Goal: Task Accomplishment & Management: Complete application form

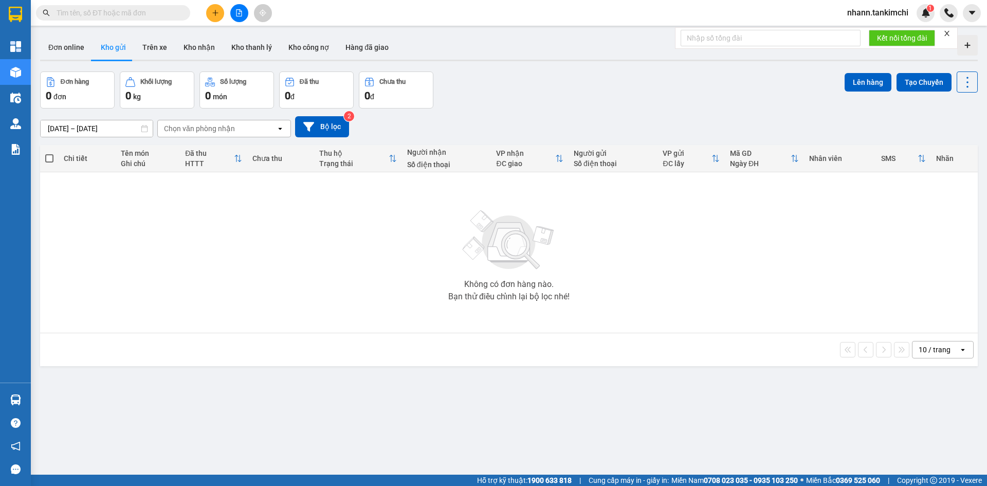
click at [925, 353] on div "10 / trang" at bounding box center [934, 349] width 32 height 10
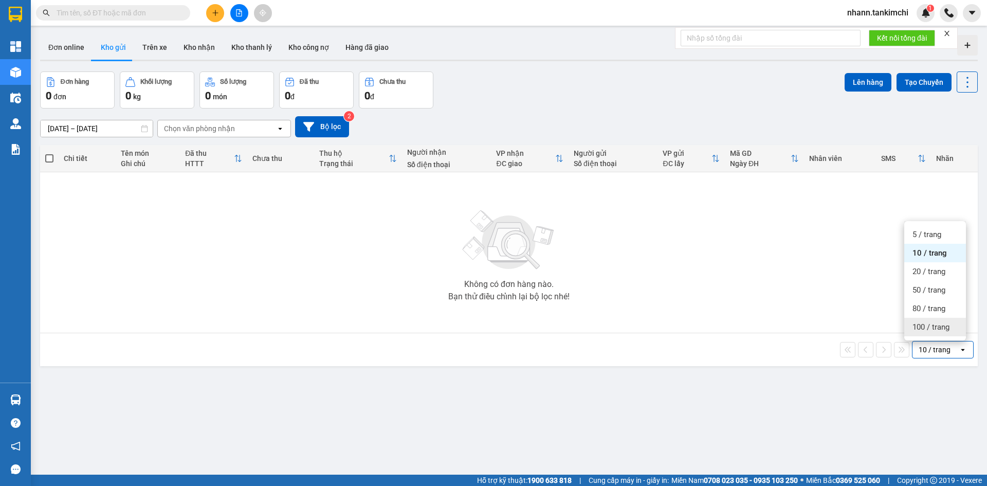
click at [926, 330] on span "100 / trang" at bounding box center [930, 327] width 37 height 10
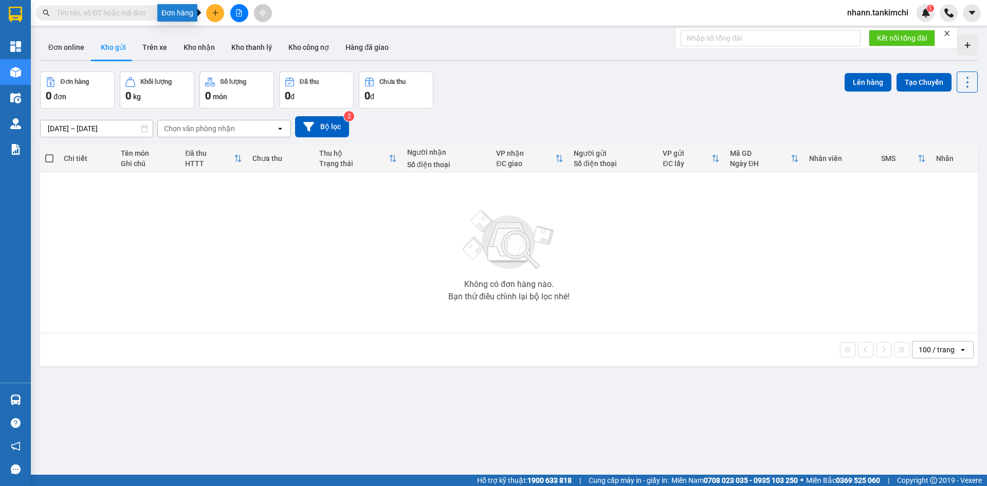
click at [218, 14] on icon "plus" at bounding box center [215, 12] width 7 height 7
click at [237, 38] on div "Tạo đơn hàng" at bounding box center [255, 38] width 45 height 11
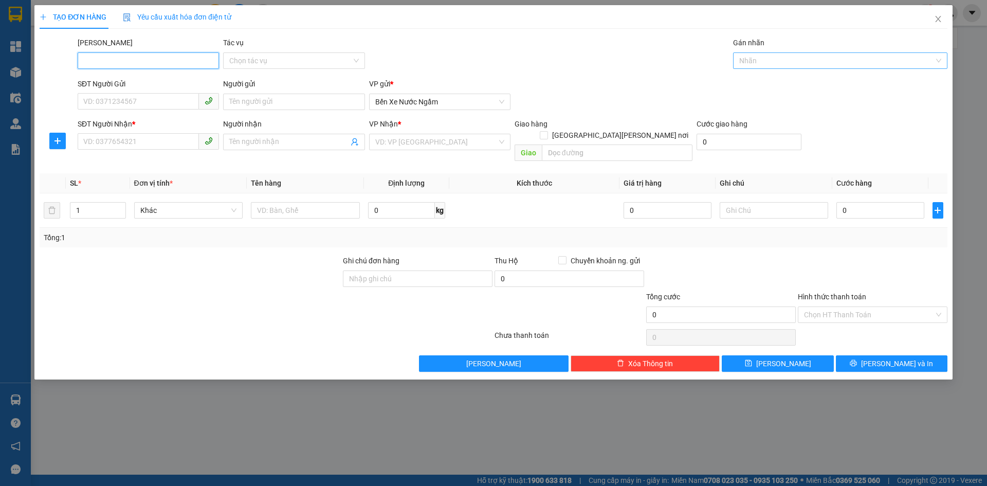
click at [754, 61] on div at bounding box center [834, 60] width 199 height 12
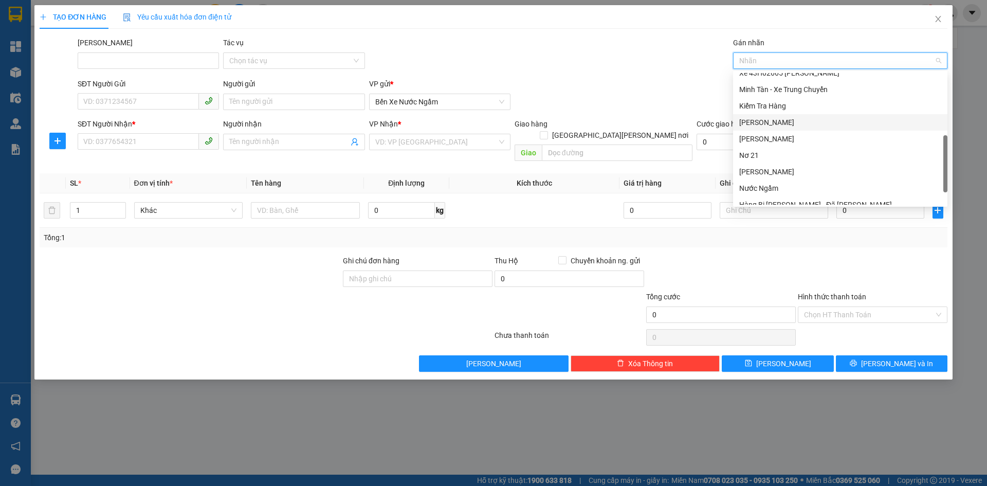
scroll to position [247, 0]
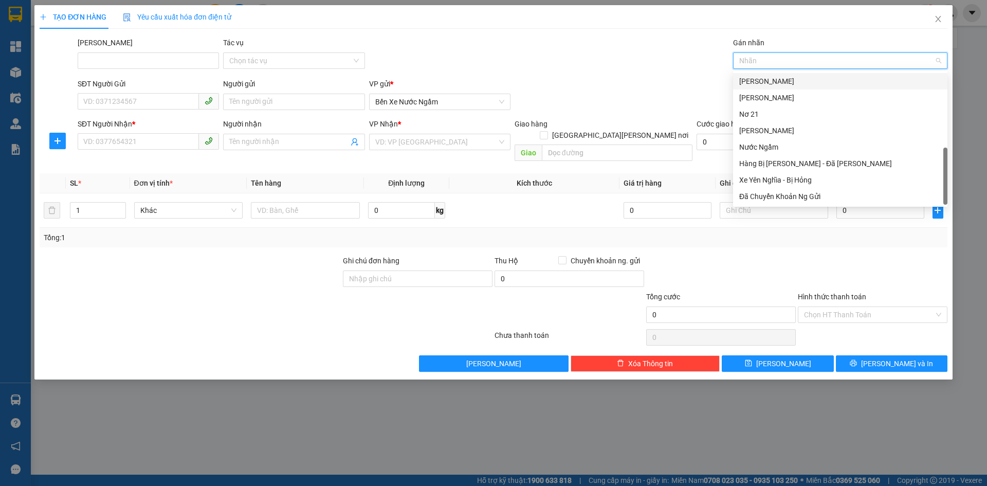
click at [752, 84] on div "[PERSON_NAME]" at bounding box center [840, 81] width 202 height 11
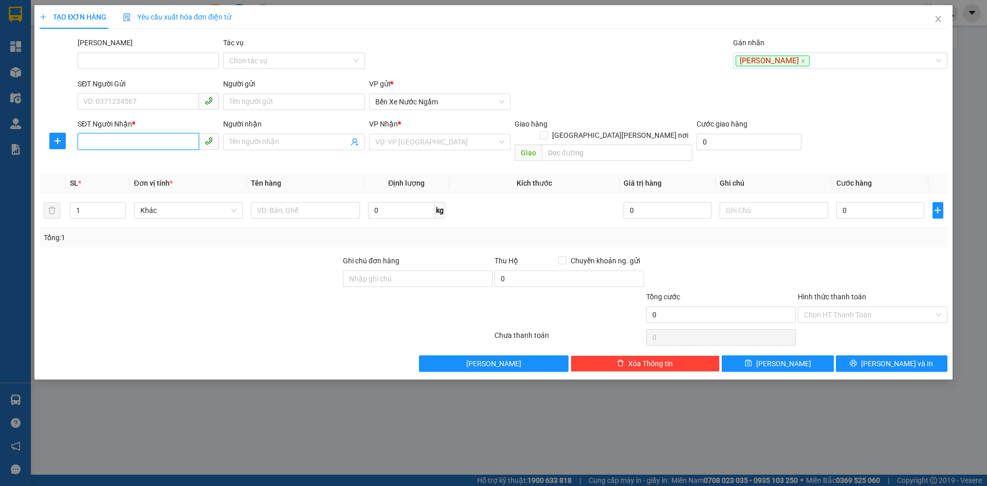
click at [113, 145] on input "SĐT Người Nhận *" at bounding box center [138, 141] width 121 height 16
type input "0373982303"
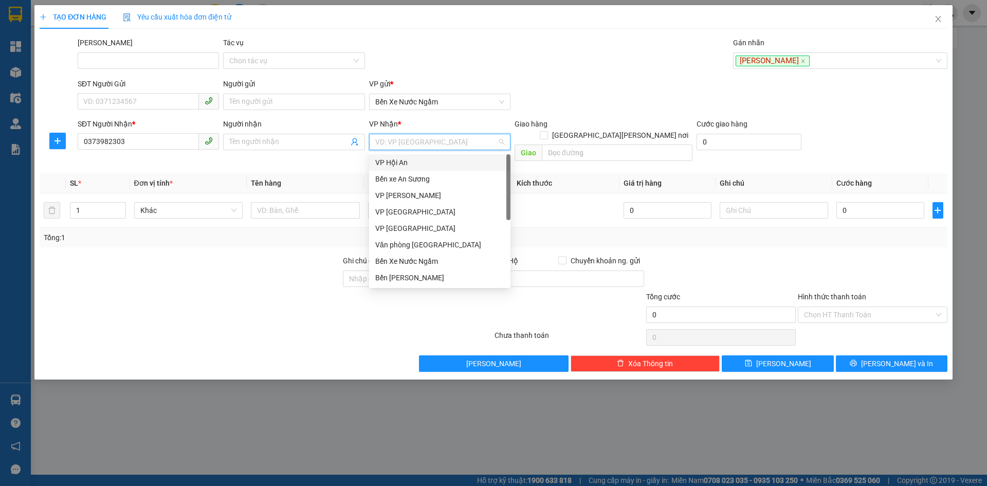
click at [415, 145] on input "search" at bounding box center [436, 141] width 122 height 15
click at [430, 247] on div "Văn phòng [GEOGRAPHIC_DATA]" at bounding box center [439, 244] width 129 height 11
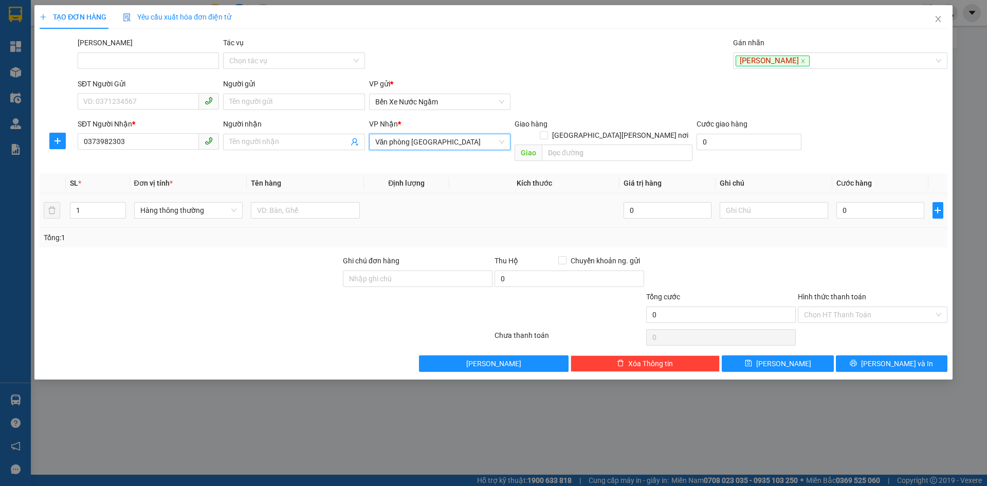
click at [178, 200] on div "Hàng thông thường" at bounding box center [188, 210] width 109 height 21
click at [188, 205] on span "Hàng thông thường" at bounding box center [188, 209] width 97 height 15
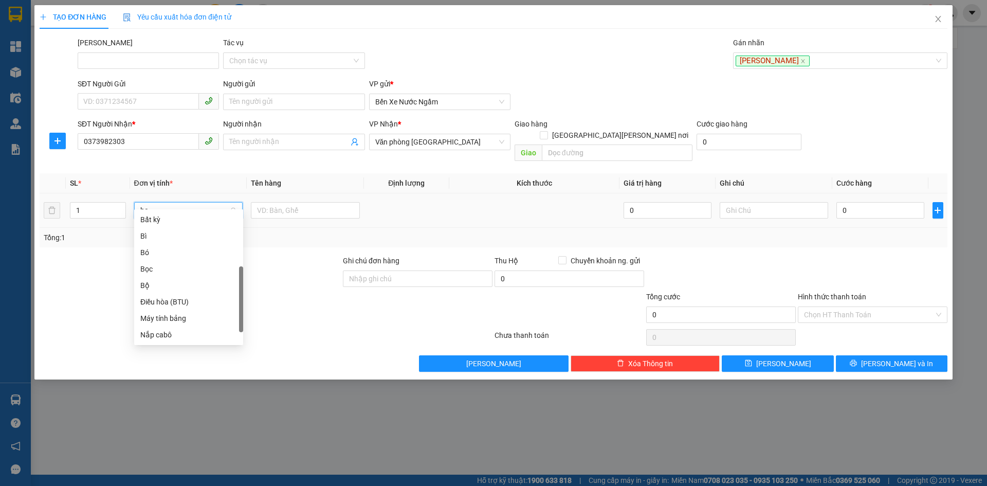
scroll to position [0, 0]
type input "bao"
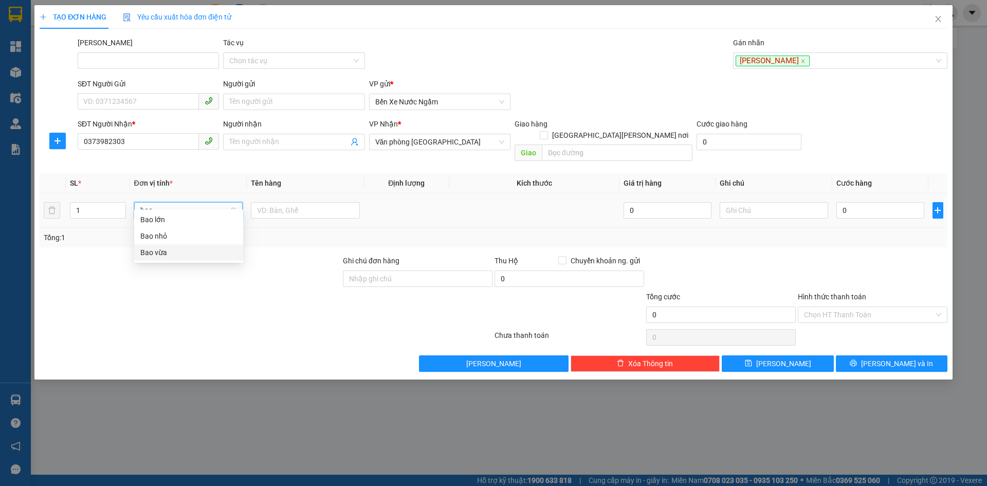
click at [160, 253] on div "Bao vừa" at bounding box center [188, 252] width 97 height 11
click at [868, 202] on input "0" at bounding box center [879, 210] width 87 height 16
type input "0"
click at [940, 206] on icon "plus" at bounding box center [937, 210] width 8 height 8
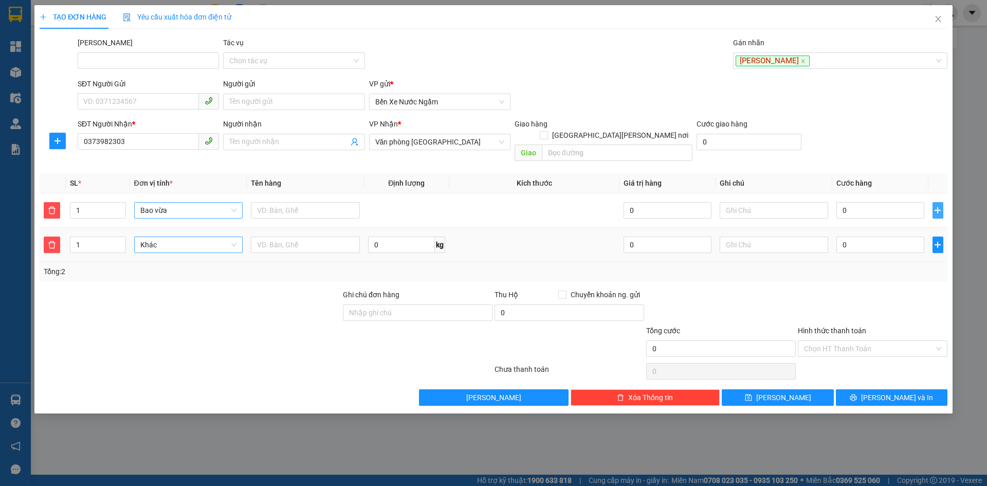
click at [193, 237] on span "Khác" at bounding box center [188, 244] width 97 height 15
type input "boc"
click at [151, 251] on div "Bọc" at bounding box center [188, 253] width 97 height 11
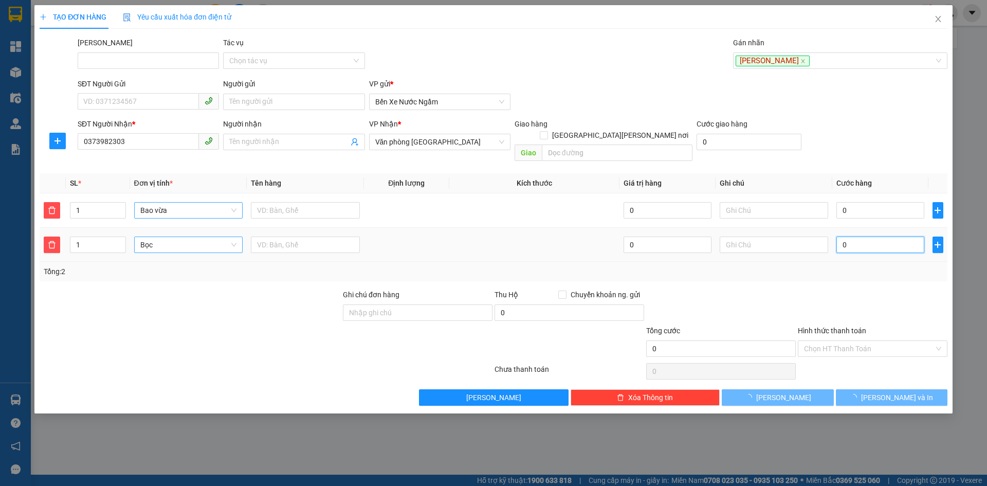
click at [854, 236] on input "0" at bounding box center [879, 244] width 87 height 16
type input "1"
type input "001"
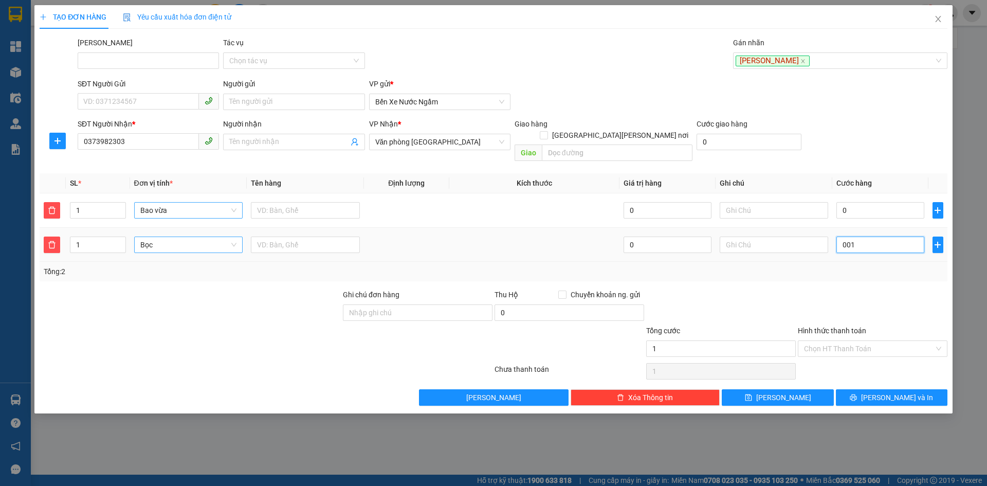
type input "17"
type input "0.017"
type input "170"
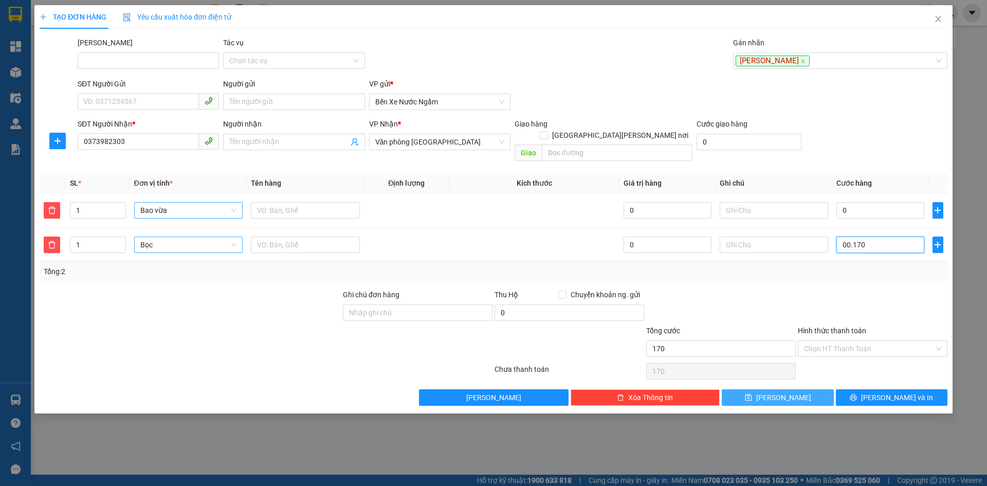
type input "00.170"
type input "170.000"
click at [751, 394] on icon "save" at bounding box center [748, 397] width 7 height 7
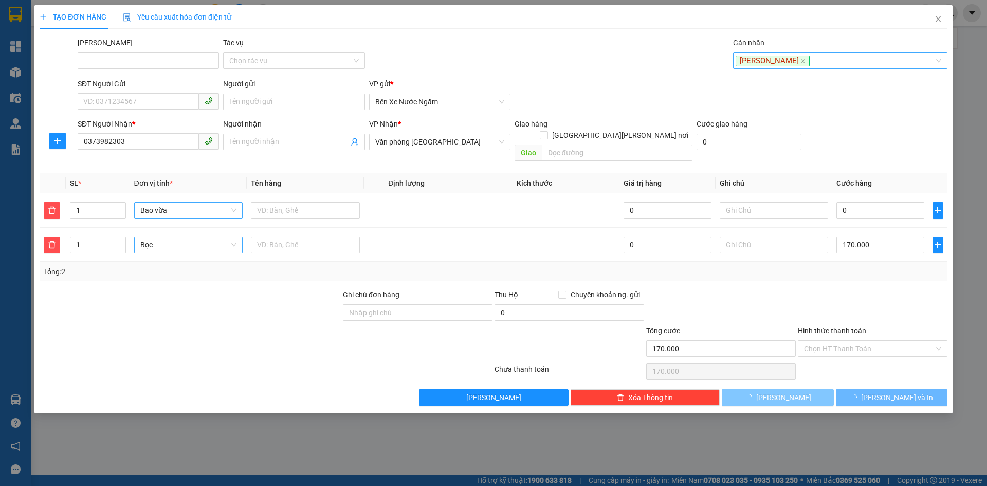
type input "0"
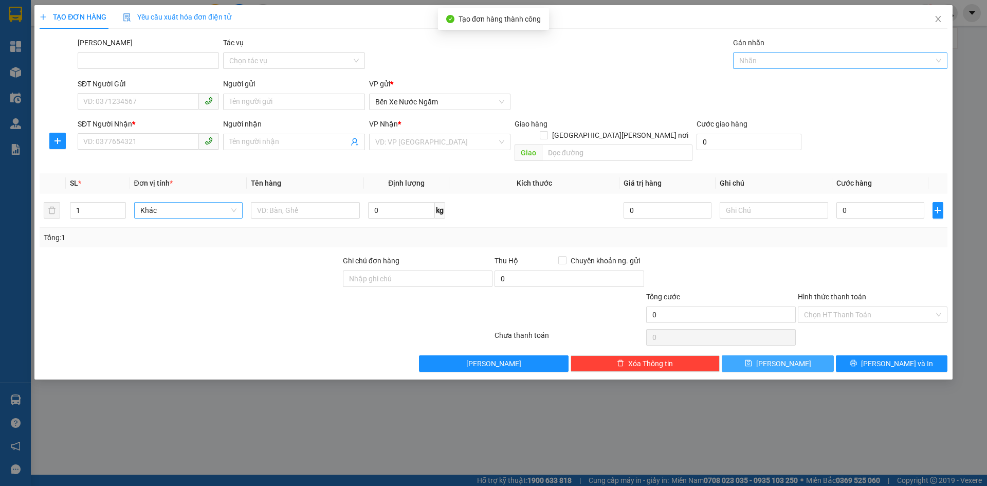
click at [759, 65] on div at bounding box center [834, 60] width 199 height 12
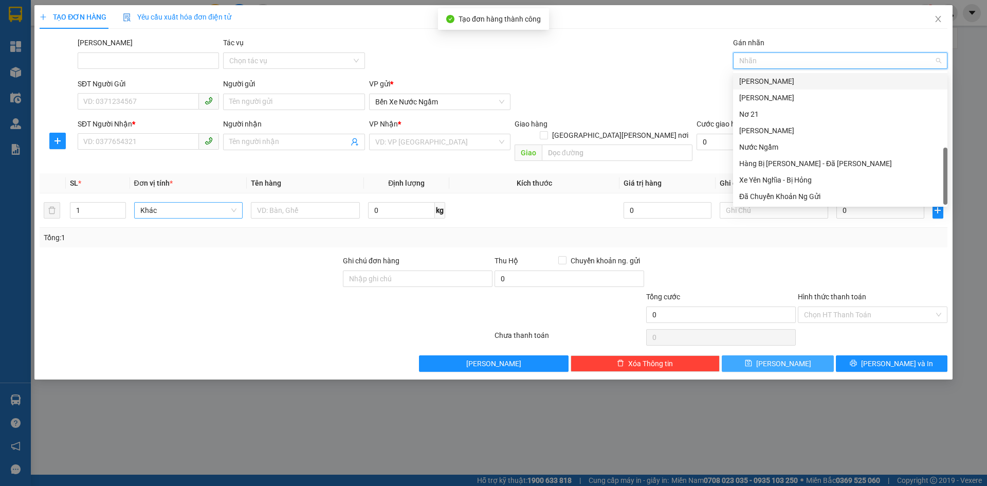
click at [750, 80] on div "[PERSON_NAME]" at bounding box center [840, 81] width 202 height 11
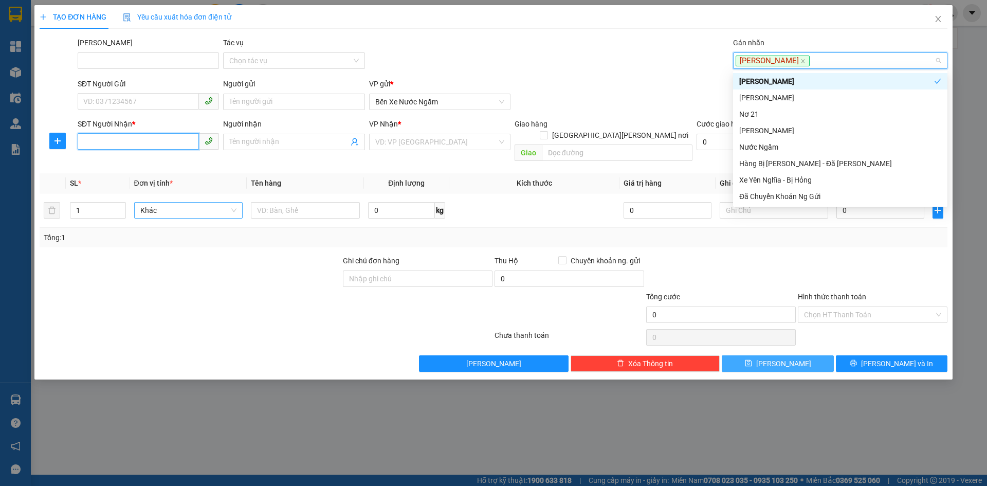
drag, startPoint x: 82, startPoint y: 146, endPoint x: 99, endPoint y: 153, distance: 18.2
click at [82, 146] on input "SĐT Người Nhận *" at bounding box center [138, 141] width 121 height 16
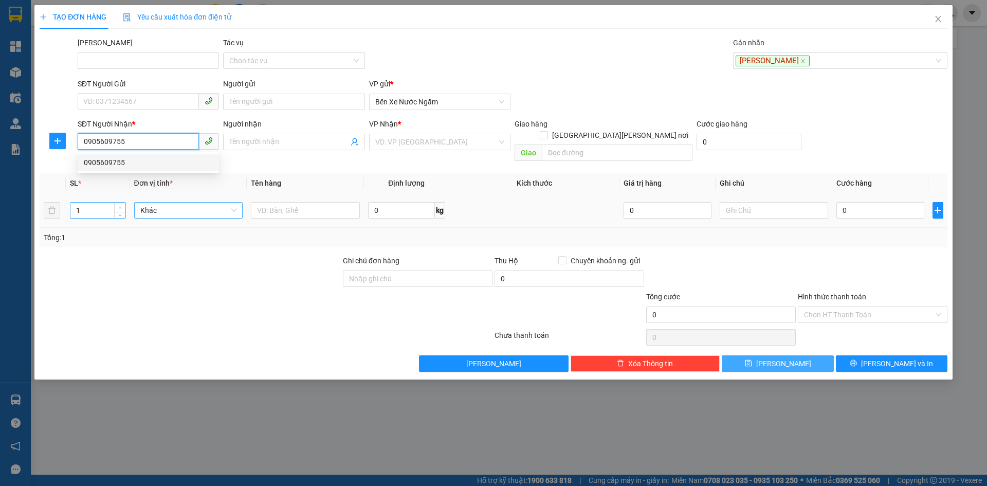
type input "0905609755"
type input "2"
drag, startPoint x: 119, startPoint y: 191, endPoint x: 131, endPoint y: 199, distance: 14.1
click at [121, 202] on span "Increase Value" at bounding box center [119, 206] width 11 height 9
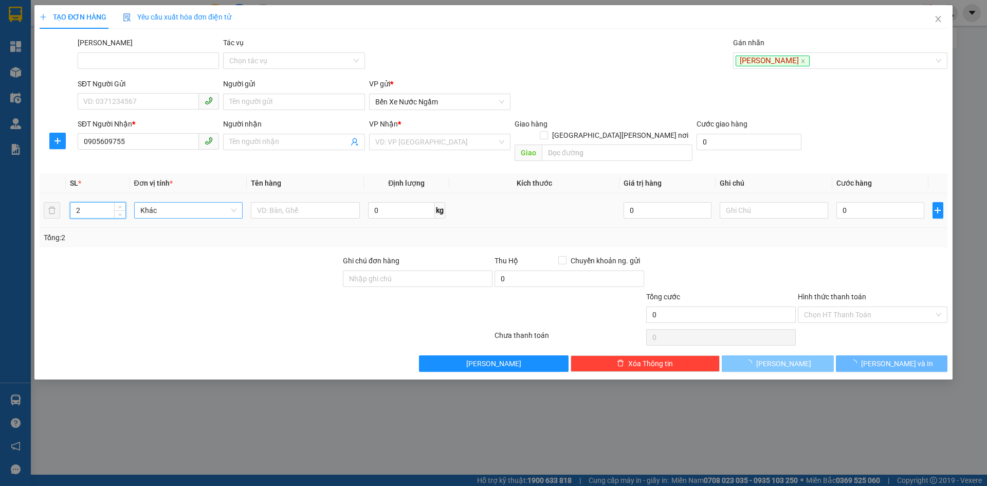
click at [144, 202] on span "Khác" at bounding box center [188, 209] width 97 height 15
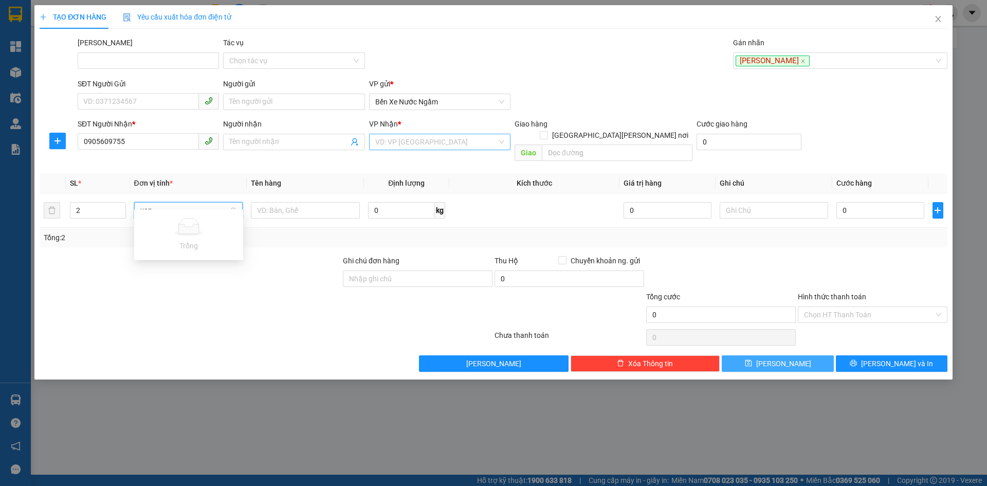
type input "xop"
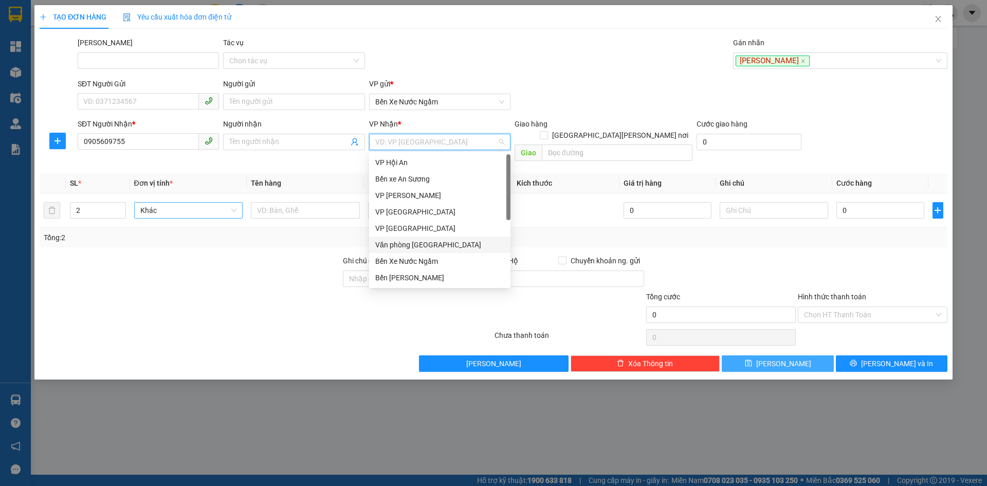
click at [457, 142] on input "search" at bounding box center [436, 141] width 122 height 15
click at [427, 248] on div "Văn phòng [GEOGRAPHIC_DATA]" at bounding box center [439, 244] width 129 height 11
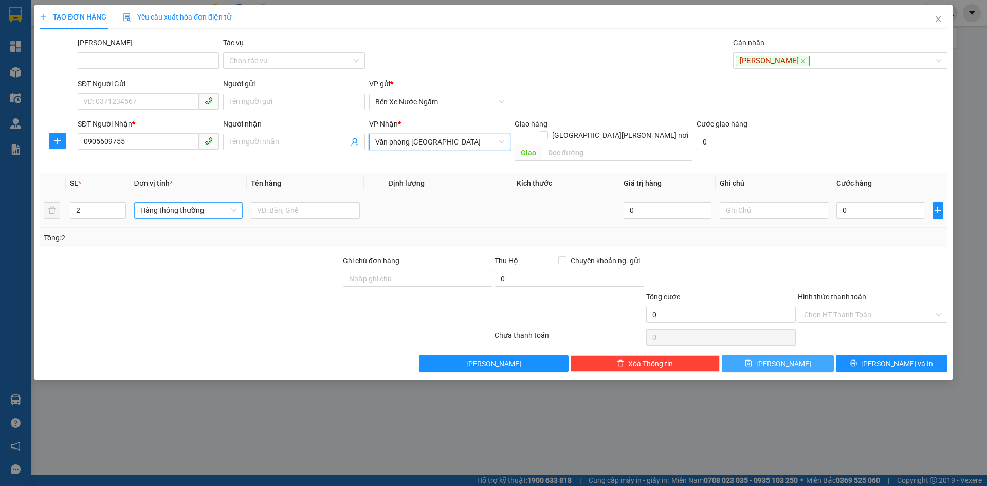
click at [147, 202] on span "Hàng thông thường" at bounding box center [188, 209] width 97 height 15
type input "xôp"
click at [159, 221] on div "Thùng xốp" at bounding box center [188, 219] width 97 height 11
click at [880, 202] on input "0" at bounding box center [879, 210] width 87 height 16
type input "003"
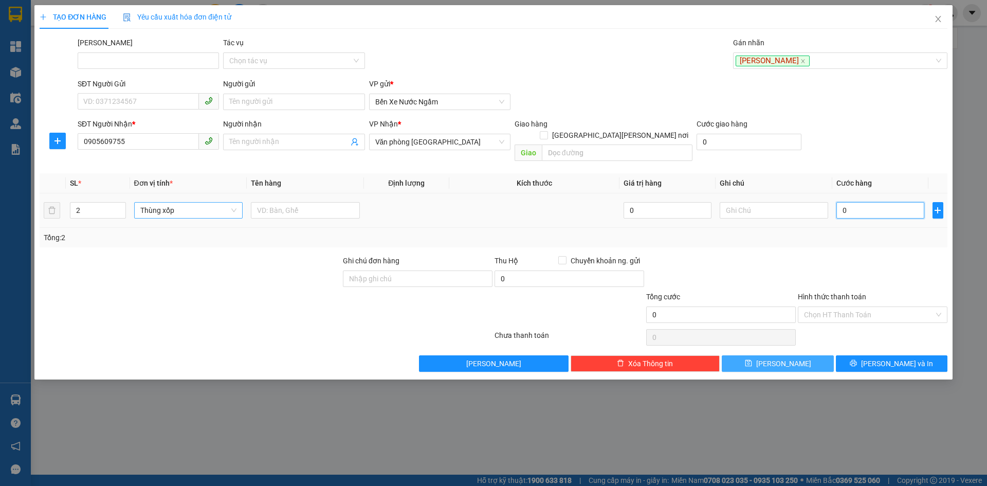
type input "3"
type input "0.035"
type input "35"
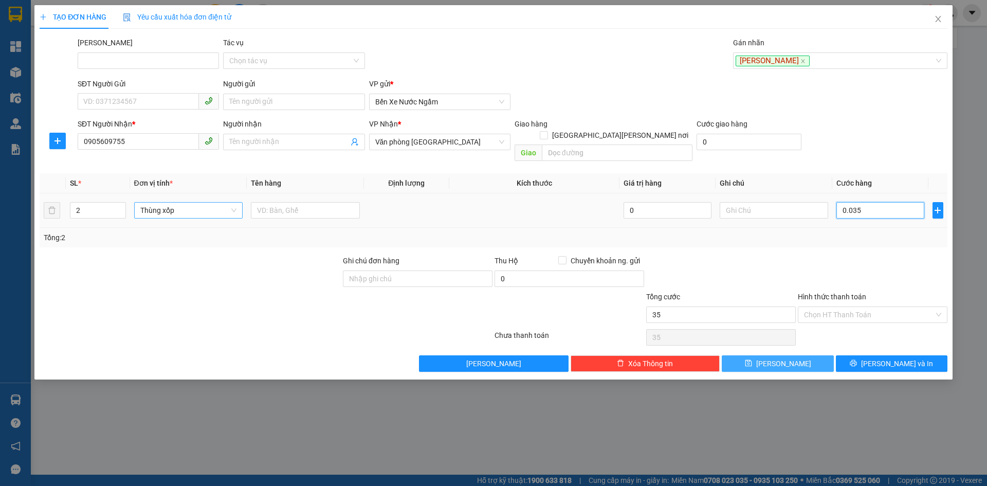
type input "00.350"
type input "350"
type input "00.035"
type input "35"
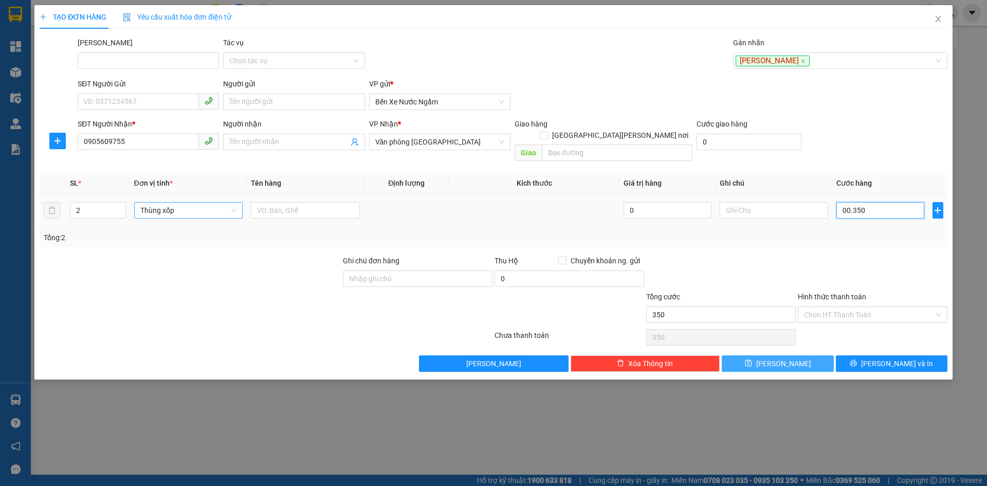
type input "35"
type input "0.003"
type input "3"
type input "00.030"
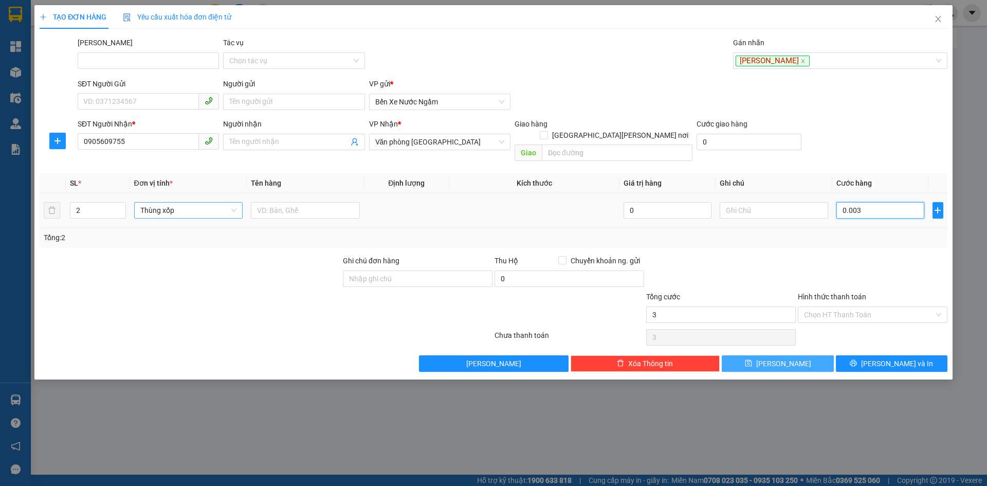
type input "30"
type input "000.300"
type input "300"
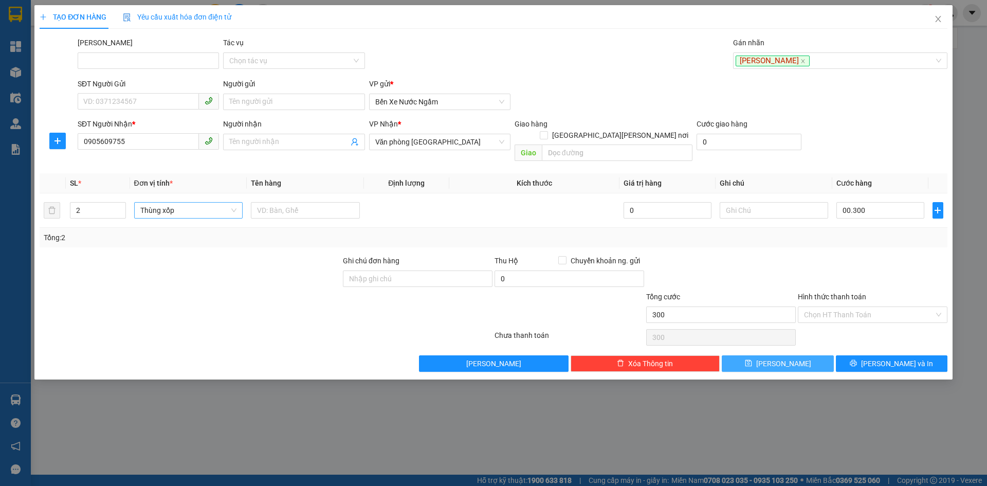
type input "300.000"
drag, startPoint x: 858, startPoint y: 243, endPoint x: 817, endPoint y: 323, distance: 90.6
click at [858, 244] on div "Transit Pickup Surcharge Ids Transit Deliver Surcharge Ids Transit Deliver Surc…" at bounding box center [494, 204] width 908 height 335
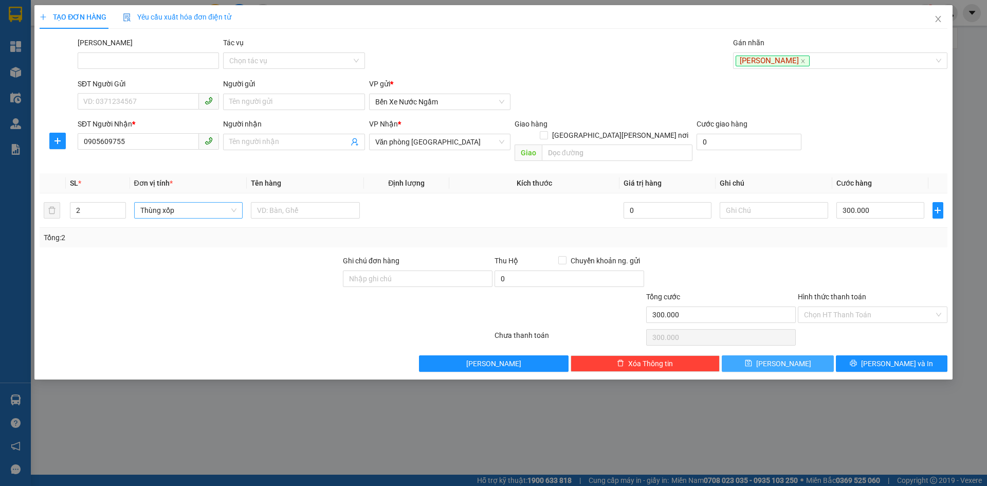
click at [780, 358] on span "[PERSON_NAME]" at bounding box center [783, 363] width 55 height 11
type input "1"
type input "0"
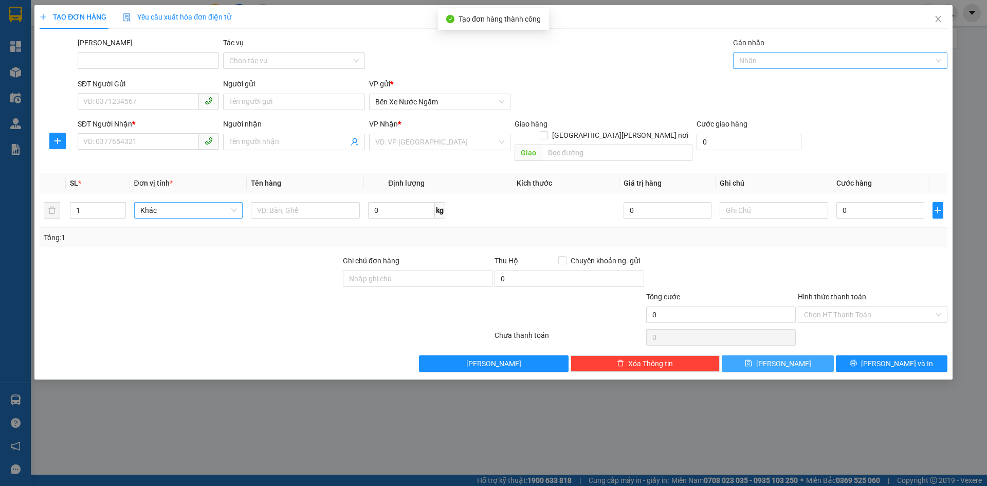
click at [749, 59] on div at bounding box center [834, 60] width 199 height 12
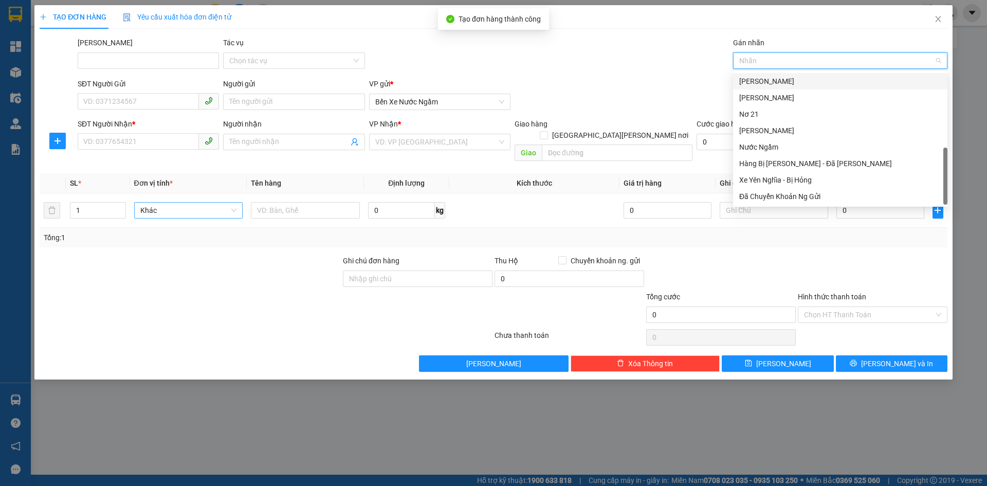
click at [758, 77] on div "[PERSON_NAME]" at bounding box center [840, 81] width 202 height 11
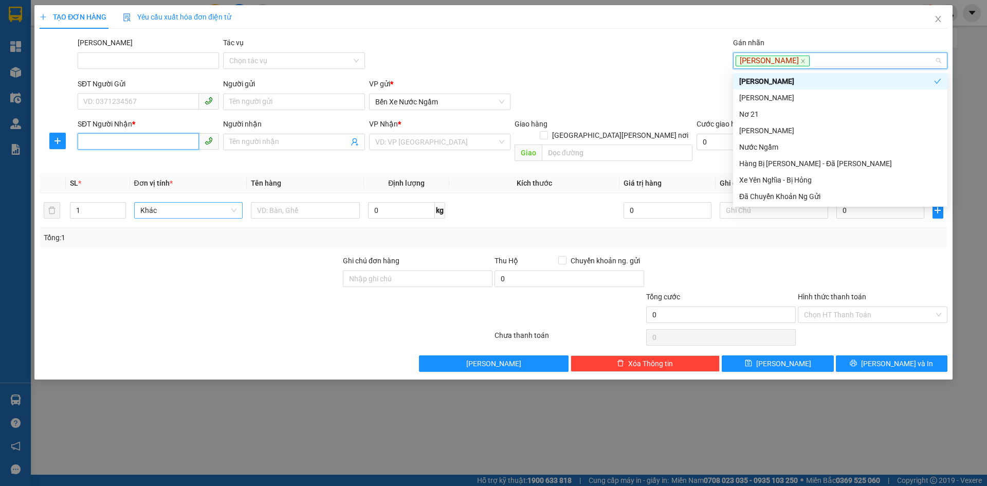
click at [95, 142] on input "SĐT Người Nhận *" at bounding box center [138, 141] width 121 height 16
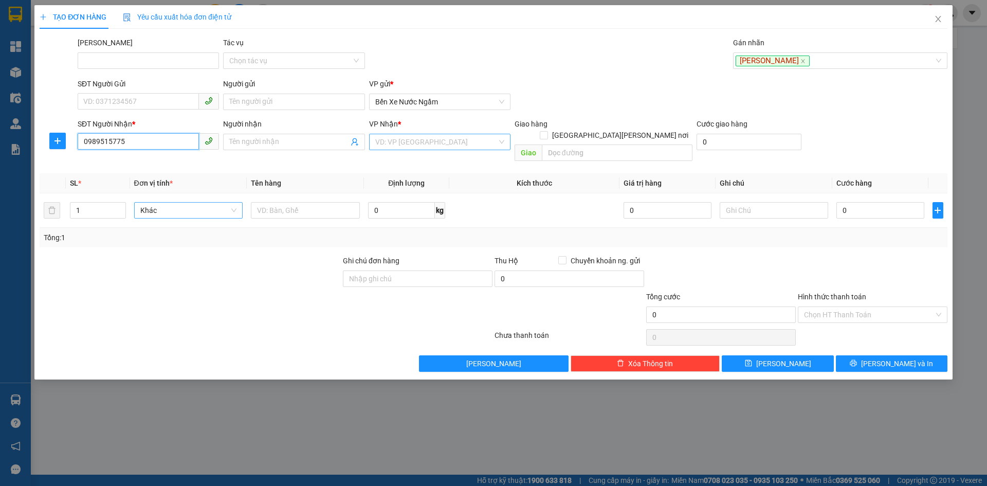
type input "0989515775"
drag, startPoint x: 418, startPoint y: 146, endPoint x: 424, endPoint y: 151, distance: 7.7
click at [421, 149] on input "search" at bounding box center [436, 141] width 122 height 15
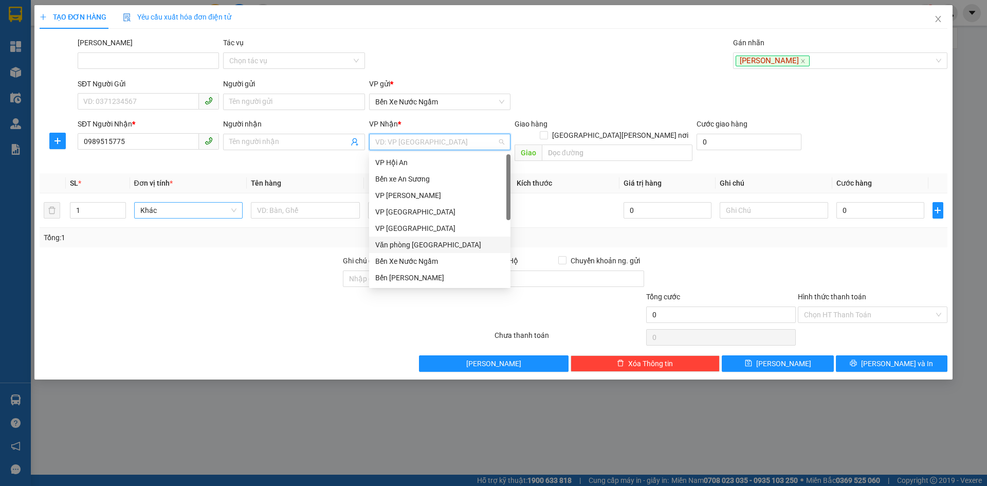
click at [432, 245] on div "Văn phòng [GEOGRAPHIC_DATA]" at bounding box center [439, 244] width 129 height 11
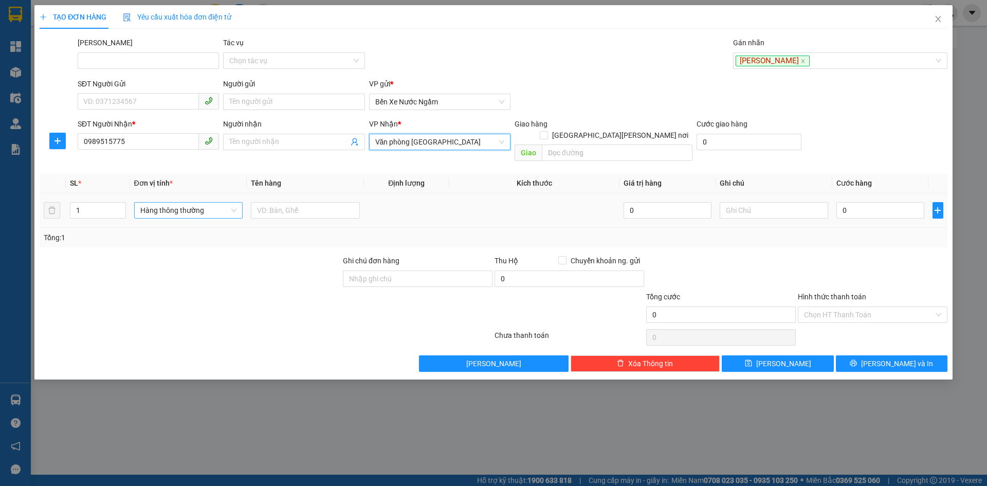
click at [153, 202] on span "Hàng thông thường" at bounding box center [188, 209] width 97 height 15
type input "vali"
click at [154, 219] on div "Vali" at bounding box center [188, 219] width 97 height 11
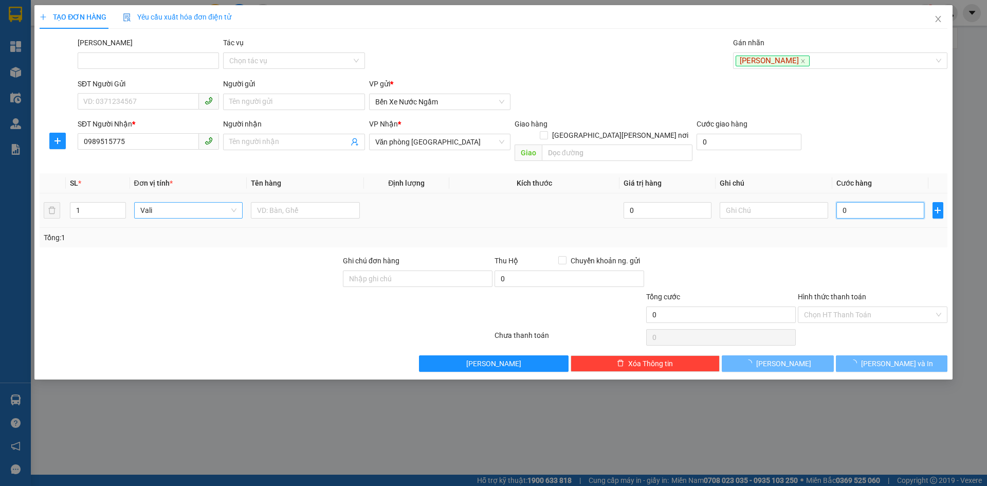
click at [887, 202] on input "0" at bounding box center [879, 210] width 87 height 16
type input "001"
type input "1"
type input "0.010"
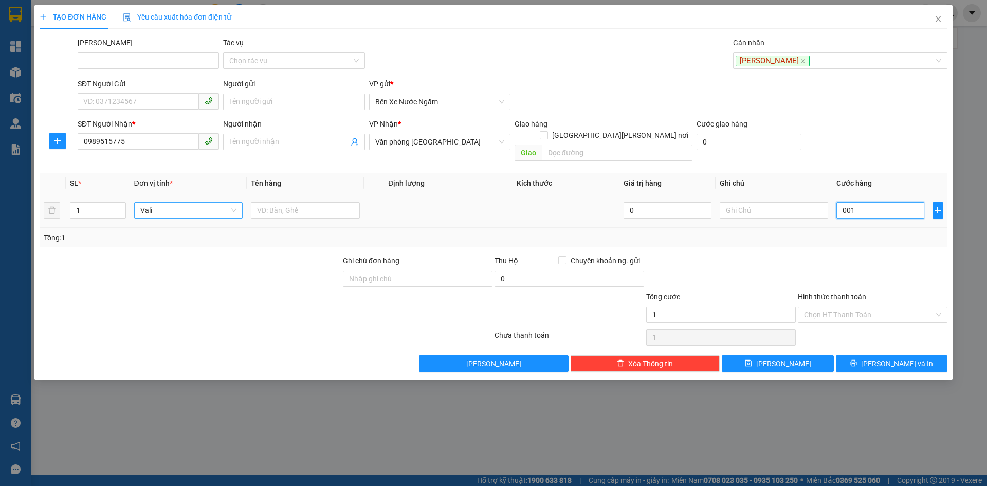
type input "10"
type input "00.100"
type input "100"
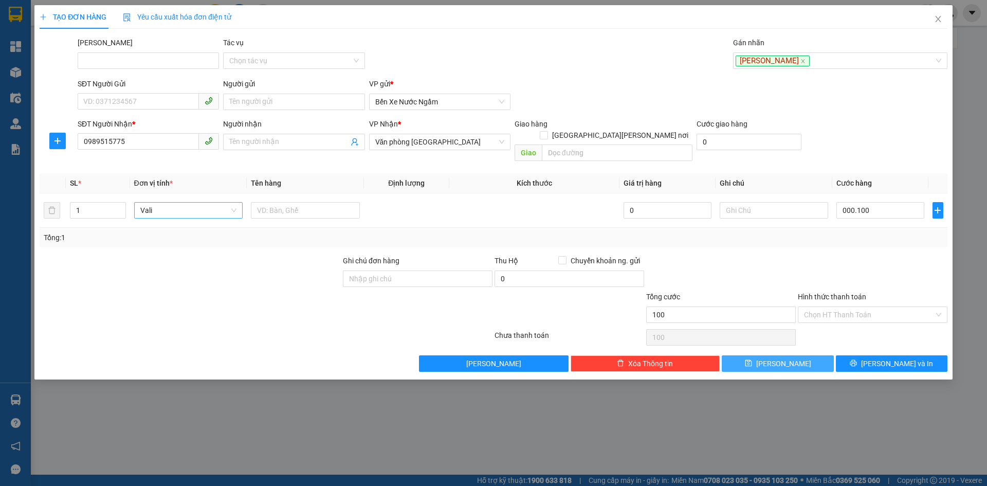
type input "100.000"
click at [788, 358] on span "[PERSON_NAME]" at bounding box center [783, 363] width 55 height 11
type input "0"
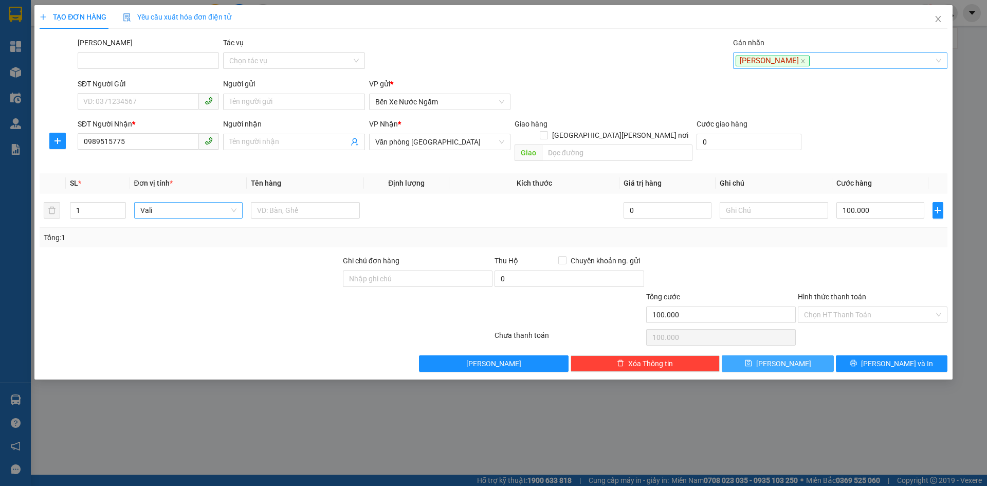
type input "0"
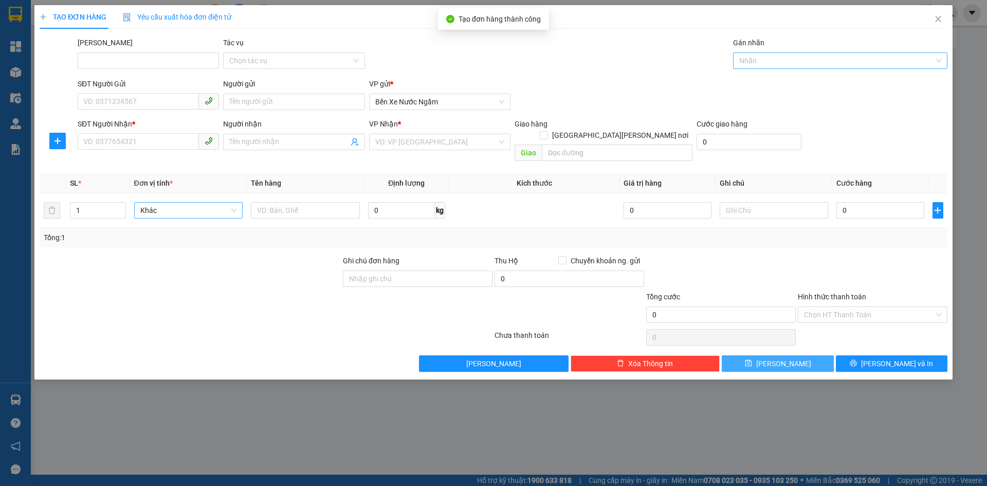
click at [755, 61] on div at bounding box center [834, 60] width 199 height 12
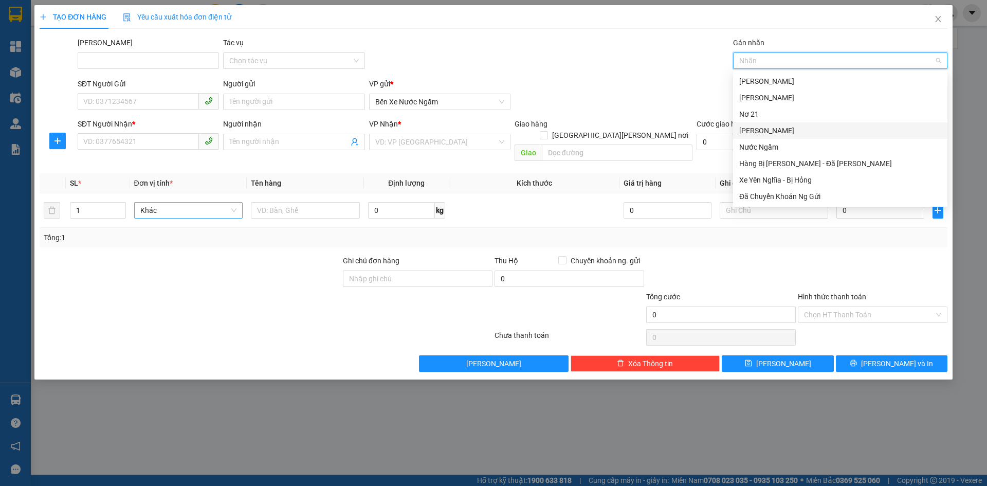
click at [761, 136] on div "[PERSON_NAME]" at bounding box center [840, 130] width 214 height 16
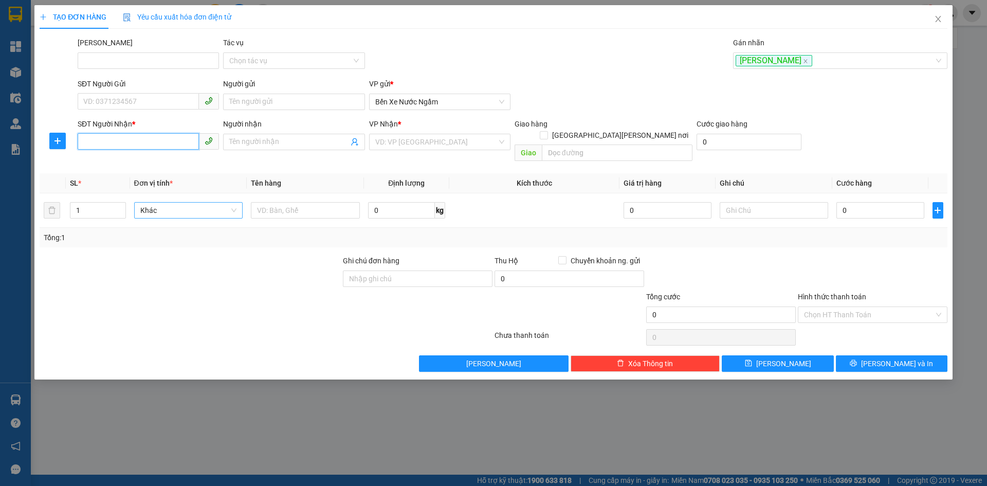
click at [110, 141] on input "SĐT Người Nhận *" at bounding box center [138, 141] width 121 height 16
click at [106, 161] on div "0935750242" at bounding box center [148, 162] width 129 height 11
type input "0935750242"
click at [123, 205] on span "up" at bounding box center [120, 208] width 6 height 6
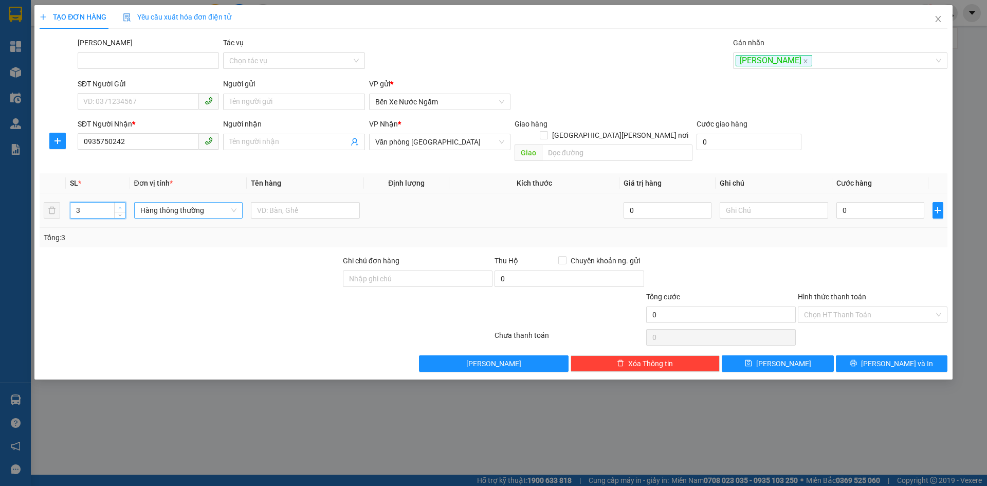
type input "4"
click at [123, 205] on span "up" at bounding box center [120, 208] width 6 height 6
click at [148, 202] on span "Hàng thông thường" at bounding box center [188, 209] width 97 height 15
type input "thùng"
click at [164, 265] on div "Thùng vừa" at bounding box center [188, 268] width 97 height 11
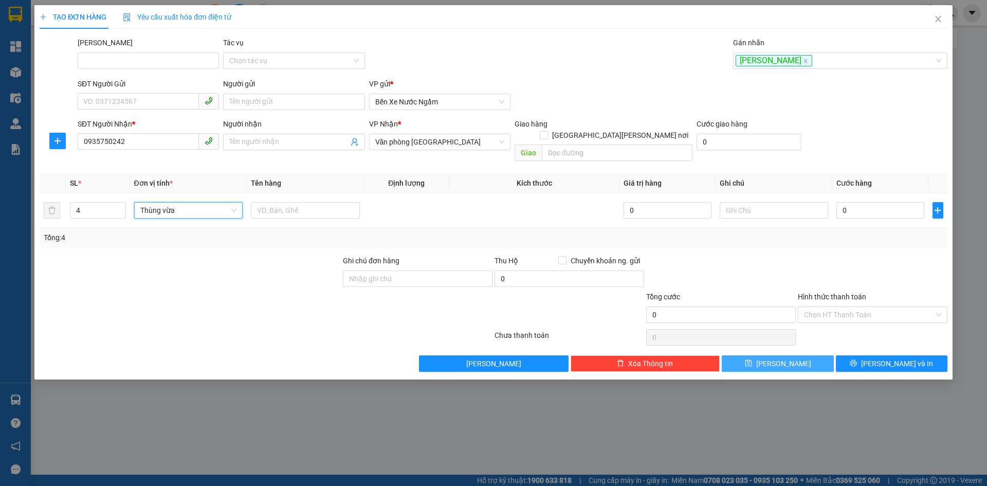
click at [765, 356] on button "[PERSON_NAME]" at bounding box center [778, 363] width 112 height 16
type input "1"
click at [750, 63] on div at bounding box center [834, 60] width 199 height 12
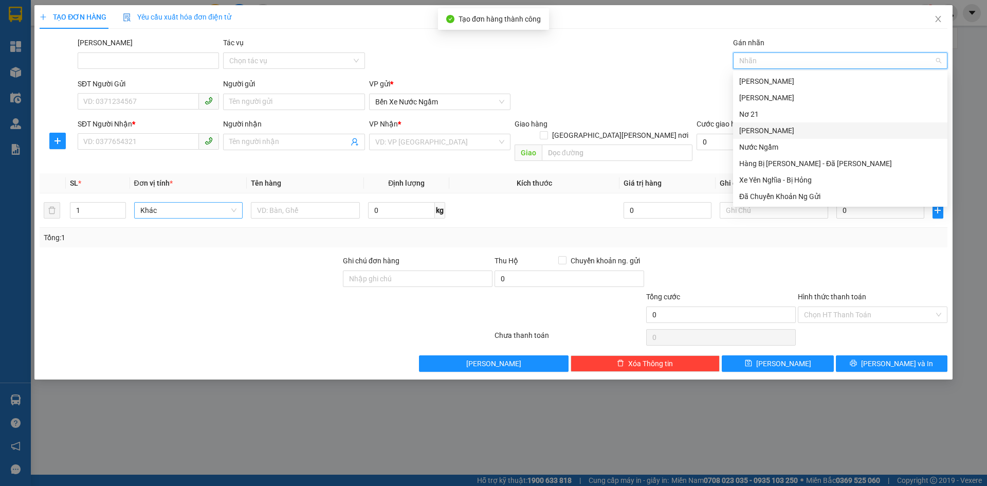
click at [748, 126] on div "[PERSON_NAME]" at bounding box center [840, 130] width 202 height 11
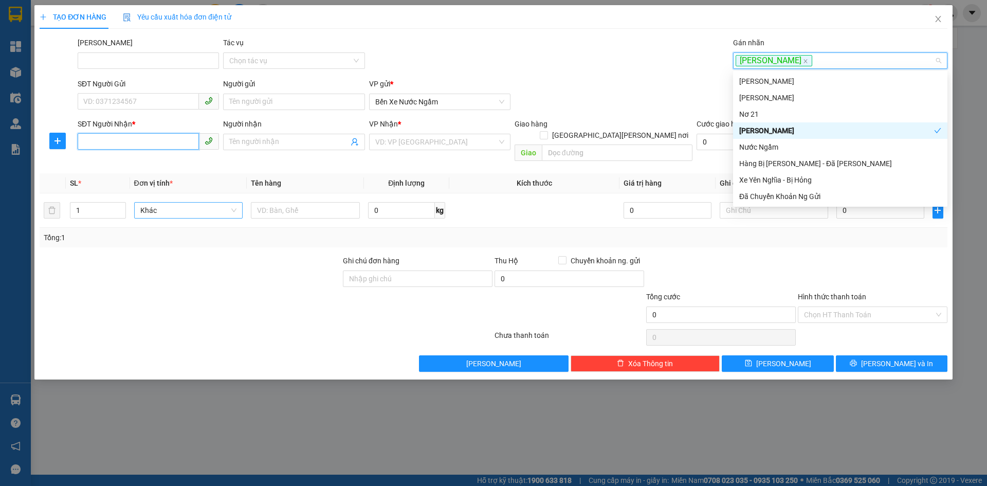
click at [108, 140] on input "SĐT Người Nhận *" at bounding box center [138, 141] width 121 height 16
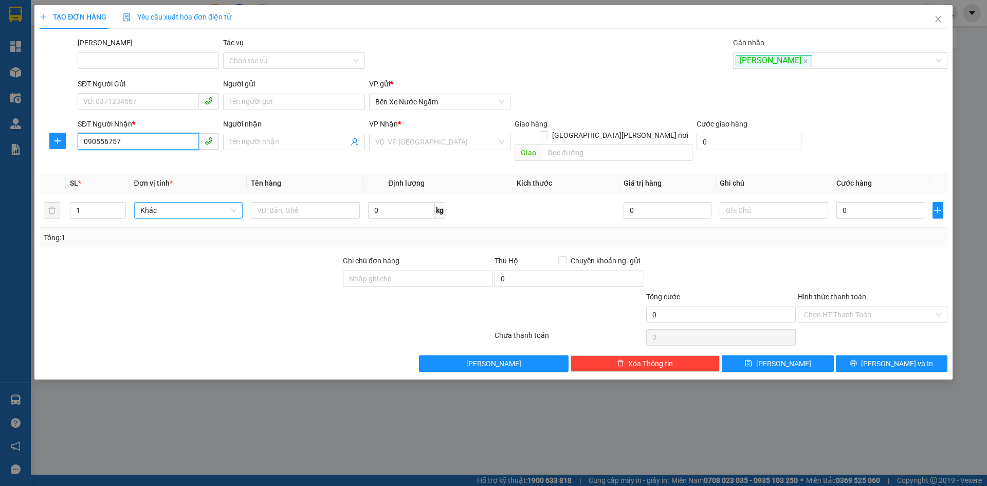
type input "0905567577"
click at [110, 162] on div "0905567577 - [PERSON_NAME]" at bounding box center [148, 162] width 129 height 11
type input "[PERSON_NAME]"
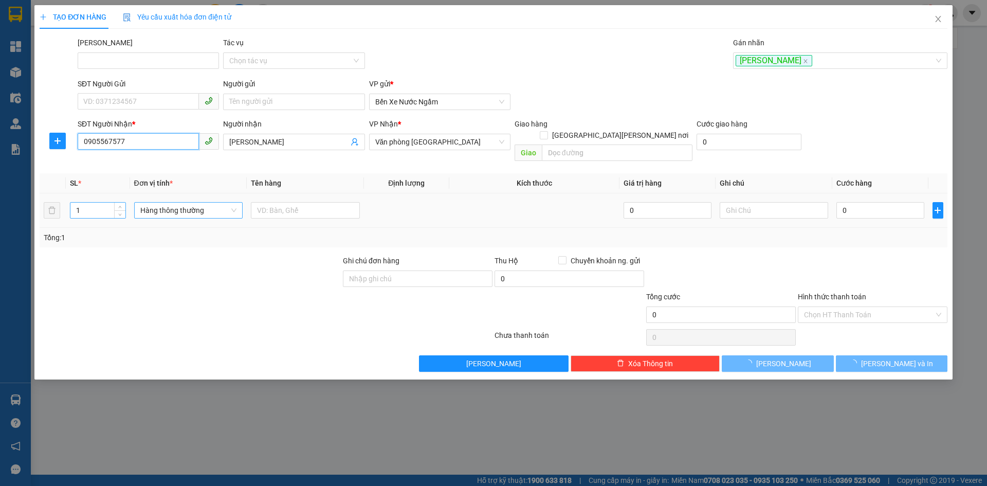
type input "0905567577"
click at [95, 202] on input "1" at bounding box center [97, 209] width 54 height 15
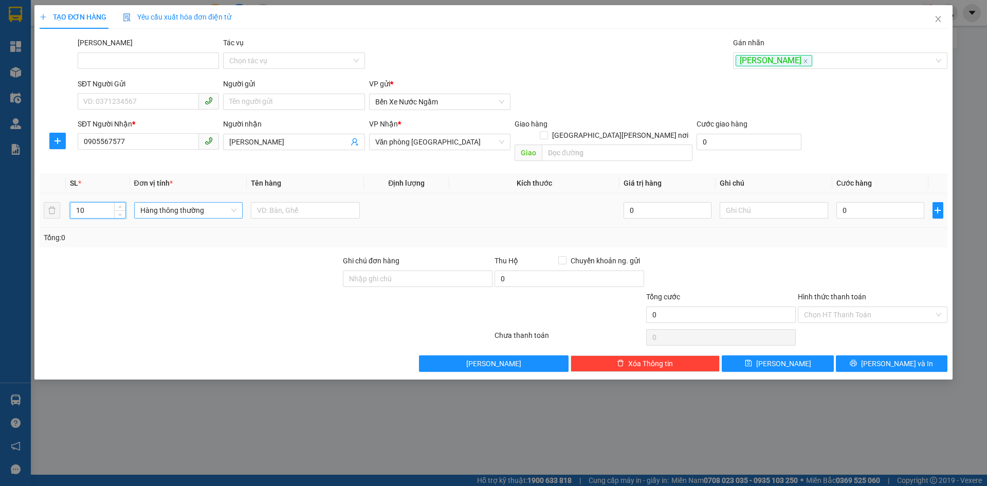
click at [198, 202] on span "Hàng thông thường" at bounding box center [188, 209] width 97 height 15
type input "10"
type input "kiê"
click at [161, 249] on div "Kiện vừa" at bounding box center [188, 252] width 97 height 11
click at [762, 355] on button "[PERSON_NAME]" at bounding box center [778, 363] width 112 height 16
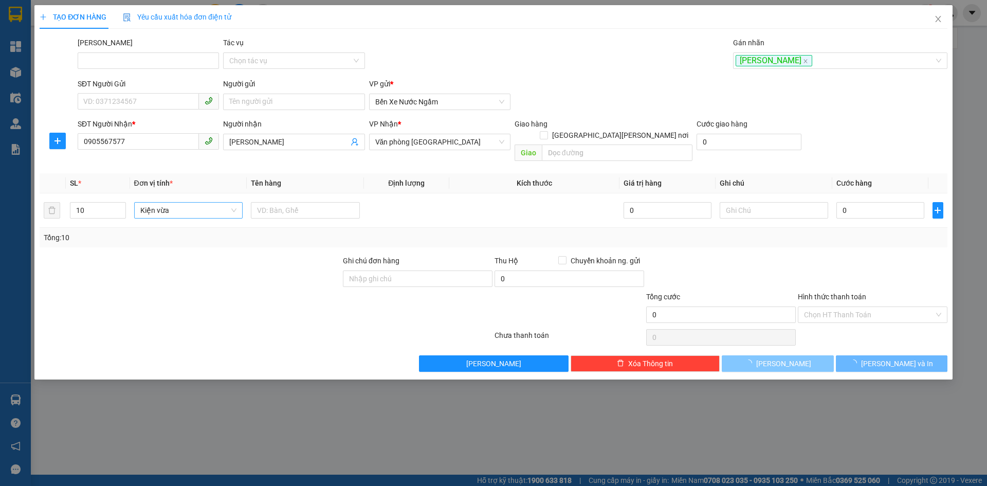
type input "1"
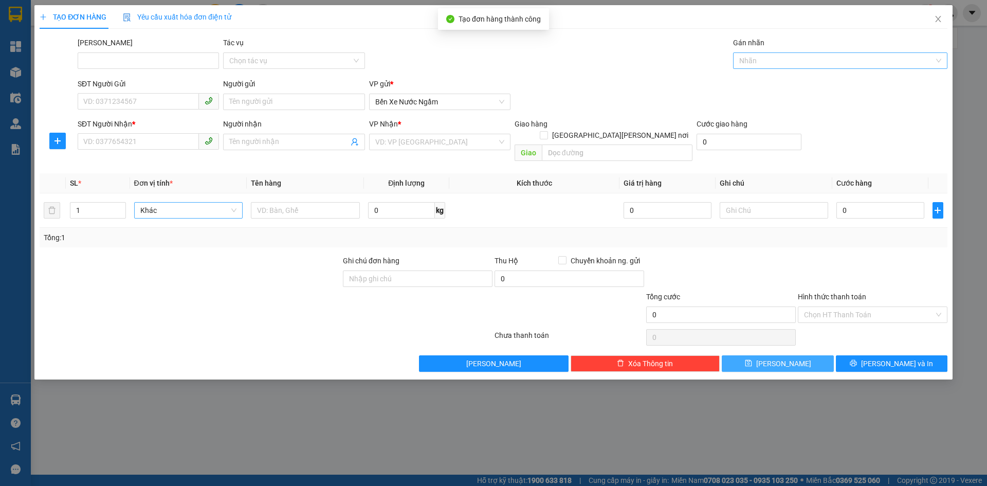
click at [751, 58] on div at bounding box center [834, 60] width 199 height 12
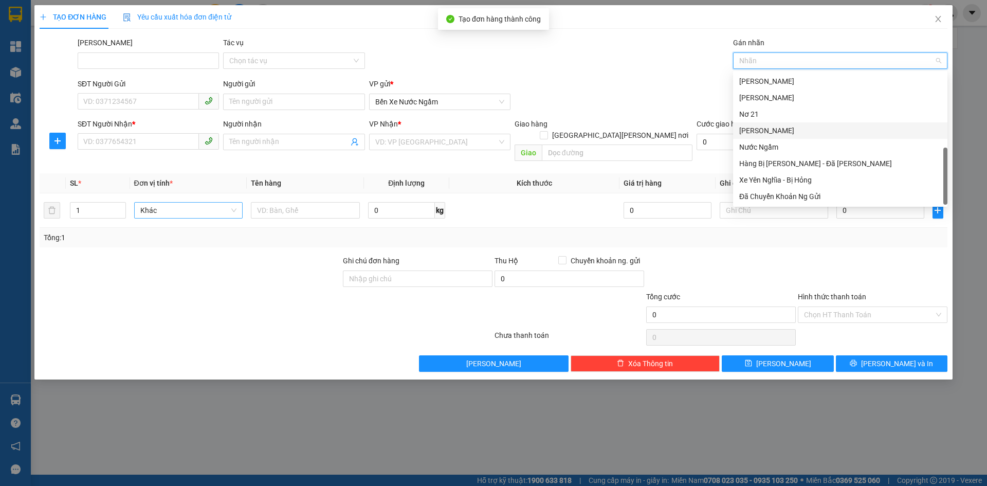
click at [753, 134] on div "[PERSON_NAME]" at bounding box center [840, 130] width 202 height 11
click at [88, 133] on input "SĐT Người Nhận *" at bounding box center [138, 141] width 121 height 16
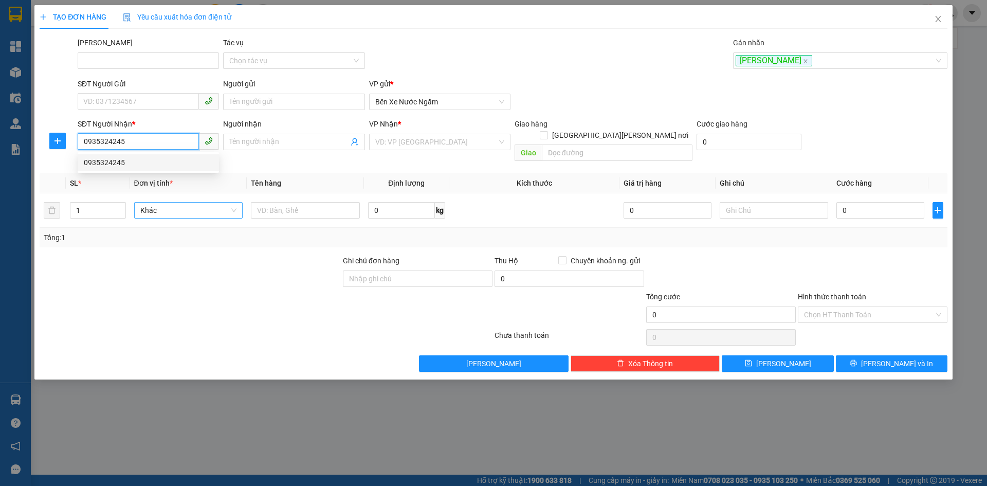
click at [98, 163] on div "0935324245" at bounding box center [148, 162] width 129 height 11
type input "0935324245"
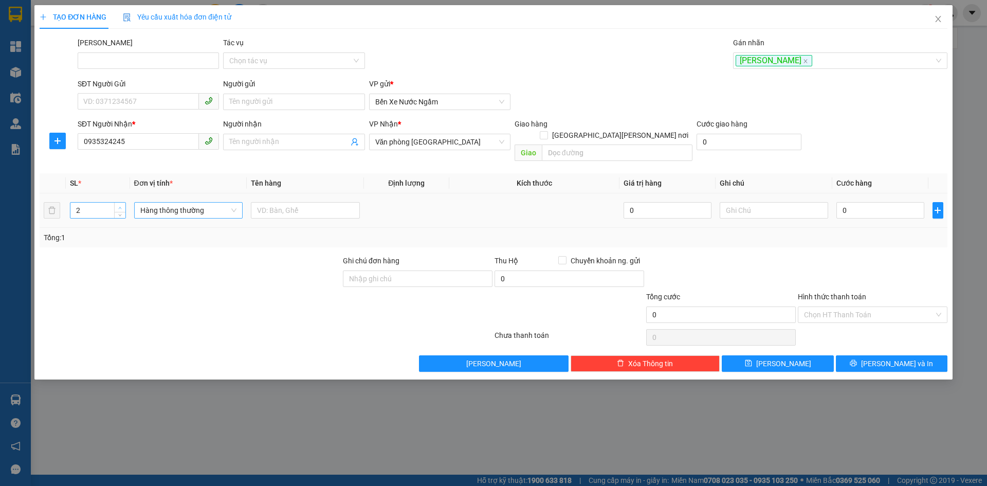
click at [119, 207] on icon "up" at bounding box center [120, 208] width 3 height 2
type input "5"
click at [119, 207] on icon "up" at bounding box center [120, 208] width 3 height 2
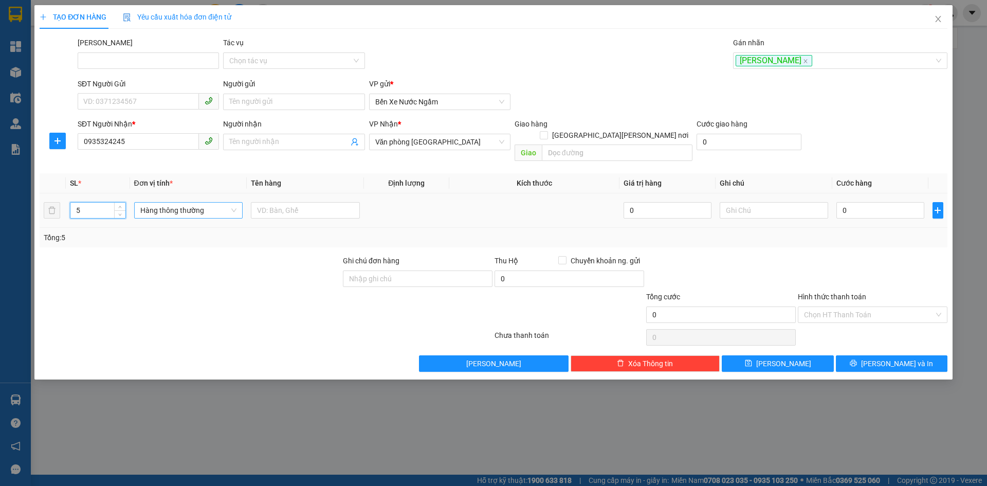
click at [158, 202] on span "Hàng thông thường" at bounding box center [188, 209] width 97 height 15
type input "kiê"
click at [152, 252] on div "Kiện vừa" at bounding box center [188, 252] width 97 height 11
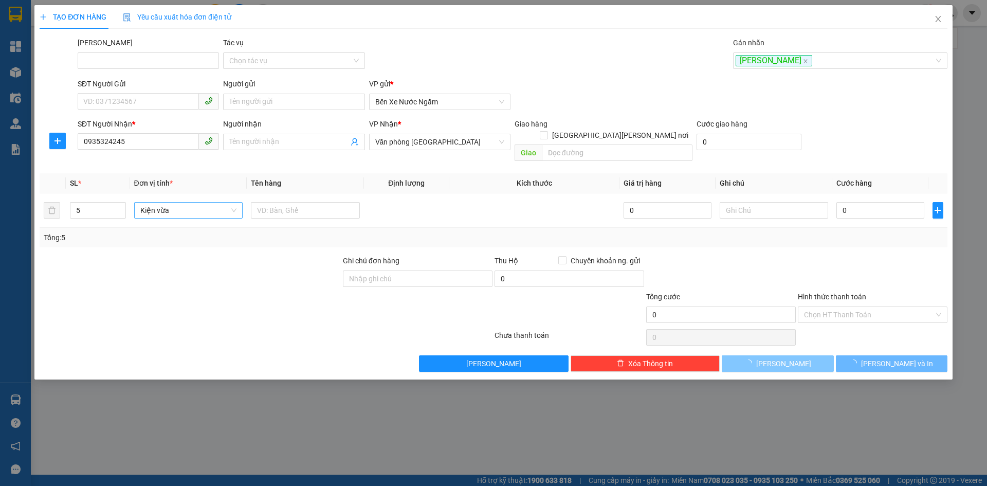
click at [797, 355] on button "[PERSON_NAME]" at bounding box center [778, 363] width 112 height 16
type input "1"
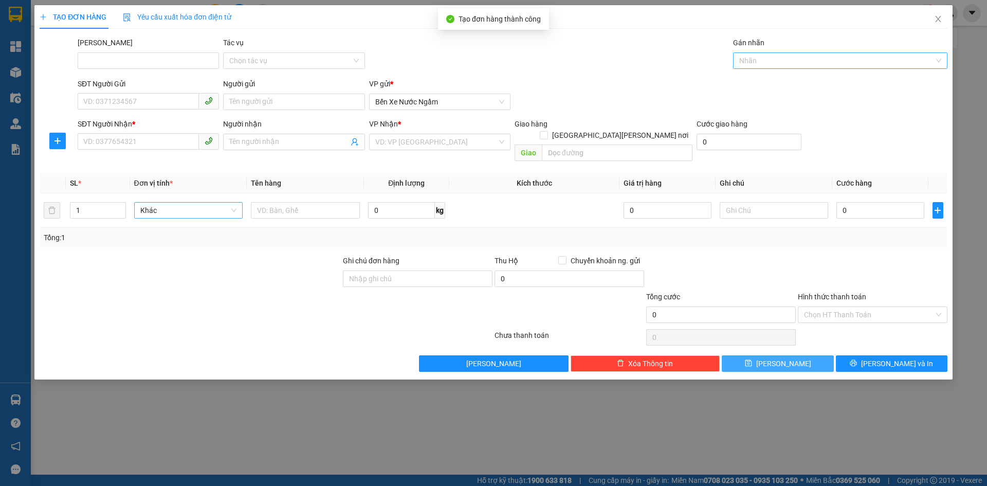
click at [752, 59] on div at bounding box center [834, 60] width 199 height 12
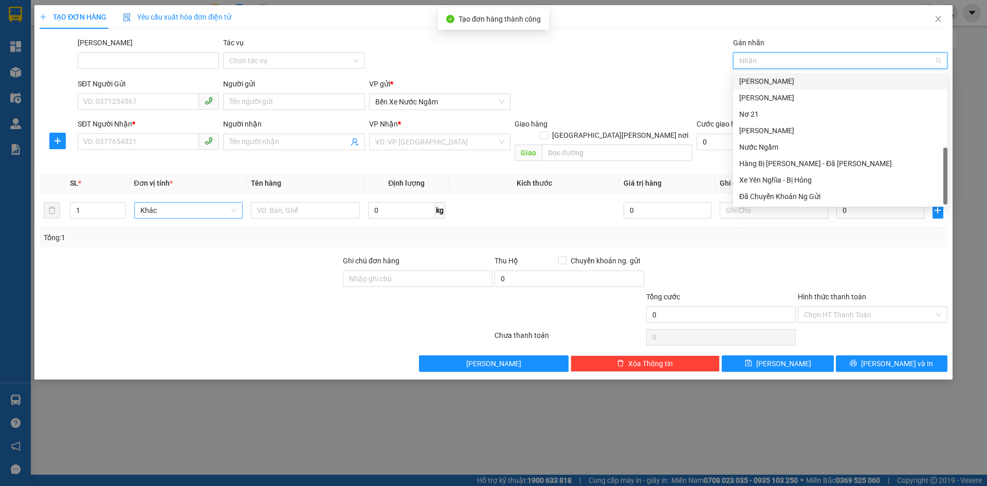
click at [749, 81] on div "[PERSON_NAME]" at bounding box center [840, 81] width 202 height 11
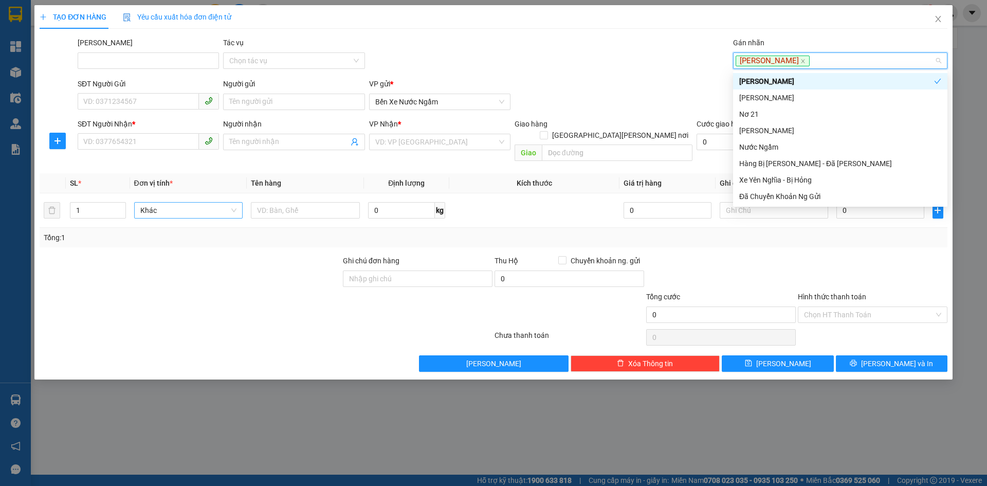
click at [749, 81] on div "[PERSON_NAME]" at bounding box center [836, 81] width 195 height 11
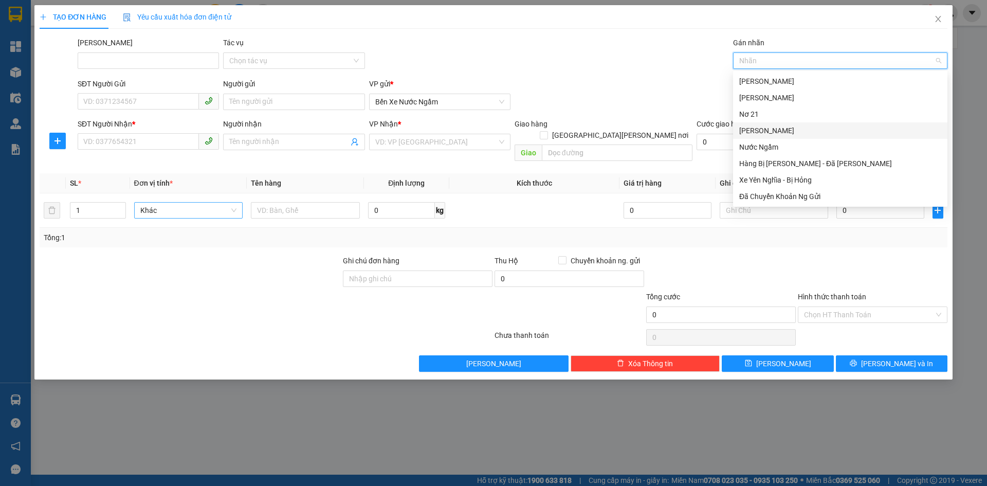
click at [750, 130] on div "[PERSON_NAME]" at bounding box center [840, 130] width 202 height 11
click at [90, 144] on input "SĐT Người Nhận *" at bounding box center [138, 141] width 121 height 16
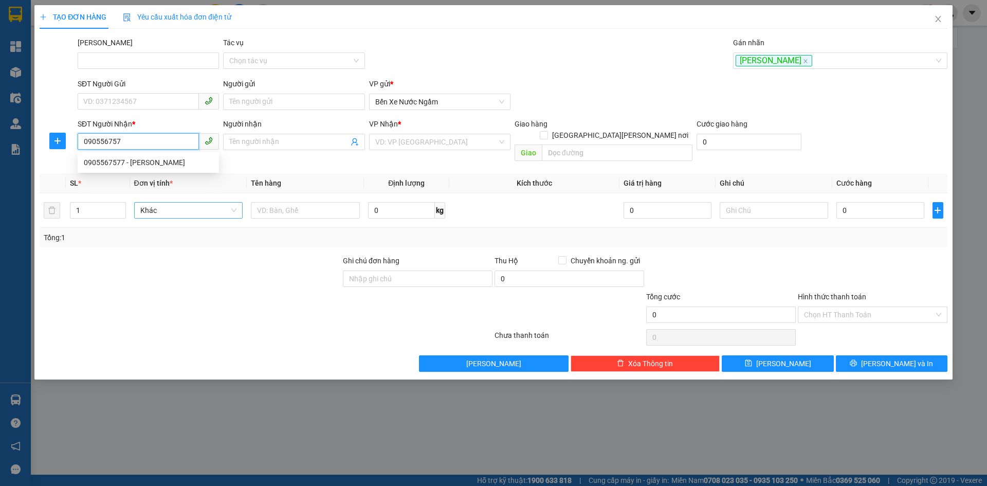
type input "0905567577"
click at [112, 162] on div "0905567577 - [PERSON_NAME]" at bounding box center [148, 162] width 129 height 11
type input "[PERSON_NAME]"
type input "0905567577"
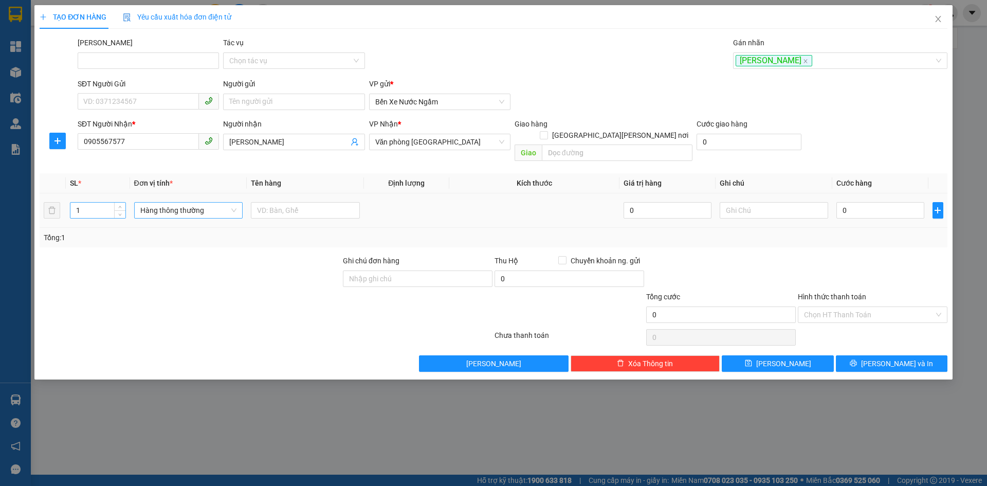
click at [109, 202] on input "1" at bounding box center [97, 209] width 54 height 15
click at [147, 202] on span "Hàng thông thường" at bounding box center [188, 209] width 97 height 15
type input "34"
type input "kiê"
click at [150, 251] on div "Kiện vừa" at bounding box center [188, 252] width 97 height 11
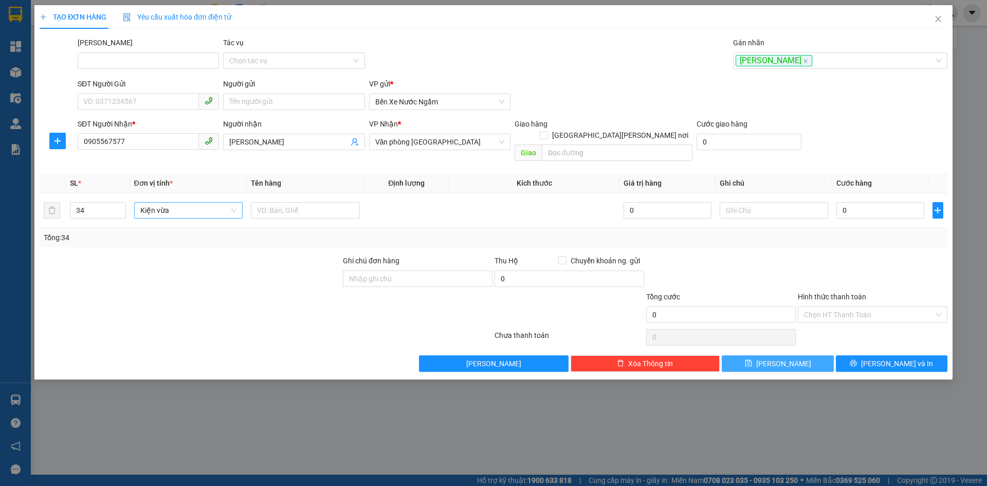
click at [777, 357] on button "[PERSON_NAME]" at bounding box center [778, 363] width 112 height 16
type input "1"
click at [757, 63] on div at bounding box center [834, 60] width 199 height 12
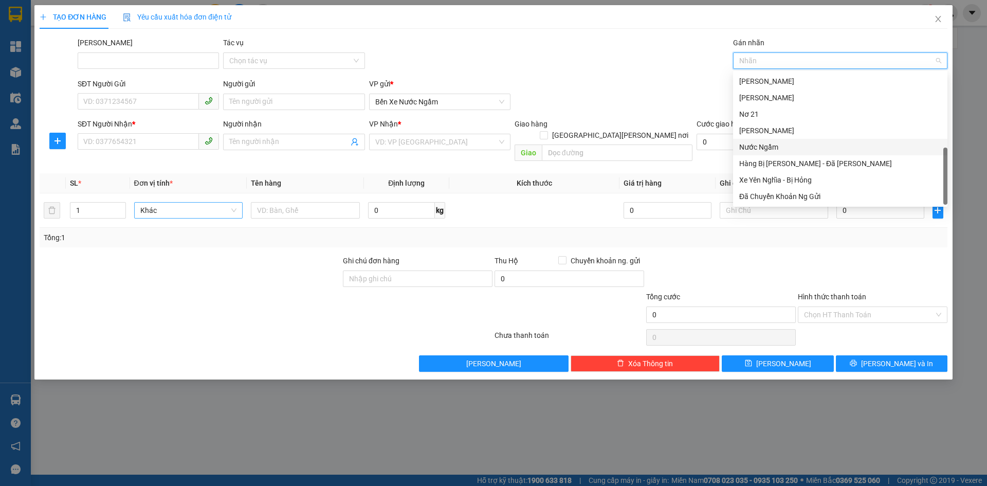
click at [762, 140] on div "Nước Ngầm" at bounding box center [840, 147] width 214 height 16
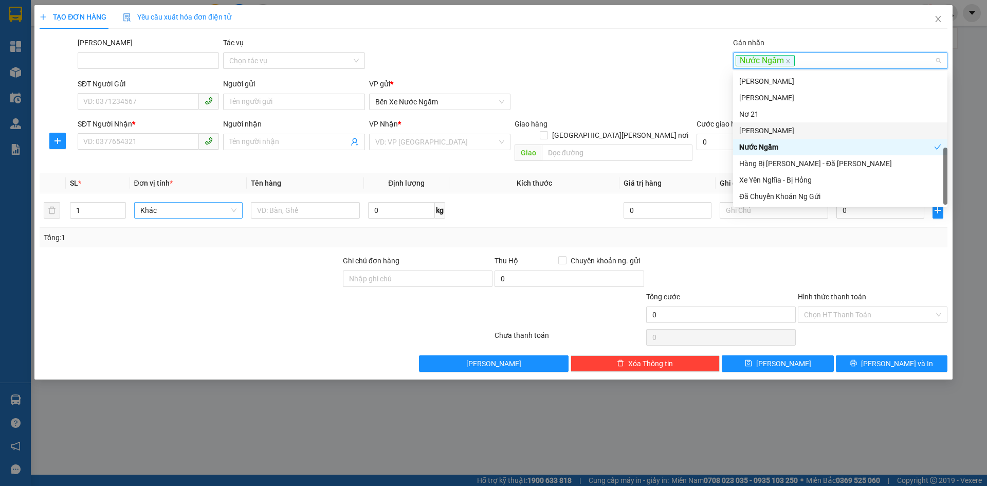
click at [758, 136] on div "[PERSON_NAME]" at bounding box center [840, 130] width 214 height 16
click at [756, 130] on div "[PERSON_NAME]" at bounding box center [836, 130] width 195 height 11
click at [756, 130] on div "[PERSON_NAME]" at bounding box center [840, 130] width 202 height 11
click at [758, 147] on div "Nước Ngầm" at bounding box center [836, 146] width 195 height 11
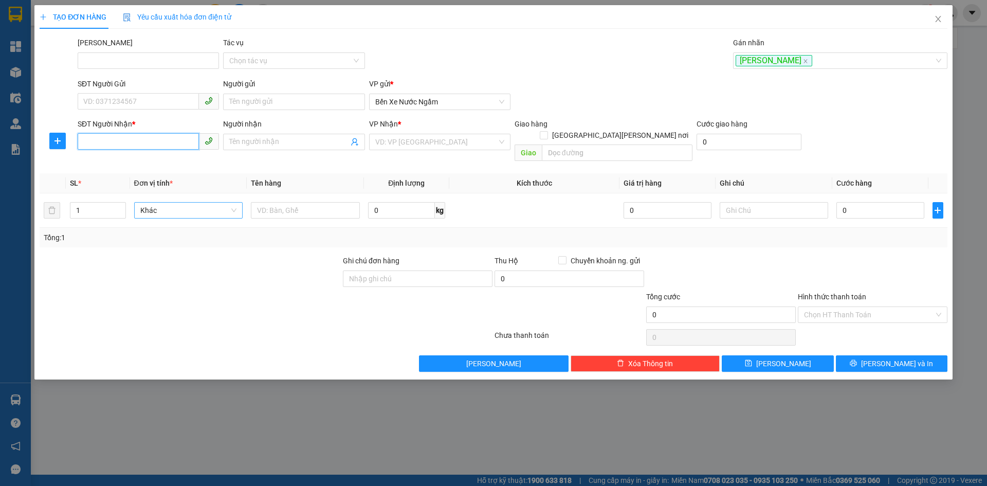
click at [119, 141] on input "SĐT Người Nhận *" at bounding box center [138, 141] width 121 height 16
click at [112, 179] on div "0775575450" at bounding box center [148, 178] width 129 height 11
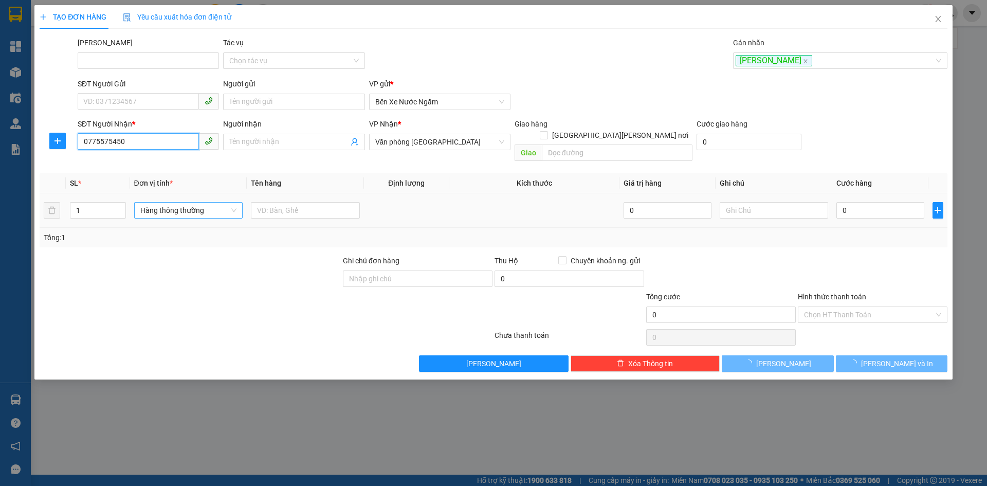
click at [144, 202] on span "Hàng thông thường" at bounding box center [188, 209] width 97 height 15
type input "0775575450"
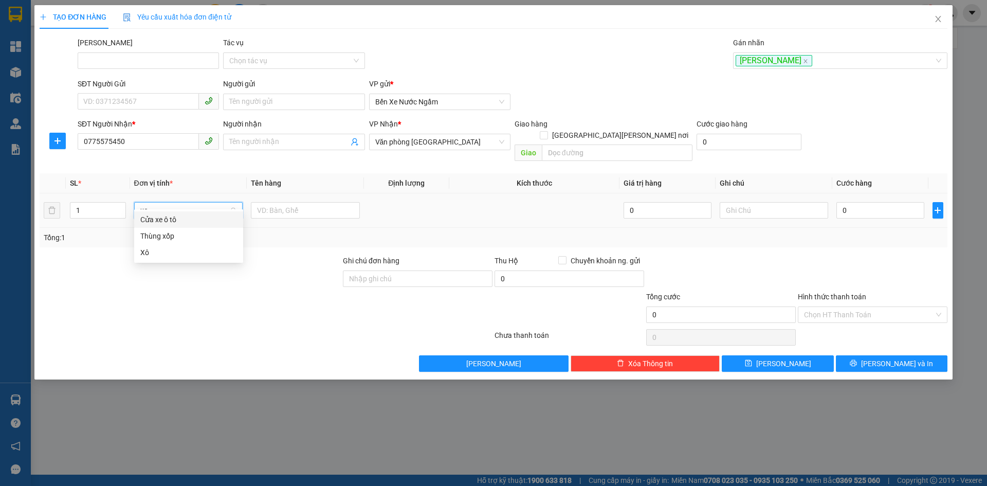
type input "xop"
click at [149, 220] on div "Thùng xốp" at bounding box center [188, 219] width 97 height 11
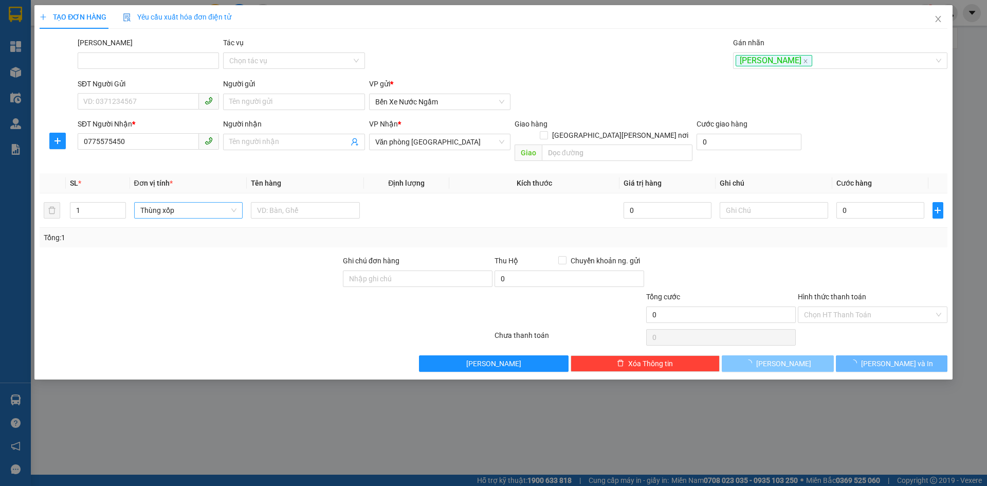
click at [775, 355] on button "[PERSON_NAME]" at bounding box center [778, 363] width 112 height 16
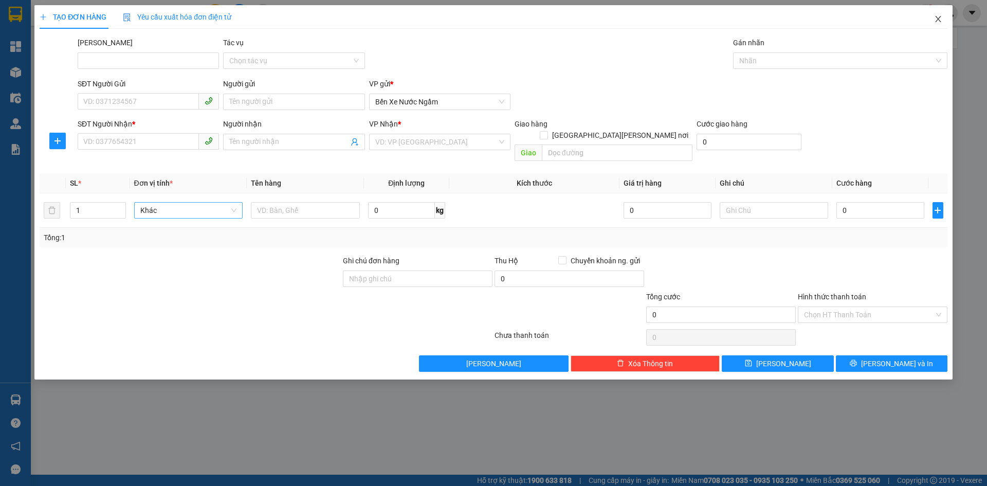
click at [942, 19] on icon "close" at bounding box center [938, 19] width 8 height 8
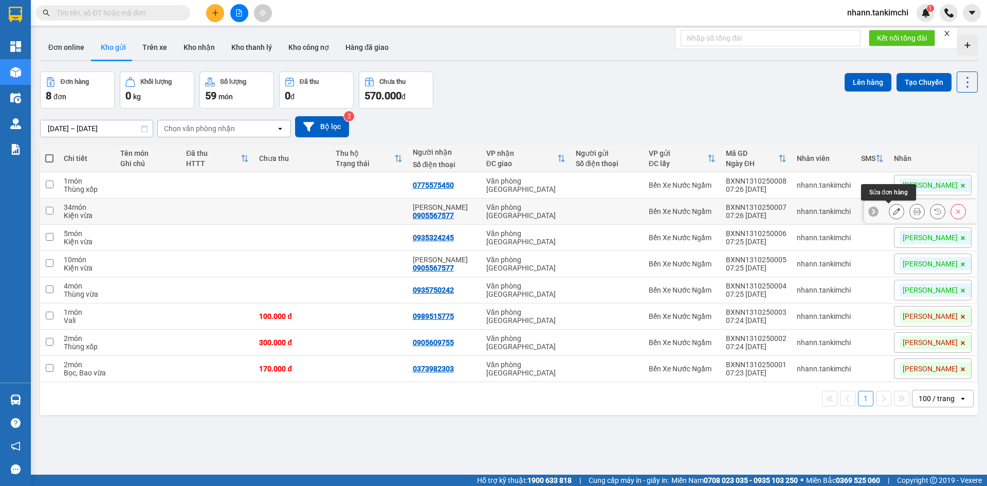
click at [893, 211] on icon at bounding box center [896, 211] width 7 height 7
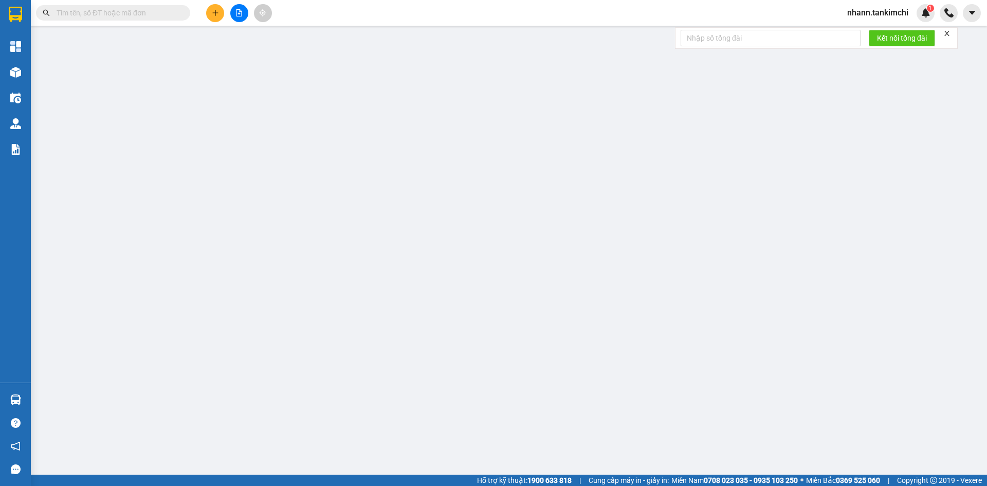
type input "0905567577"
type input "[PERSON_NAME]"
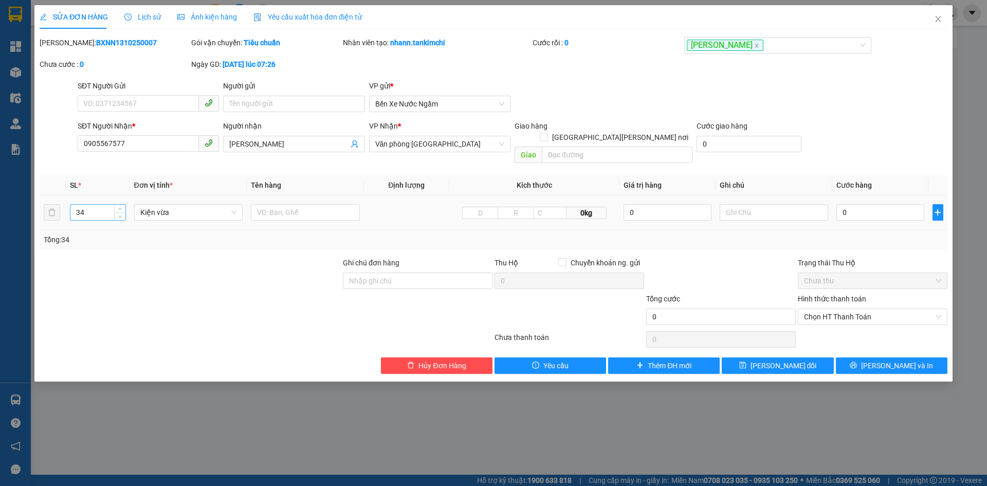
click at [91, 205] on input "34" at bounding box center [97, 212] width 54 height 15
type input "3"
type input "43"
click at [768, 360] on span "[PERSON_NAME] đổi" at bounding box center [783, 365] width 66 height 11
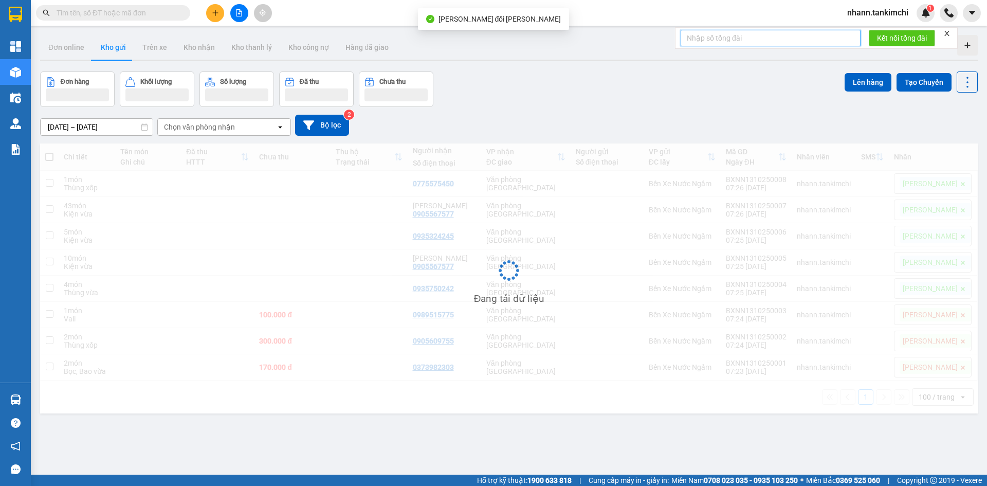
click at [700, 42] on input "text" at bounding box center [770, 38] width 180 height 16
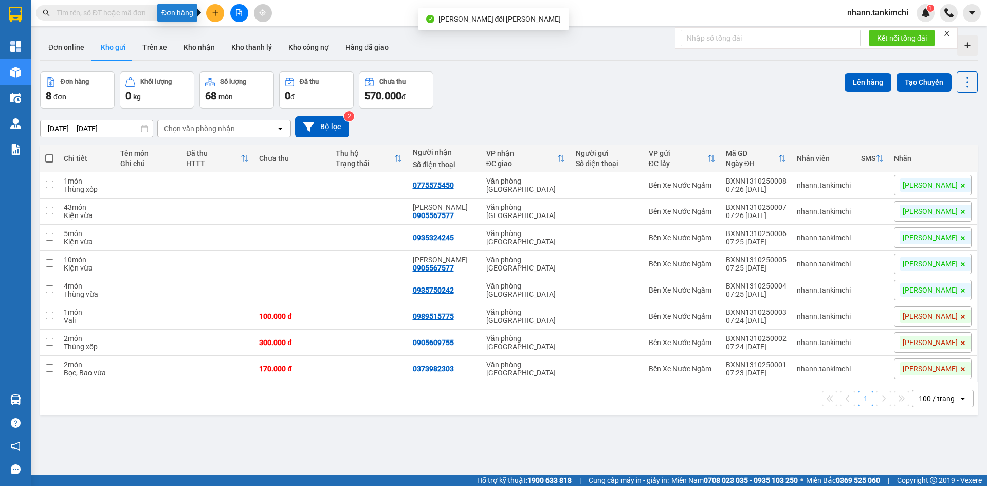
click at [210, 15] on button at bounding box center [215, 13] width 18 height 18
click at [236, 43] on div "Tạo đơn hàng" at bounding box center [255, 38] width 45 height 11
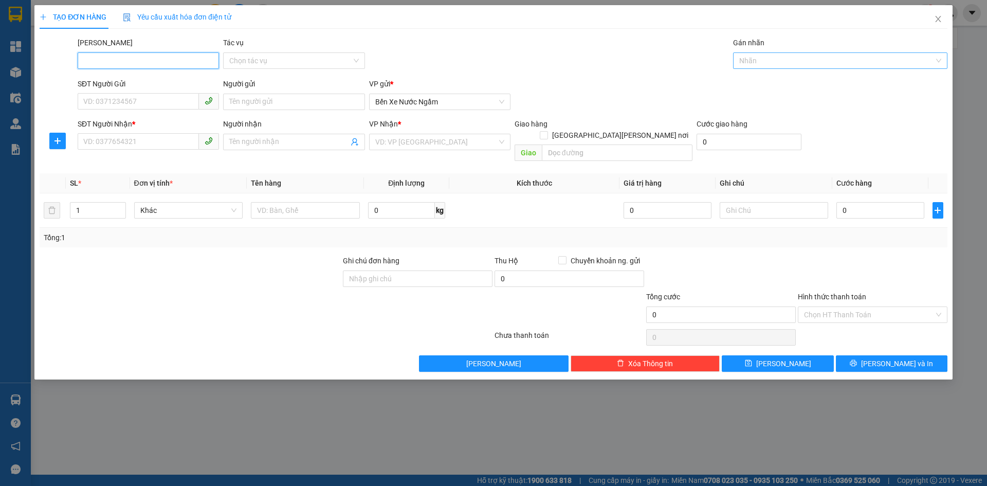
click at [772, 59] on div at bounding box center [834, 60] width 199 height 12
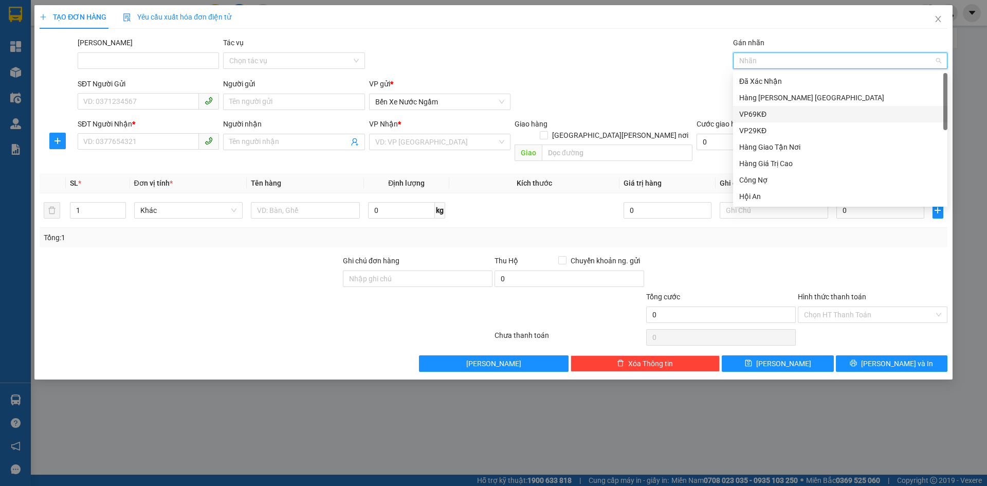
scroll to position [247, 0]
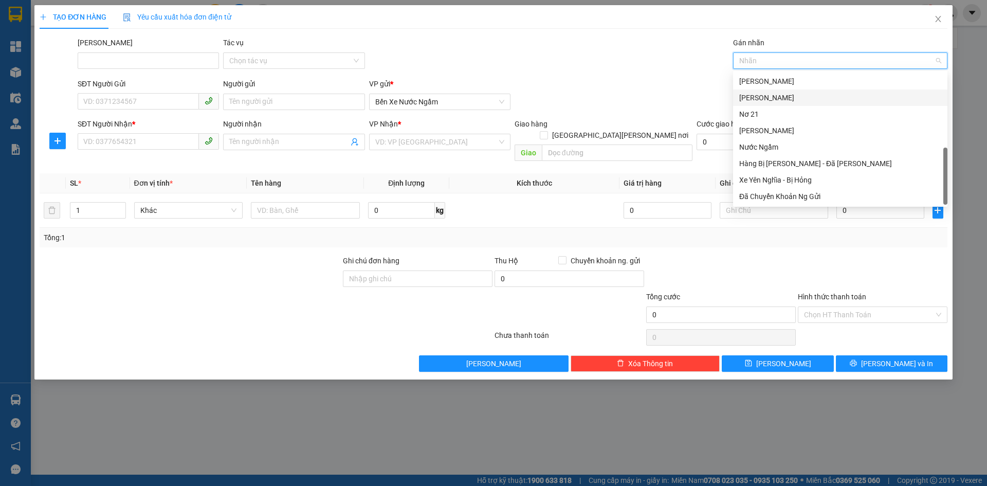
click at [767, 98] on div "[PERSON_NAME]" at bounding box center [840, 97] width 202 height 11
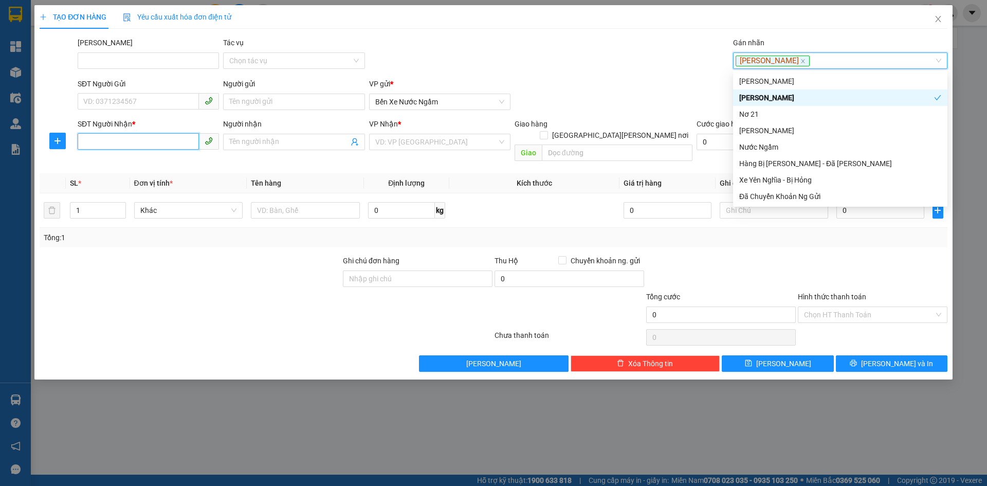
click at [94, 145] on input "SĐT Người Nhận *" at bounding box center [138, 141] width 121 height 16
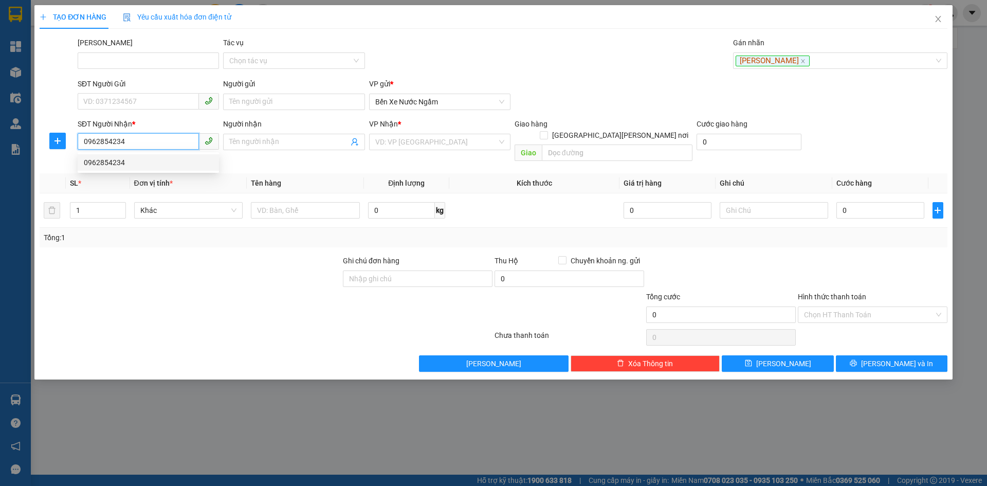
click at [108, 160] on div "0962854234" at bounding box center [148, 162] width 129 height 11
type input "0962854234"
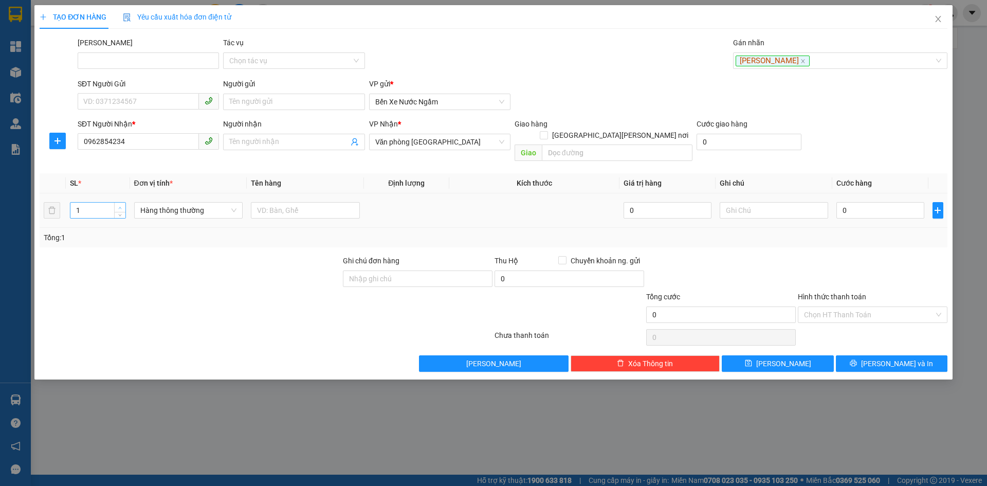
type input "2"
click at [115, 202] on span "Increase Value" at bounding box center [119, 206] width 11 height 9
click at [159, 206] on span "Hàng thông thường" at bounding box center [188, 209] width 97 height 15
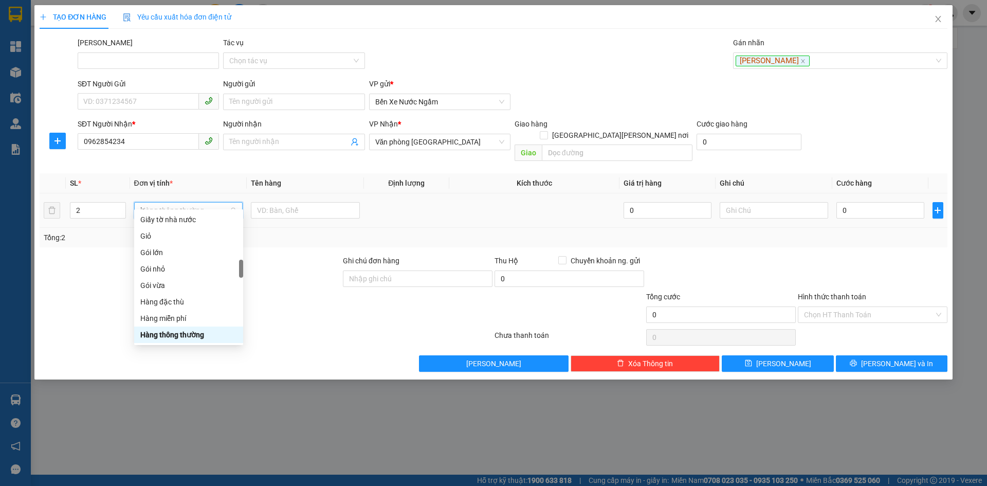
scroll to position [0, 0]
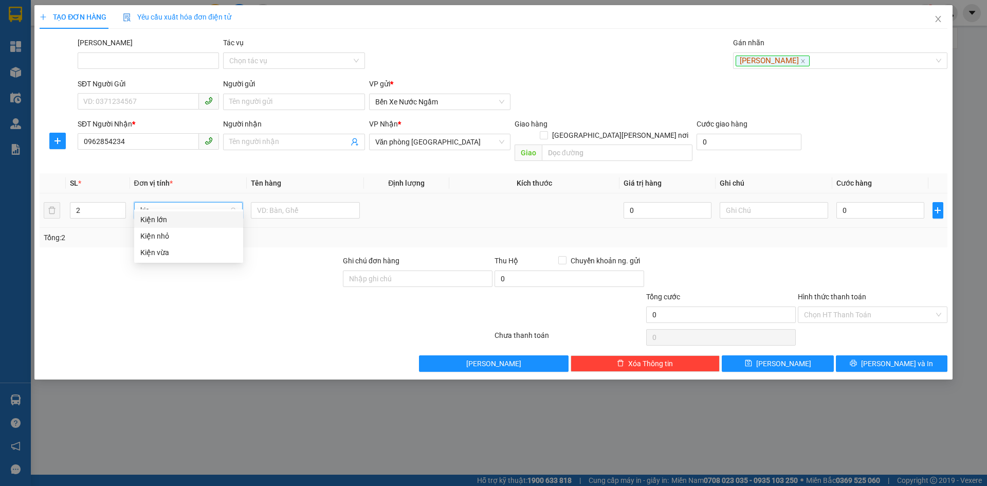
type input "kiê"
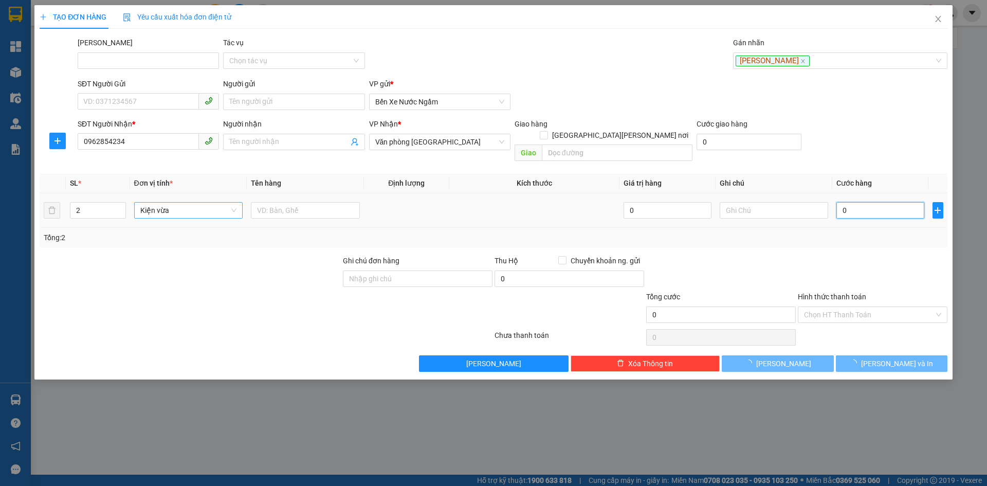
click at [846, 202] on input "0" at bounding box center [879, 210] width 87 height 16
type input "004"
type input "4"
type input "0.040"
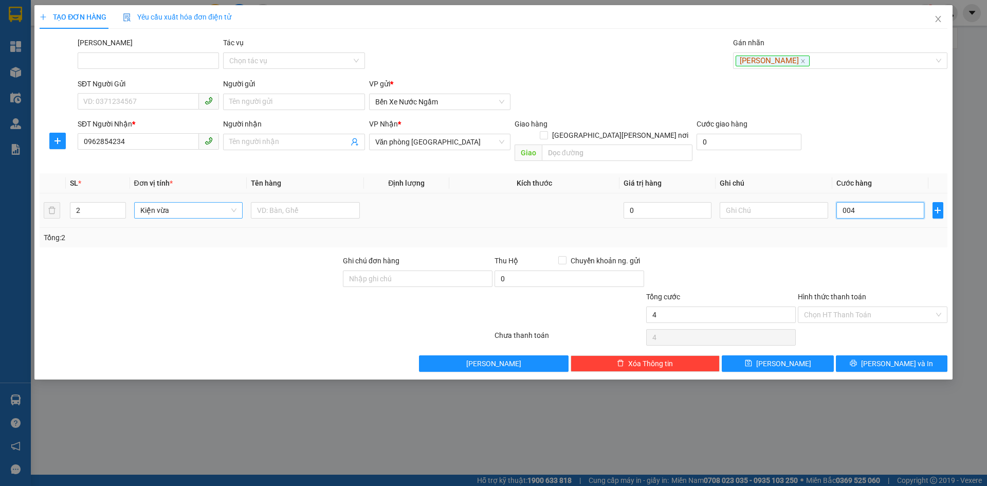
type input "40"
type input "00.400"
type input "400"
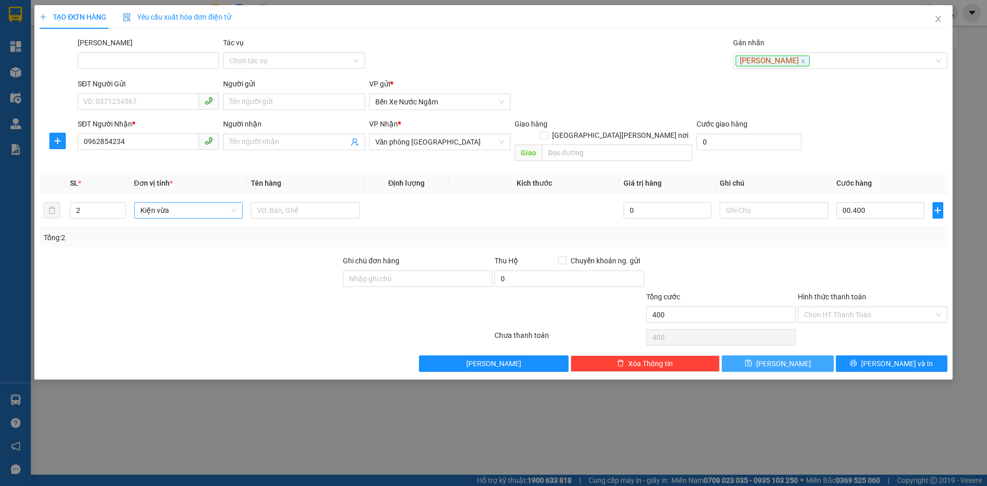
type input "400.000"
drag, startPoint x: 781, startPoint y: 346, endPoint x: 801, endPoint y: 230, distance: 118.4
click at [780, 358] on span "[PERSON_NAME]" at bounding box center [783, 363] width 55 height 11
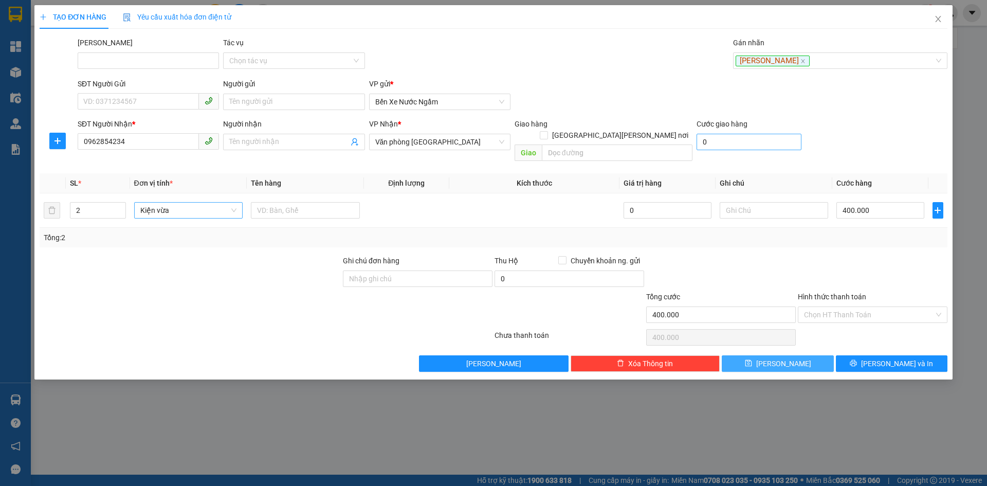
type input "1"
type input "0"
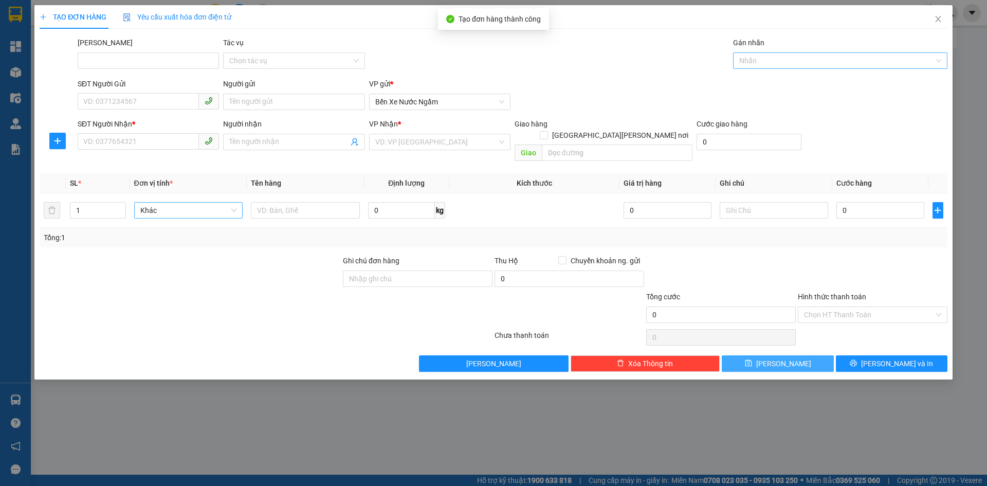
click at [755, 61] on div at bounding box center [834, 60] width 199 height 12
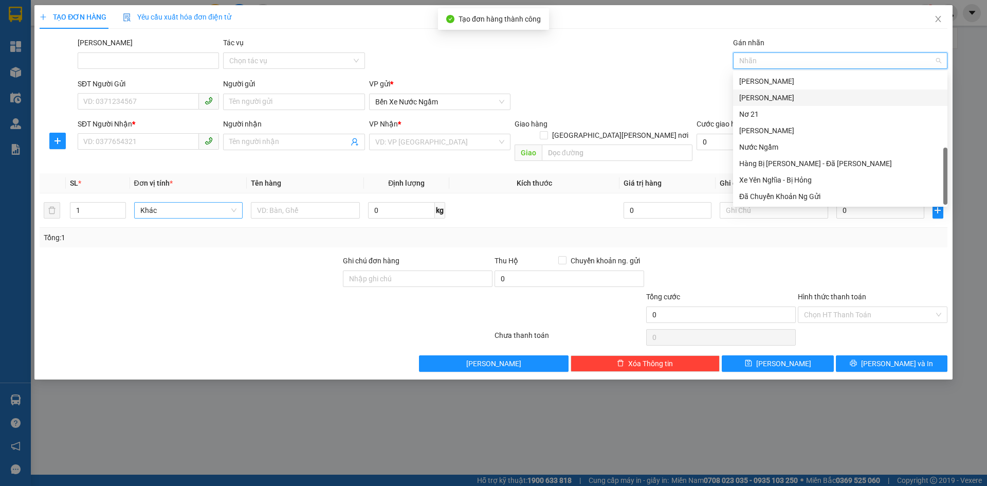
click at [760, 95] on div "[PERSON_NAME]" at bounding box center [840, 97] width 202 height 11
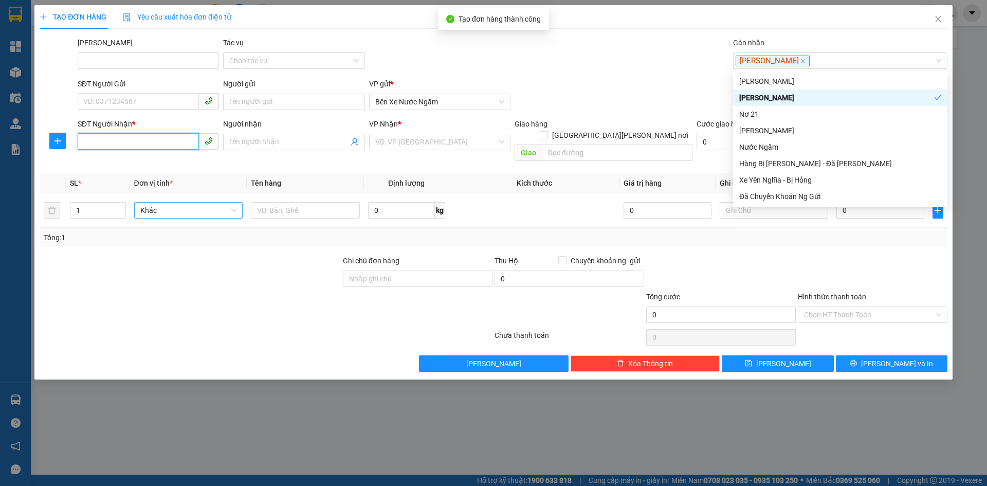
click at [94, 144] on input "SĐT Người Nhận *" at bounding box center [138, 141] width 121 height 16
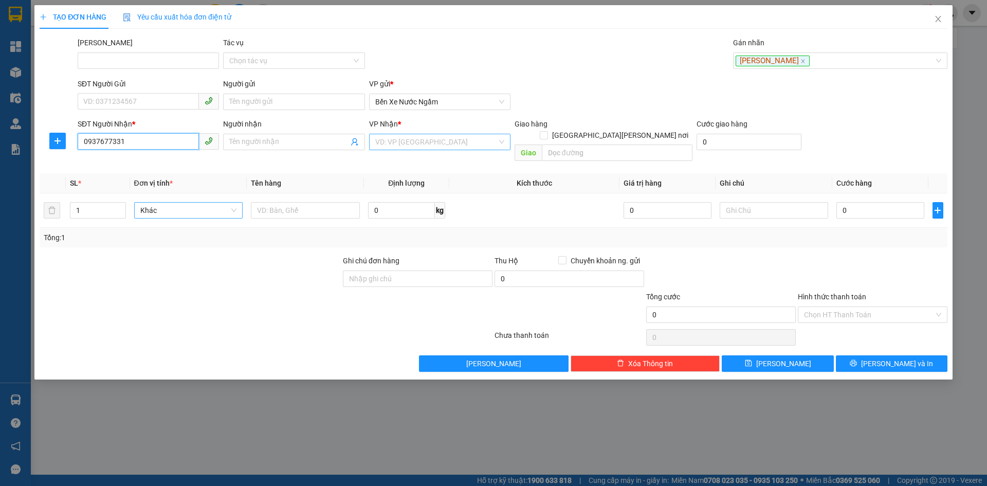
type input "0937677331"
click at [418, 143] on input "search" at bounding box center [436, 141] width 122 height 15
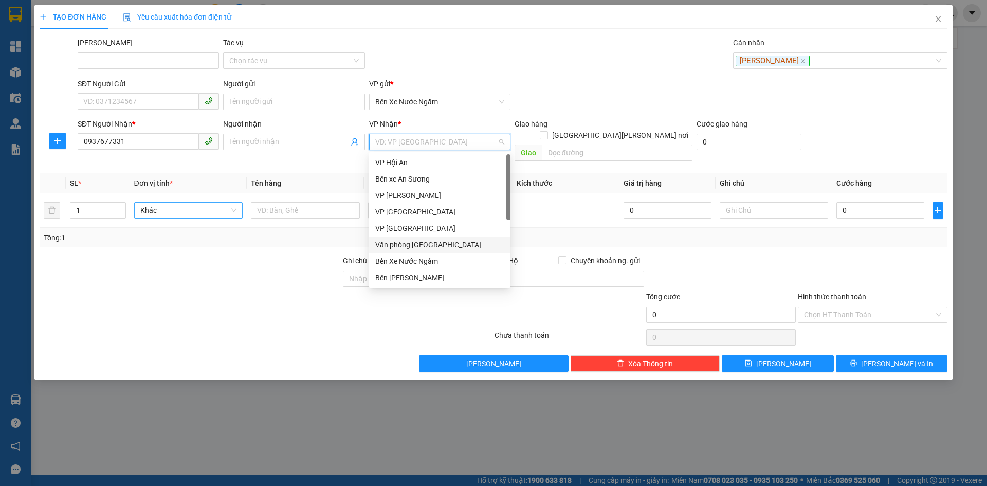
click at [417, 243] on div "Văn phòng [GEOGRAPHIC_DATA]" at bounding box center [439, 244] width 129 height 11
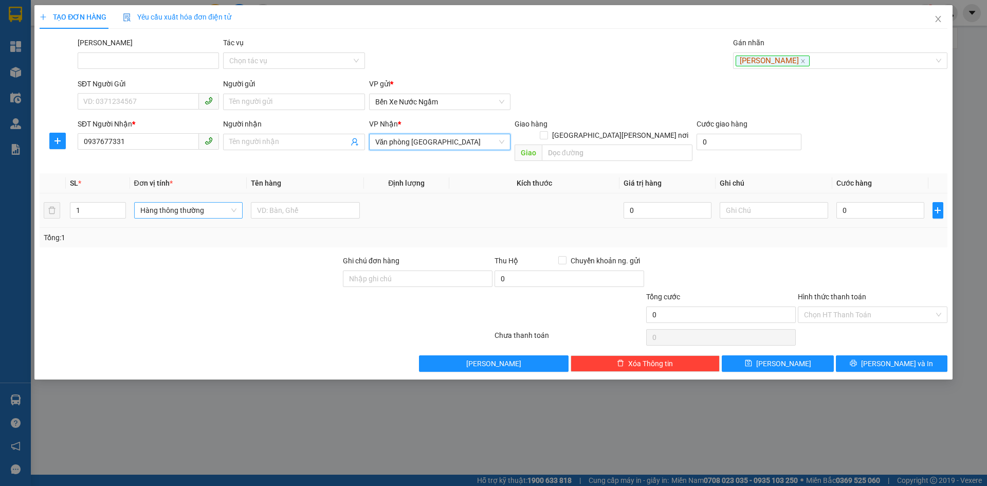
click at [189, 202] on span "Hàng thông thường" at bounding box center [188, 209] width 97 height 15
type input "xop"
click at [159, 223] on div "Thùng xốp" at bounding box center [188, 219] width 97 height 11
click at [854, 202] on input "0" at bounding box center [879, 210] width 87 height 16
type input "001"
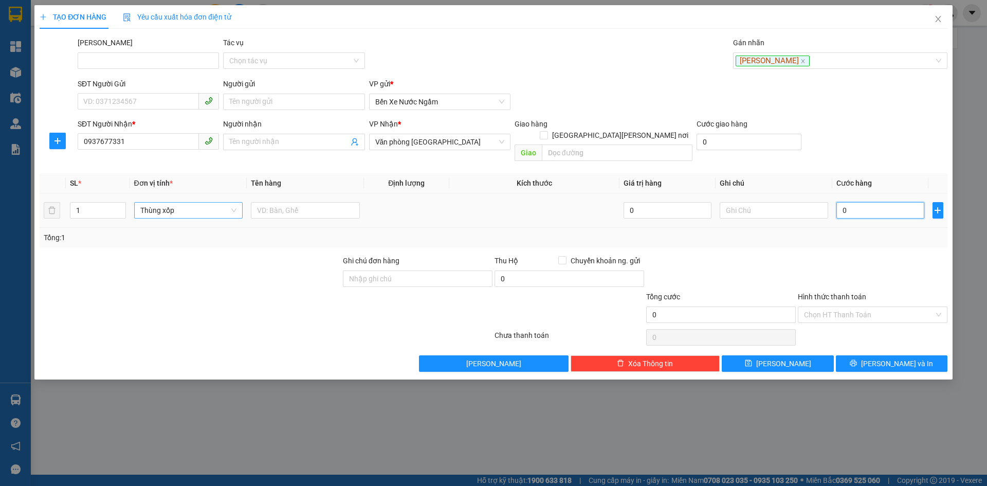
type input "1"
type input "0.010"
type input "10"
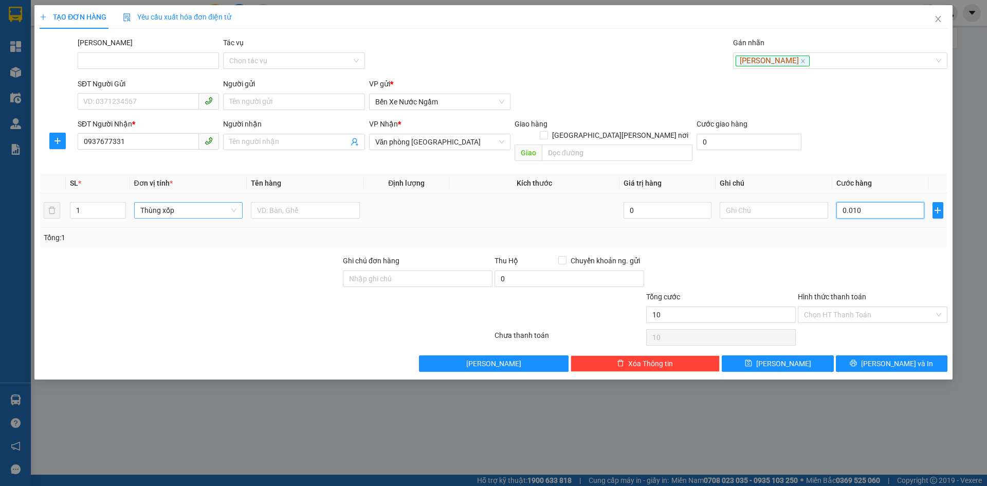
type input "00.100"
type input "100"
type input "100.000"
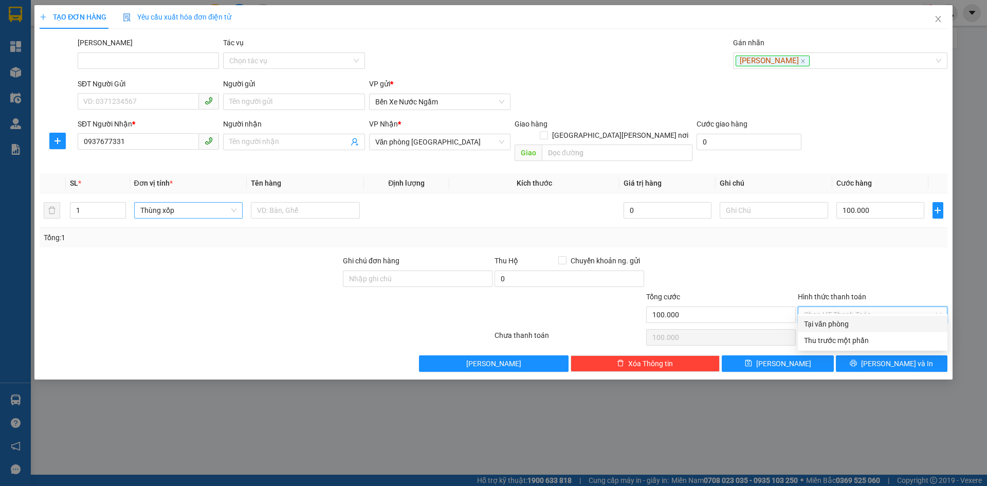
drag, startPoint x: 825, startPoint y: 304, endPoint x: 832, endPoint y: 329, distance: 26.2
click at [825, 307] on input "Hình thức thanh toán" at bounding box center [869, 314] width 130 height 15
click at [832, 329] on div "Tại văn phòng" at bounding box center [872, 323] width 137 height 11
type input "0"
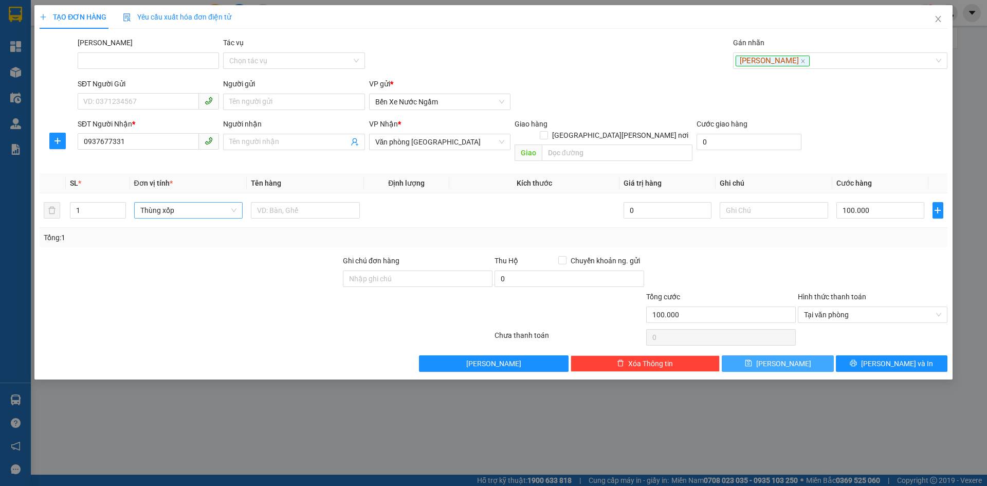
click at [758, 355] on button "[PERSON_NAME]" at bounding box center [778, 363] width 112 height 16
type input "0"
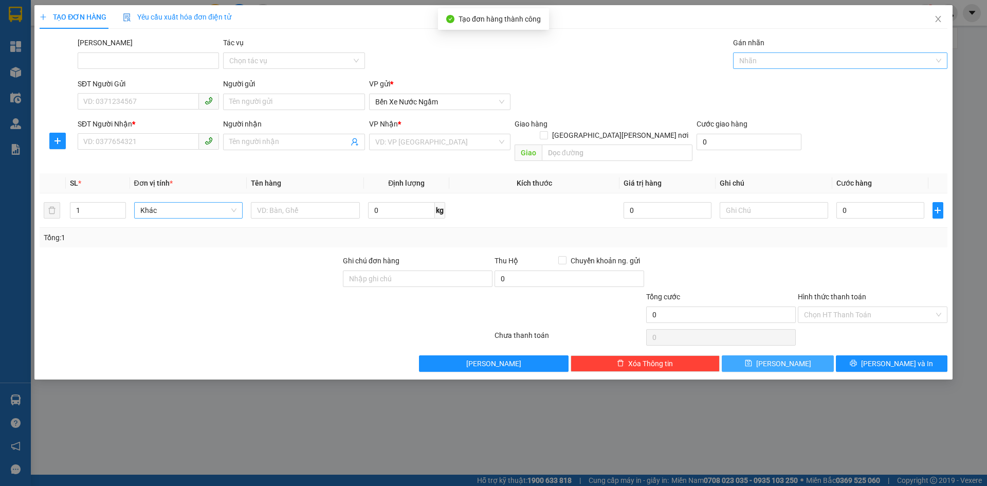
click at [755, 59] on div at bounding box center [834, 60] width 199 height 12
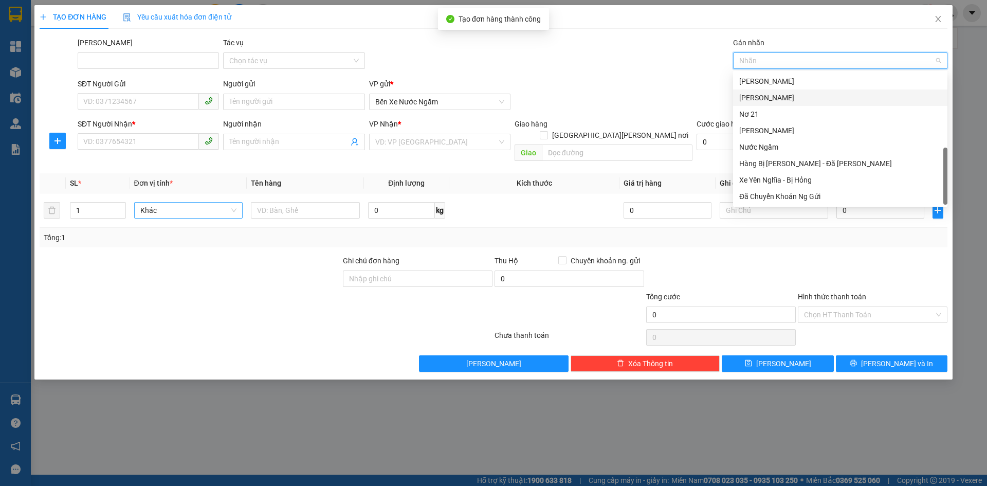
click at [759, 102] on div "[PERSON_NAME]" at bounding box center [840, 97] width 202 height 11
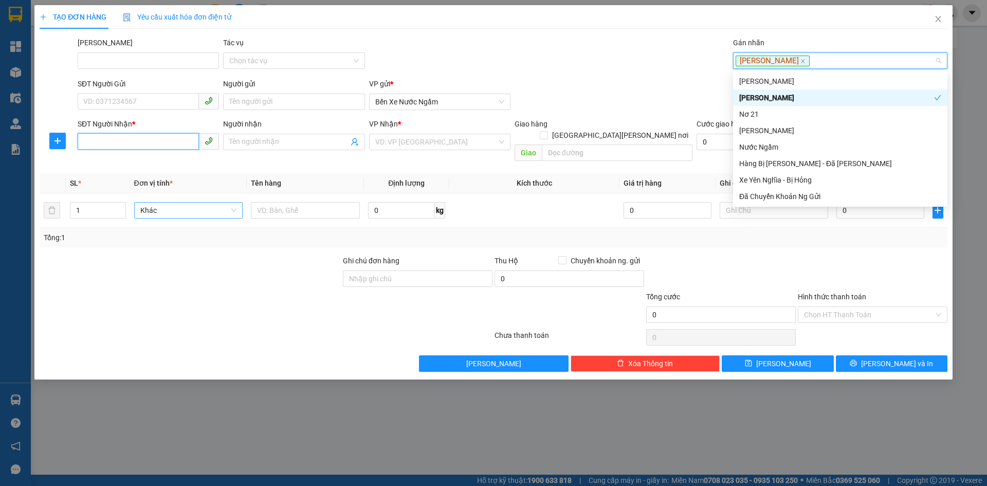
click at [106, 141] on input "SĐT Người Nhận *" at bounding box center [138, 141] width 121 height 16
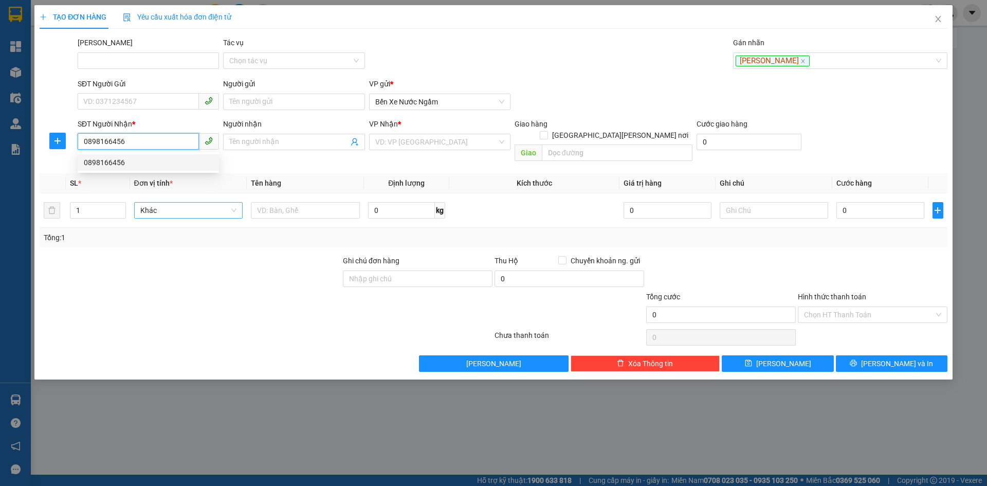
click at [112, 162] on div "0898166456" at bounding box center [148, 162] width 129 height 11
click at [171, 202] on span "Hàng thông thường" at bounding box center [188, 209] width 97 height 15
type input "0898166456"
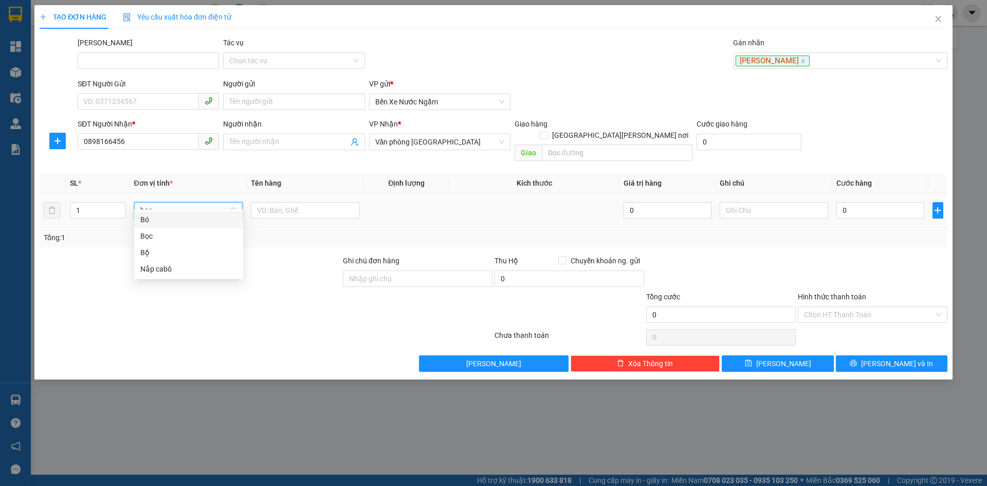
type input "bọc"
click at [146, 222] on div "Bọc" at bounding box center [188, 219] width 97 height 11
click at [886, 208] on div "0" at bounding box center [879, 210] width 87 height 21
click at [870, 203] on input "0" at bounding box center [879, 210] width 87 height 16
type input "001"
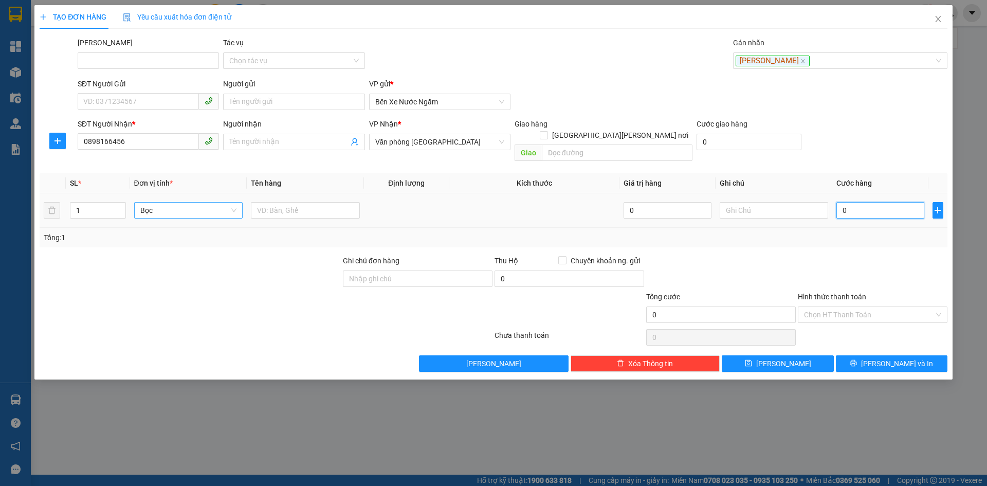
type input "1"
type input "0.010"
type input "10"
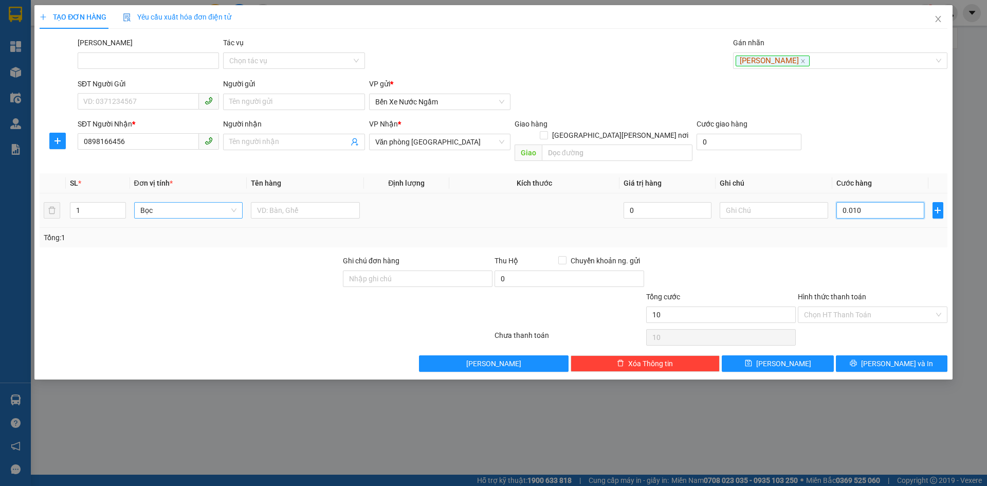
type input "00.100"
type input "100"
type input "100.000"
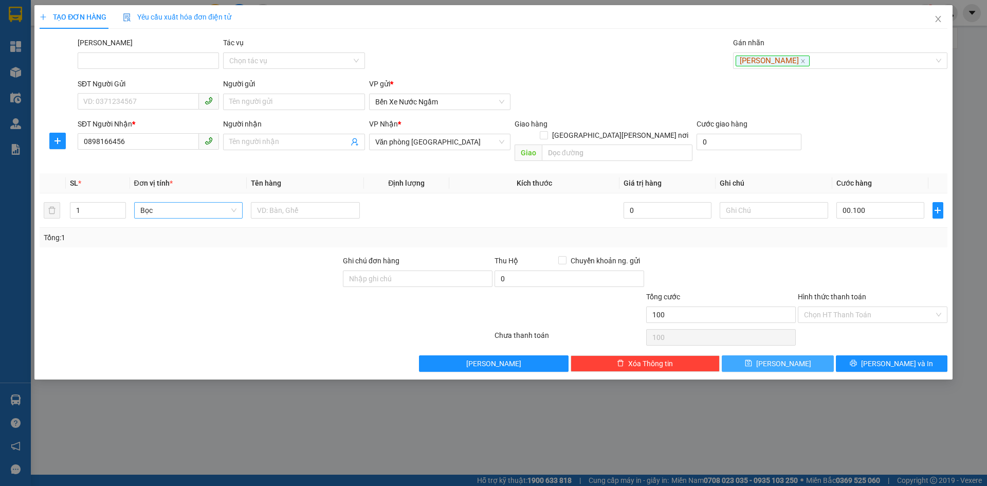
type input "100.000"
drag, startPoint x: 773, startPoint y: 352, endPoint x: 838, endPoint y: 201, distance: 163.6
click at [773, 355] on button "[PERSON_NAME]" at bounding box center [778, 363] width 112 height 16
type input "0"
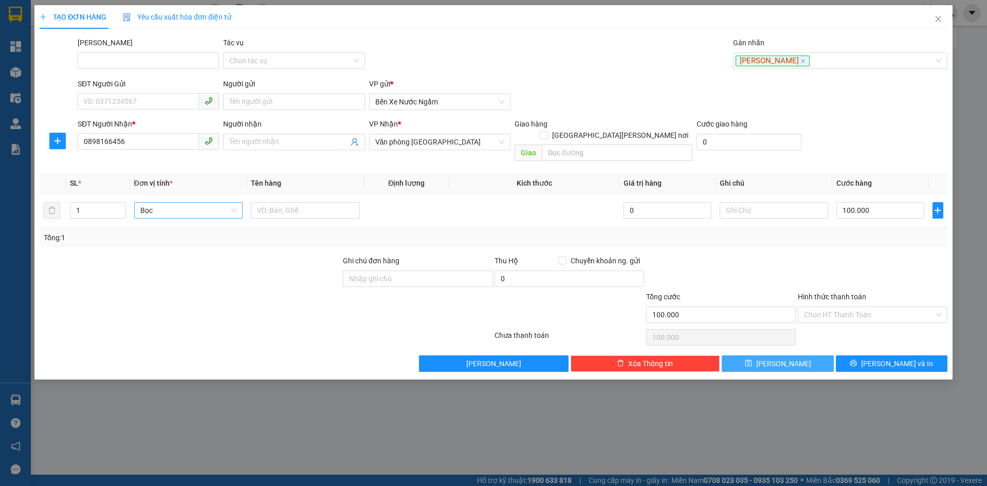
type input "0"
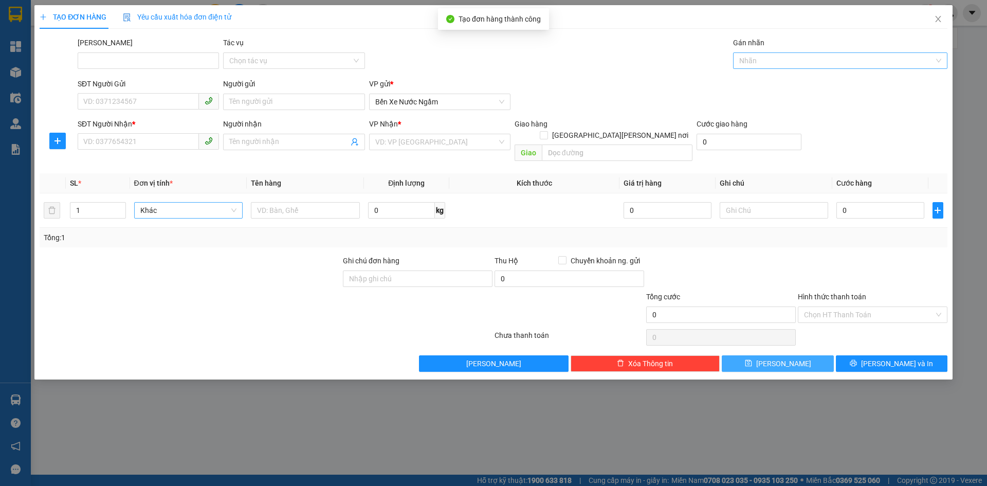
click at [753, 63] on div at bounding box center [834, 60] width 199 height 12
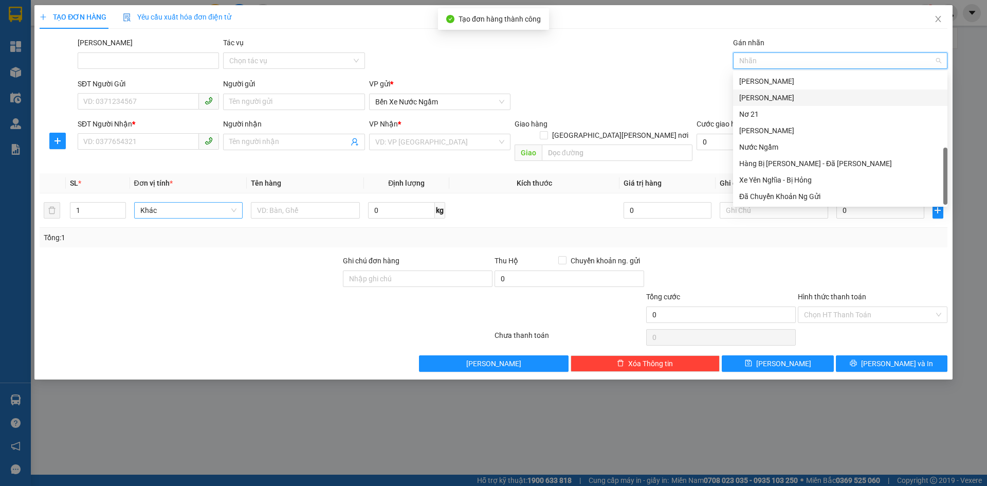
drag, startPoint x: 758, startPoint y: 97, endPoint x: 738, endPoint y: 100, distance: 20.3
click at [756, 97] on div "[PERSON_NAME]" at bounding box center [840, 97] width 202 height 11
click at [96, 138] on input "SĐT Người Nhận *" at bounding box center [138, 141] width 121 height 16
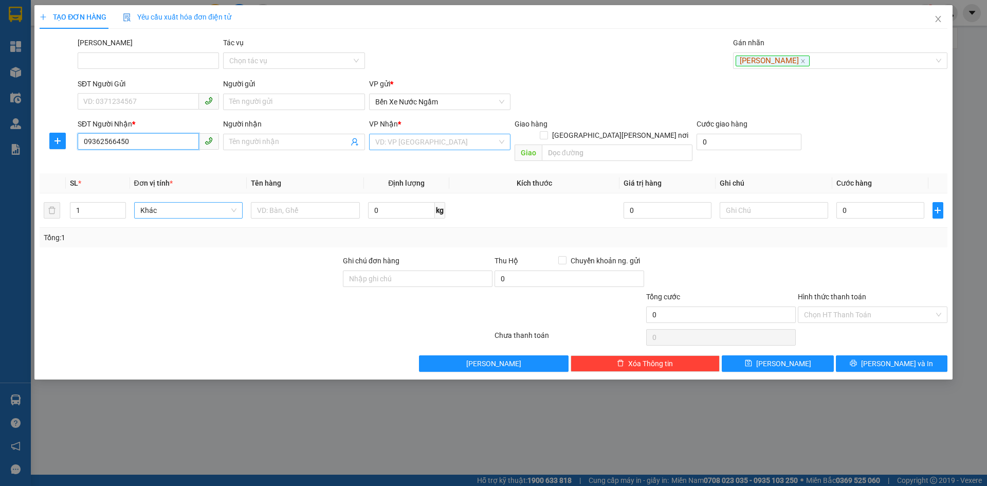
type input "09362566450"
click at [433, 145] on input "search" at bounding box center [436, 141] width 122 height 15
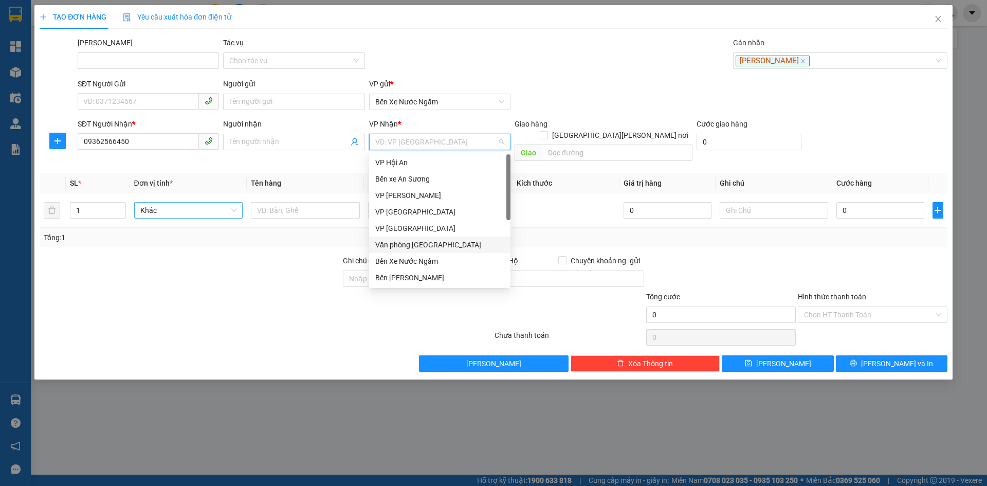
click at [424, 243] on div "Văn phòng [GEOGRAPHIC_DATA]" at bounding box center [439, 244] width 129 height 11
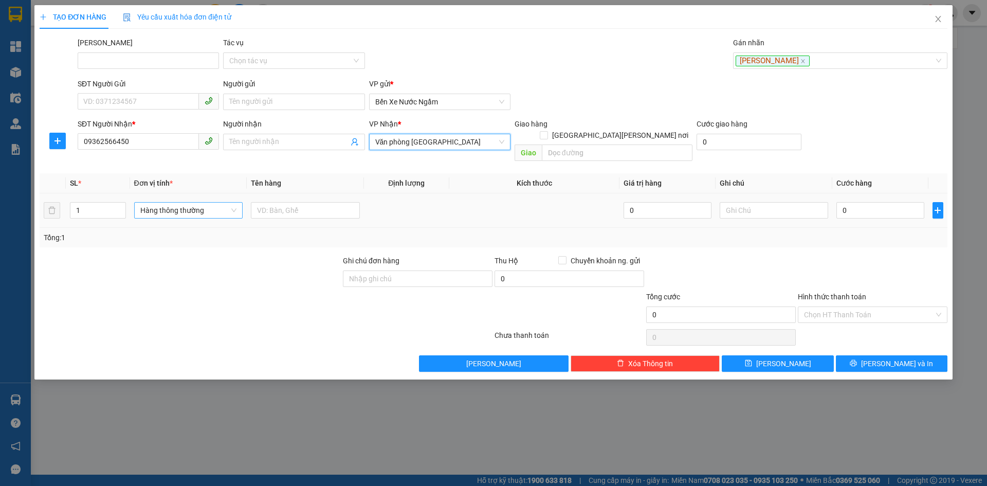
click at [176, 202] on span "Hàng thông thường" at bounding box center [188, 209] width 97 height 15
type input "thùng"
click at [167, 270] on div "Thùng vừa" at bounding box center [188, 268] width 97 height 11
click at [870, 205] on input "0" at bounding box center [879, 210] width 87 height 16
type input "001"
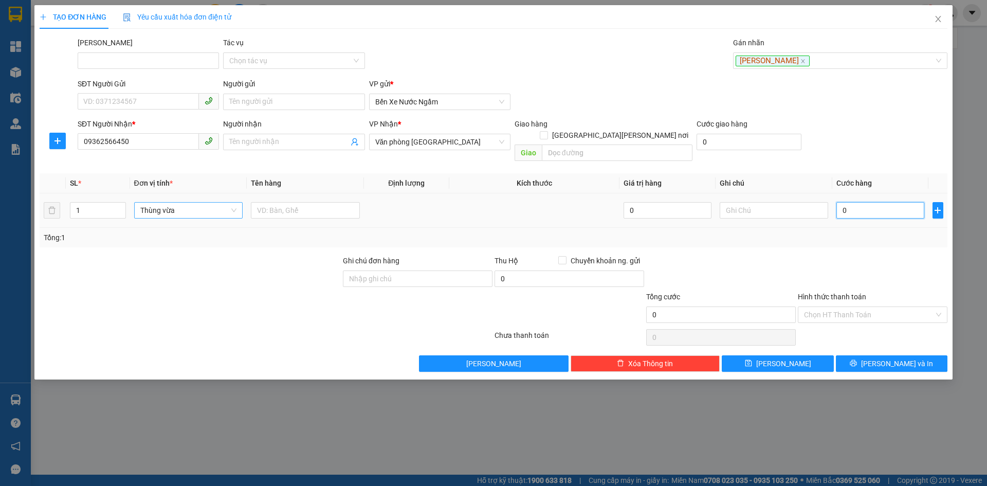
type input "1"
type input "0.010"
type input "10"
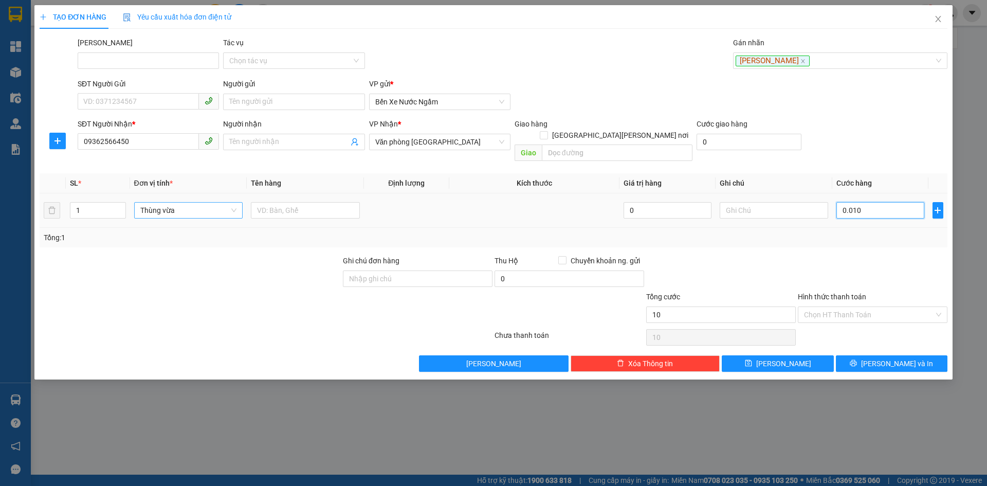
type input "00.100"
type input "100"
type input "100.000"
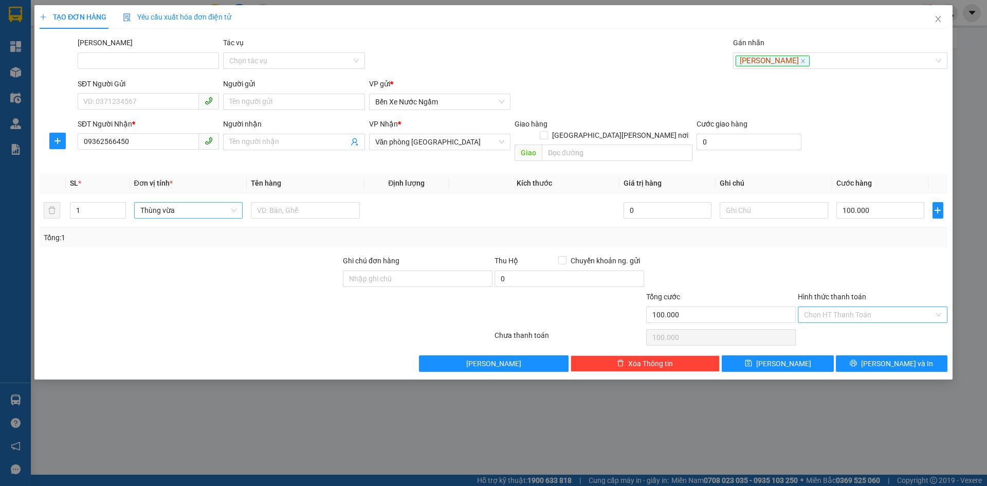
click at [831, 307] on input "Hình thức thanh toán" at bounding box center [869, 314] width 130 height 15
click at [831, 324] on div "Tại văn phòng" at bounding box center [872, 323] width 137 height 11
type input "0"
click at [797, 355] on button "[PERSON_NAME]" at bounding box center [778, 363] width 112 height 16
type input "0"
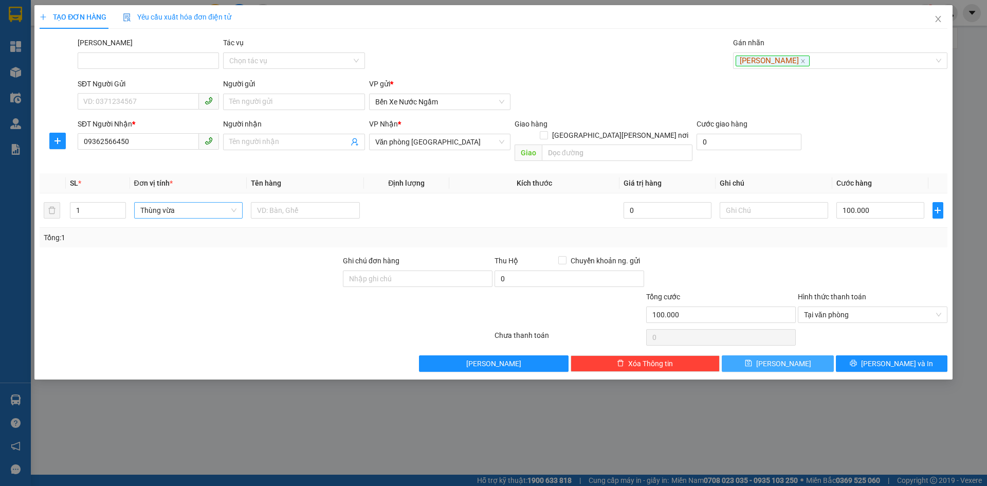
type input "0"
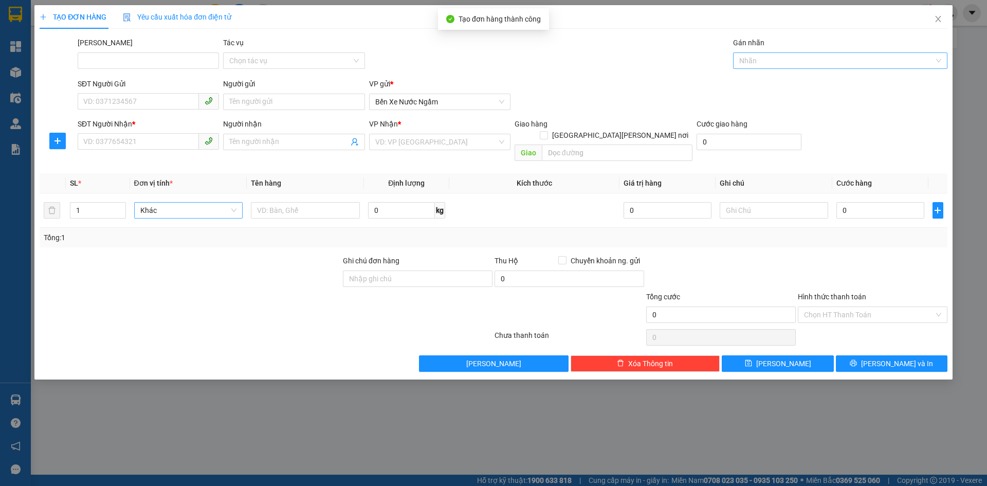
click at [740, 64] on input "Gán nhãn" at bounding box center [740, 60] width 2 height 12
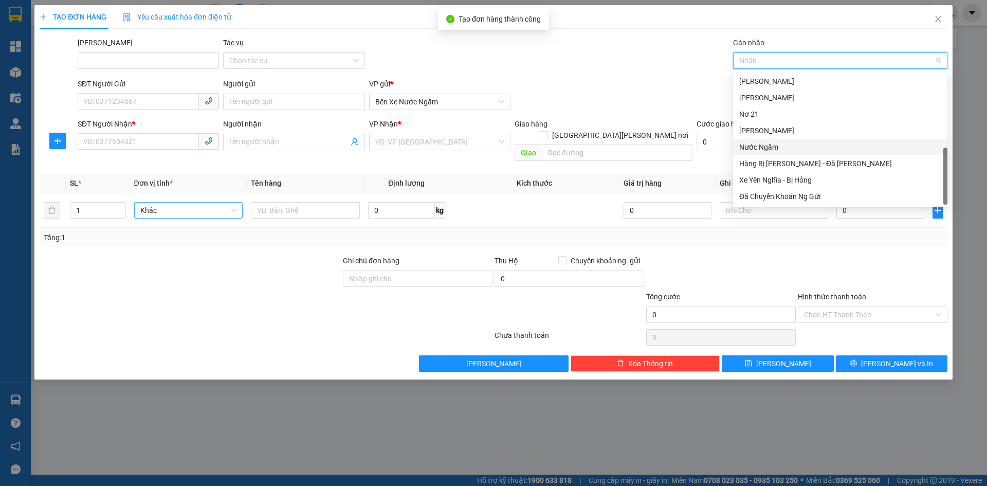
click at [765, 144] on div "Nước Ngầm" at bounding box center [840, 146] width 202 height 11
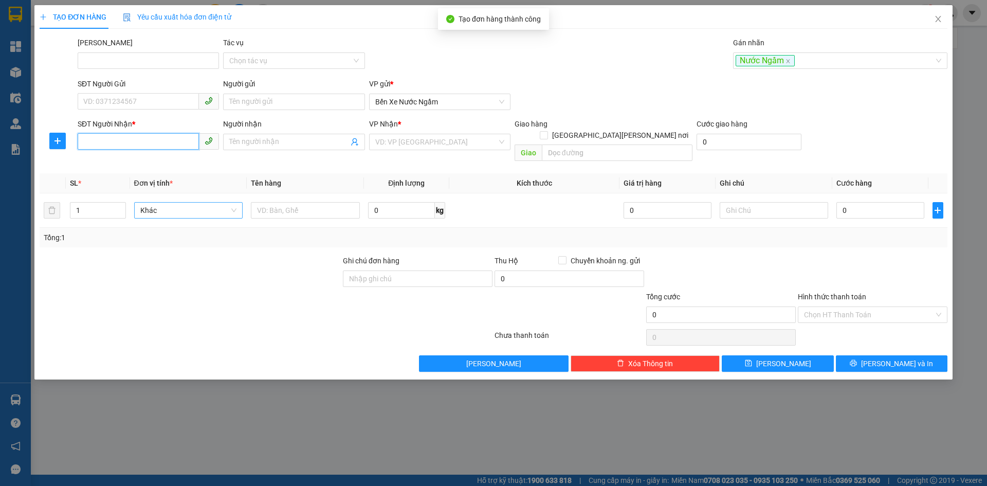
click at [139, 142] on input "SĐT Người Nhận *" at bounding box center [138, 141] width 121 height 16
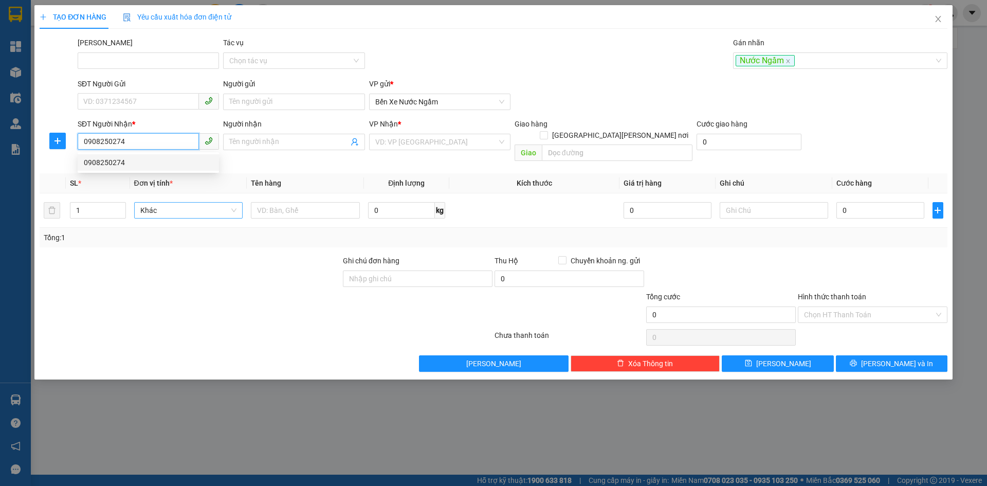
click at [105, 161] on div "0908250274" at bounding box center [148, 162] width 129 height 11
click at [177, 202] on span "Hàng thông thường" at bounding box center [188, 209] width 97 height 15
type input "0908250274"
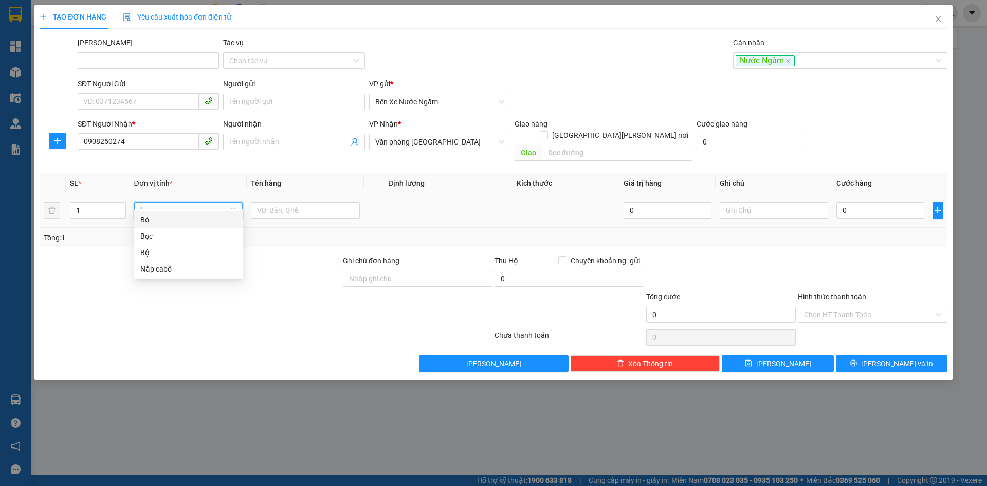
type input "bọc"
click at [139, 219] on div "Bọc" at bounding box center [188, 219] width 109 height 16
click at [879, 202] on input "0" at bounding box center [879, 210] width 87 height 16
type input "001"
type input "1"
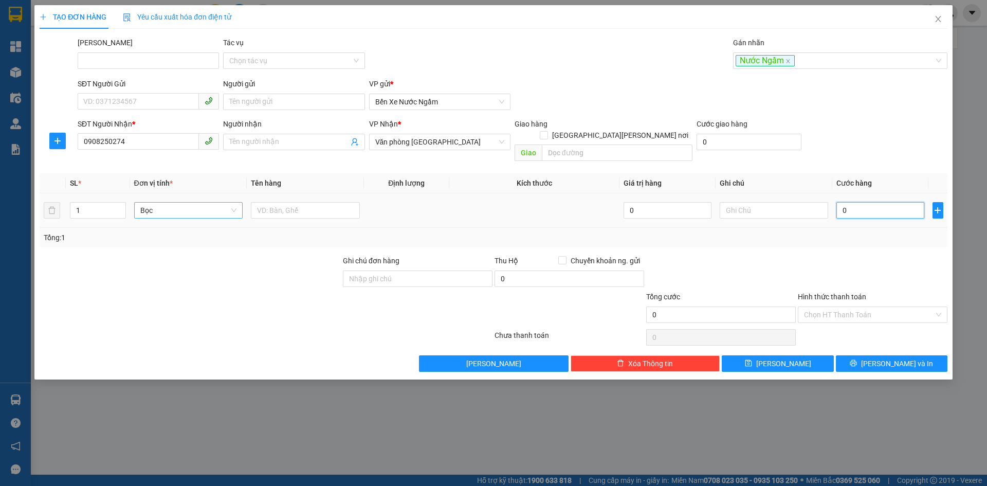
type input "1"
type input "0.010"
type input "10"
type input "000.100"
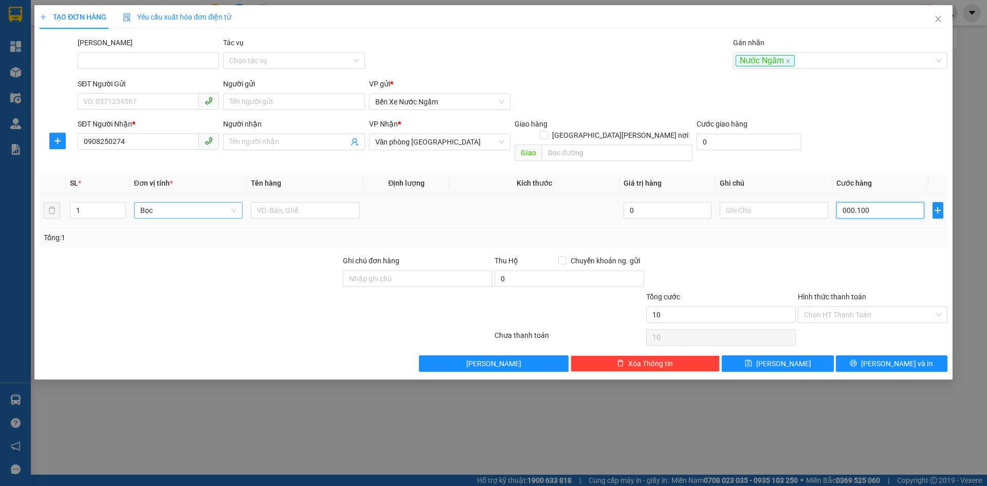
type input "100"
click at [794, 355] on button "[PERSON_NAME]" at bounding box center [778, 363] width 112 height 16
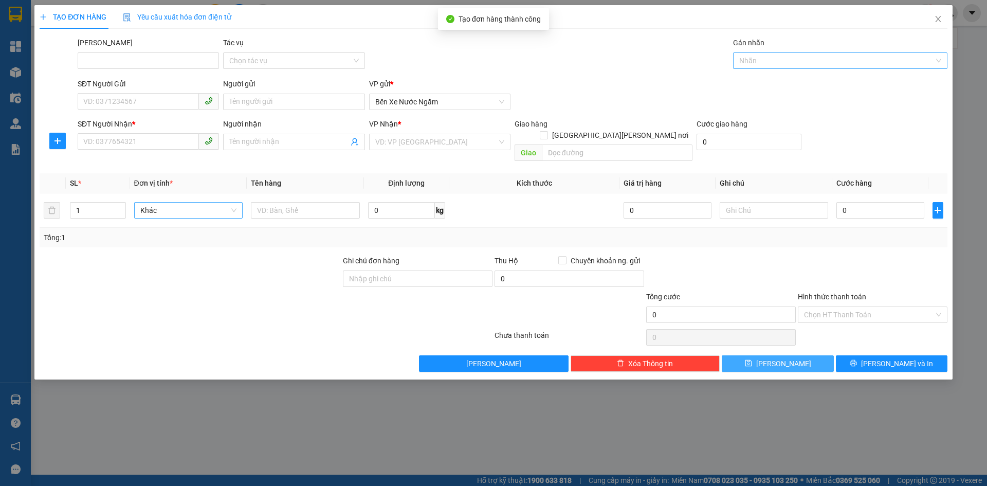
click at [772, 60] on div at bounding box center [834, 60] width 199 height 12
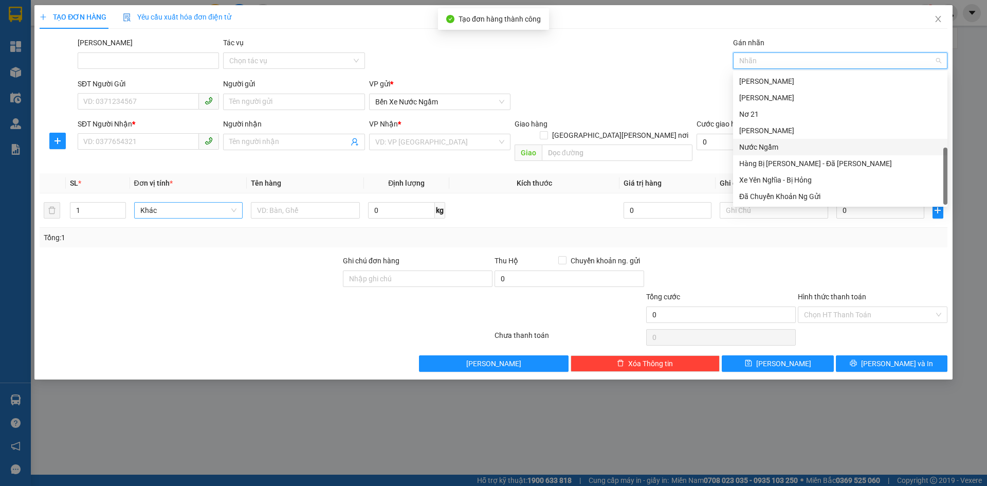
click at [758, 150] on div "Nước Ngầm" at bounding box center [840, 146] width 202 height 11
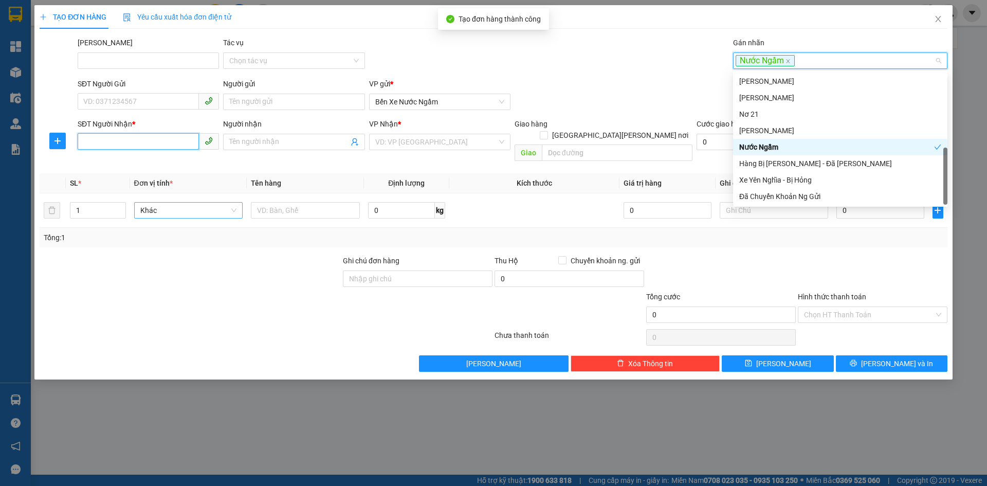
click at [93, 139] on input "SĐT Người Nhận *" at bounding box center [138, 141] width 121 height 16
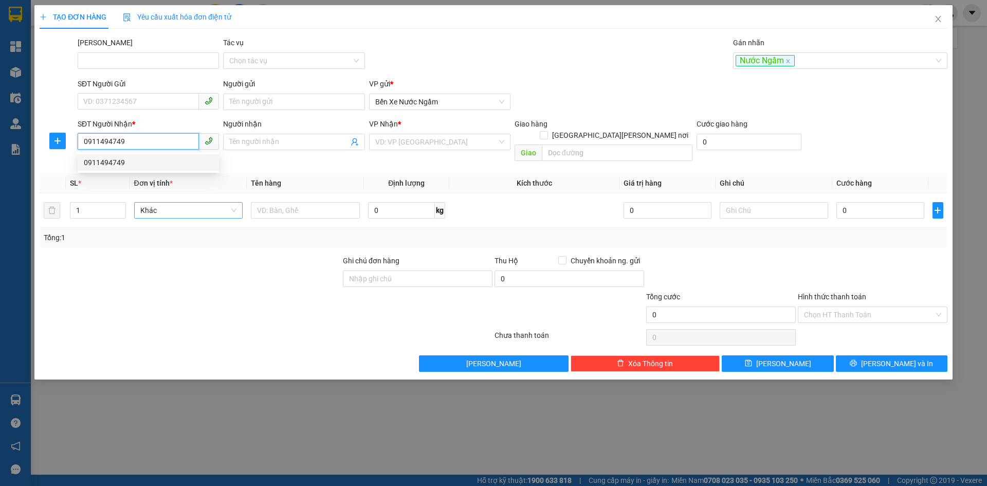
click at [112, 163] on div "0911494749" at bounding box center [148, 162] width 129 height 11
click at [176, 202] on span "Hàng thông thường" at bounding box center [188, 209] width 97 height 15
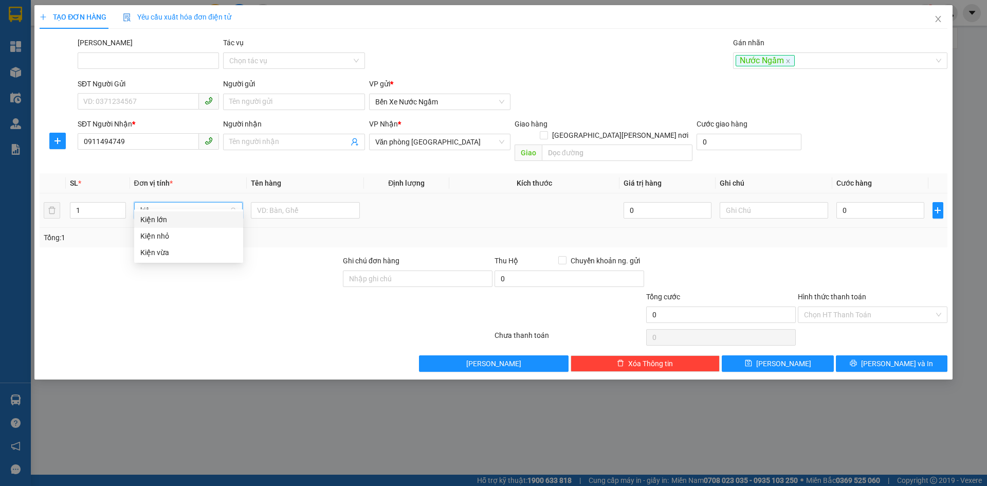
click at [162, 234] on div "Kiện nhỏ" at bounding box center [188, 235] width 97 height 11
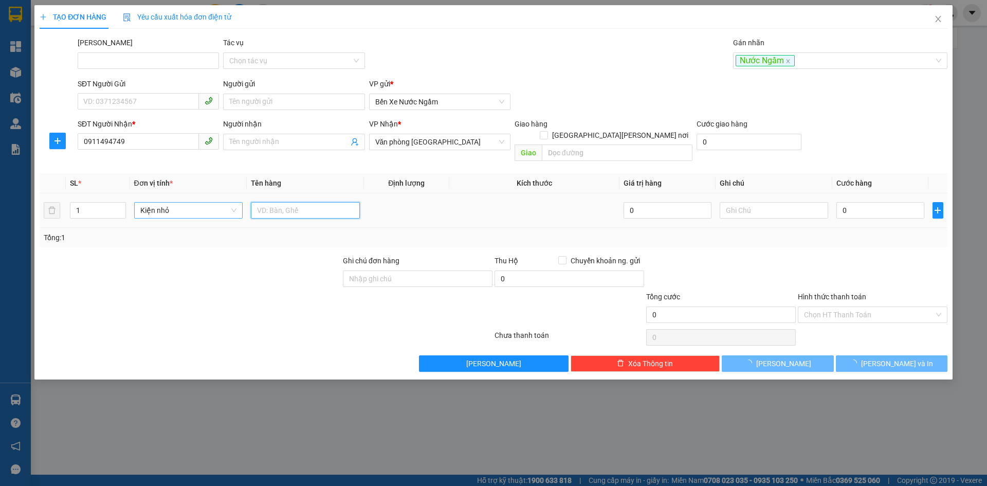
click at [307, 202] on input "text" at bounding box center [305, 210] width 109 height 16
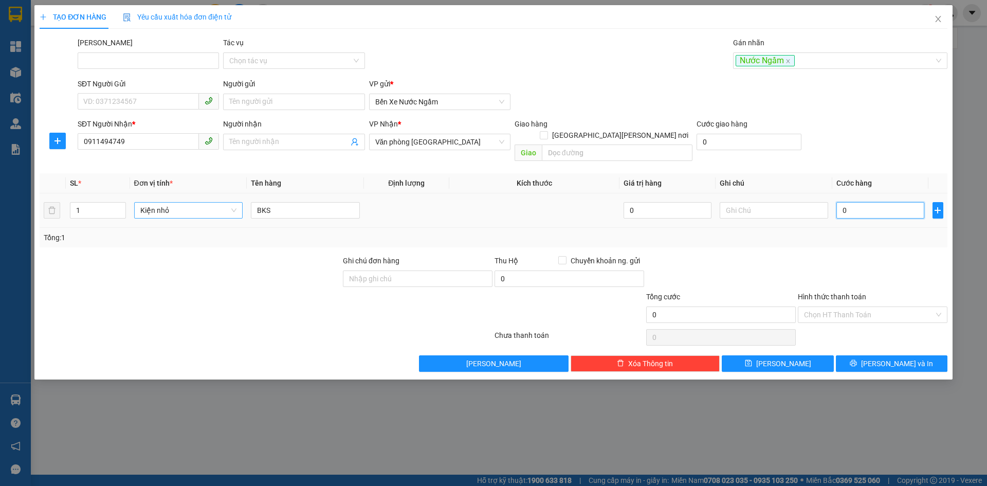
click at [871, 202] on input "0" at bounding box center [879, 210] width 87 height 16
click at [751, 360] on icon "save" at bounding box center [748, 363] width 7 height 7
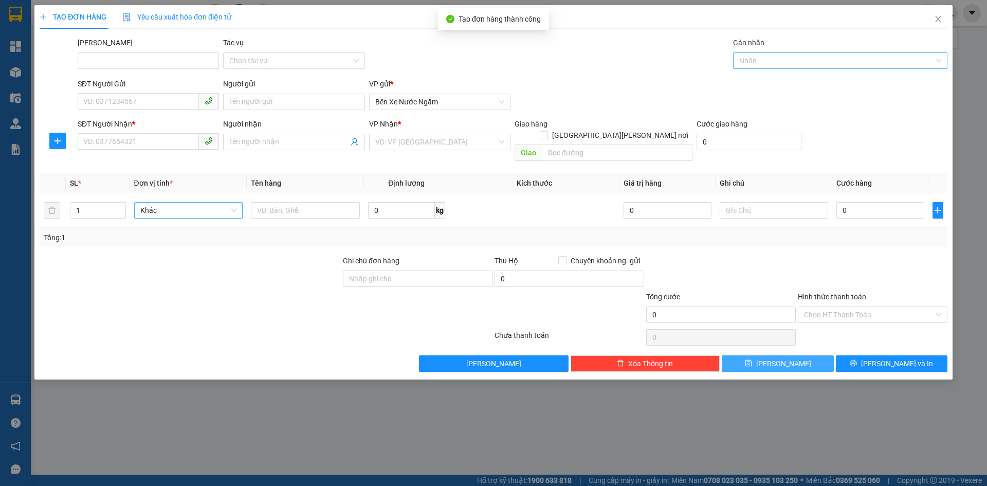
click at [762, 61] on div at bounding box center [834, 60] width 199 height 12
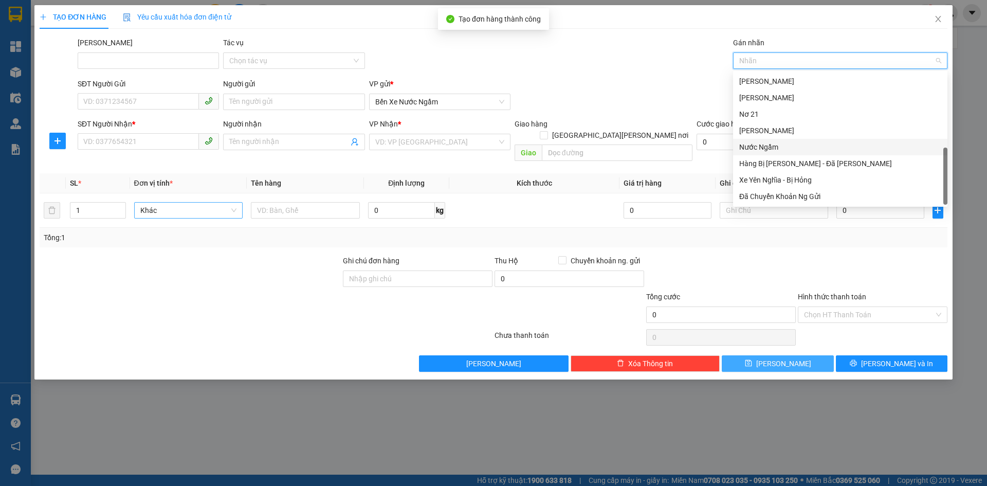
click at [762, 144] on div "Nước Ngầm" at bounding box center [840, 146] width 202 height 11
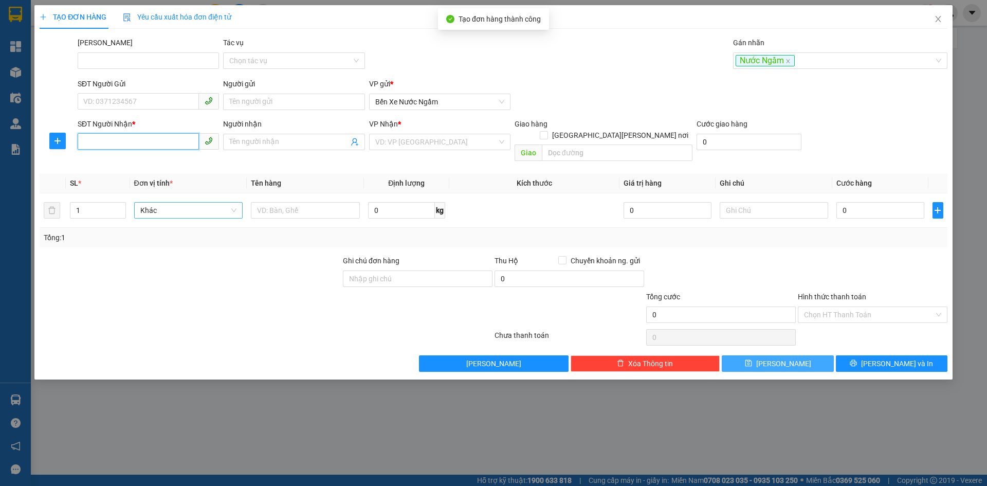
click at [80, 140] on input "SĐT Người Nhận *" at bounding box center [138, 141] width 121 height 16
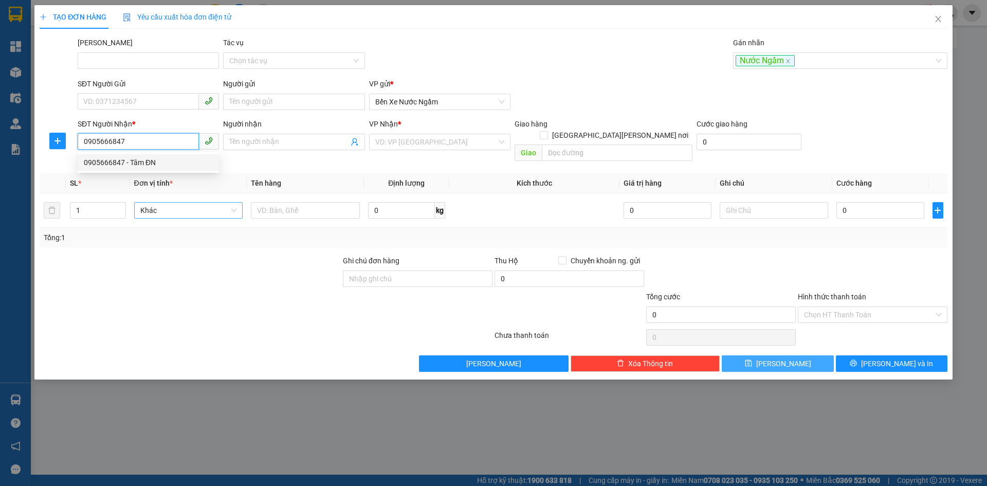
click at [95, 163] on div "0905666847 - Tâm ĐN" at bounding box center [148, 162] width 129 height 11
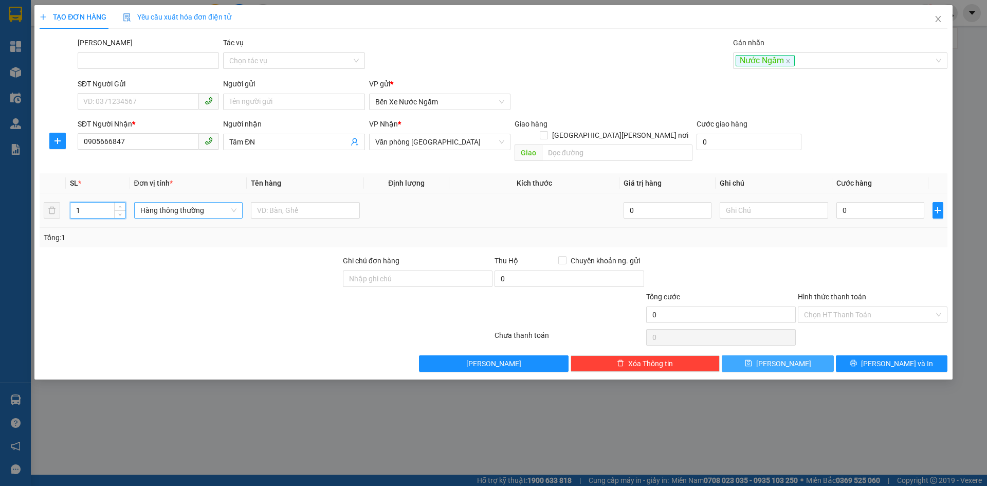
click at [97, 202] on input "1" at bounding box center [97, 209] width 54 height 15
click at [172, 202] on span "Hàng thông thường" at bounding box center [188, 209] width 97 height 15
click at [152, 252] on div "Kiện vừa" at bounding box center [188, 252] width 97 height 11
click at [301, 202] on input "text" at bounding box center [305, 210] width 109 height 16
click at [763, 355] on button "[PERSON_NAME]" at bounding box center [778, 363] width 112 height 16
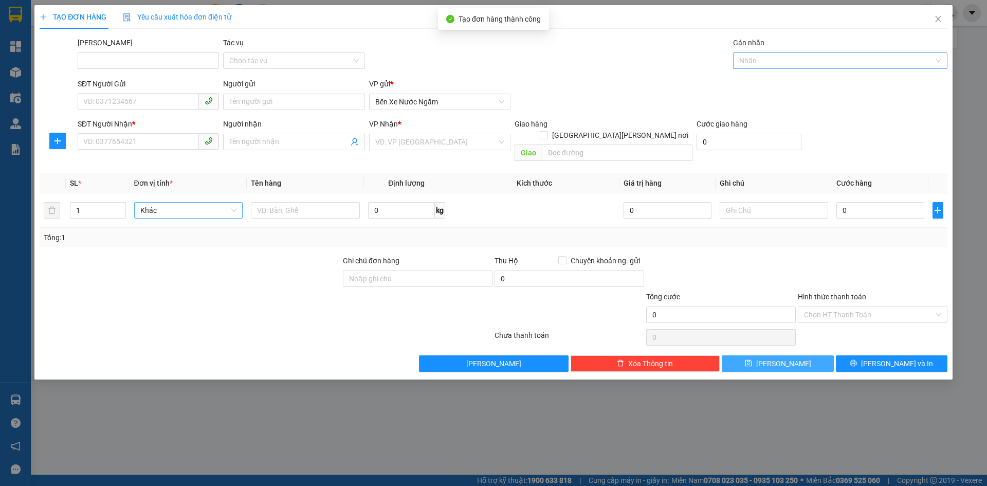
click at [772, 58] on div at bounding box center [834, 60] width 199 height 12
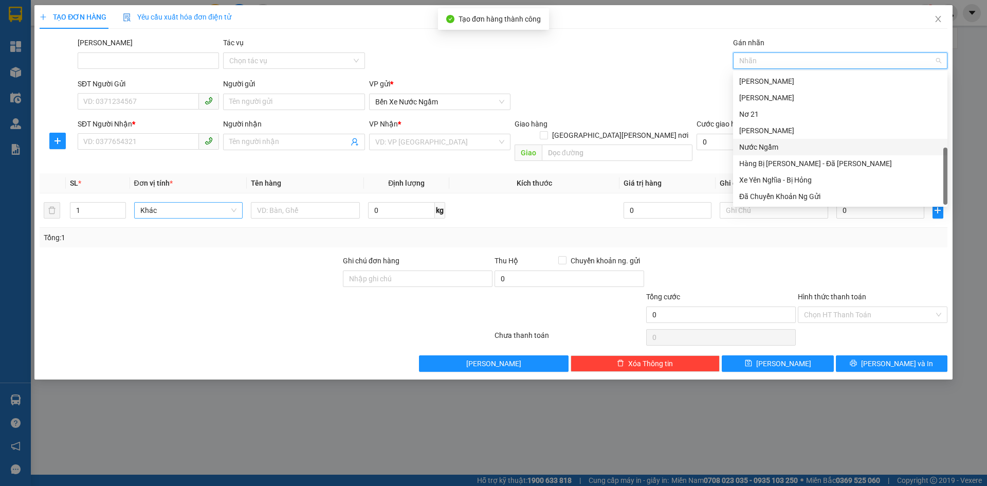
drag, startPoint x: 757, startPoint y: 145, endPoint x: 192, endPoint y: 146, distance: 564.8
click at [756, 145] on div "Nước Ngầm" at bounding box center [840, 146] width 202 height 11
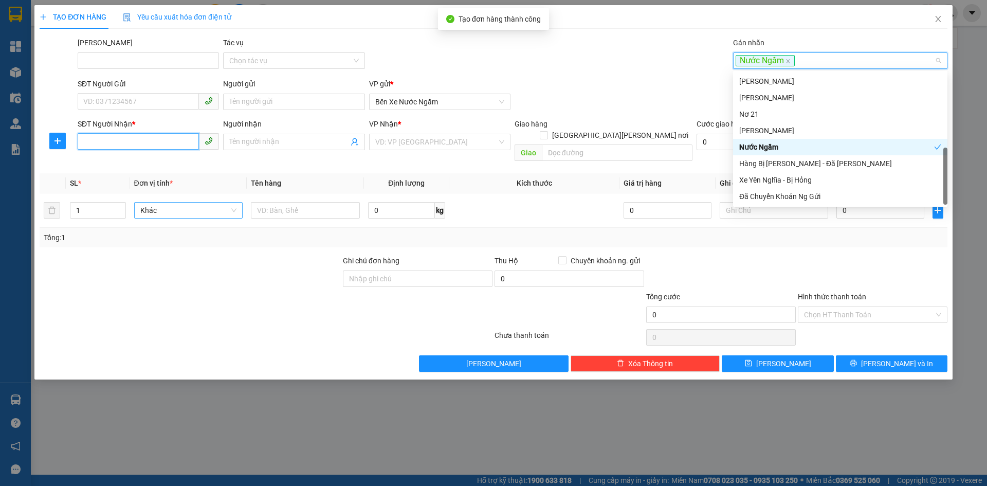
click at [99, 144] on input "SĐT Người Nhận *" at bounding box center [138, 141] width 121 height 16
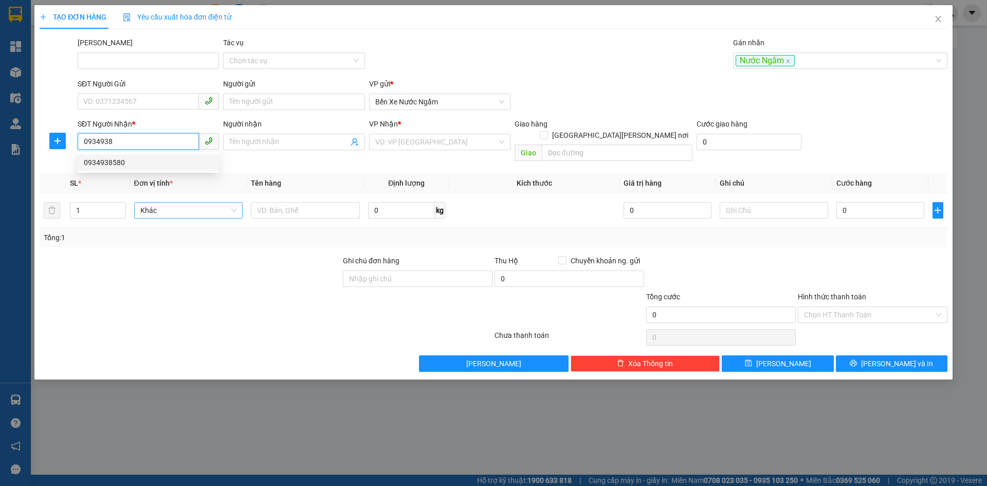
click at [98, 160] on div "0934938580" at bounding box center [148, 162] width 129 height 11
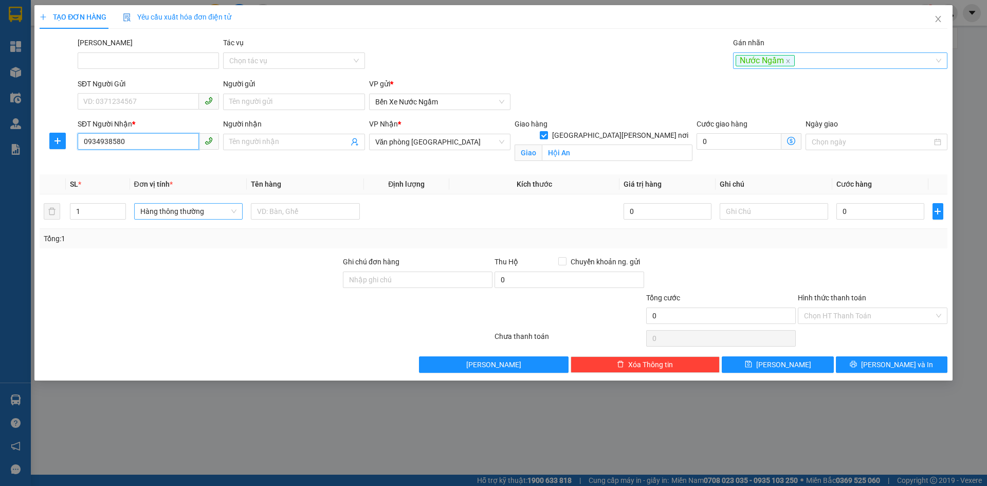
click at [802, 59] on div "Nước Ngầm" at bounding box center [834, 60] width 199 height 12
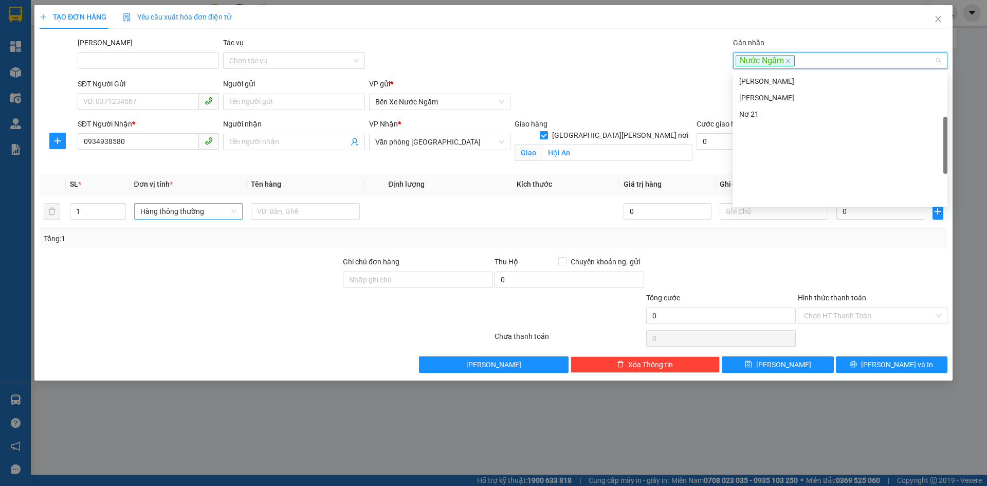
scroll to position [41, 0]
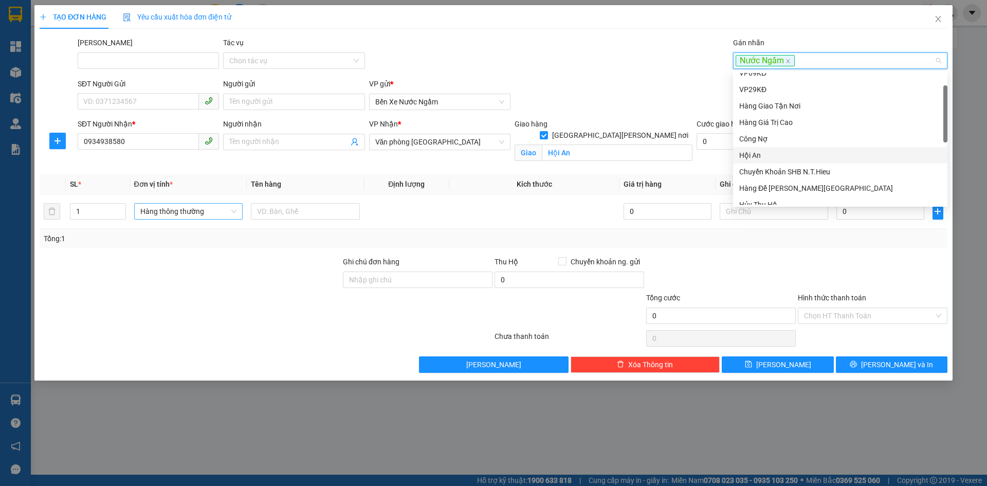
click at [746, 157] on div "Hội An" at bounding box center [840, 155] width 202 height 11
click at [83, 209] on input "1" at bounding box center [97, 211] width 54 height 15
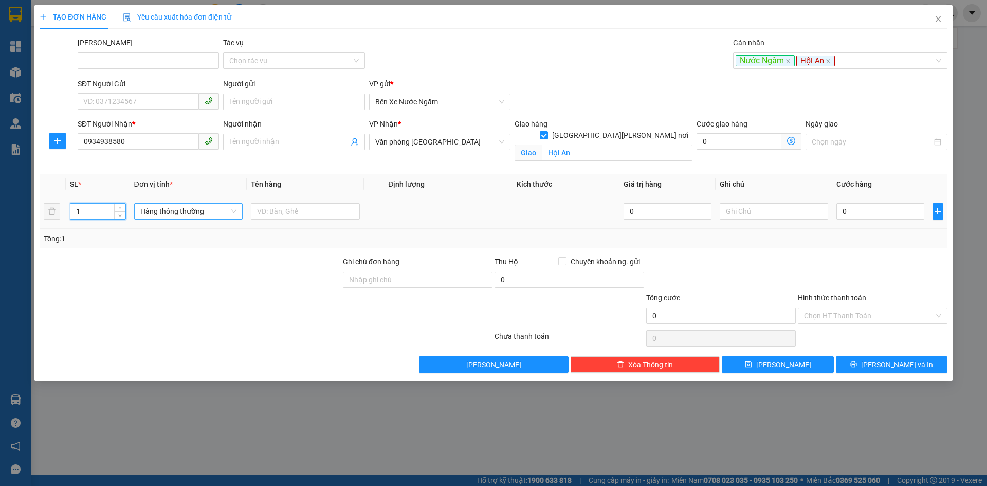
click at [182, 213] on span "Hàng thông thường" at bounding box center [188, 211] width 97 height 15
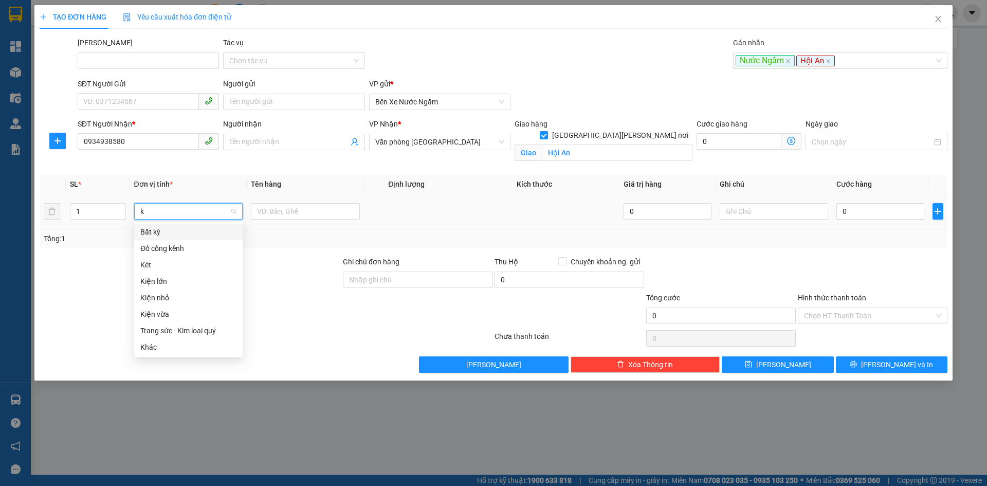
scroll to position [0, 0]
click at [168, 255] on div "Kiện [PERSON_NAME] [PERSON_NAME] vừa" at bounding box center [188, 248] width 109 height 49
drag, startPoint x: 158, startPoint y: 268, endPoint x: 266, endPoint y: 223, distance: 116.7
click at [167, 261] on div "Kiện vừa" at bounding box center [188, 264] width 97 height 11
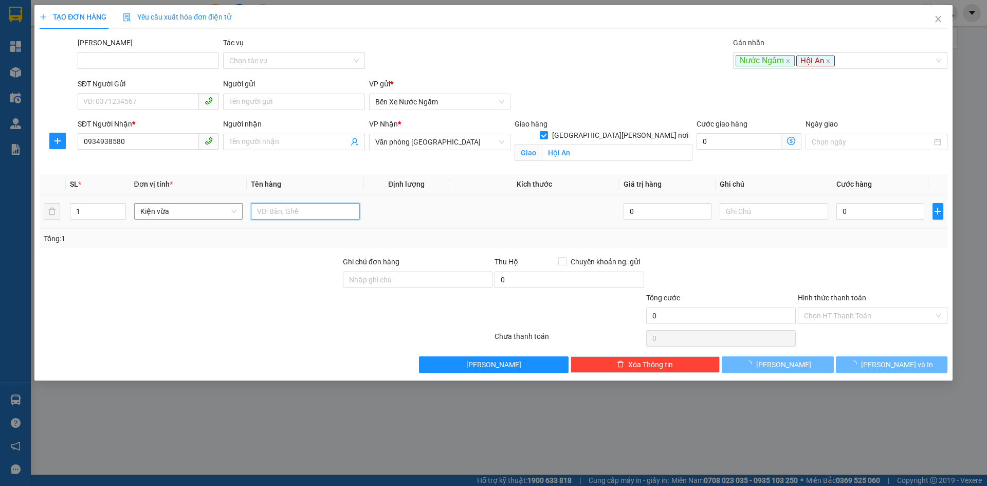
click at [284, 211] on input "text" at bounding box center [305, 211] width 109 height 16
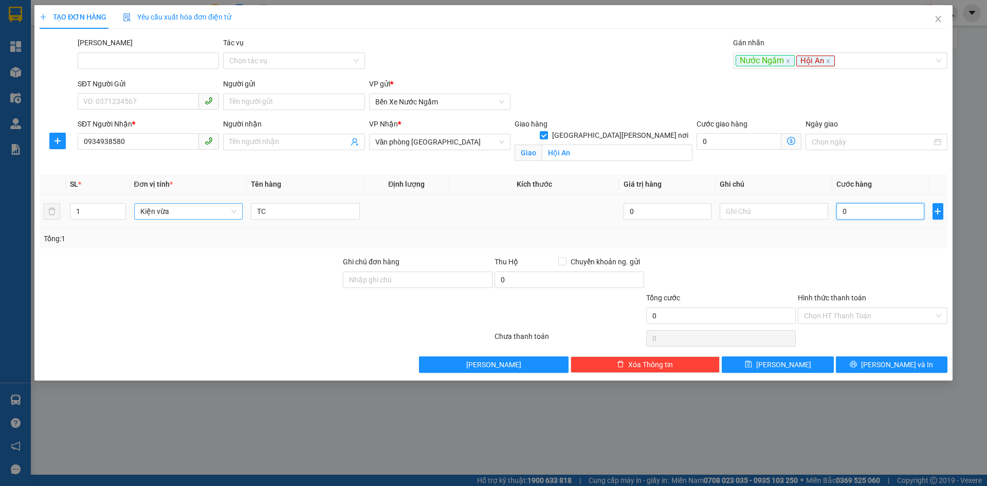
click at [880, 208] on input "0" at bounding box center [879, 211] width 87 height 16
click at [779, 364] on span "[PERSON_NAME]" at bounding box center [783, 364] width 55 height 11
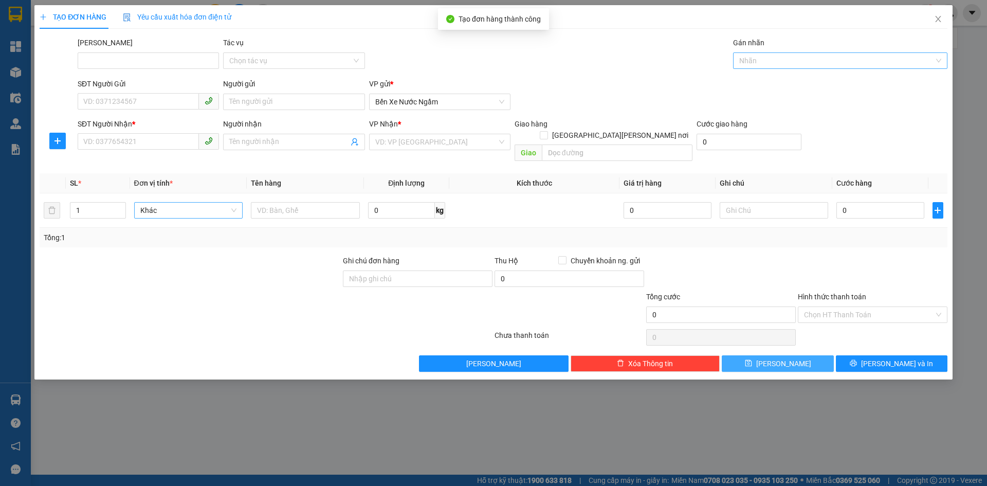
click at [772, 61] on div at bounding box center [834, 60] width 199 height 12
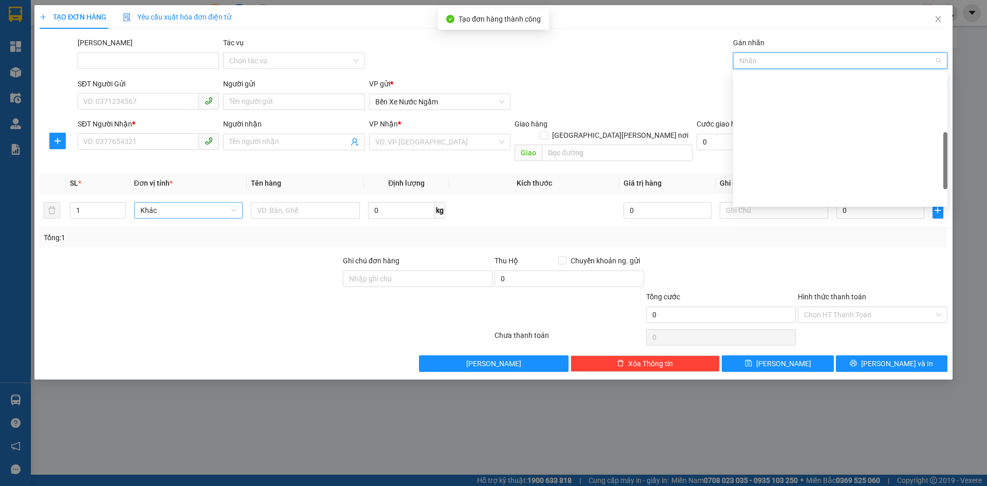
scroll to position [247, 0]
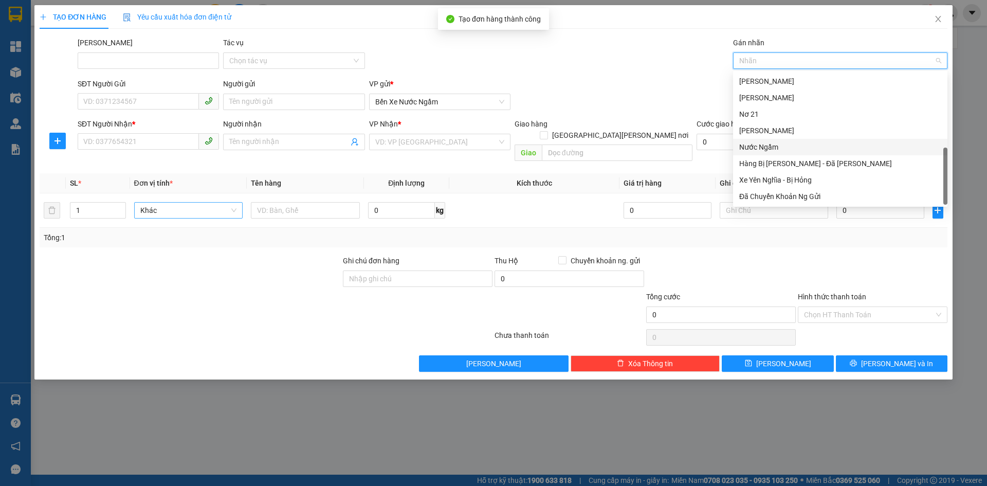
click at [761, 145] on div "Nước Ngầm" at bounding box center [840, 146] width 202 height 11
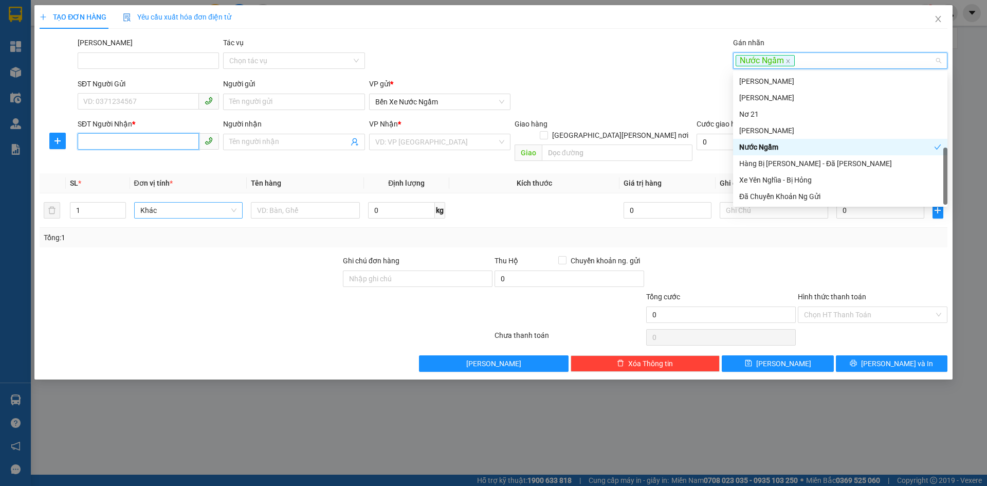
click at [102, 138] on input "SĐT Người Nhận *" at bounding box center [138, 141] width 121 height 16
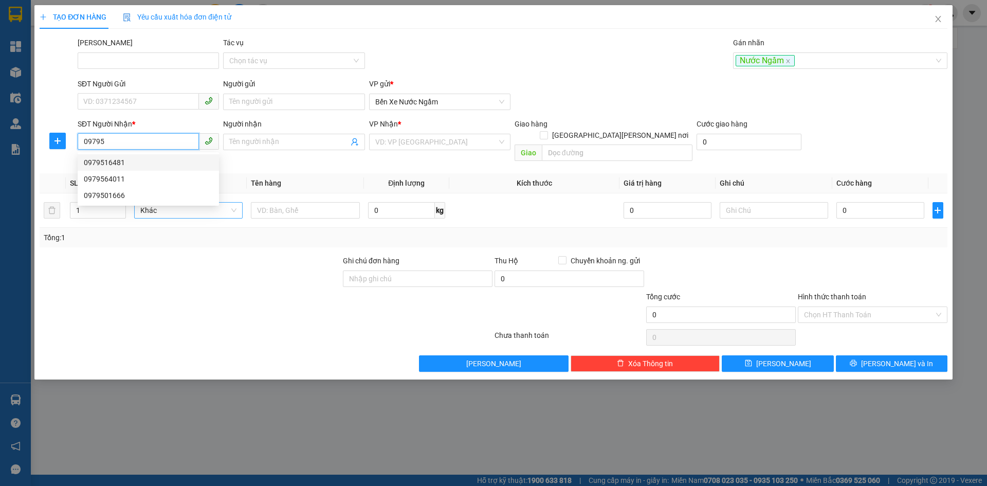
click at [114, 163] on div "0979516481" at bounding box center [148, 162] width 129 height 11
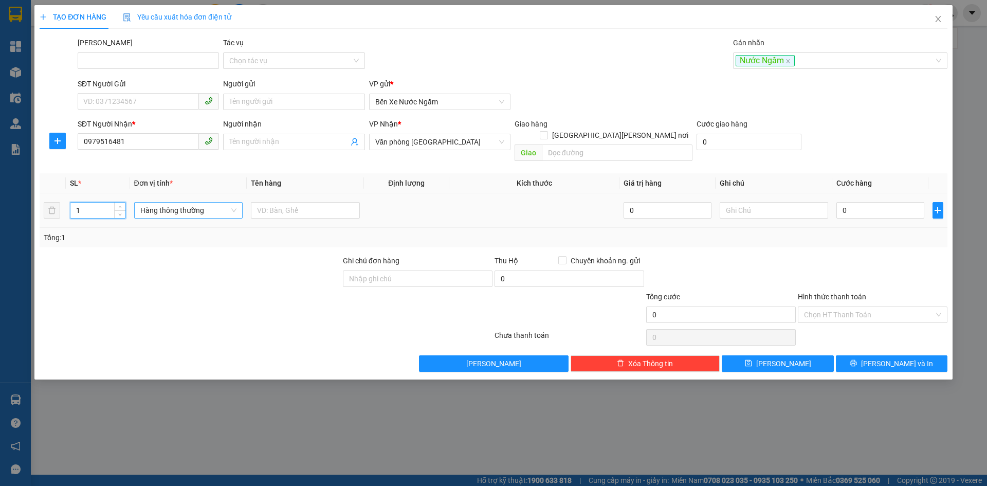
click at [86, 204] on input "1" at bounding box center [97, 209] width 54 height 15
click at [156, 203] on span "Hàng thông thường" at bounding box center [188, 209] width 97 height 15
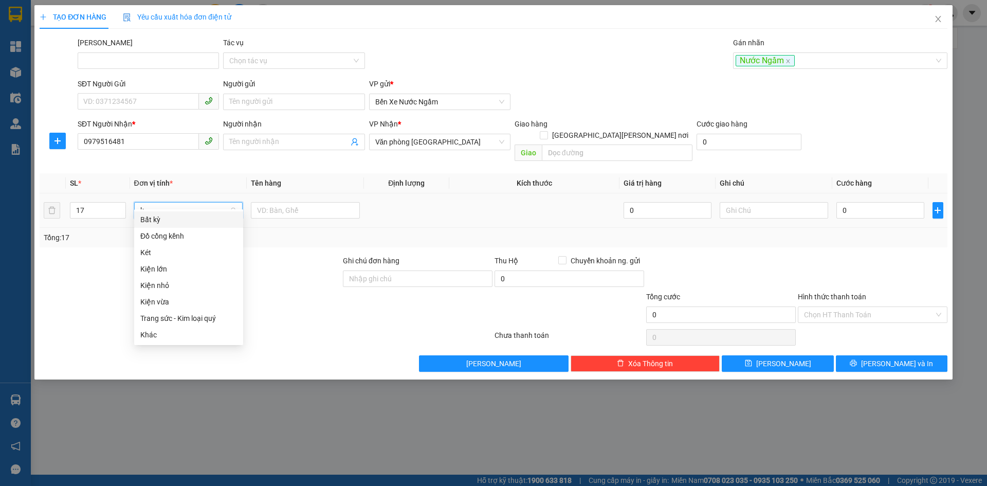
scroll to position [0, 0]
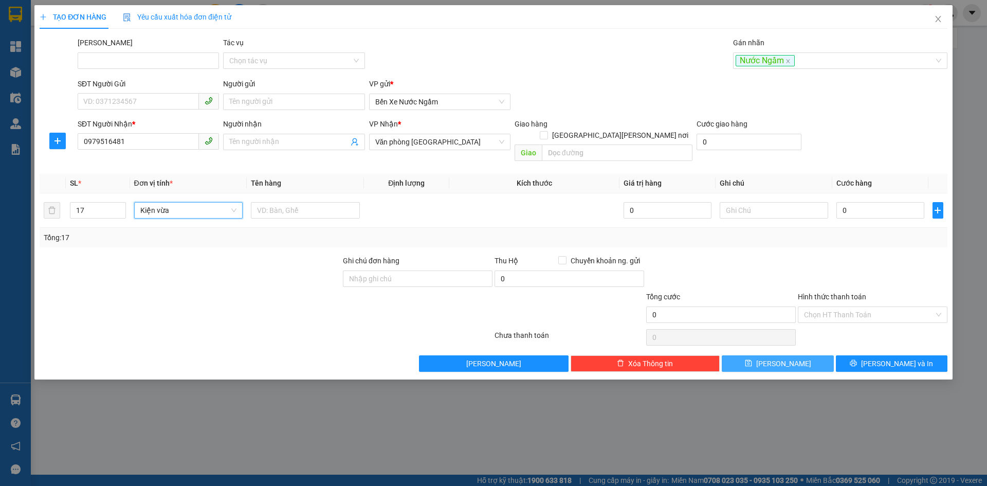
click at [786, 358] on span "[PERSON_NAME]" at bounding box center [783, 363] width 55 height 11
click at [756, 65] on div at bounding box center [834, 60] width 199 height 12
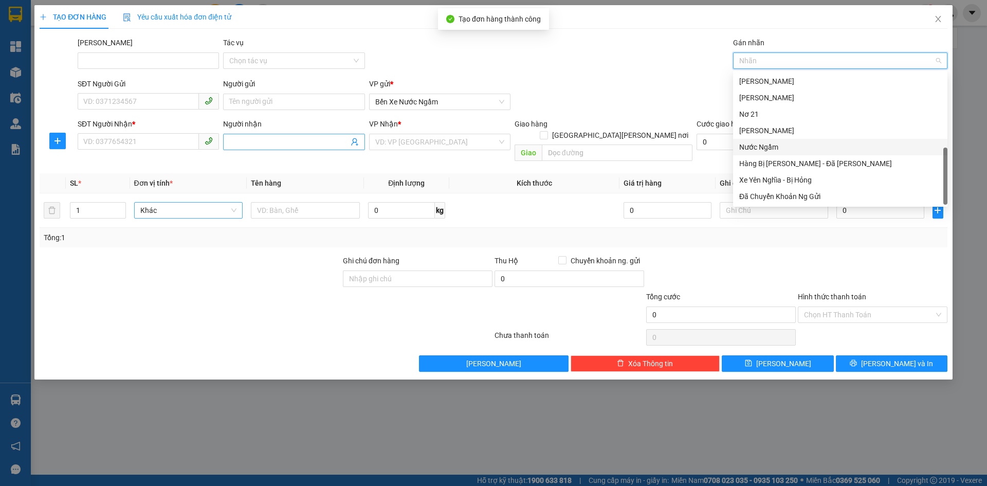
drag, startPoint x: 762, startPoint y: 144, endPoint x: 318, endPoint y: 147, distance: 443.5
click at [760, 145] on div "Nước Ngầm" at bounding box center [840, 146] width 202 height 11
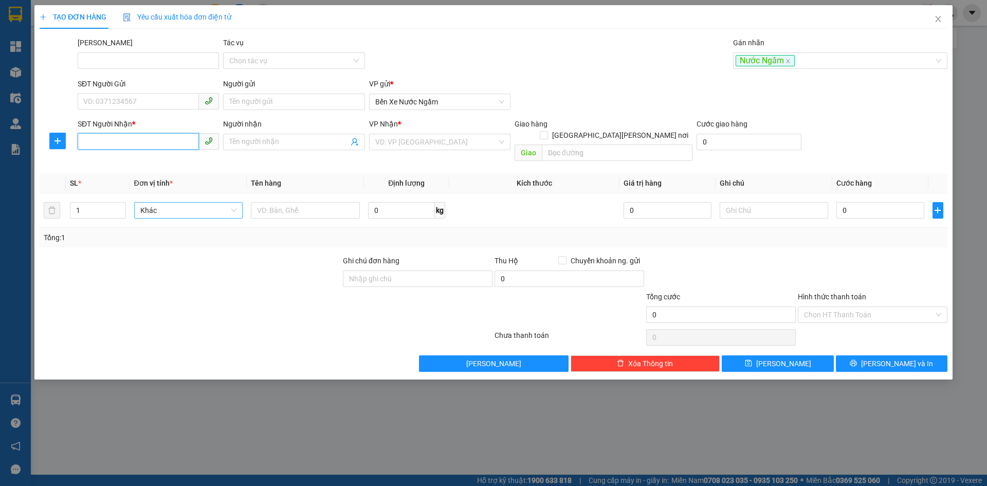
click at [97, 140] on input "SĐT Người Nhận *" at bounding box center [138, 141] width 121 height 16
click at [109, 165] on div "0905567577 - [PERSON_NAME]" at bounding box center [148, 162] width 129 height 11
click at [123, 205] on span "up" at bounding box center [120, 208] width 6 height 6
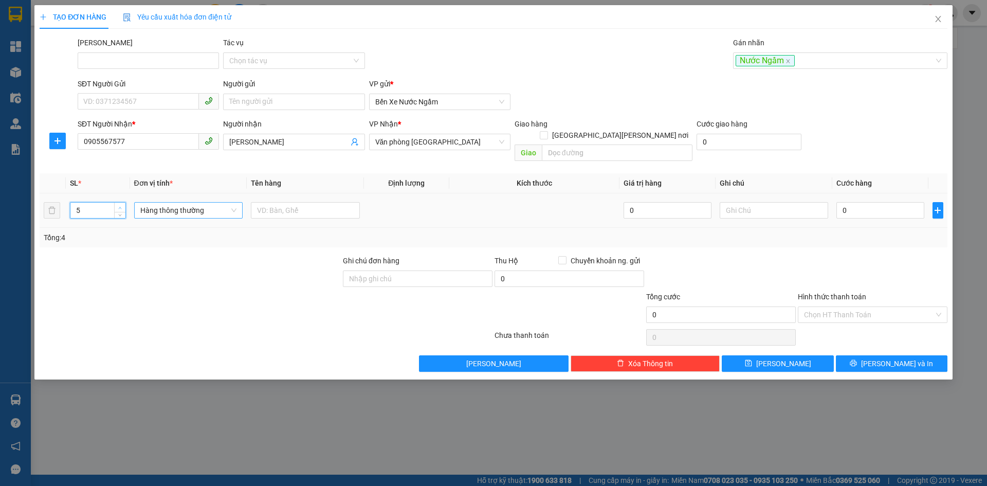
click at [123, 205] on span "up" at bounding box center [120, 208] width 6 height 6
click at [160, 202] on span "Hàng thông thường" at bounding box center [188, 209] width 97 height 15
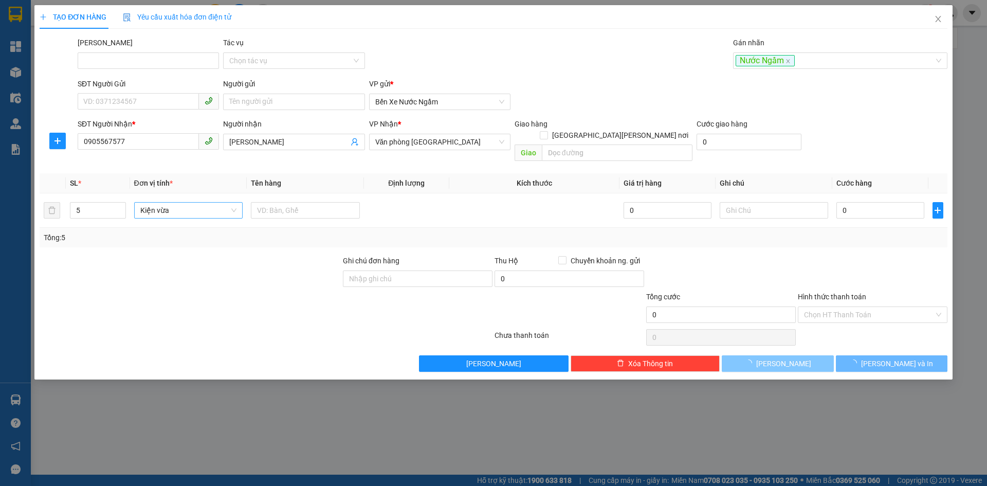
click at [785, 358] on span "[PERSON_NAME]" at bounding box center [783, 363] width 55 height 11
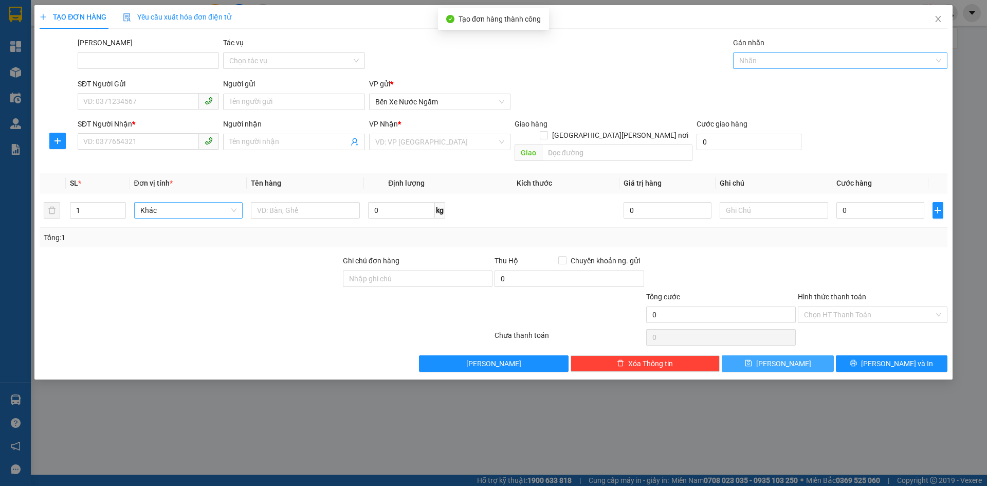
click at [742, 58] on div at bounding box center [834, 60] width 199 height 12
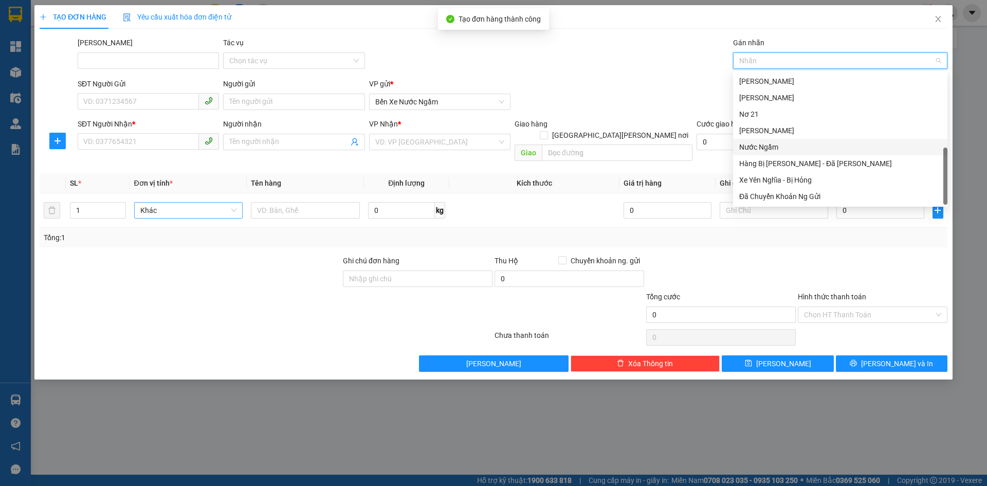
click at [762, 147] on div "Nước Ngầm" at bounding box center [840, 146] width 202 height 11
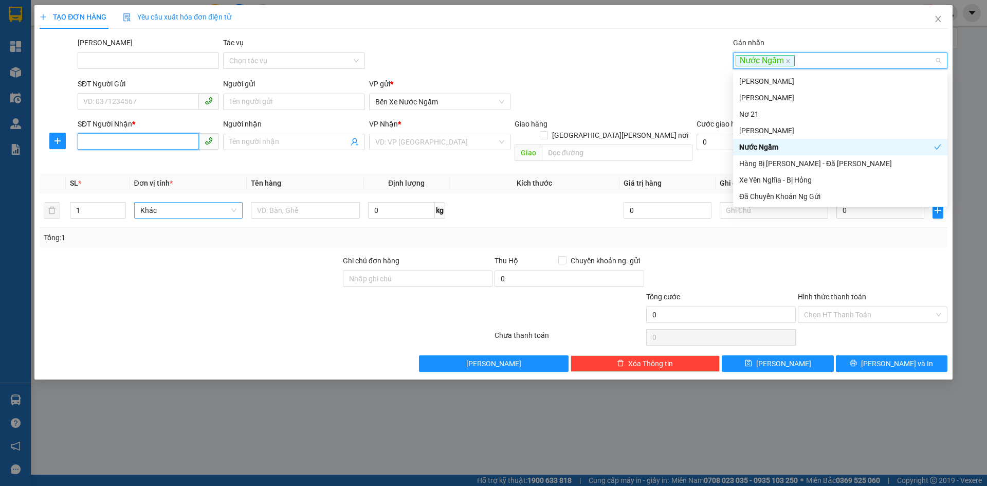
click at [87, 139] on input "SĐT Người Nhận *" at bounding box center [138, 141] width 121 height 16
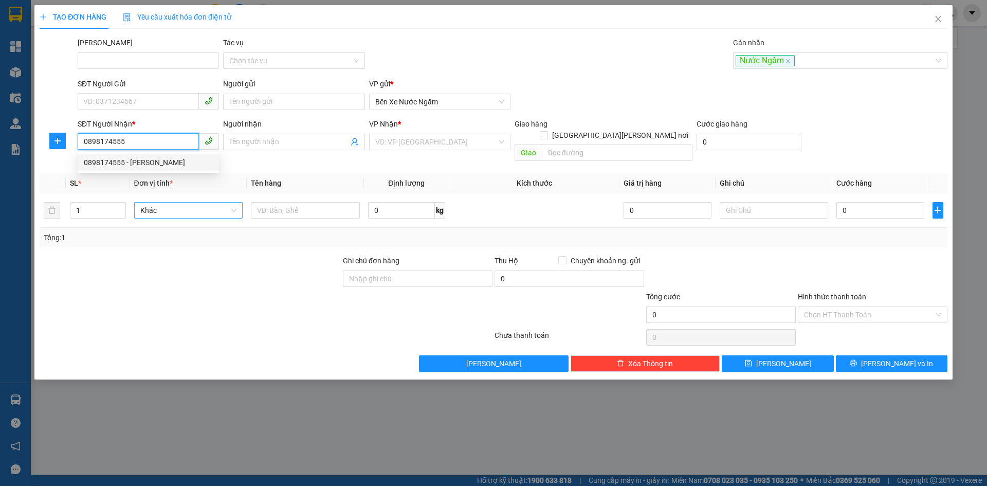
click at [112, 163] on div "0898174555 - [PERSON_NAME]" at bounding box center [148, 162] width 129 height 11
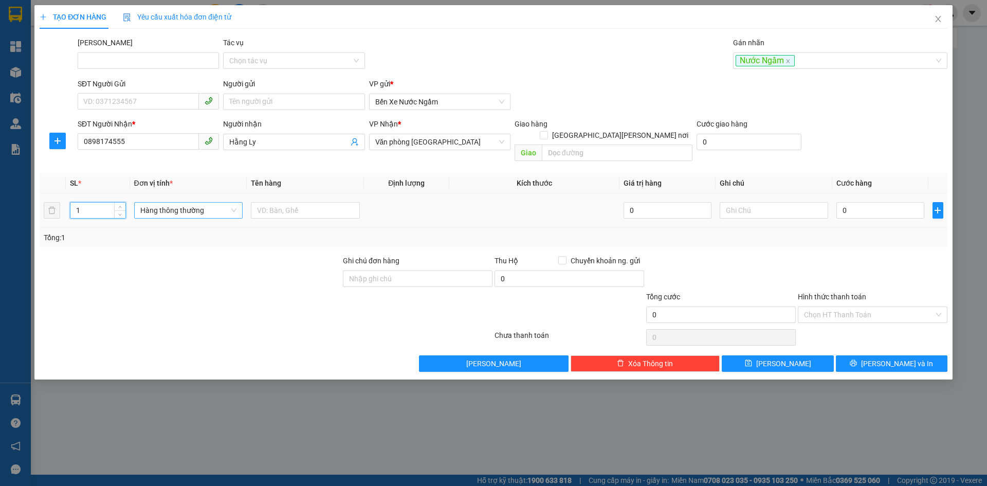
click at [101, 202] on input "1" at bounding box center [97, 209] width 54 height 15
click at [184, 202] on span "Hàng thông thường" at bounding box center [188, 209] width 97 height 15
click at [154, 251] on div "Kiện vừa" at bounding box center [188, 252] width 97 height 11
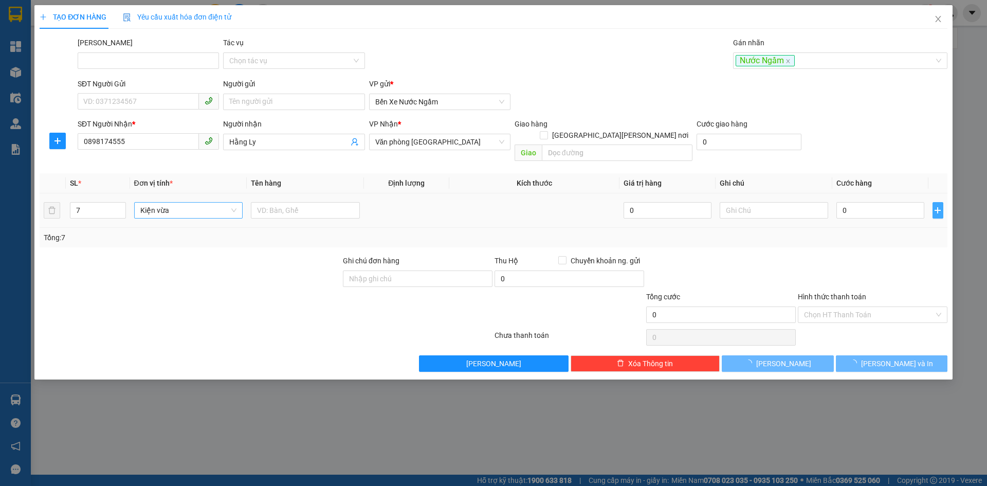
click at [939, 210] on icon "plus" at bounding box center [937, 210] width 6 height 1
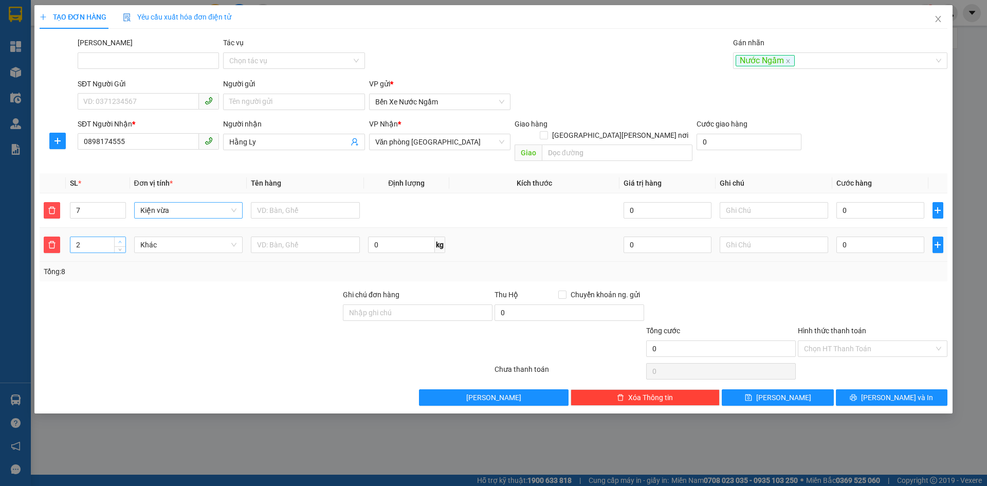
click at [121, 241] on icon "up" at bounding box center [120, 242] width 3 height 2
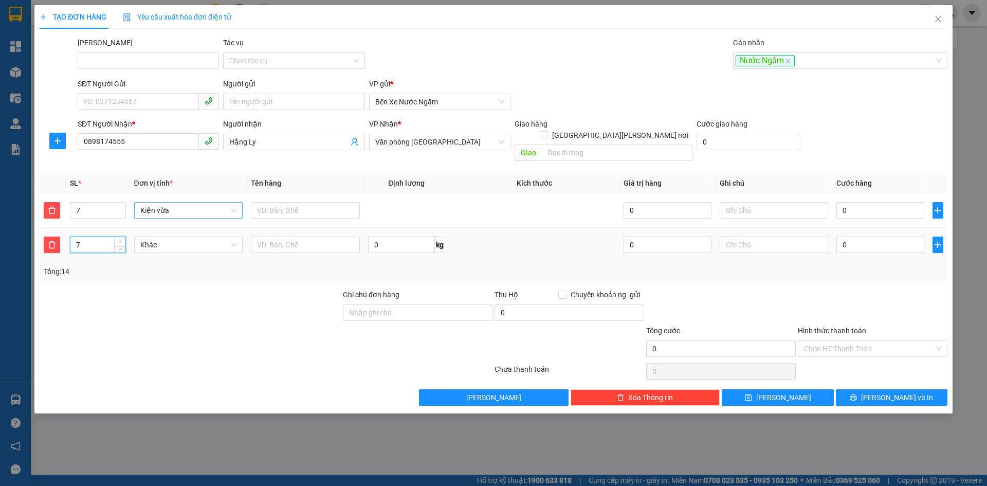
click at [121, 241] on icon "up" at bounding box center [120, 242] width 3 height 2
click at [153, 237] on span "Khác" at bounding box center [188, 244] width 97 height 15
click at [802, 391] on button "[PERSON_NAME]" at bounding box center [778, 397] width 112 height 16
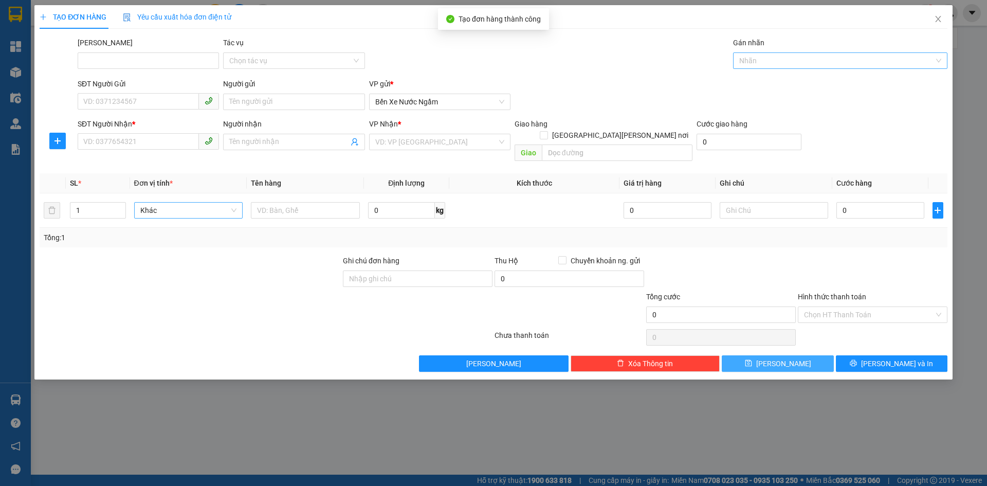
click at [762, 60] on div at bounding box center [834, 60] width 199 height 12
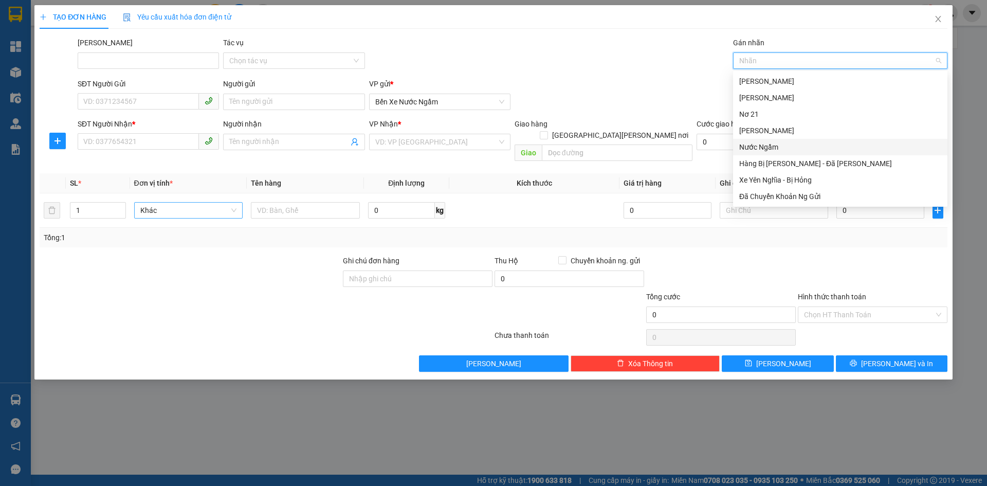
click at [771, 145] on div "Nước Ngầm" at bounding box center [840, 146] width 202 height 11
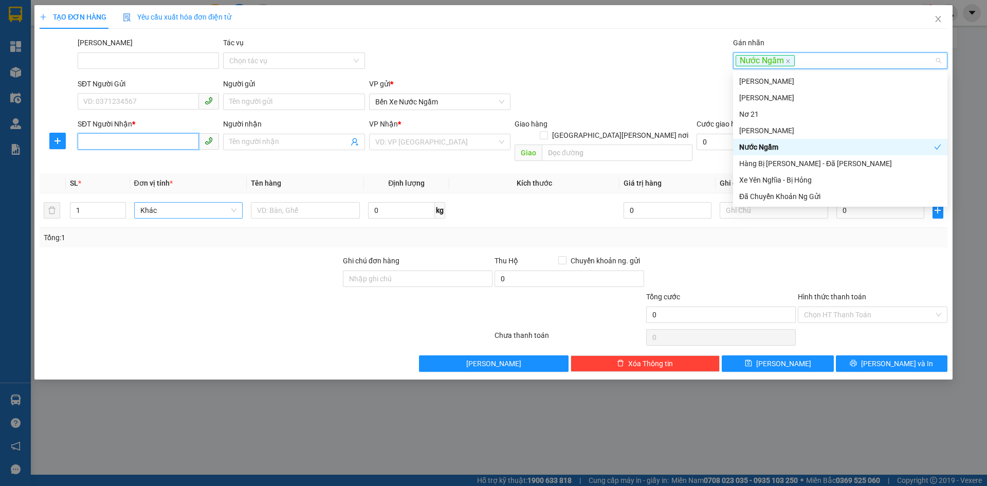
click at [105, 142] on input "SĐT Người Nhận *" at bounding box center [138, 141] width 121 height 16
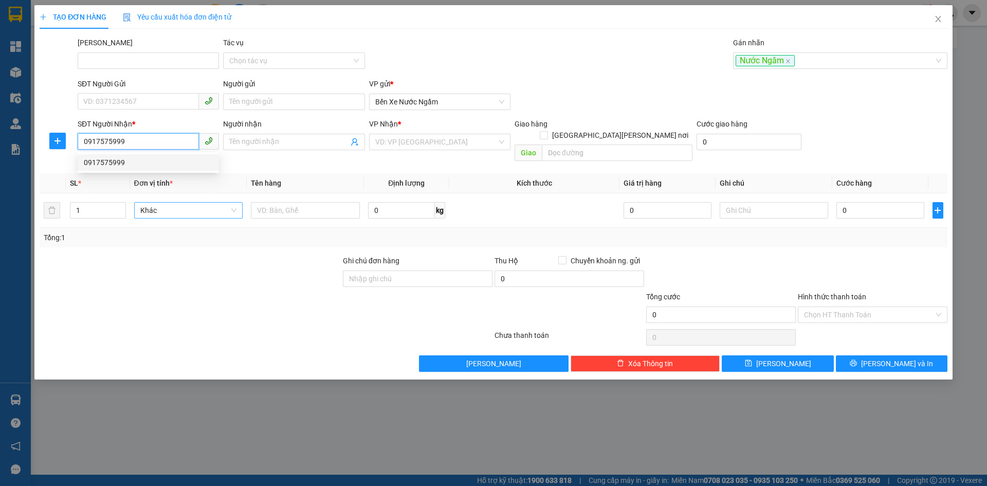
click at [105, 162] on div "0917575999" at bounding box center [148, 162] width 129 height 11
click at [143, 202] on span "Hàng thông thường" at bounding box center [188, 209] width 97 height 15
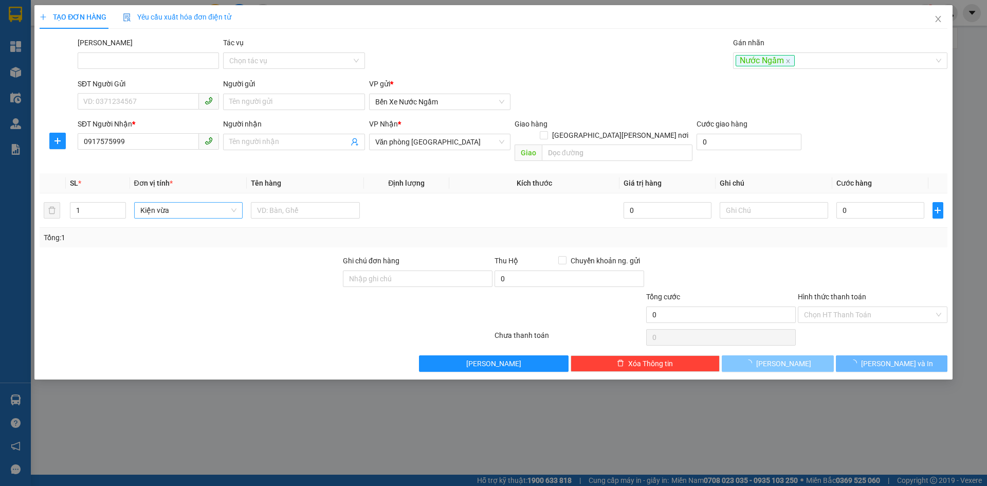
click at [796, 355] on button "[PERSON_NAME]" at bounding box center [778, 363] width 112 height 16
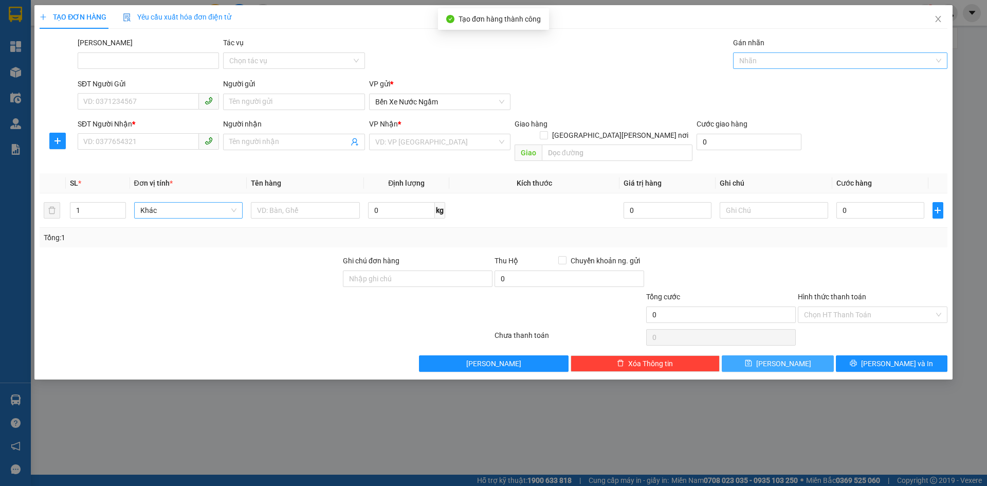
click at [771, 60] on div at bounding box center [834, 60] width 199 height 12
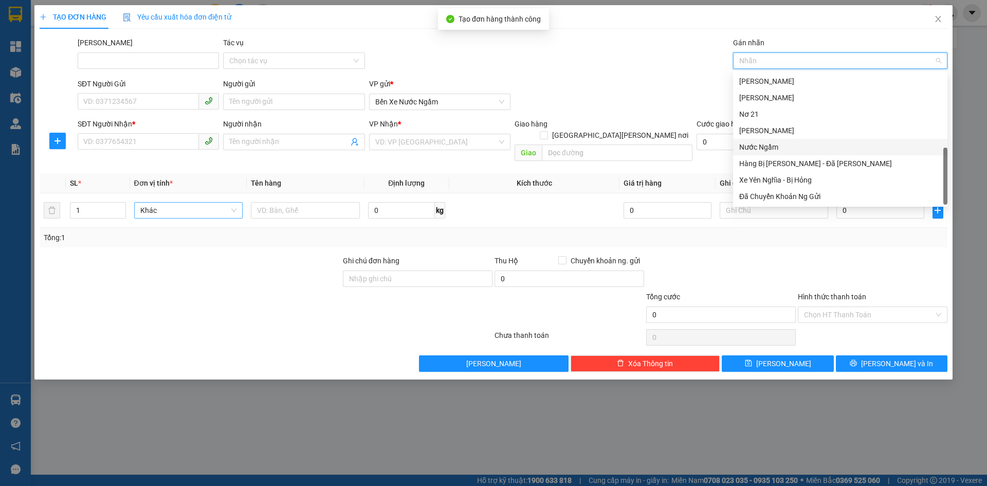
click at [760, 144] on div "Nước Ngầm" at bounding box center [840, 146] width 202 height 11
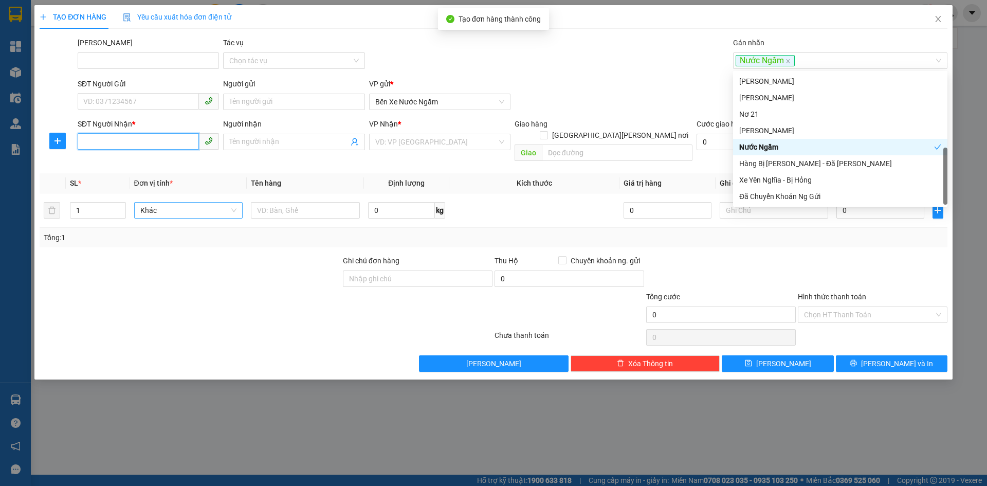
click at [91, 137] on input "SĐT Người Nhận *" at bounding box center [138, 141] width 121 height 16
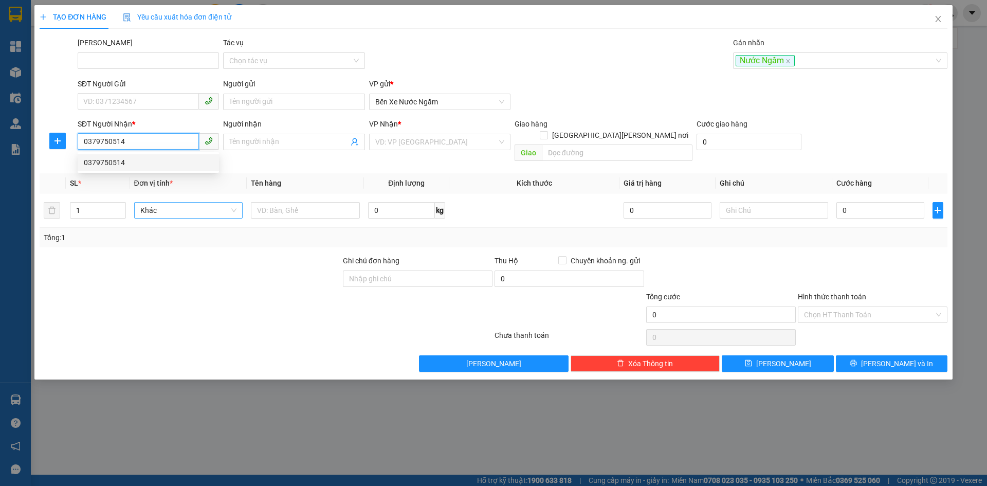
click at [94, 158] on div "0379750514" at bounding box center [148, 162] width 129 height 11
click at [202, 202] on span "Hàng thông thường" at bounding box center [188, 209] width 97 height 15
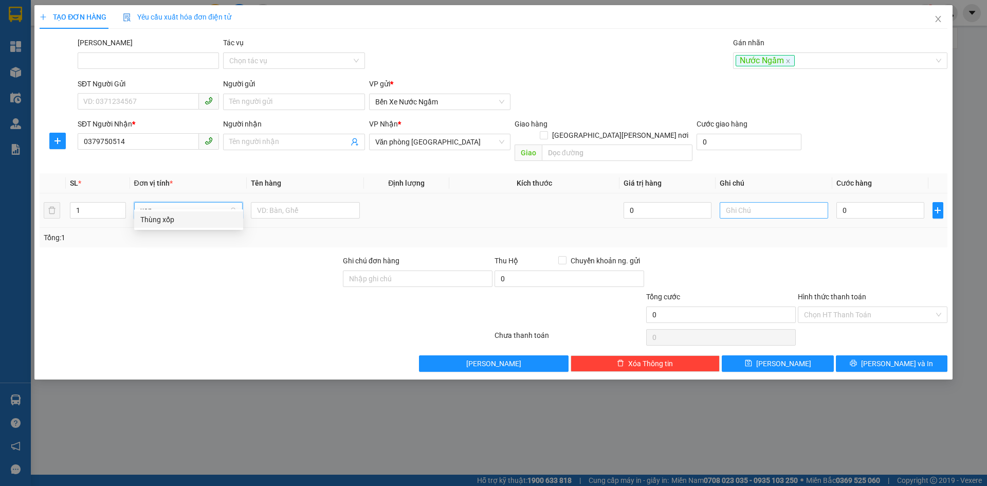
click at [154, 215] on div "Thùng xốp" at bounding box center [188, 219] width 97 height 11
click at [875, 202] on input "0" at bounding box center [879, 210] width 87 height 16
click at [787, 358] on span "[PERSON_NAME]" at bounding box center [783, 363] width 55 height 11
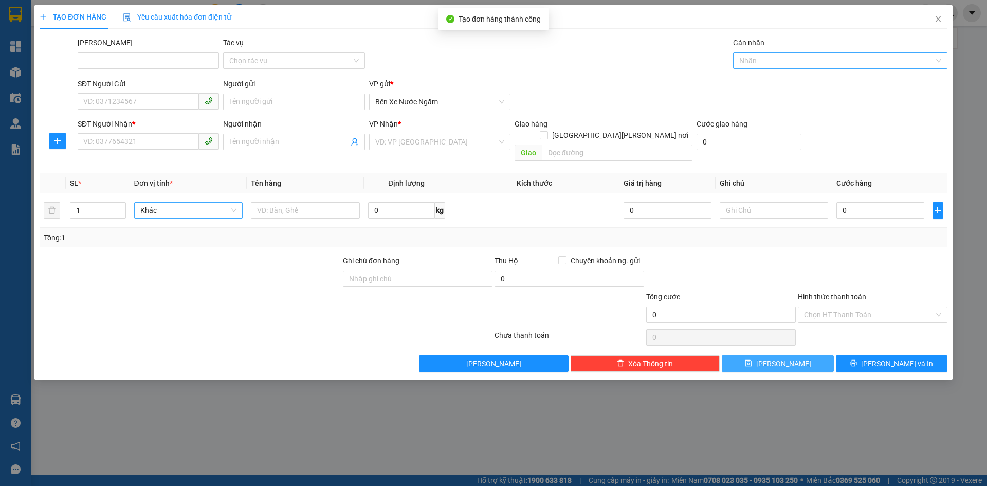
click at [753, 60] on div at bounding box center [834, 60] width 199 height 12
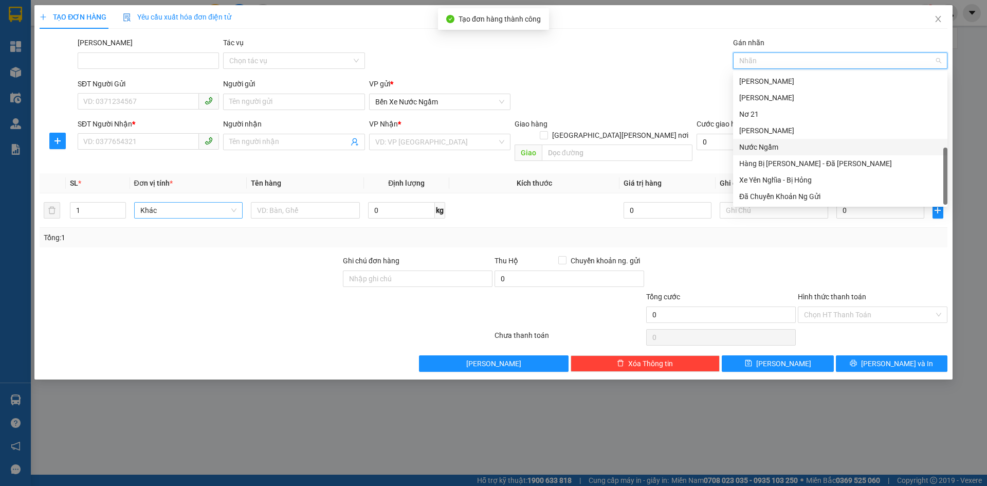
click at [758, 146] on div "Nước Ngầm" at bounding box center [840, 146] width 202 height 11
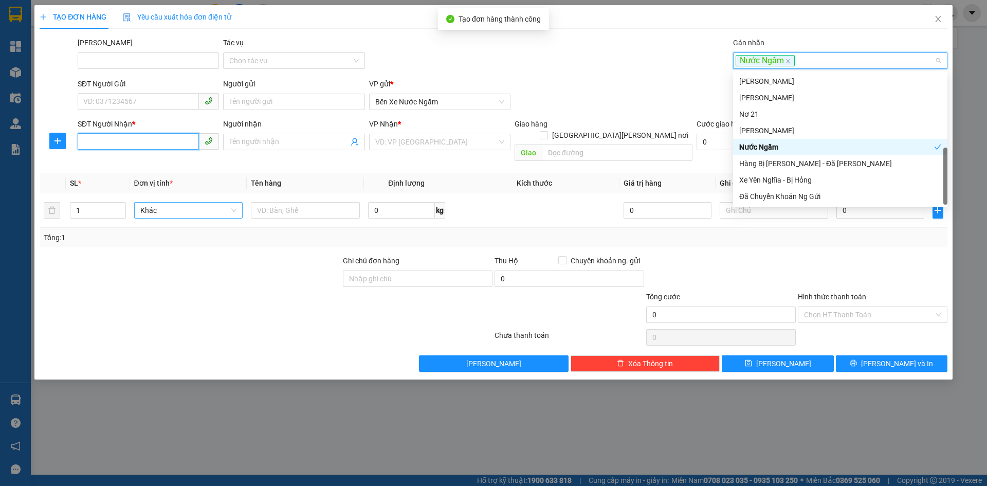
click at [106, 142] on input "SĐT Người Nhận *" at bounding box center [138, 141] width 121 height 16
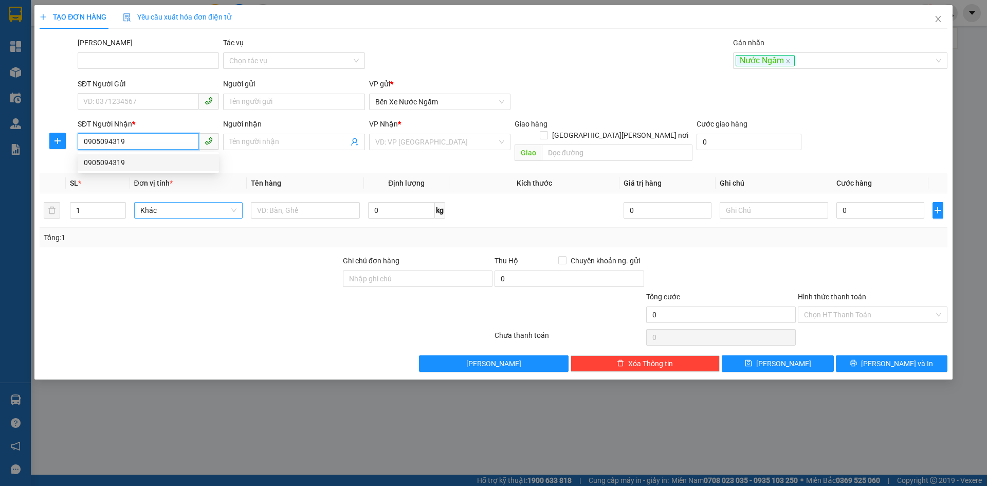
click at [98, 160] on div "0905094319" at bounding box center [148, 162] width 129 height 11
click at [157, 202] on span "Hàng thông thường" at bounding box center [188, 209] width 97 height 15
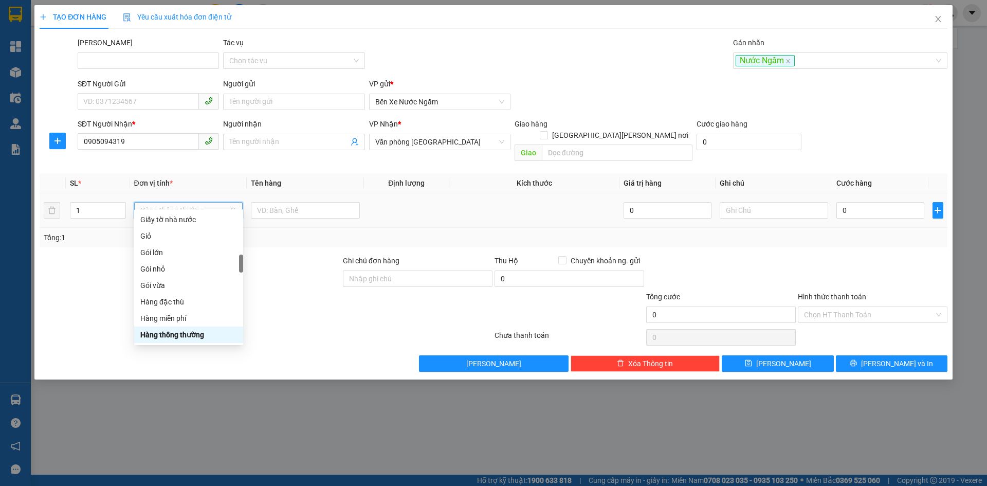
scroll to position [78, 0]
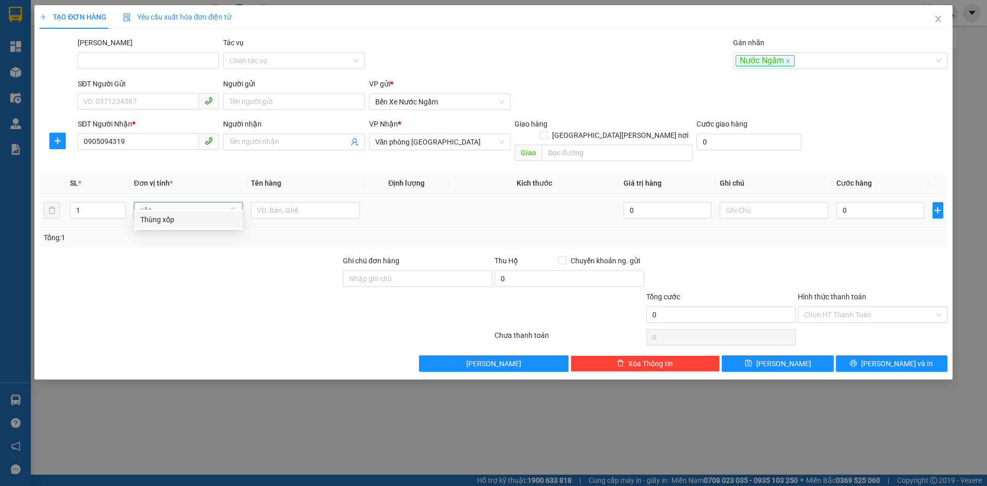
click at [165, 217] on div "Thùng xốp" at bounding box center [188, 219] width 97 height 11
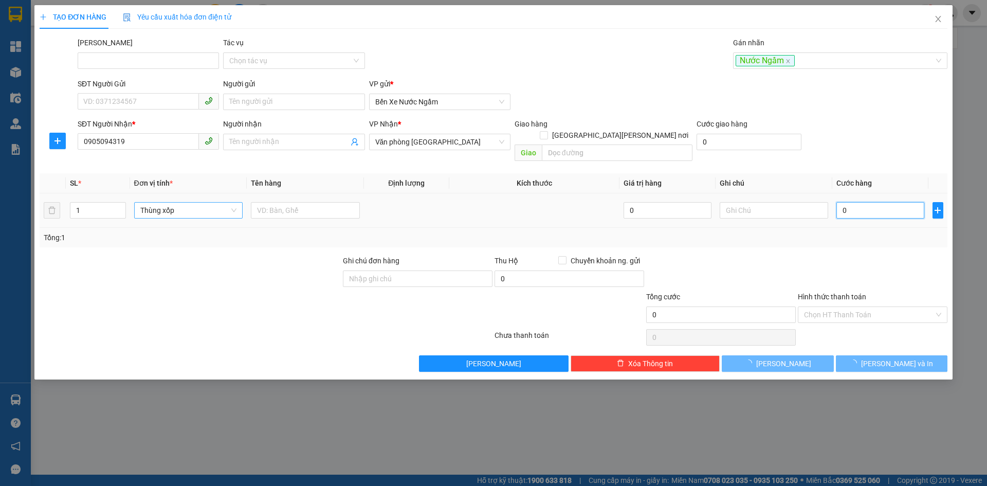
click at [889, 202] on input "0" at bounding box center [879, 210] width 87 height 16
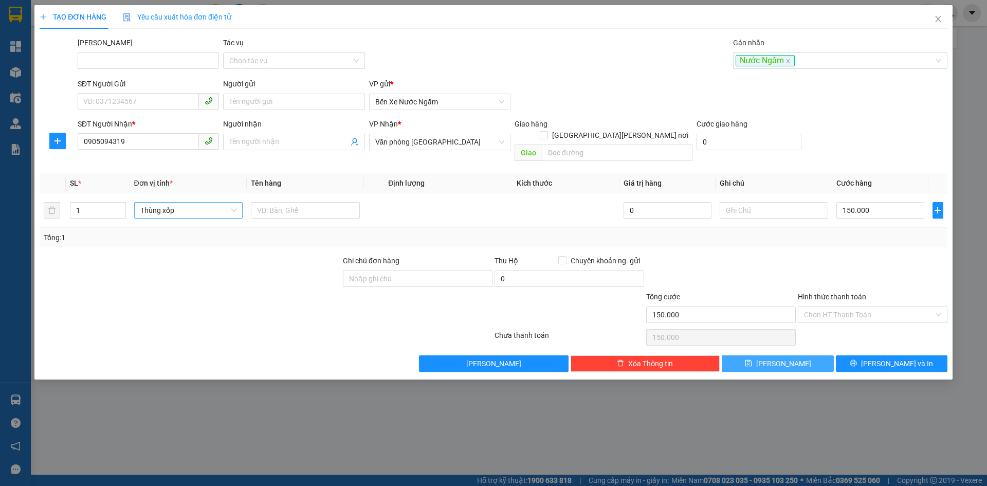
click at [750, 355] on button "[PERSON_NAME]" at bounding box center [778, 363] width 112 height 16
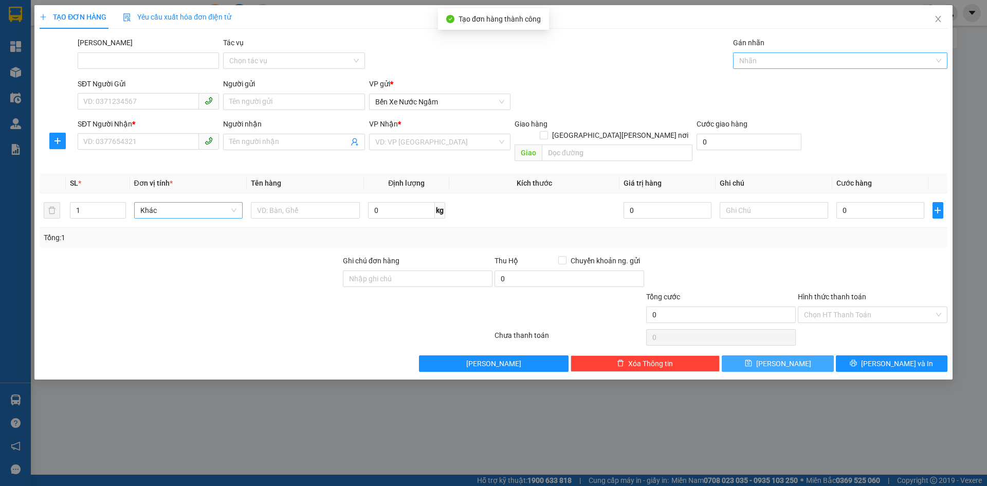
click at [753, 60] on div at bounding box center [834, 60] width 199 height 12
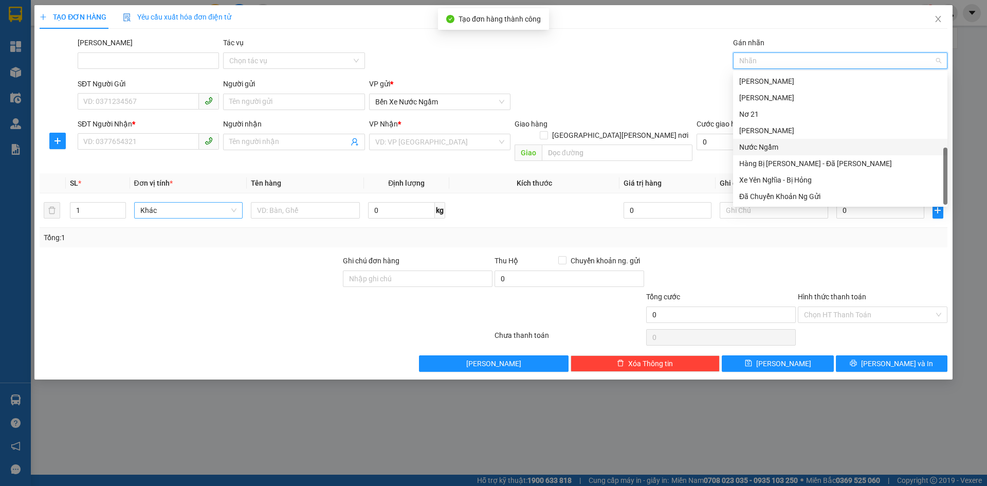
click at [754, 143] on div "Nước Ngầm" at bounding box center [840, 146] width 202 height 11
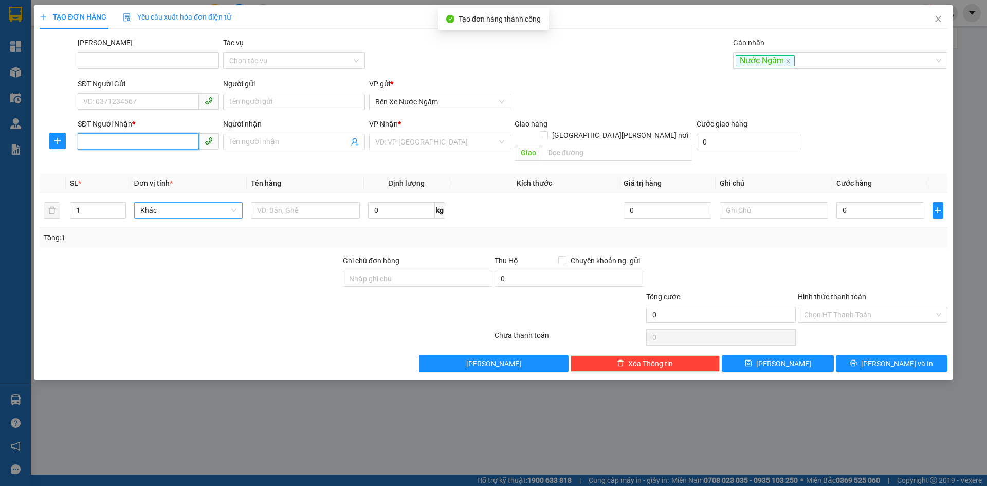
click at [103, 147] on input "SĐT Người Nhận *" at bounding box center [138, 141] width 121 height 16
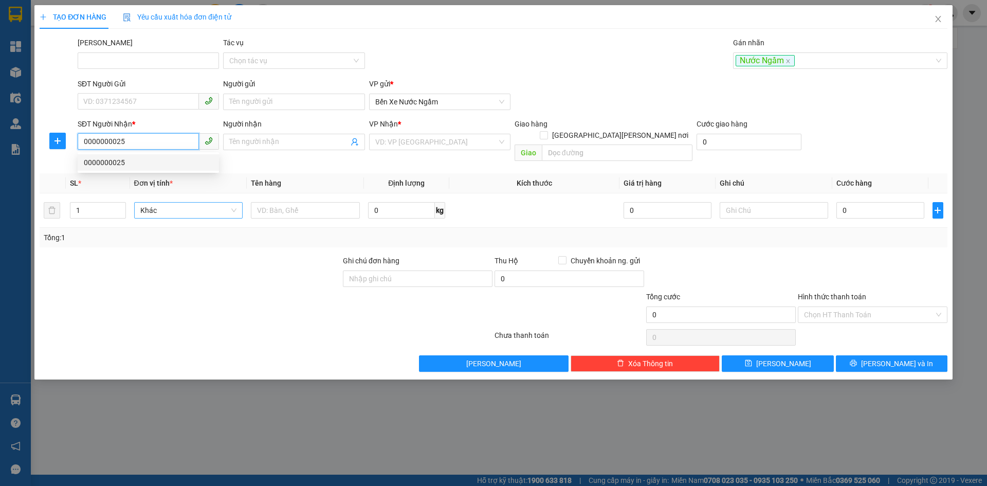
click at [111, 164] on div "0000000025" at bounding box center [148, 162] width 129 height 11
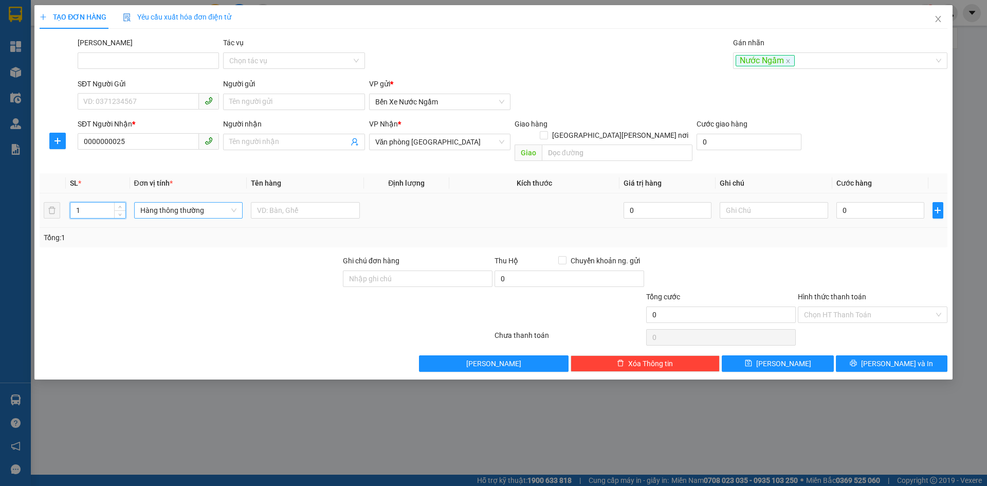
click at [106, 202] on input "1" at bounding box center [97, 209] width 54 height 15
click at [198, 202] on span "Hàng thông thường" at bounding box center [188, 209] width 97 height 15
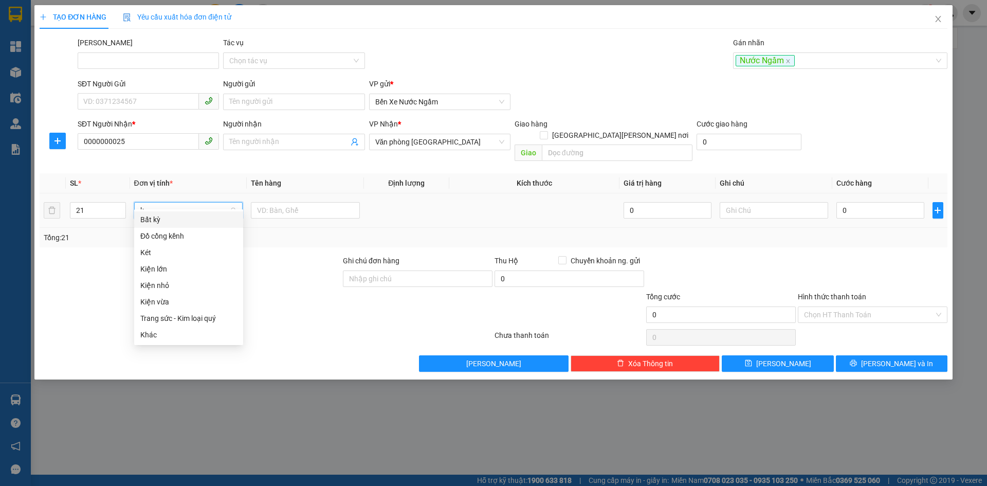
scroll to position [0, 0]
click at [166, 249] on div "Kiện vừa" at bounding box center [188, 252] width 97 height 11
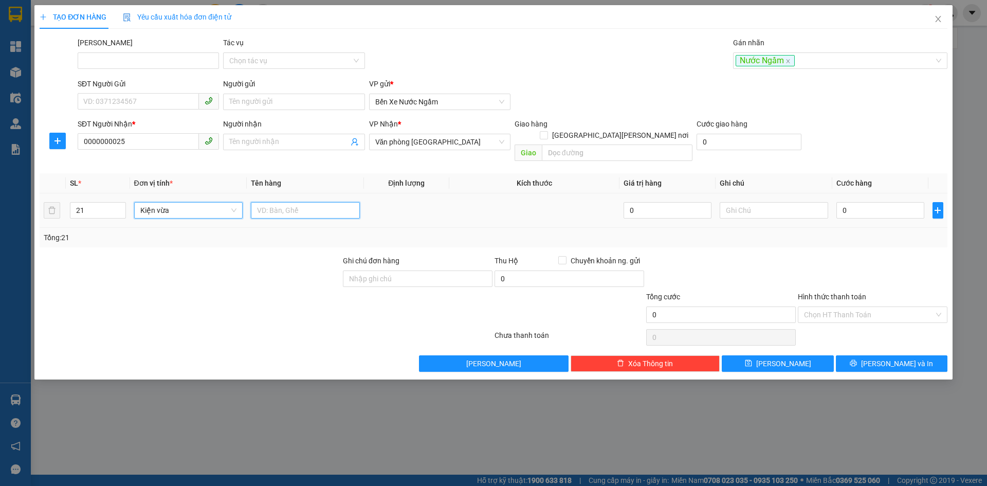
click at [273, 202] on input "text" at bounding box center [305, 210] width 109 height 16
click at [752, 359] on icon "save" at bounding box center [748, 362] width 7 height 7
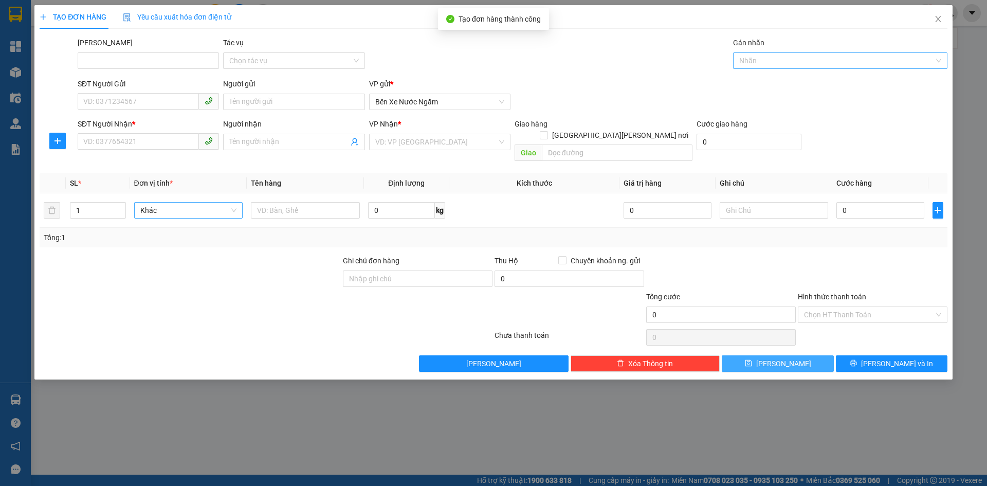
click at [760, 65] on div at bounding box center [834, 60] width 199 height 12
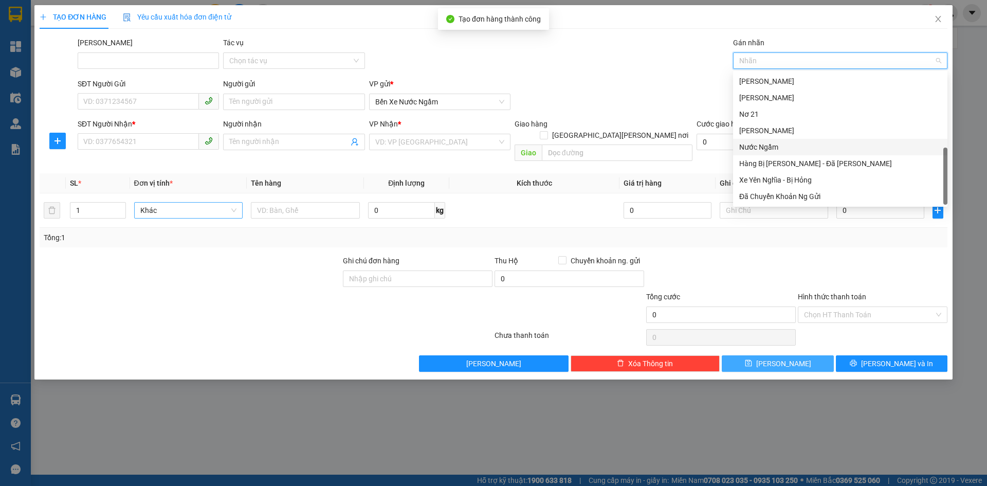
drag, startPoint x: 758, startPoint y: 147, endPoint x: 703, endPoint y: 153, distance: 54.8
click at [756, 148] on div "Nước Ngầm" at bounding box center [840, 146] width 202 height 11
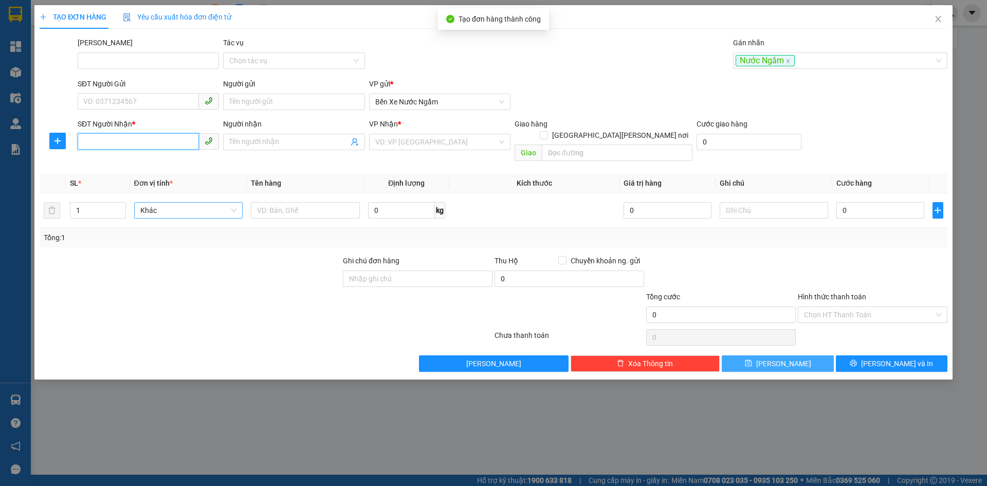
drag, startPoint x: 102, startPoint y: 139, endPoint x: 174, endPoint y: 150, distance: 72.7
click at [102, 140] on input "SĐT Người Nhận *" at bounding box center [138, 141] width 121 height 16
click at [418, 139] on input "search" at bounding box center [436, 141] width 122 height 15
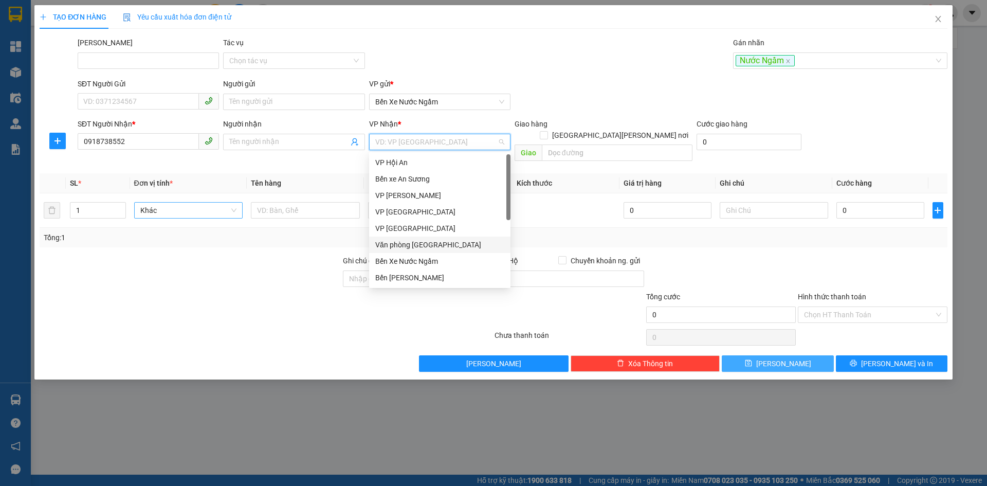
click at [437, 245] on div "Văn phòng [GEOGRAPHIC_DATA]" at bounding box center [439, 244] width 129 height 11
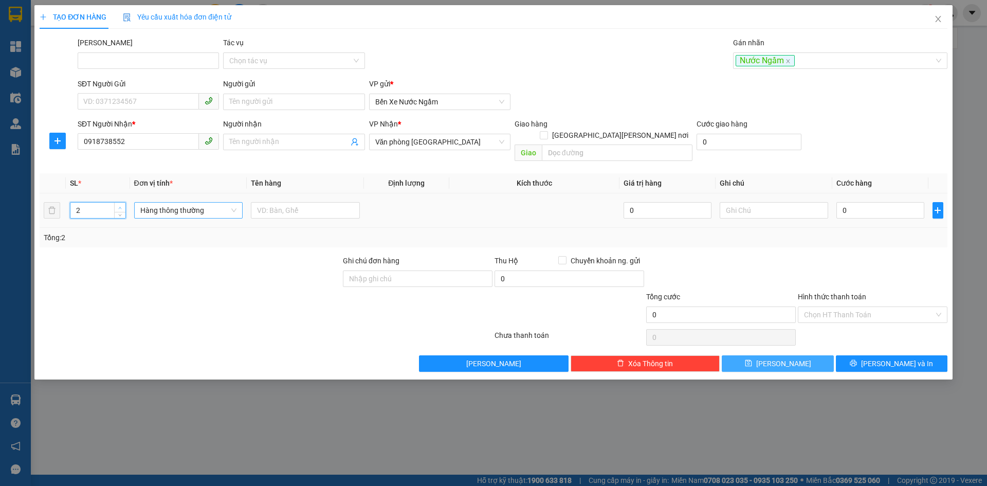
click at [118, 206] on icon "up" at bounding box center [120, 208] width 4 height 4
click at [148, 202] on span "Hàng thông thường" at bounding box center [188, 209] width 97 height 15
click at [159, 267] on div "Thùng vừa" at bounding box center [188, 268] width 97 height 11
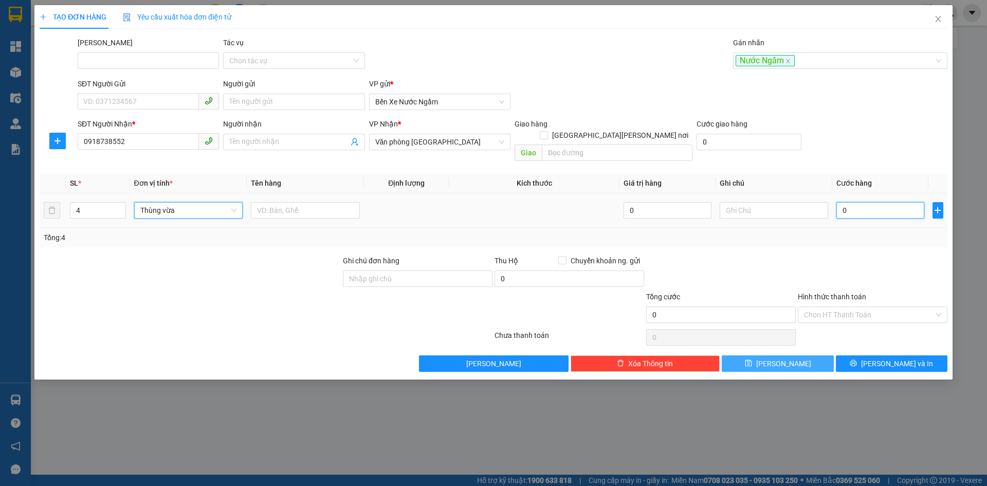
click at [884, 202] on input "0" at bounding box center [879, 210] width 87 height 16
click at [822, 58] on div "Nước Ngầm" at bounding box center [834, 60] width 199 height 12
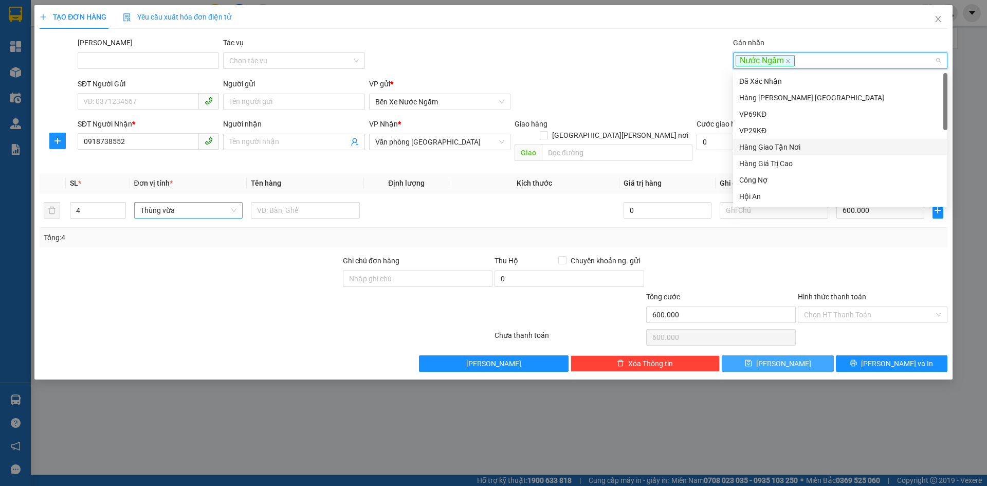
click at [785, 145] on div "Hàng Giao Tận Nơi" at bounding box center [840, 146] width 202 height 11
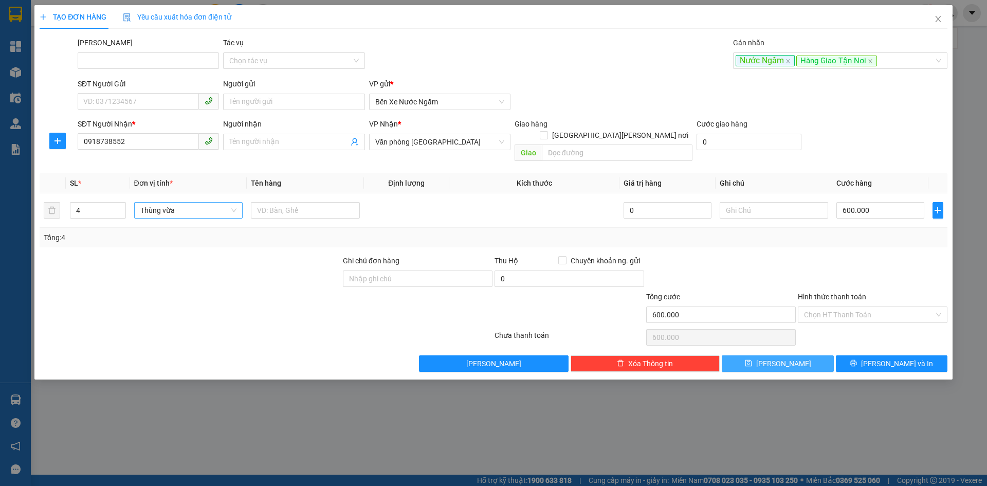
click at [781, 260] on div at bounding box center [721, 273] width 152 height 36
click at [846, 307] on input "Hình thức thanh toán" at bounding box center [869, 314] width 130 height 15
click at [840, 324] on div "Tại văn phòng" at bounding box center [872, 323] width 137 height 11
click at [784, 358] on span "[PERSON_NAME]" at bounding box center [783, 363] width 55 height 11
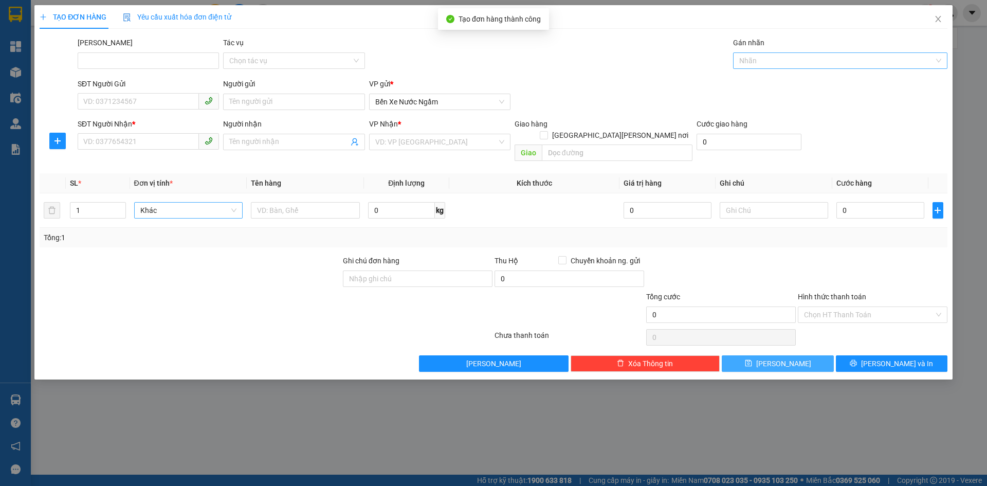
click at [748, 62] on div at bounding box center [834, 60] width 199 height 12
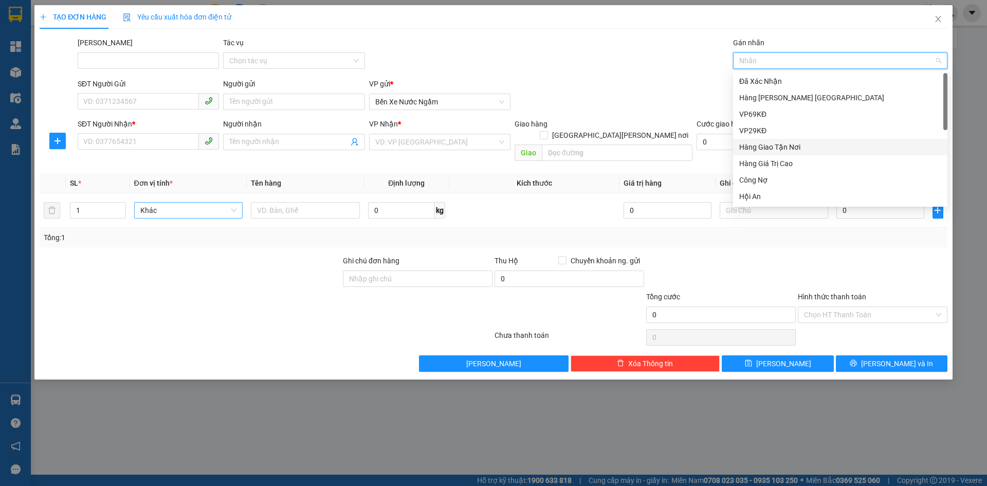
click at [781, 148] on div "Hàng Giao Tận Nơi" at bounding box center [840, 146] width 202 height 11
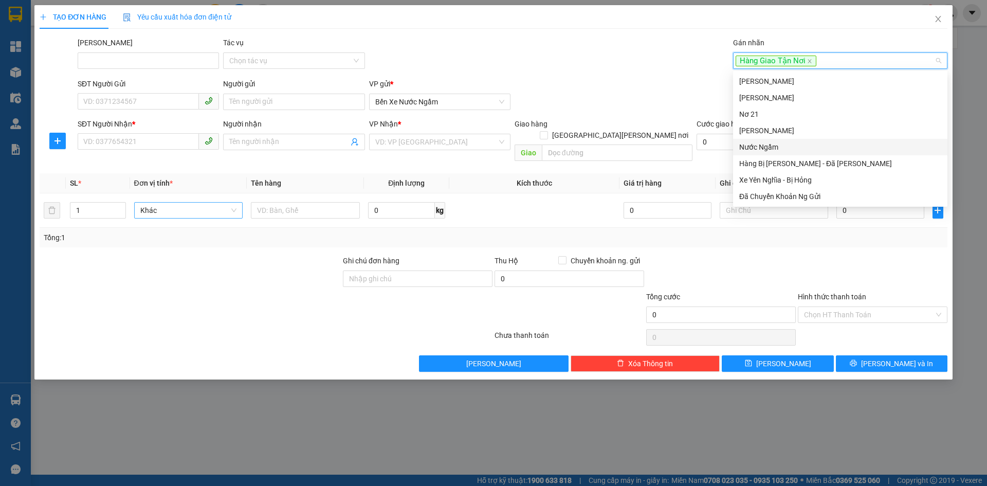
click at [761, 146] on div "Nước Ngầm" at bounding box center [840, 146] width 202 height 11
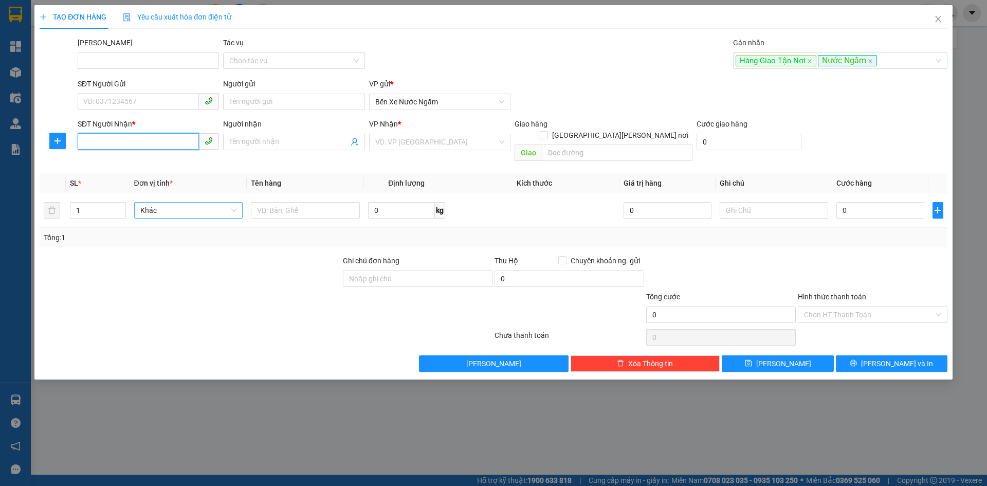
click at [103, 142] on input "SĐT Người Nhận *" at bounding box center [138, 141] width 121 height 16
click at [452, 144] on input "search" at bounding box center [436, 141] width 122 height 15
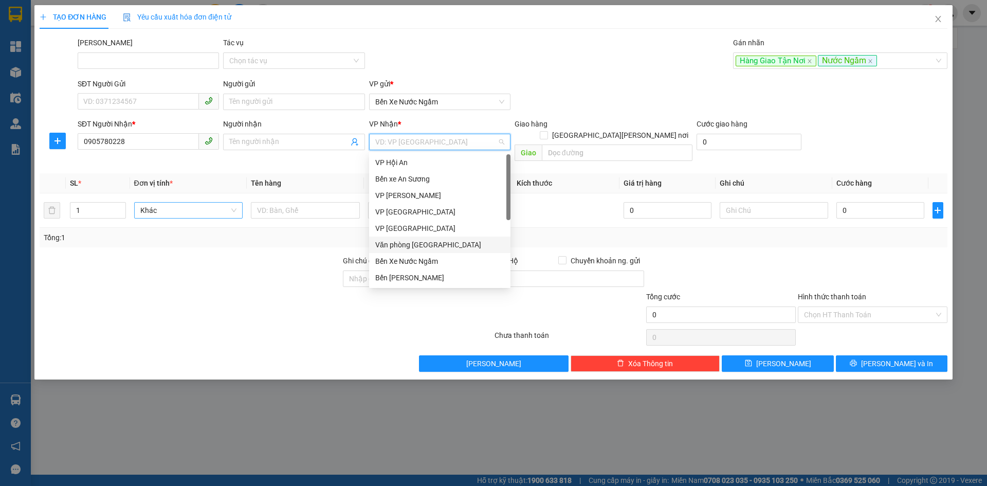
click at [426, 248] on div "Văn phòng [GEOGRAPHIC_DATA]" at bounding box center [439, 244] width 129 height 11
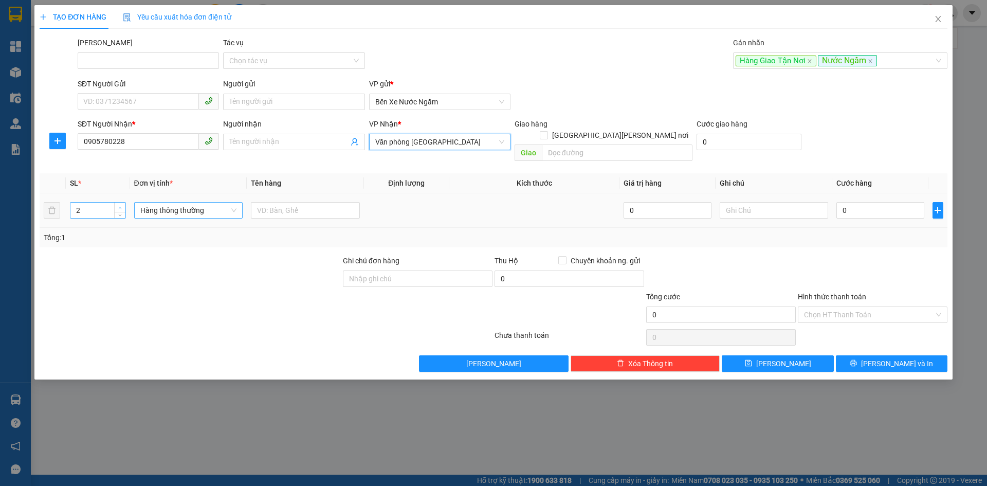
click at [120, 207] on icon "up" at bounding box center [120, 208] width 3 height 2
click at [157, 202] on span "Hàng thông thường" at bounding box center [188, 209] width 97 height 15
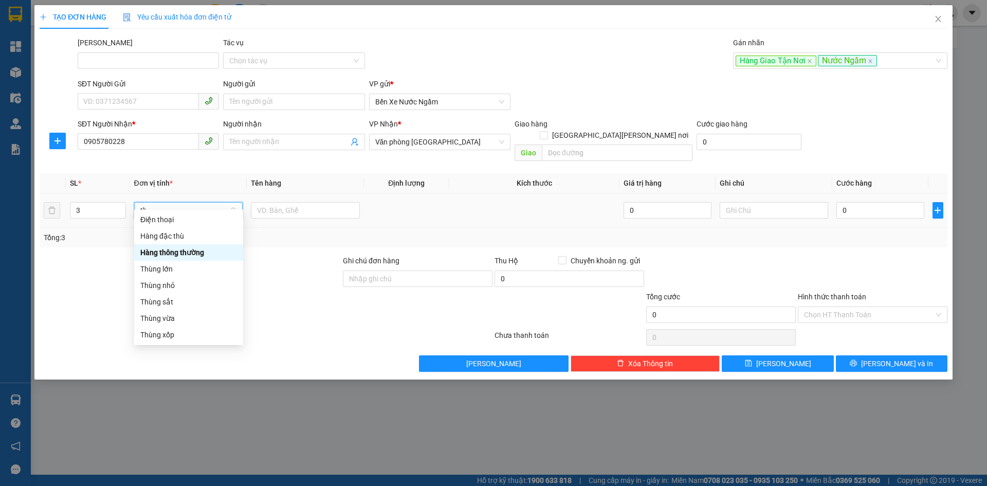
scroll to position [0, 0]
click at [165, 264] on div "Thùng vừa" at bounding box center [188, 268] width 97 height 11
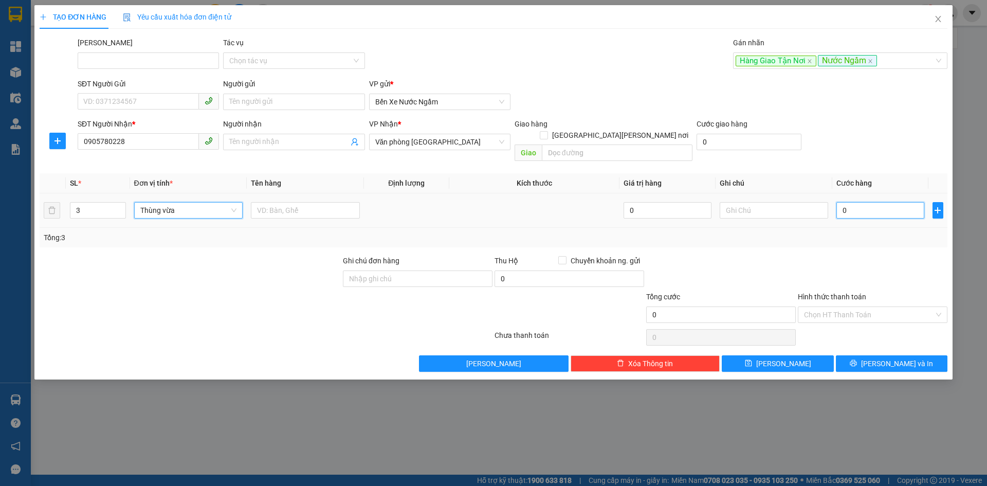
click at [865, 203] on input "0" at bounding box center [879, 210] width 87 height 16
click at [528, 272] on input "0" at bounding box center [569, 278] width 150 height 16
click at [110, 104] on input "SĐT Người Gửi" at bounding box center [138, 101] width 121 height 16
click at [773, 355] on button "[PERSON_NAME]" at bounding box center [778, 363] width 112 height 16
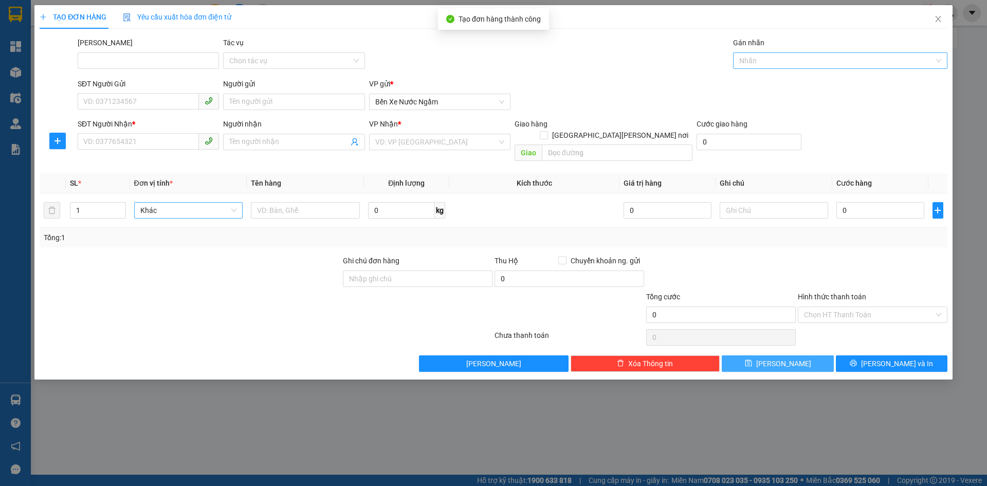
click at [754, 58] on div at bounding box center [834, 60] width 199 height 12
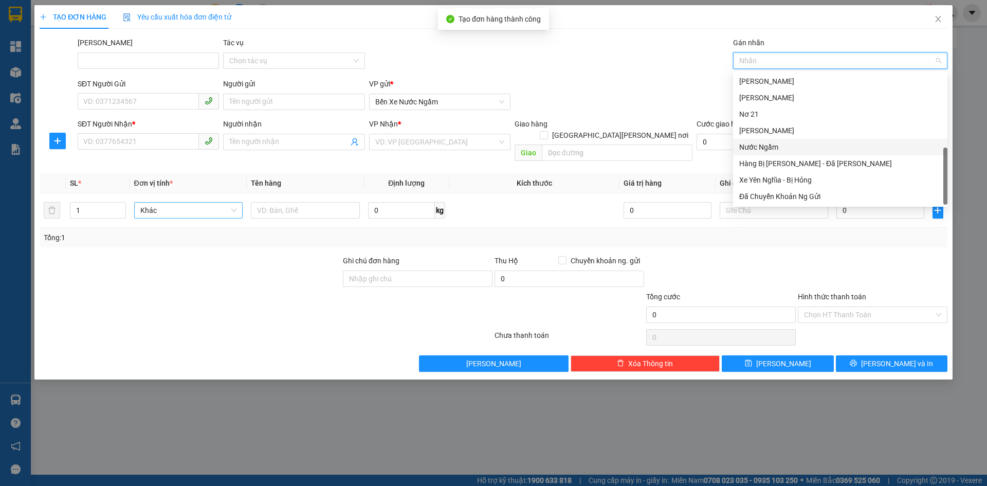
drag, startPoint x: 753, startPoint y: 146, endPoint x: 409, endPoint y: 178, distance: 346.3
click at [753, 147] on div "Nước Ngầm" at bounding box center [840, 146] width 202 height 11
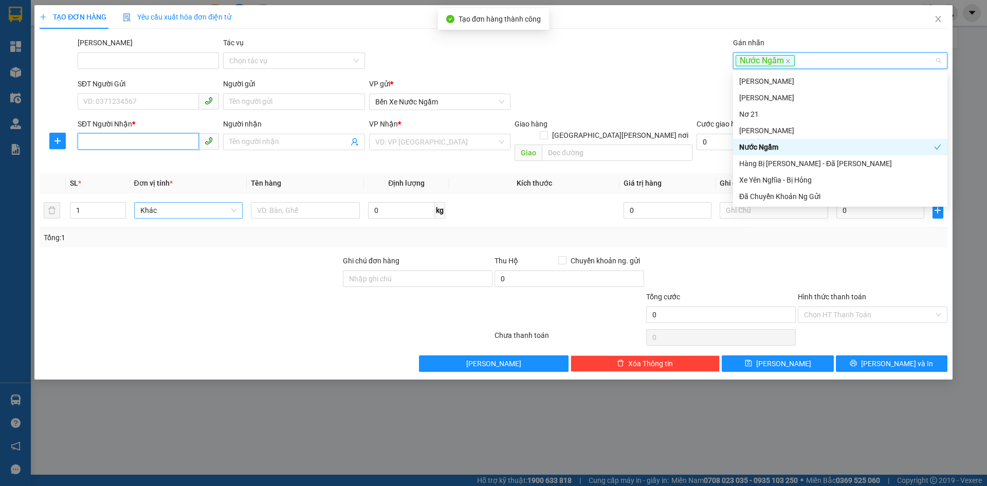
click at [100, 138] on input "SĐT Người Nhận *" at bounding box center [138, 141] width 121 height 16
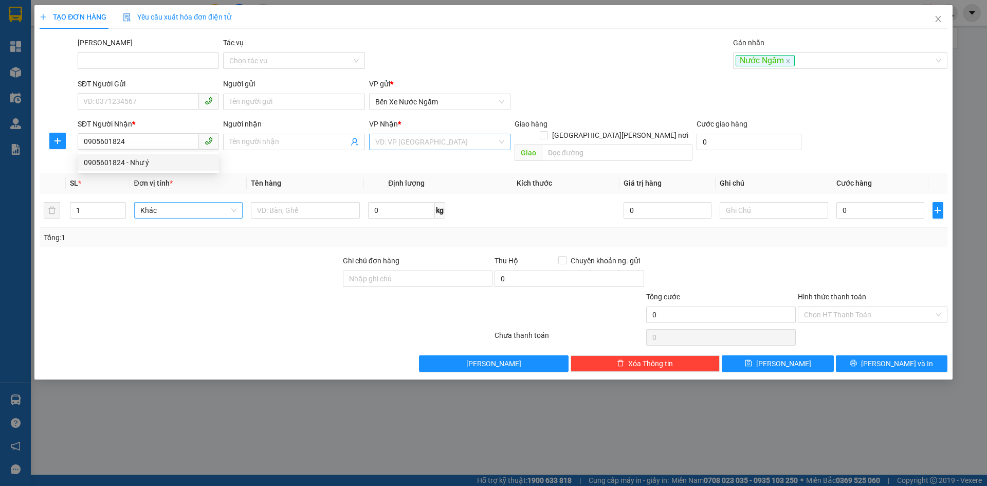
click at [421, 143] on input "search" at bounding box center [436, 141] width 122 height 15
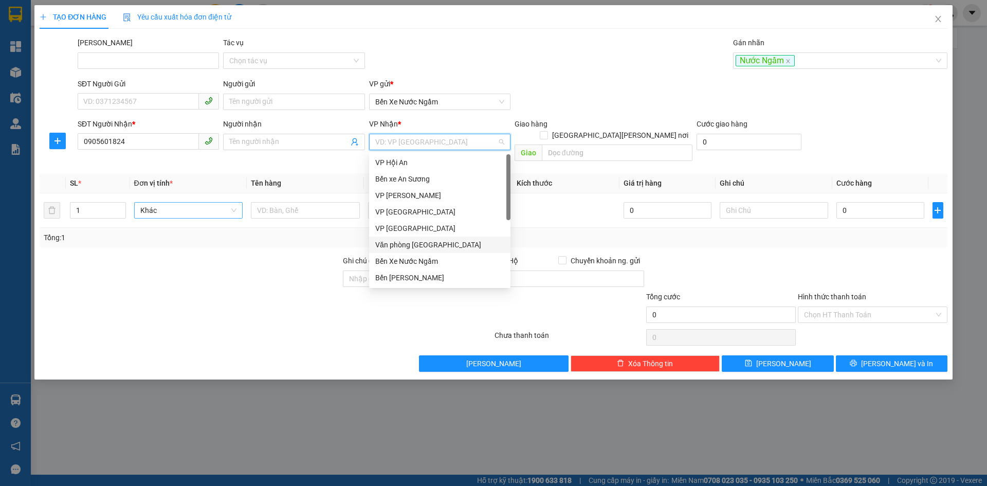
click at [426, 243] on div "Văn phòng [GEOGRAPHIC_DATA]" at bounding box center [439, 244] width 129 height 11
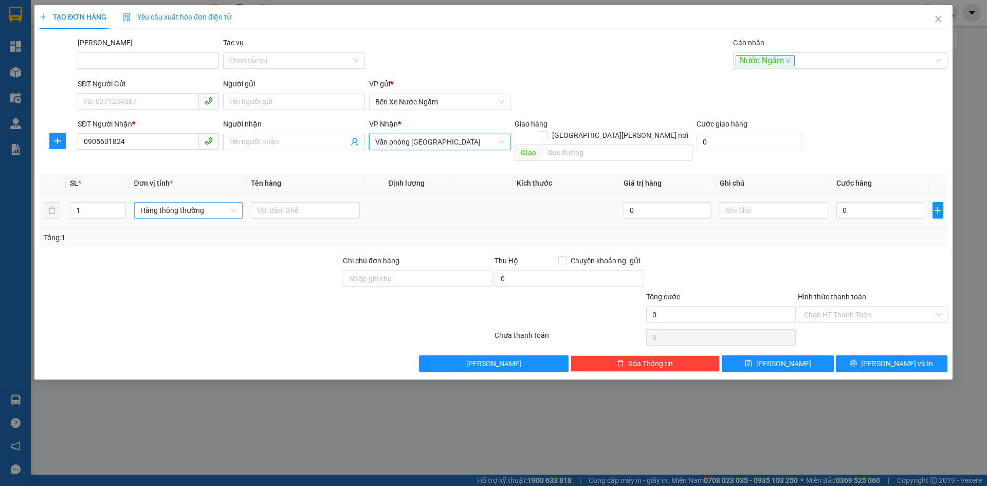
click at [177, 202] on span "Hàng thông thường" at bounding box center [188, 209] width 97 height 15
click at [155, 220] on div "Bọc" at bounding box center [188, 219] width 97 height 11
click at [862, 204] on input "0" at bounding box center [879, 210] width 87 height 16
click at [778, 358] on span "[PERSON_NAME]" at bounding box center [783, 363] width 55 height 11
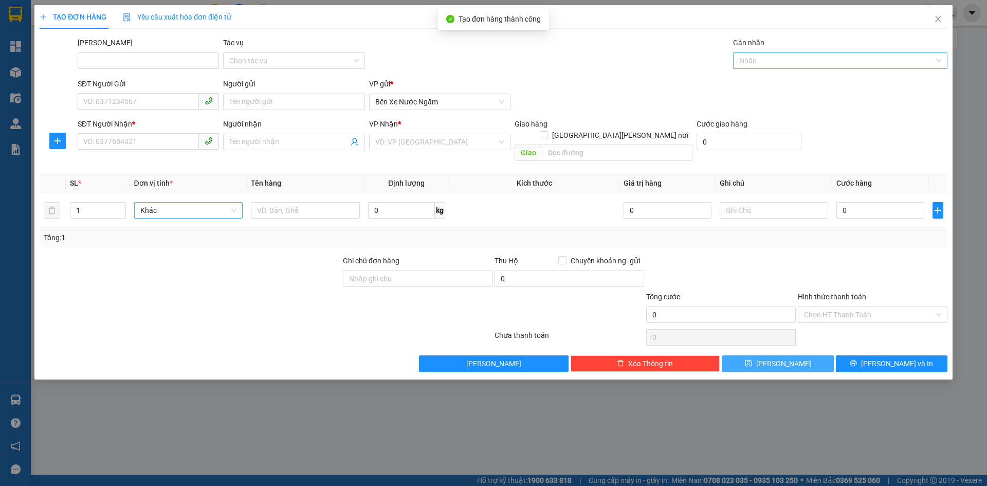
click at [749, 59] on div at bounding box center [834, 60] width 199 height 12
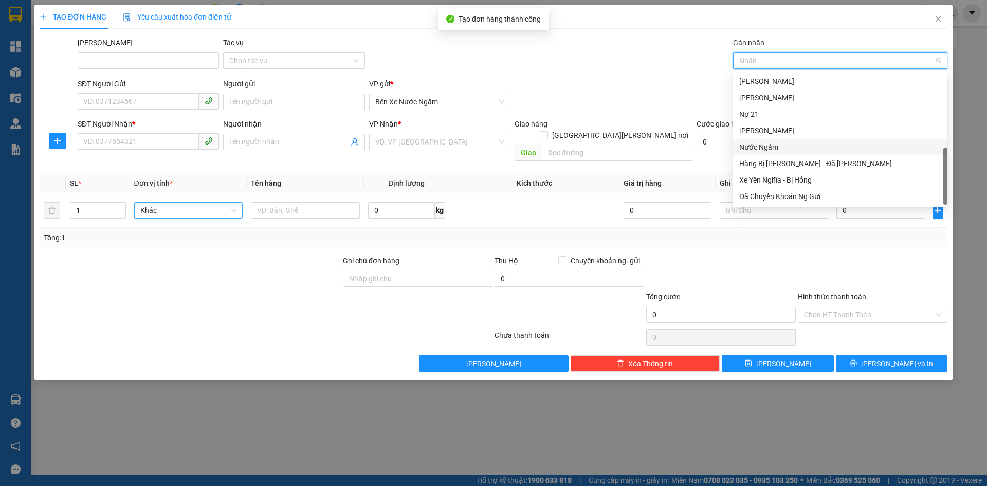
click at [772, 143] on div "Nước Ngầm" at bounding box center [840, 146] width 202 height 11
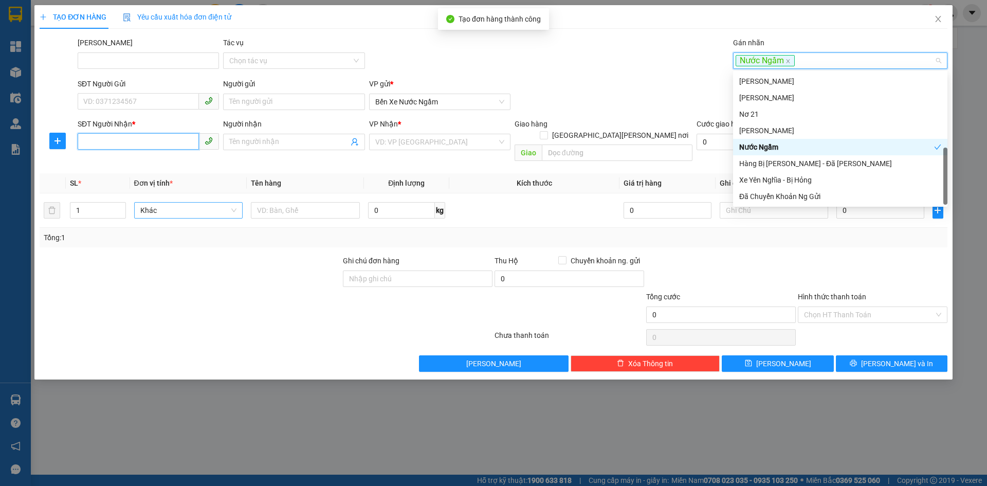
click at [118, 143] on input "SĐT Người Nhận *" at bounding box center [138, 141] width 121 height 16
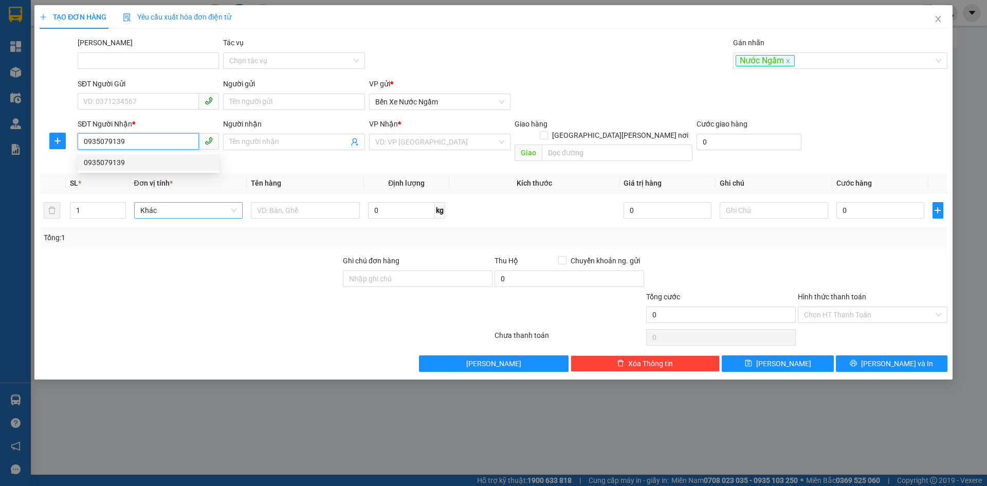
click at [102, 163] on div "0935079139" at bounding box center [148, 162] width 129 height 11
click at [160, 202] on span "Hàng thông thường" at bounding box center [188, 209] width 97 height 15
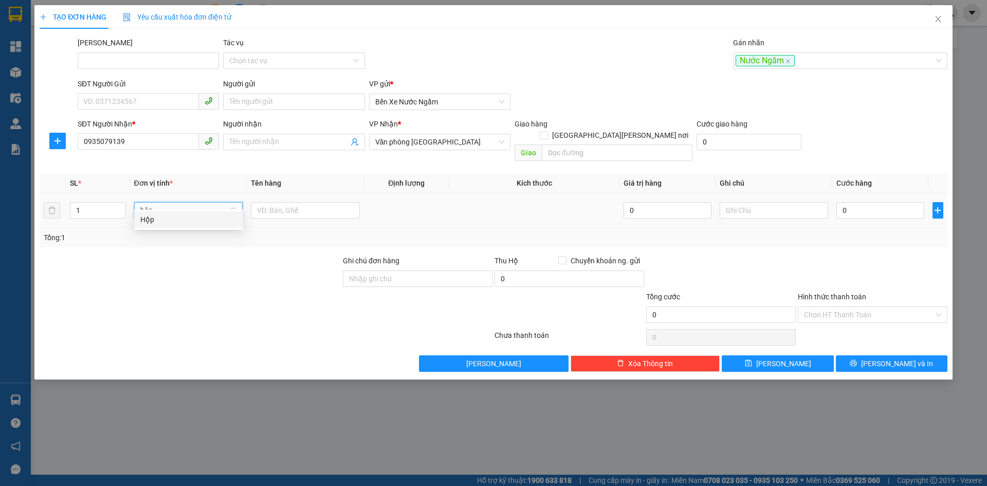
click at [149, 217] on div "Hộp" at bounding box center [188, 219] width 97 height 11
click at [867, 202] on input "0" at bounding box center [879, 210] width 87 height 16
click at [759, 355] on button "[PERSON_NAME]" at bounding box center [778, 363] width 112 height 16
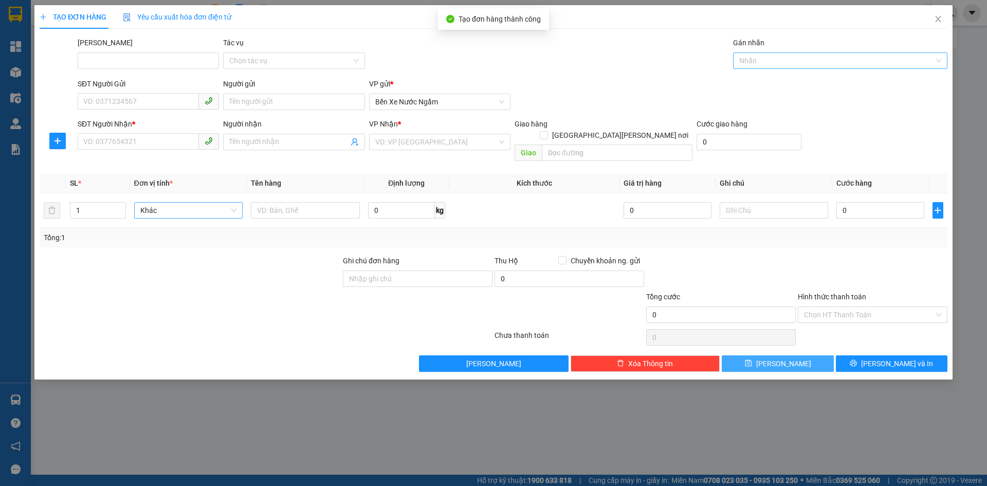
click at [751, 58] on div at bounding box center [834, 60] width 199 height 12
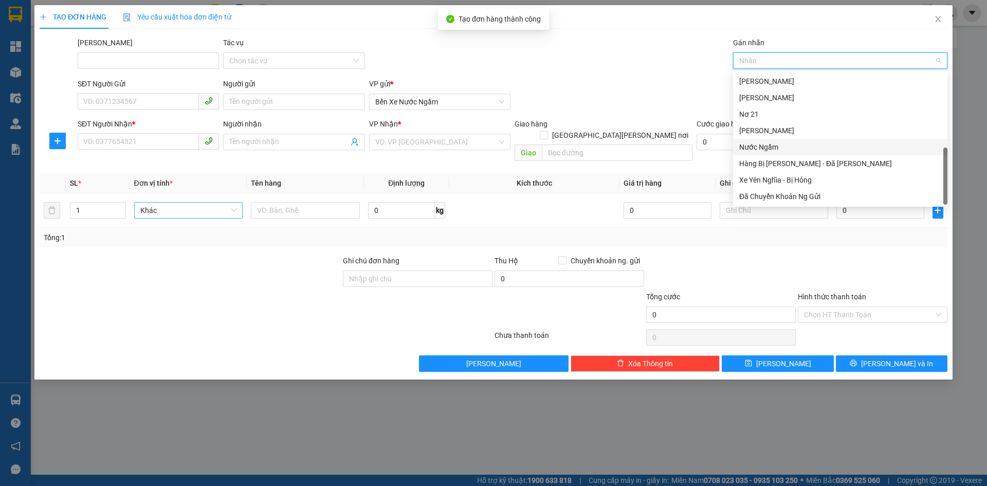
click at [759, 147] on div "Nước Ngầm" at bounding box center [840, 146] width 202 height 11
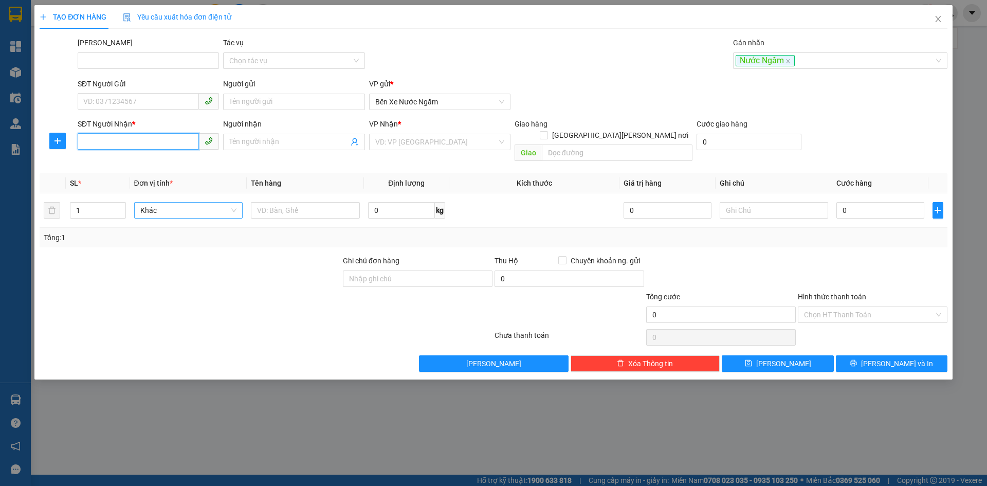
click at [95, 139] on input "SĐT Người Nhận *" at bounding box center [138, 141] width 121 height 16
click at [104, 160] on div "0343495495" at bounding box center [148, 162] width 129 height 11
click at [165, 202] on span "Hàng thông thường" at bounding box center [188, 209] width 97 height 15
click at [168, 224] on div "Thùng xốp" at bounding box center [188, 219] width 97 height 11
click at [856, 207] on div "0" at bounding box center [879, 210] width 87 height 21
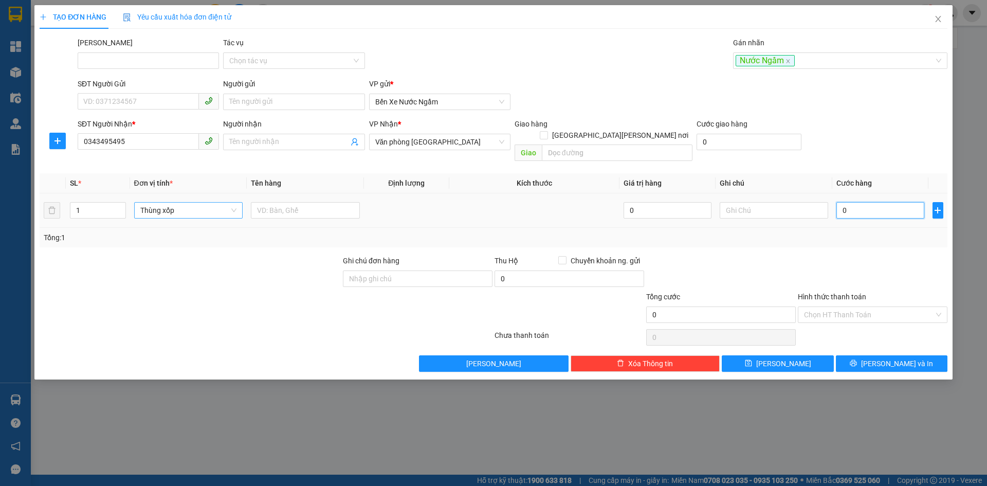
click at [859, 202] on input "0" at bounding box center [879, 210] width 87 height 16
click at [752, 359] on span "save" at bounding box center [748, 363] width 7 height 8
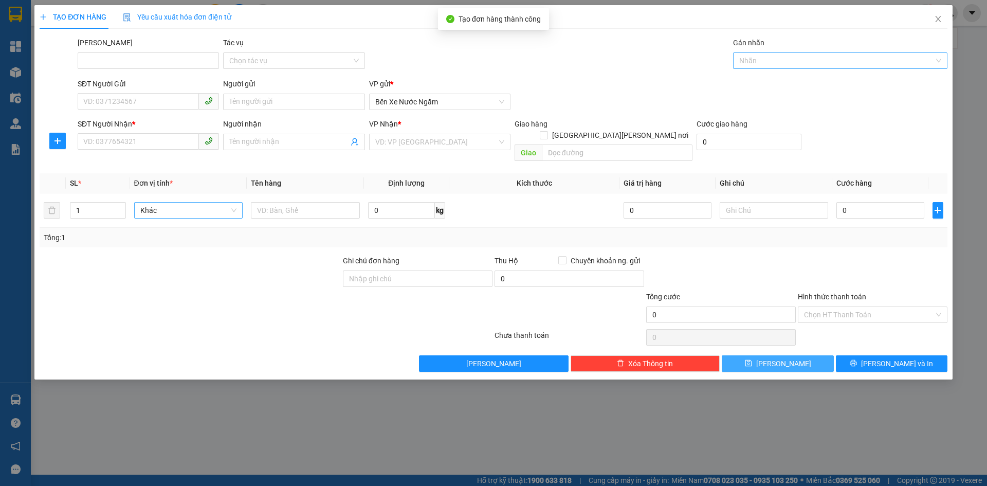
click at [753, 67] on div "Nhãn" at bounding box center [840, 60] width 214 height 16
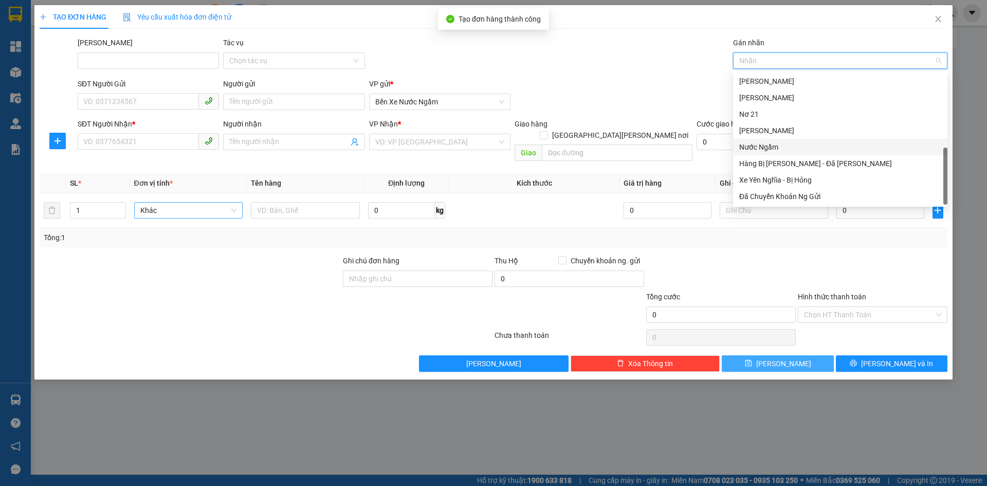
drag, startPoint x: 763, startPoint y: 144, endPoint x: 750, endPoint y: 144, distance: 13.4
click at [761, 144] on div "Nước Ngầm" at bounding box center [840, 146] width 202 height 11
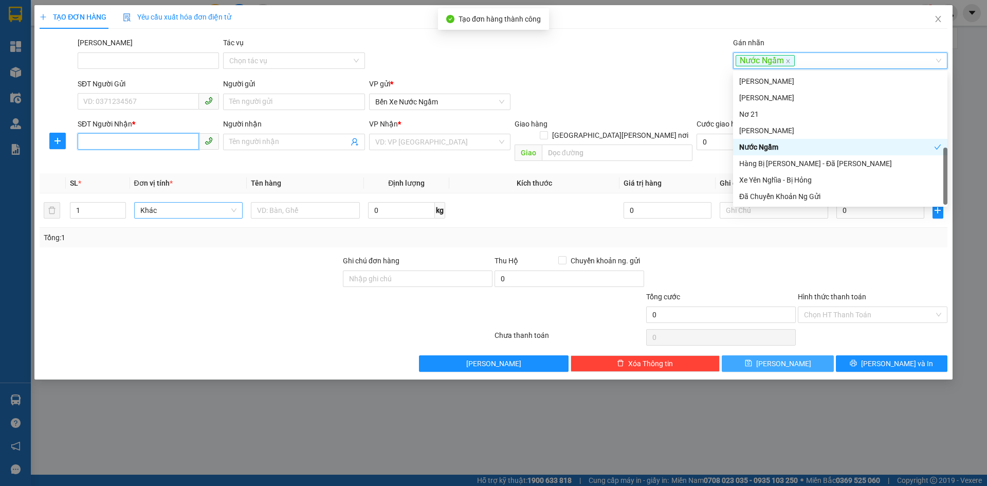
click at [100, 142] on input "SĐT Người Nhận *" at bounding box center [138, 141] width 121 height 16
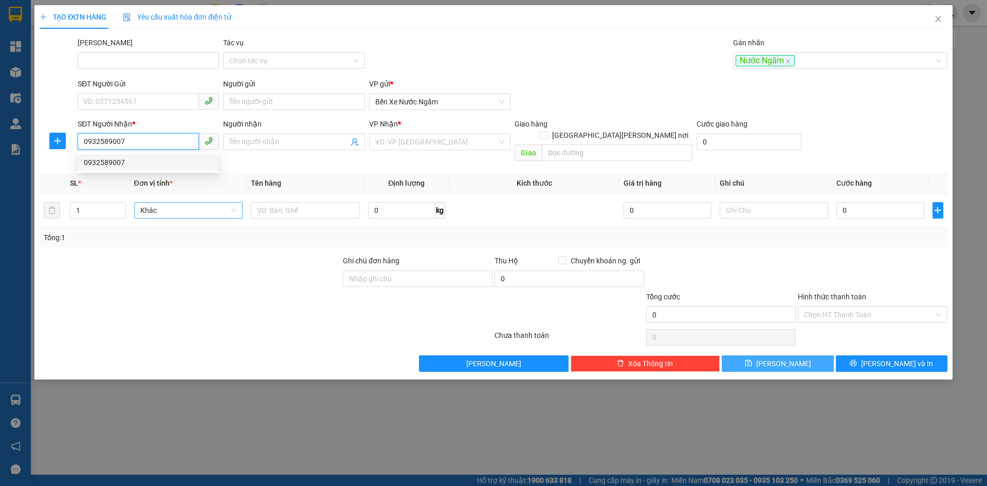
click at [103, 167] on div "0932589007" at bounding box center [148, 162] width 129 height 11
click at [170, 202] on span "Hàng thông thường" at bounding box center [188, 209] width 97 height 15
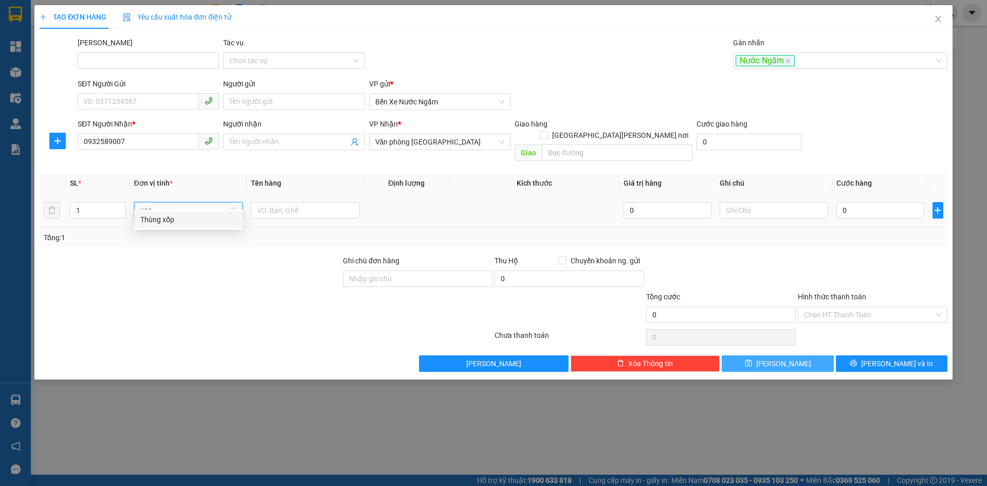
click at [165, 222] on div "Thùng xốp" at bounding box center [188, 219] width 97 height 11
click at [918, 202] on input "0" at bounding box center [879, 210] width 87 height 16
click at [751, 360] on icon "save" at bounding box center [748, 363] width 7 height 7
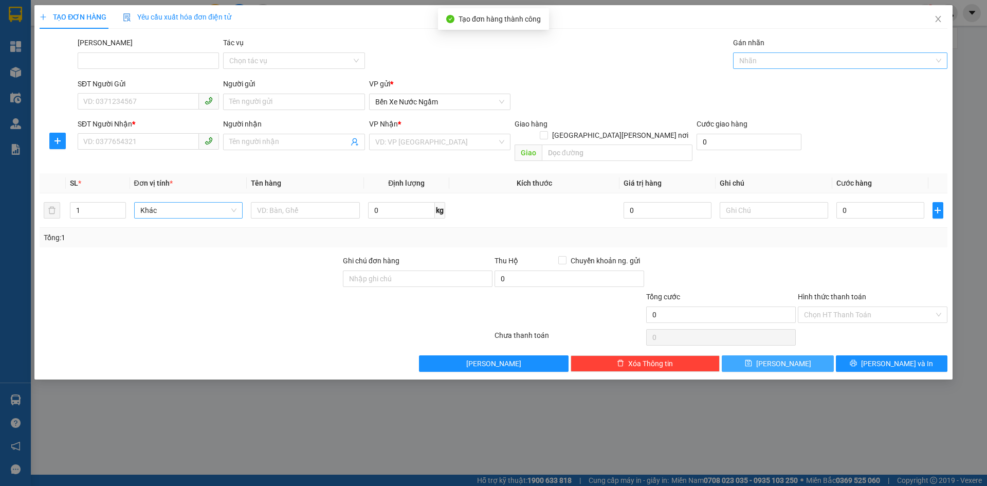
click at [756, 61] on div at bounding box center [834, 60] width 199 height 12
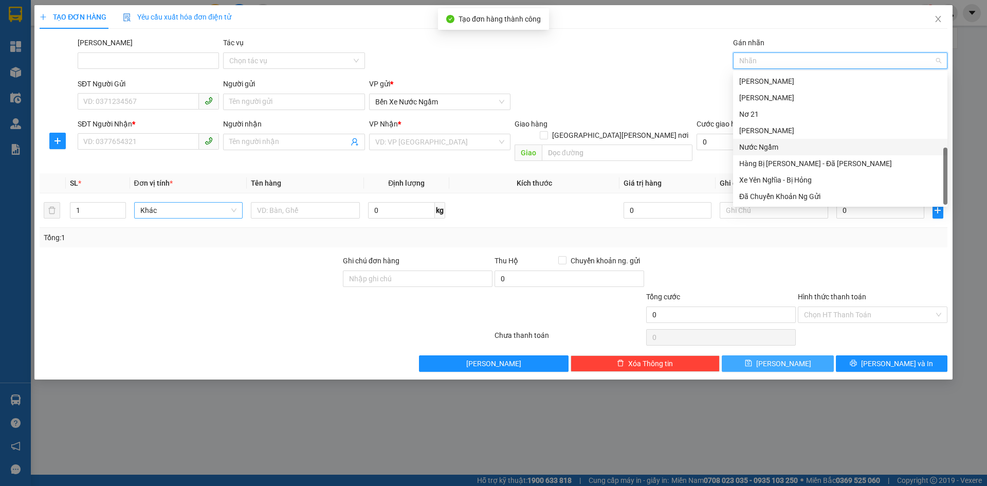
click at [764, 150] on div "Nước Ngầm" at bounding box center [840, 146] width 202 height 11
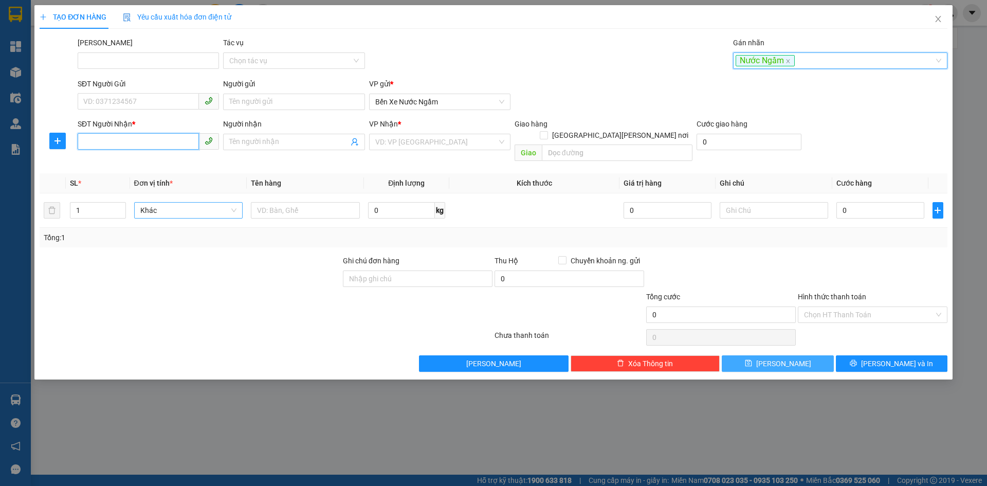
drag, startPoint x: 95, startPoint y: 138, endPoint x: 212, endPoint y: 218, distance: 142.0
click at [100, 147] on input "SĐT Người Nhận *" at bounding box center [138, 141] width 121 height 16
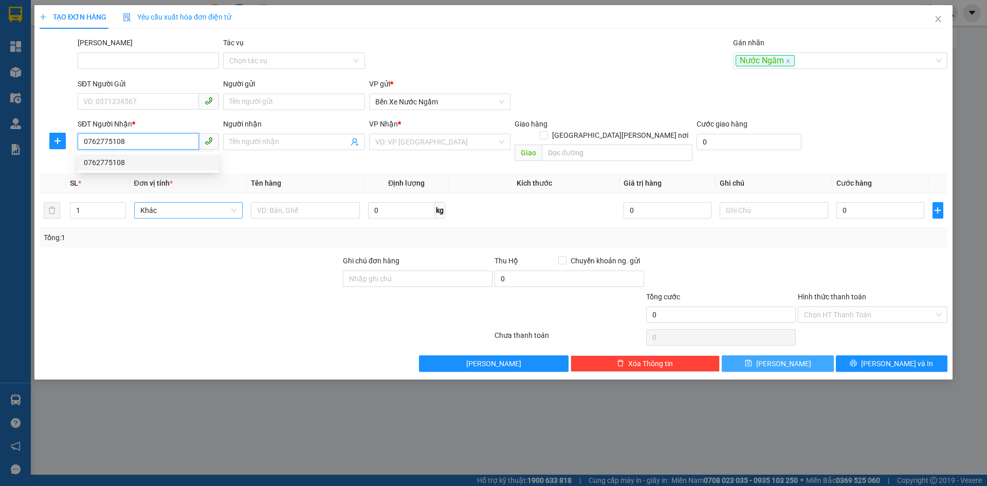
click at [98, 165] on div "0762775108" at bounding box center [148, 162] width 129 height 11
click at [163, 202] on span "Hàng thông thường" at bounding box center [188, 209] width 97 height 15
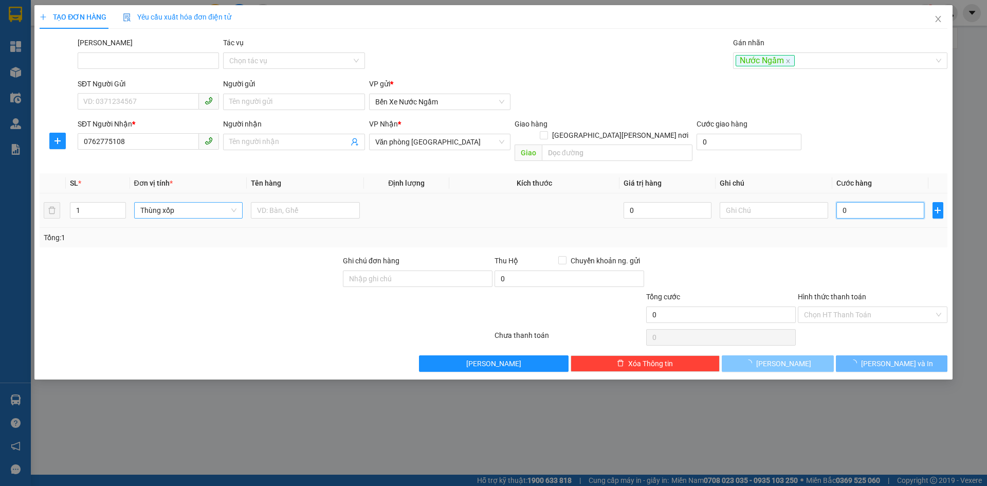
click at [858, 206] on input "0" at bounding box center [879, 210] width 87 height 16
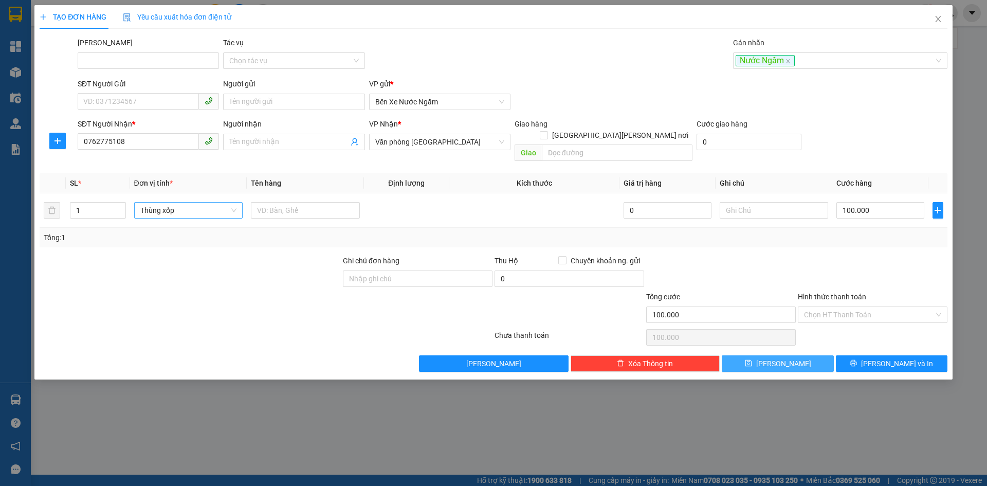
click at [784, 358] on span "[PERSON_NAME]" at bounding box center [783, 363] width 55 height 11
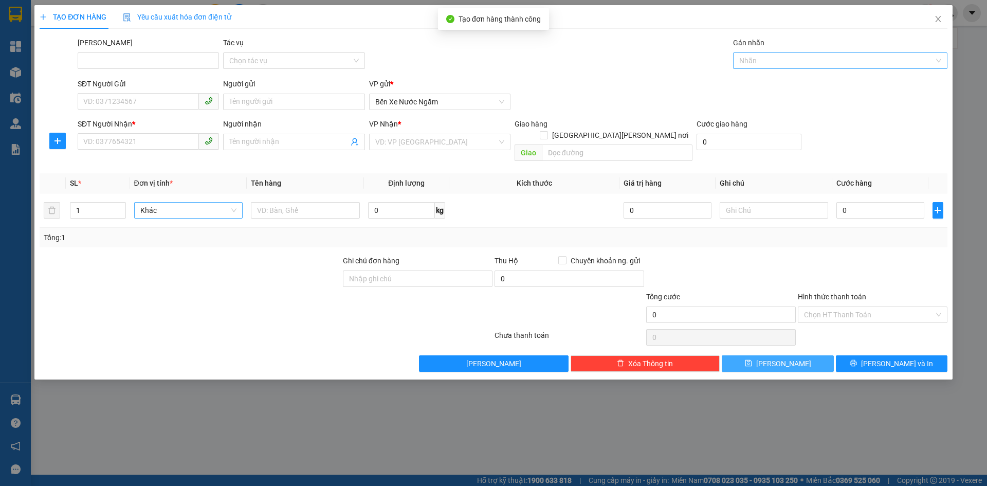
click at [762, 57] on div at bounding box center [834, 60] width 199 height 12
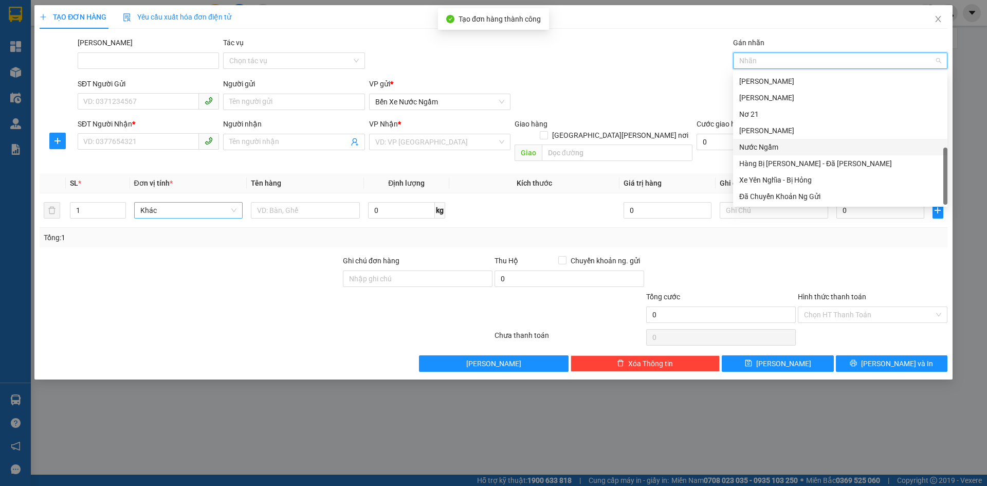
click at [761, 147] on div "Nước Ngầm" at bounding box center [840, 146] width 202 height 11
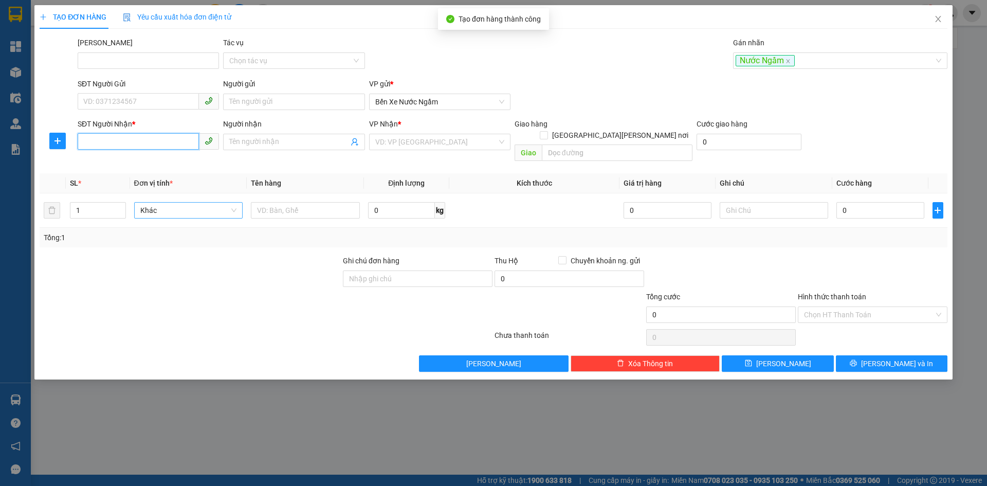
click at [88, 140] on input "SĐT Người Nhận *" at bounding box center [138, 141] width 121 height 16
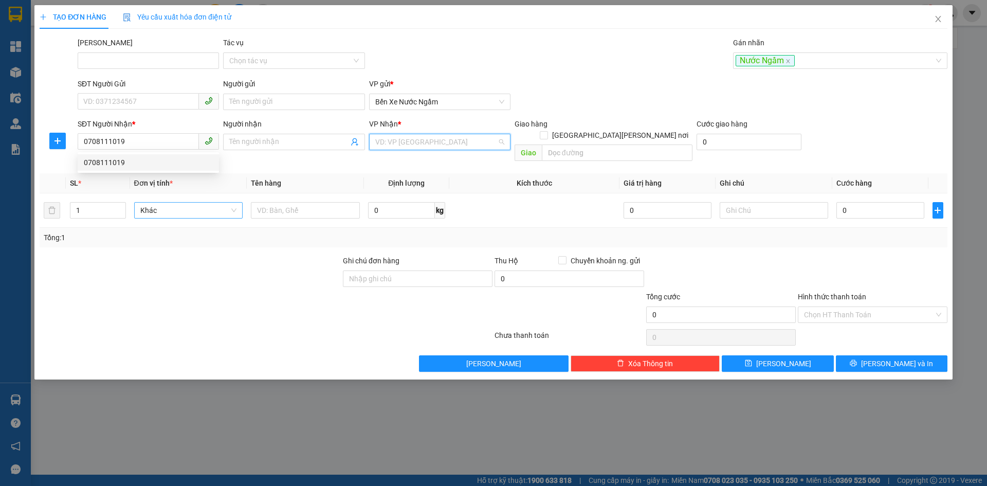
click at [425, 144] on input "search" at bounding box center [436, 141] width 122 height 15
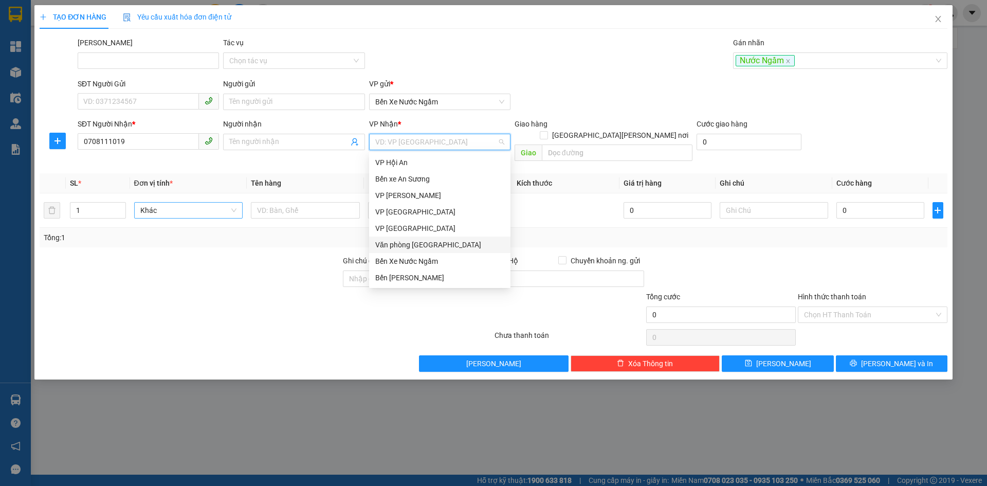
click at [436, 244] on div "Văn phòng [GEOGRAPHIC_DATA]" at bounding box center [439, 244] width 129 height 11
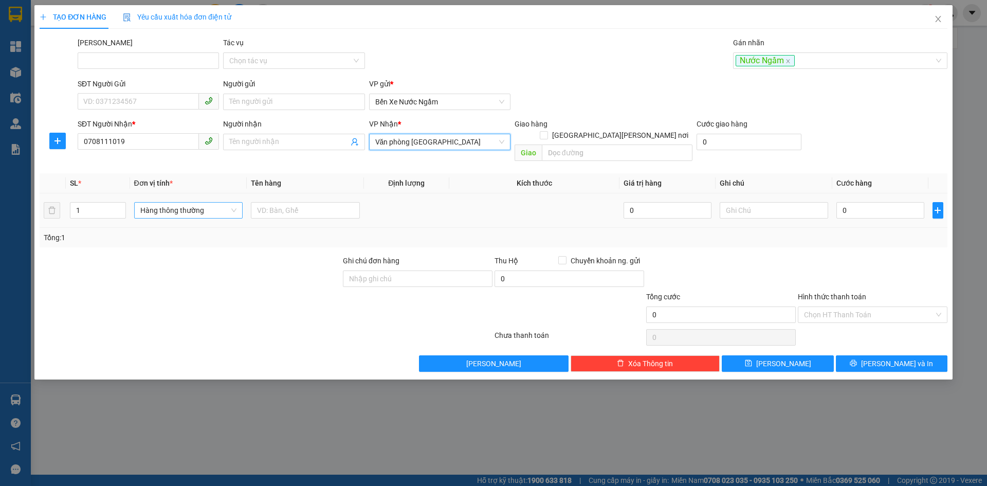
click at [171, 202] on span "Hàng thông thường" at bounding box center [188, 209] width 97 height 15
click at [149, 220] on div "Hộp" at bounding box center [188, 219] width 97 height 11
click at [854, 202] on input "0" at bounding box center [879, 210] width 87 height 16
click at [785, 358] on span "[PERSON_NAME]" at bounding box center [783, 363] width 55 height 11
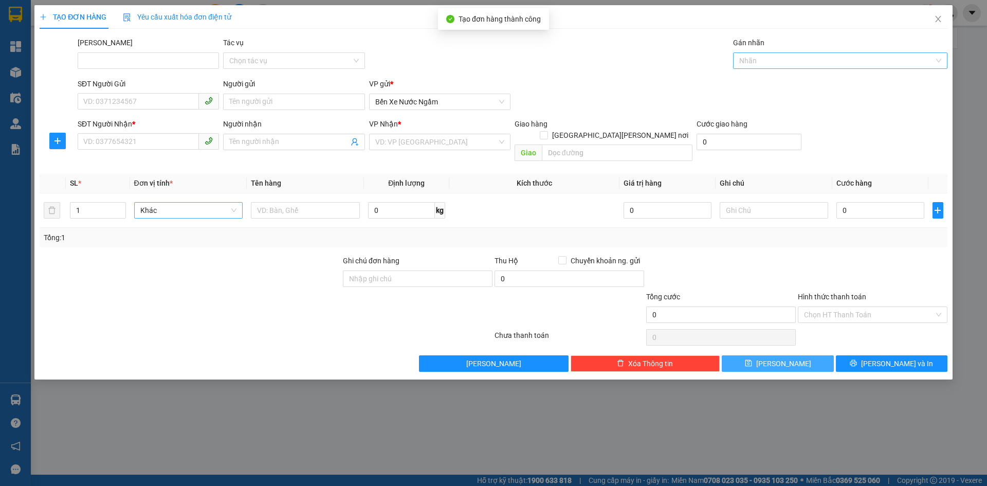
click at [764, 57] on div at bounding box center [834, 60] width 199 height 12
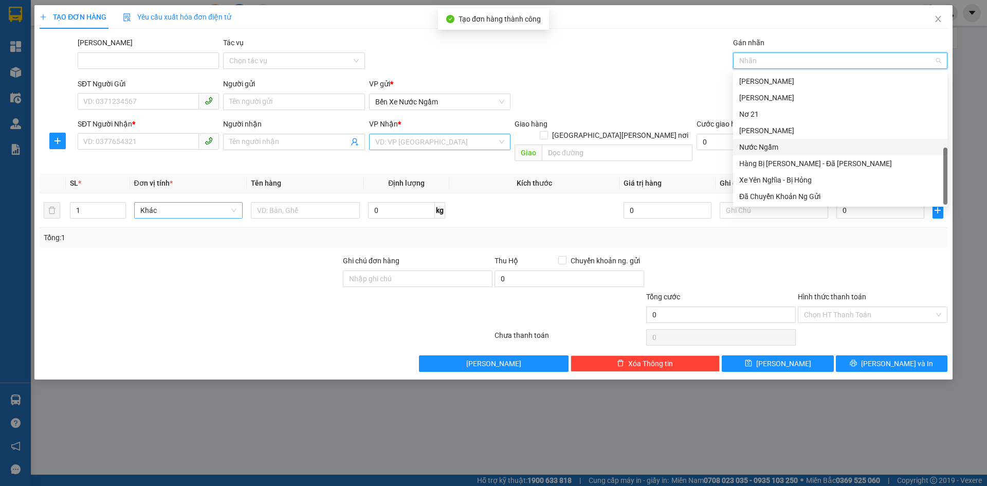
drag, startPoint x: 764, startPoint y: 148, endPoint x: 492, endPoint y: 141, distance: 272.5
click at [763, 148] on div "Nước Ngầm" at bounding box center [840, 146] width 202 height 11
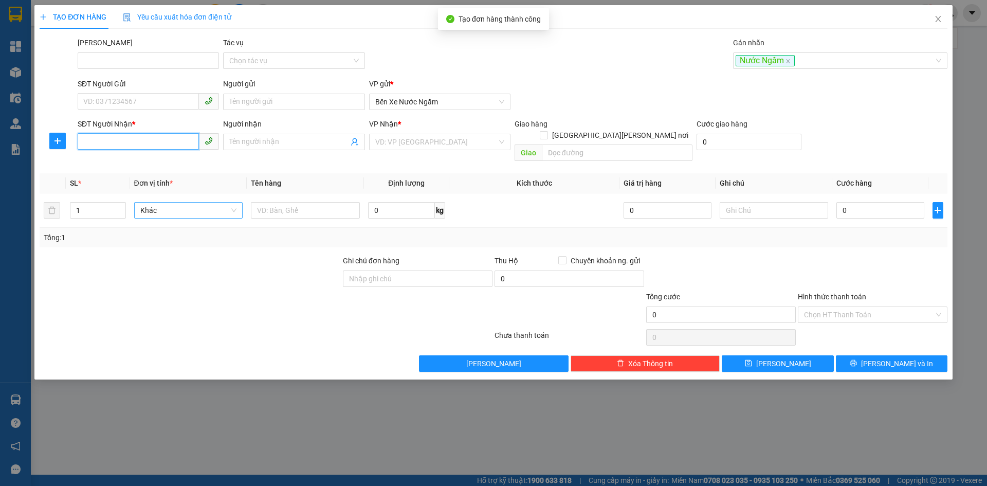
click at [104, 143] on input "SĐT Người Nhận *" at bounding box center [138, 141] width 121 height 16
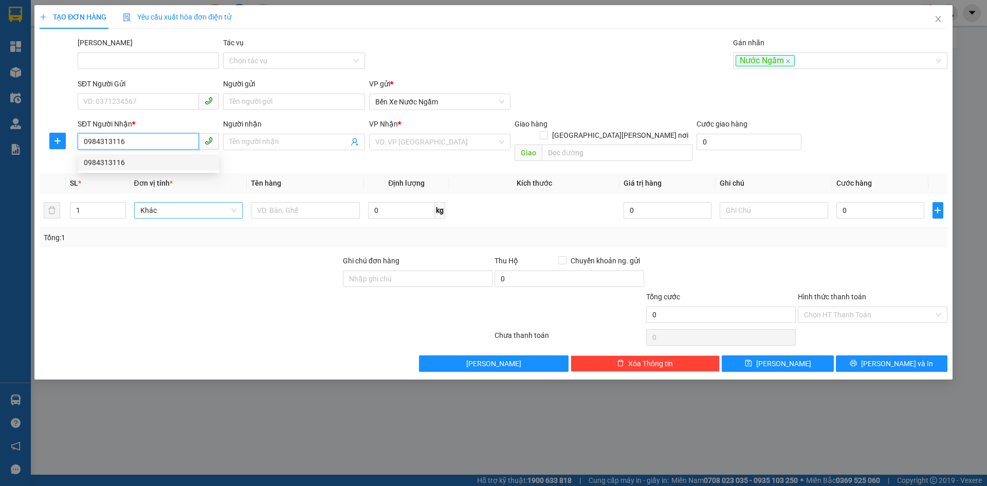
click at [99, 162] on div "0984313116" at bounding box center [148, 162] width 129 height 11
click at [170, 202] on span "Hàng thông thường" at bounding box center [188, 209] width 97 height 15
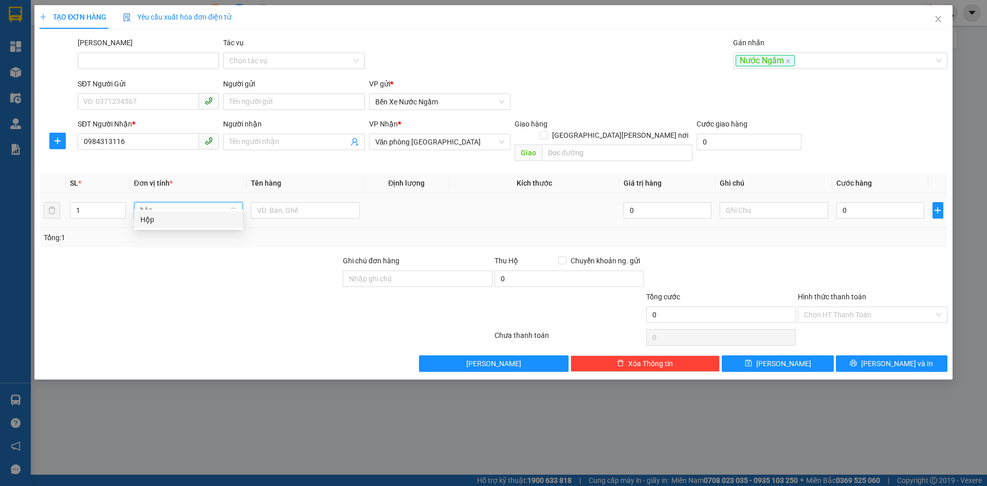
click at [146, 220] on div "Hộp" at bounding box center [188, 219] width 97 height 11
click at [877, 204] on input "0" at bounding box center [879, 210] width 87 height 16
click at [786, 358] on span "[PERSON_NAME]" at bounding box center [783, 363] width 55 height 11
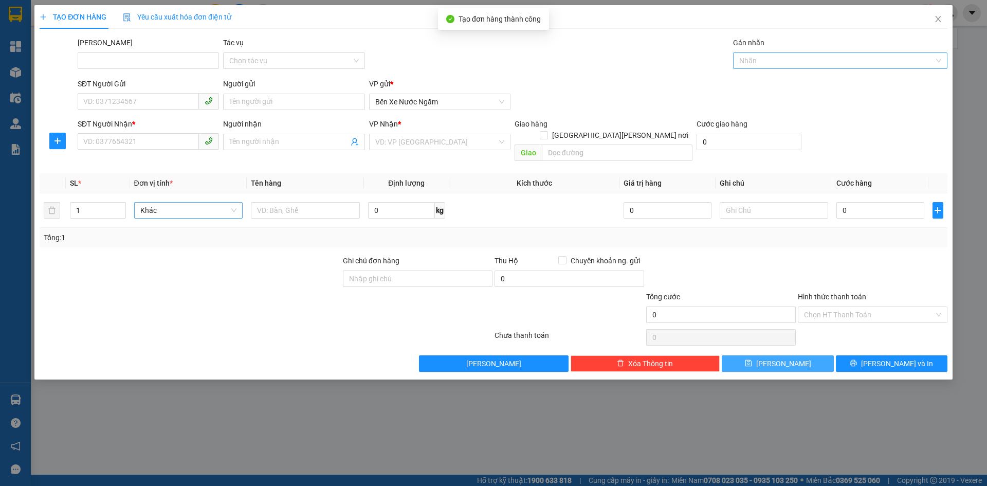
click at [755, 58] on div at bounding box center [834, 60] width 199 height 12
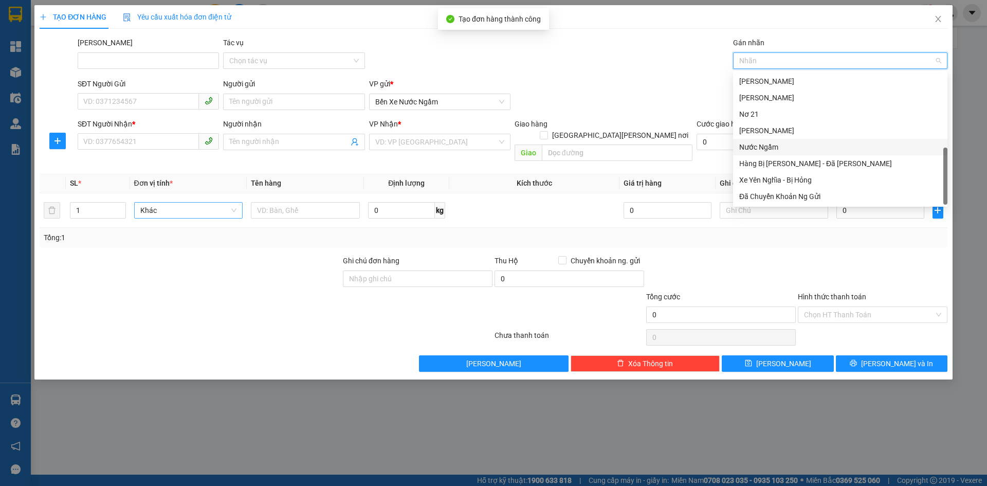
drag, startPoint x: 767, startPoint y: 149, endPoint x: 637, endPoint y: 152, distance: 130.6
click at [767, 149] on div "Nước Ngầm" at bounding box center [840, 146] width 202 height 11
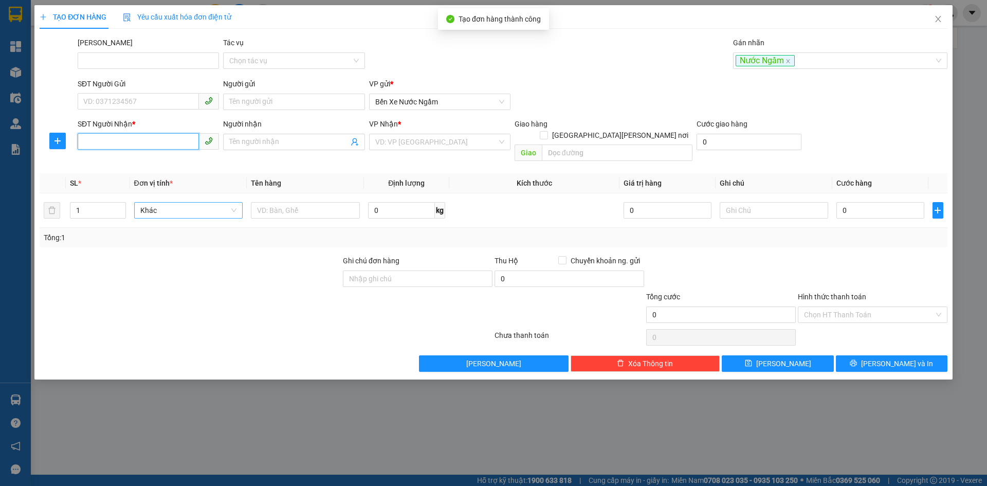
click at [97, 136] on input "SĐT Người Nhận *" at bounding box center [138, 141] width 121 height 16
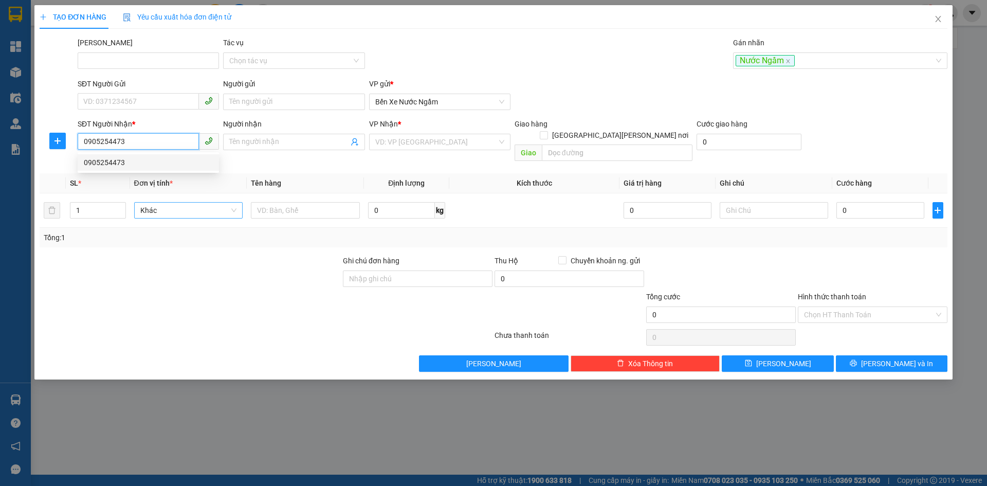
click at [112, 161] on div "0905254473" at bounding box center [148, 162] width 129 height 11
click at [164, 202] on span "Hàng thông thường" at bounding box center [188, 209] width 97 height 15
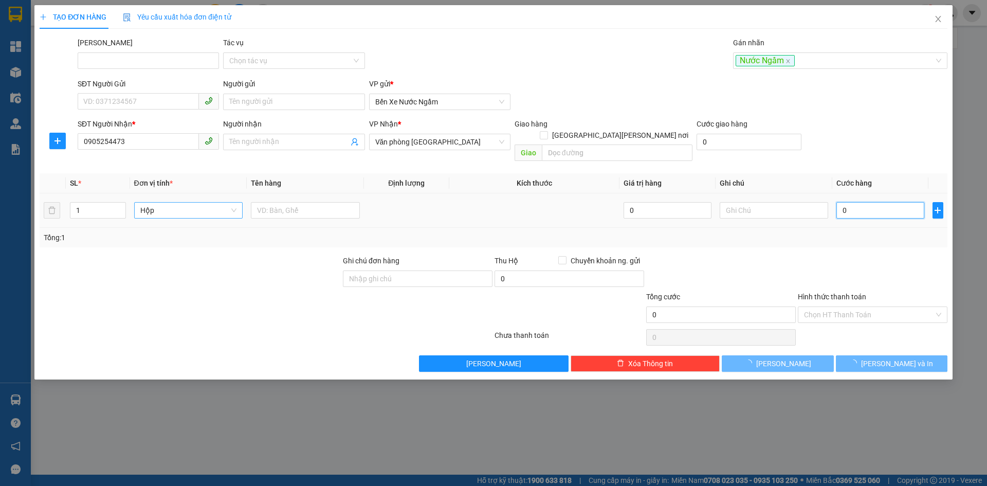
click at [879, 202] on input "0" at bounding box center [879, 210] width 87 height 16
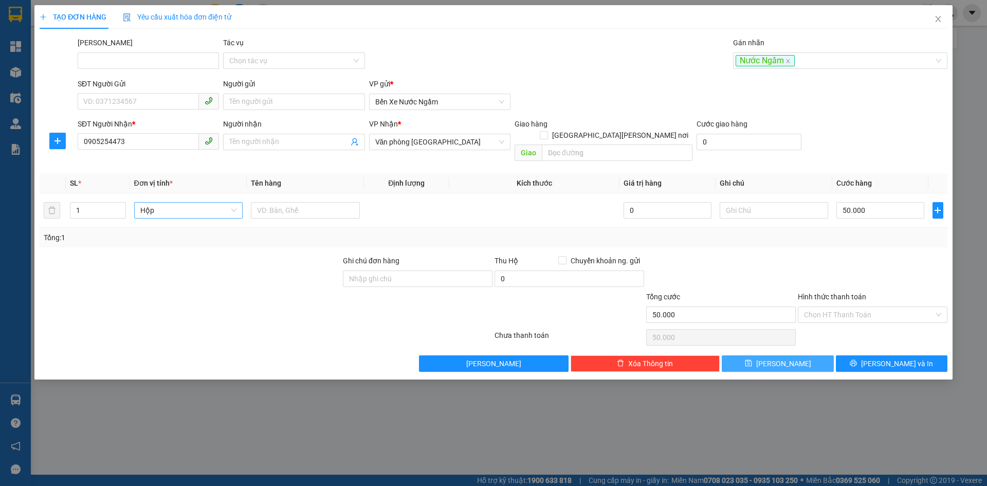
drag, startPoint x: 766, startPoint y: 349, endPoint x: 789, endPoint y: 222, distance: 129.0
click at [766, 355] on button "[PERSON_NAME]" at bounding box center [778, 363] width 112 height 16
click at [749, 62] on div at bounding box center [834, 60] width 199 height 12
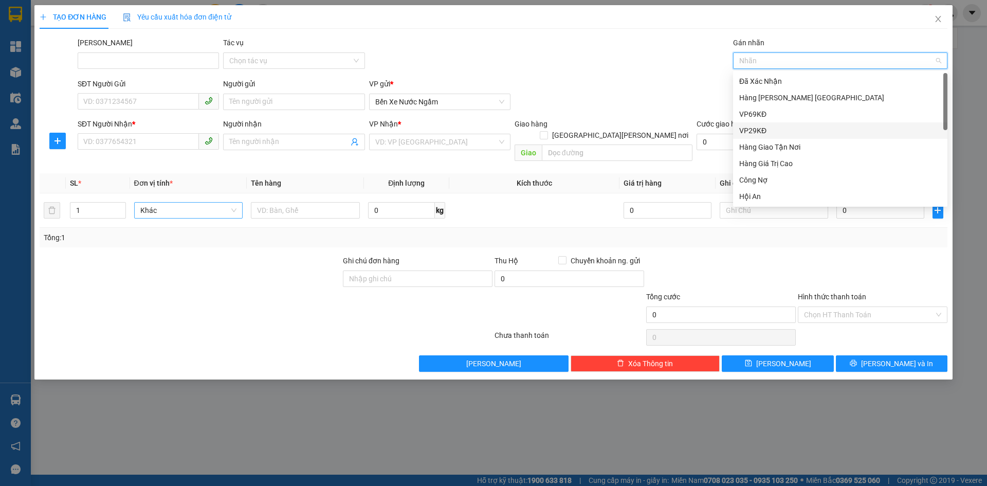
click at [749, 132] on div "VP29KĐ" at bounding box center [840, 130] width 202 height 11
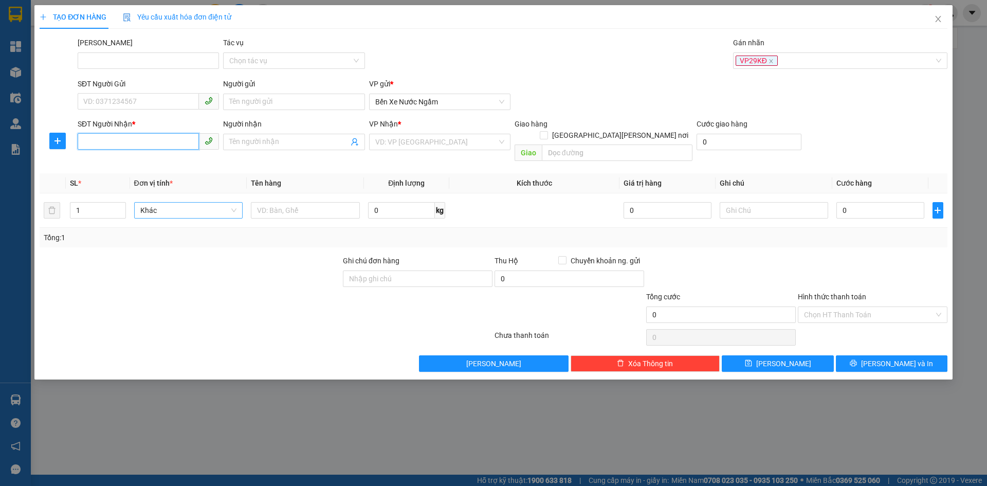
click at [85, 145] on input "SĐT Người Nhận *" at bounding box center [138, 141] width 121 height 16
click at [109, 162] on div "0946800187" at bounding box center [148, 162] width 129 height 11
click at [120, 202] on span "Increase Value" at bounding box center [119, 206] width 11 height 9
click at [161, 202] on span "Hàng thông thường" at bounding box center [188, 209] width 97 height 15
click at [157, 249] on div "Kiện vừa" at bounding box center [188, 252] width 97 height 11
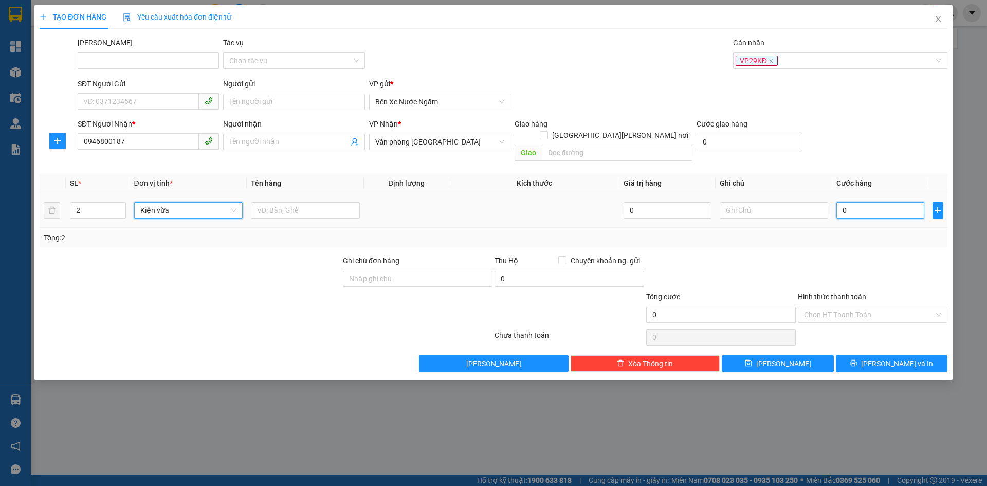
click at [847, 202] on input "0" at bounding box center [879, 210] width 87 height 16
click at [791, 355] on button "[PERSON_NAME]" at bounding box center [778, 363] width 112 height 16
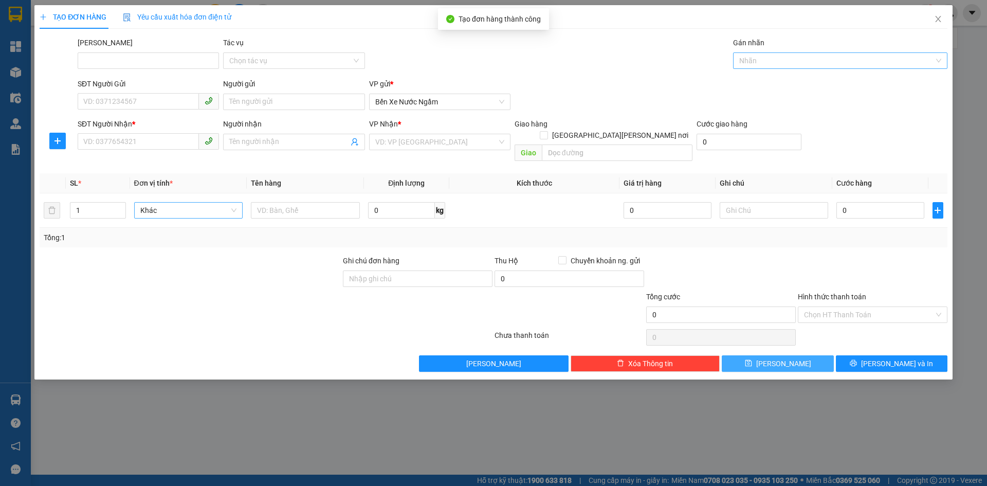
click at [764, 55] on div at bounding box center [834, 60] width 199 height 12
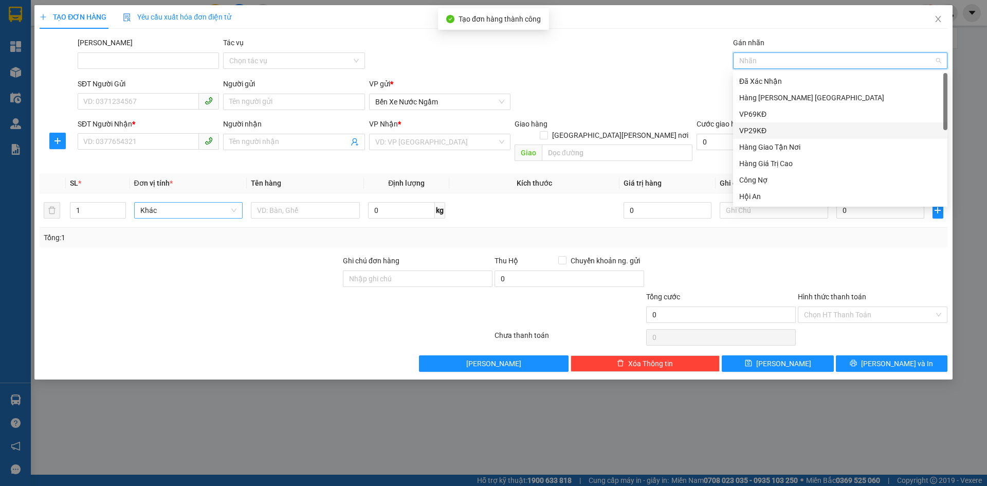
click at [763, 131] on div "VP29KĐ" at bounding box center [840, 130] width 202 height 11
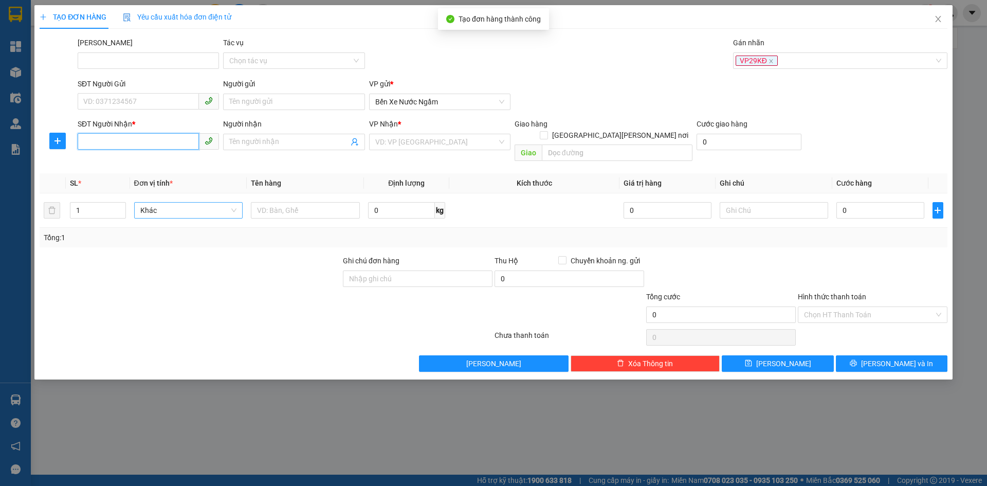
click at [89, 146] on input "SĐT Người Nhận *" at bounding box center [138, 141] width 121 height 16
click at [459, 137] on input "search" at bounding box center [436, 141] width 122 height 15
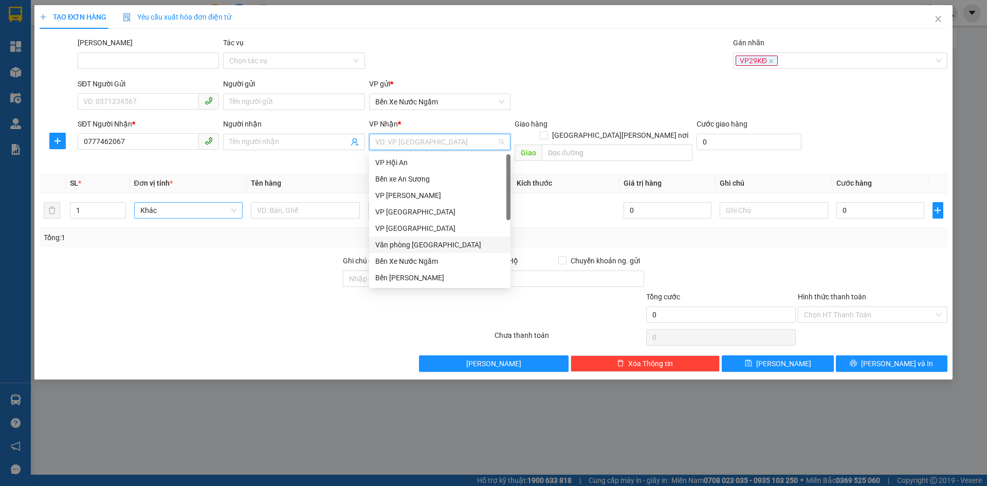
drag, startPoint x: 429, startPoint y: 241, endPoint x: 303, endPoint y: 223, distance: 126.7
click at [428, 241] on div "Văn phòng [GEOGRAPHIC_DATA]" at bounding box center [439, 244] width 129 height 11
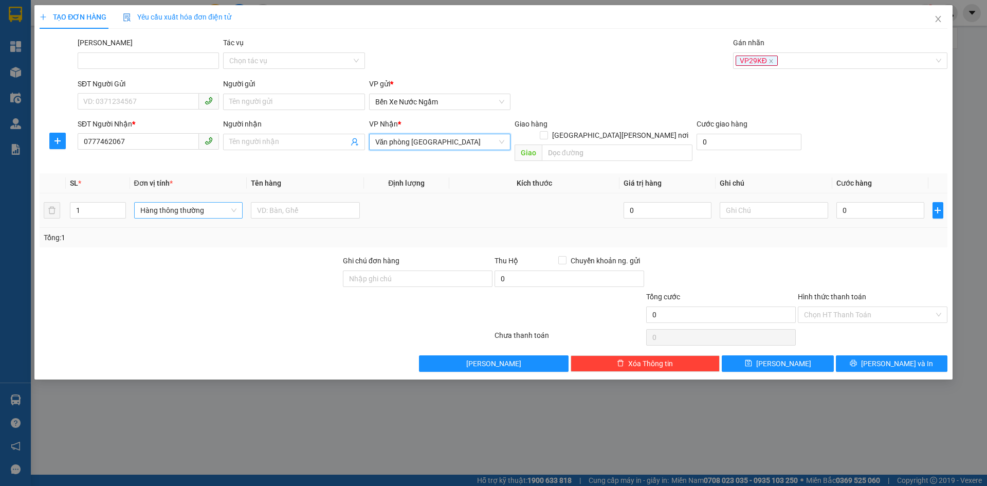
click at [155, 204] on span "Hàng thông thường" at bounding box center [188, 209] width 97 height 15
click at [152, 250] on div "Kiện vừa" at bounding box center [188, 252] width 97 height 11
click at [264, 202] on input "text" at bounding box center [305, 210] width 109 height 16
click at [862, 202] on input "0" at bounding box center [879, 210] width 87 height 16
click at [755, 355] on button "[PERSON_NAME]" at bounding box center [778, 363] width 112 height 16
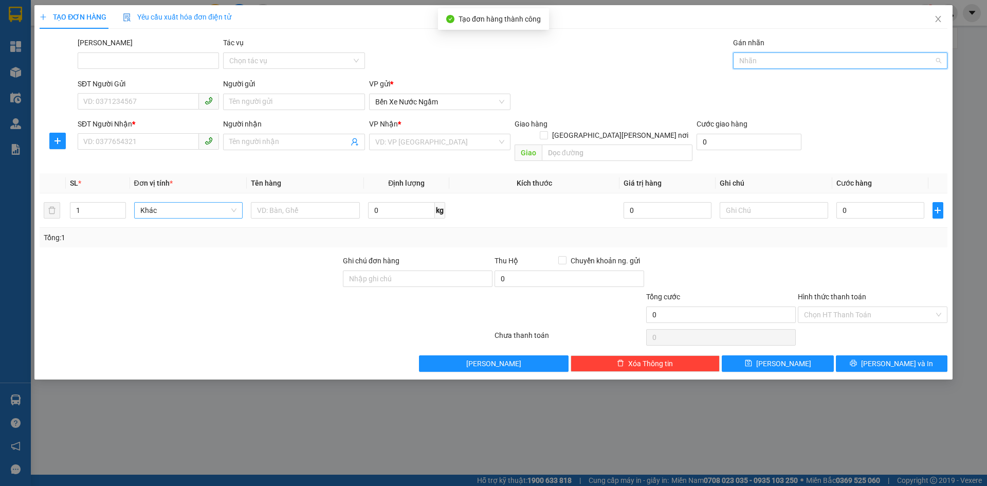
click at [741, 56] on input "Gán nhãn" at bounding box center [740, 60] width 2 height 12
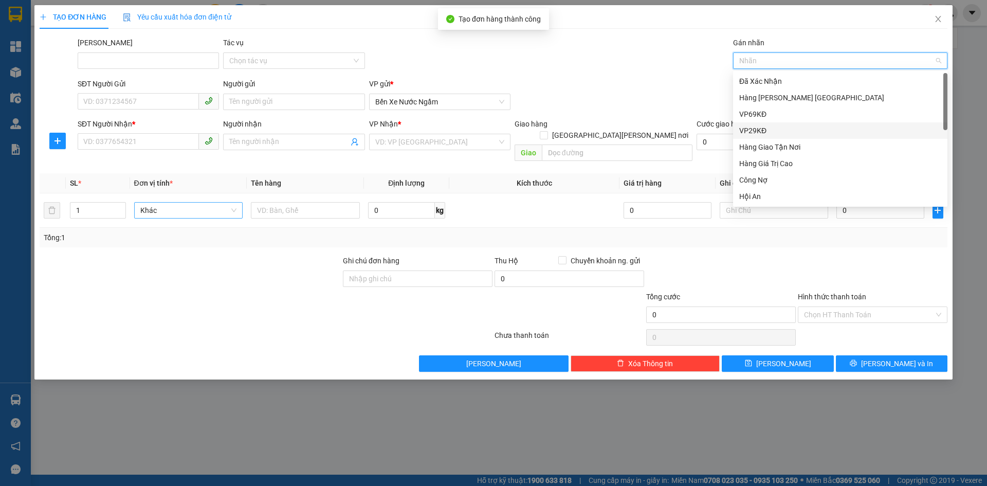
click at [760, 131] on div "VP29KĐ" at bounding box center [840, 130] width 202 height 11
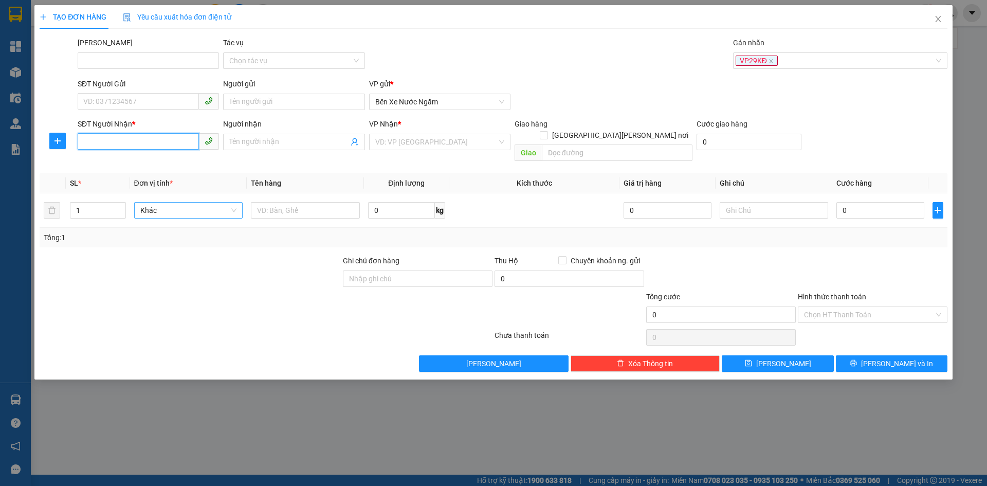
click at [117, 136] on input "SĐT Người Nhận *" at bounding box center [138, 141] width 121 height 16
click at [120, 144] on input "SĐT Người Nhận *" at bounding box center [138, 141] width 121 height 16
click at [113, 161] on div "0904950789" at bounding box center [148, 162] width 129 height 11
click at [170, 202] on span "Hàng thông thường" at bounding box center [188, 209] width 97 height 15
click at [881, 202] on input "0" at bounding box center [879, 210] width 87 height 16
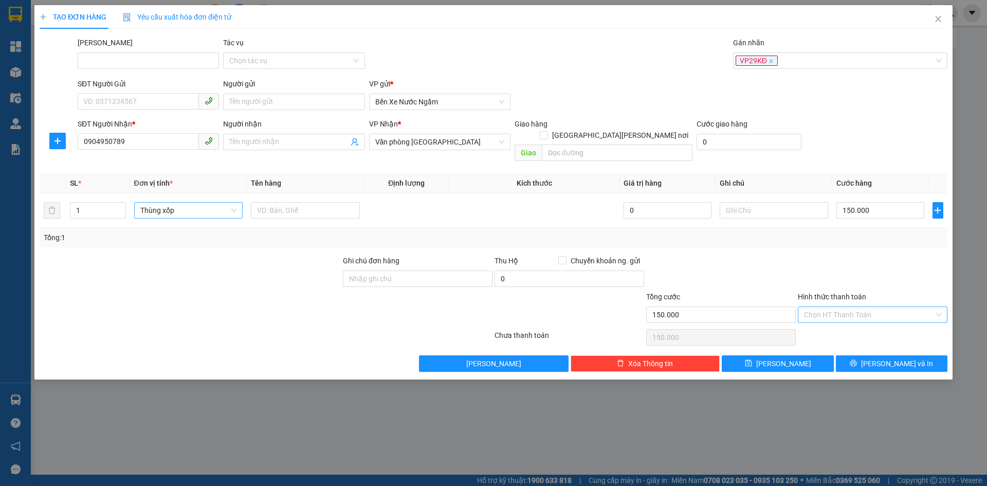
click at [826, 307] on input "Hình thức thanh toán" at bounding box center [869, 314] width 130 height 15
click at [821, 321] on div "Tại văn phòng" at bounding box center [872, 323] width 137 height 11
click at [786, 358] on span "[PERSON_NAME]" at bounding box center [783, 363] width 55 height 11
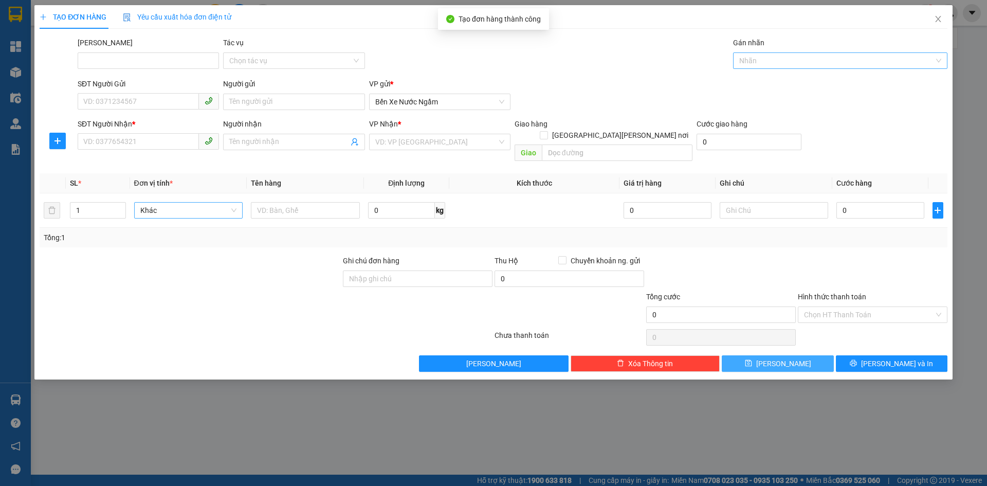
click at [749, 56] on div at bounding box center [834, 60] width 199 height 12
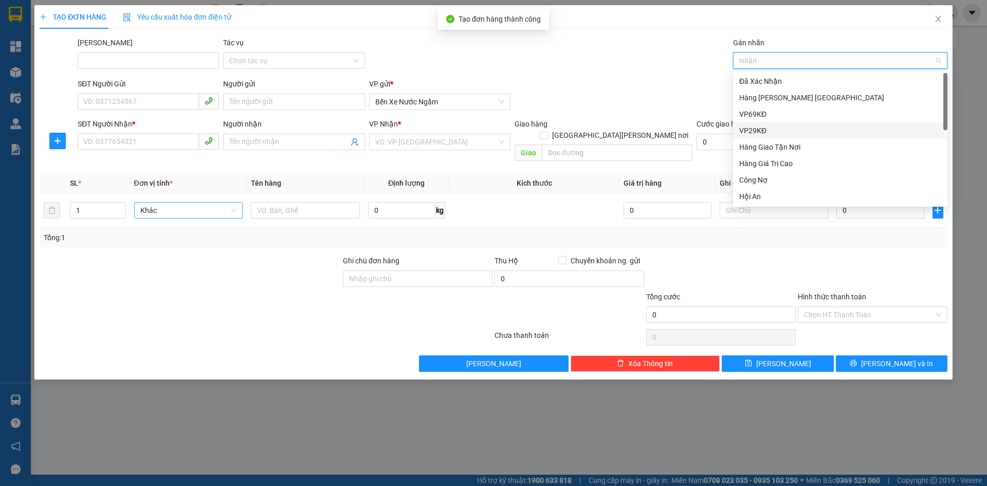
click at [761, 129] on div "VP29KĐ" at bounding box center [840, 130] width 202 height 11
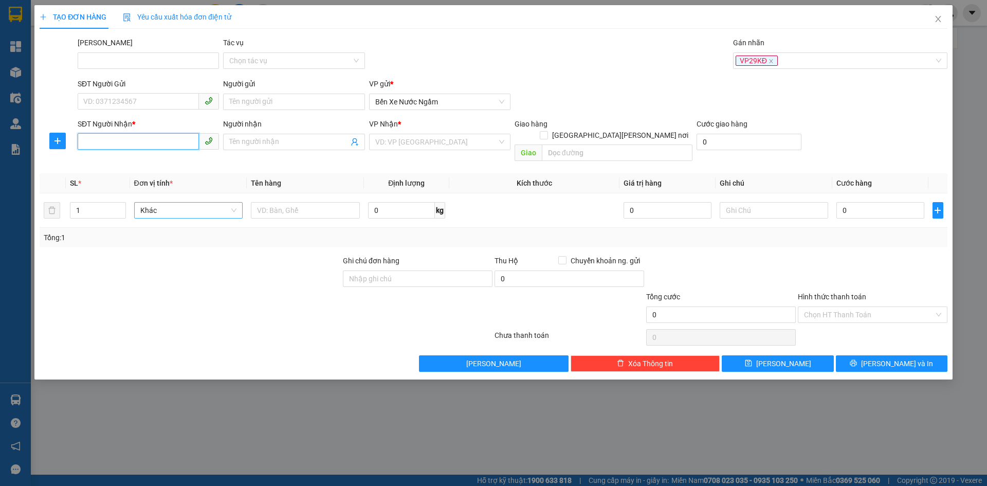
click at [118, 142] on input "SĐT Người Nhận *" at bounding box center [138, 141] width 121 height 16
click at [438, 147] on input "search" at bounding box center [436, 141] width 122 height 15
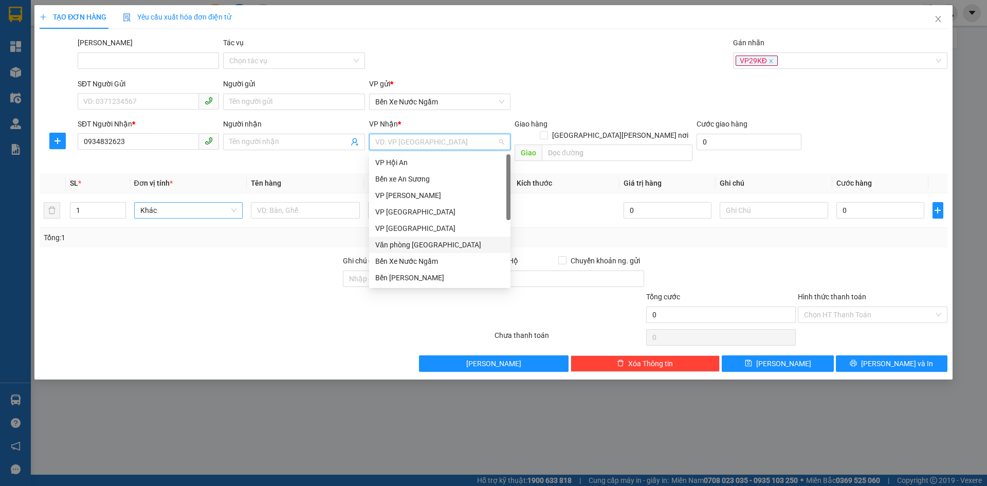
click at [438, 245] on div "Văn phòng [GEOGRAPHIC_DATA]" at bounding box center [439, 244] width 129 height 11
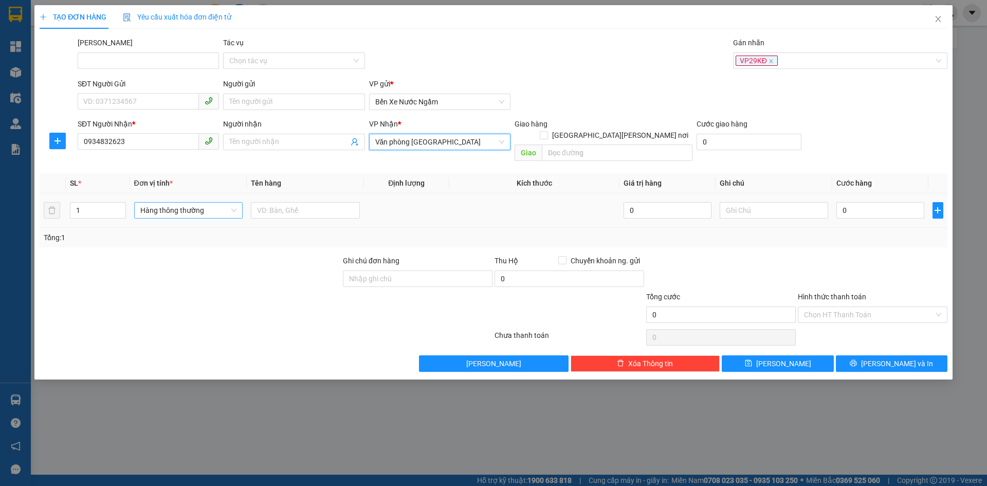
click at [141, 203] on span "Hàng thông thường" at bounding box center [188, 209] width 97 height 15
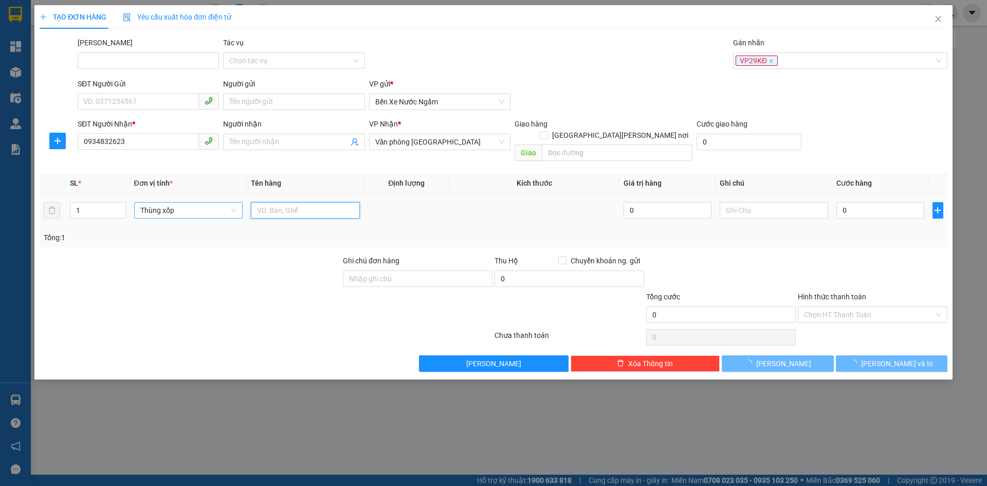
click at [294, 204] on input "text" at bounding box center [305, 210] width 109 height 16
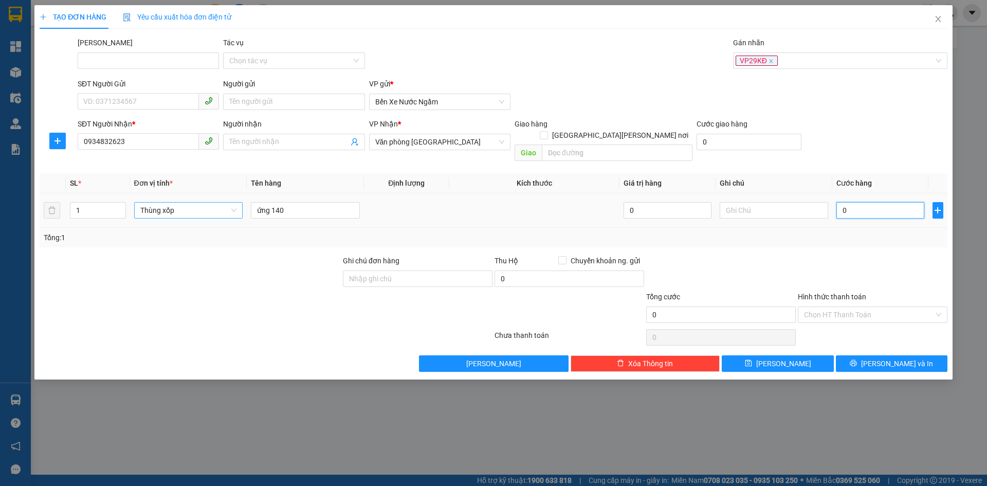
click at [879, 202] on input "0" at bounding box center [879, 210] width 87 height 16
click at [761, 355] on button "[PERSON_NAME]" at bounding box center [778, 363] width 112 height 16
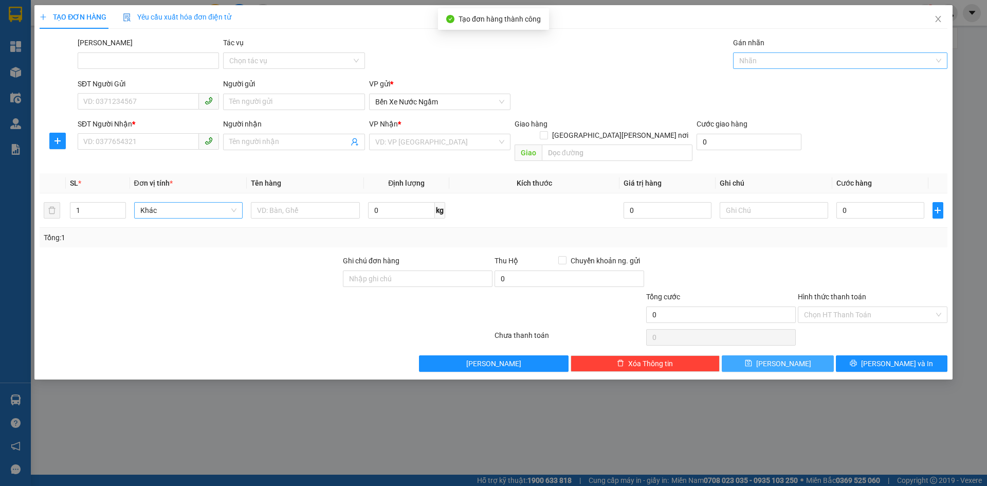
click at [750, 63] on div at bounding box center [834, 60] width 199 height 12
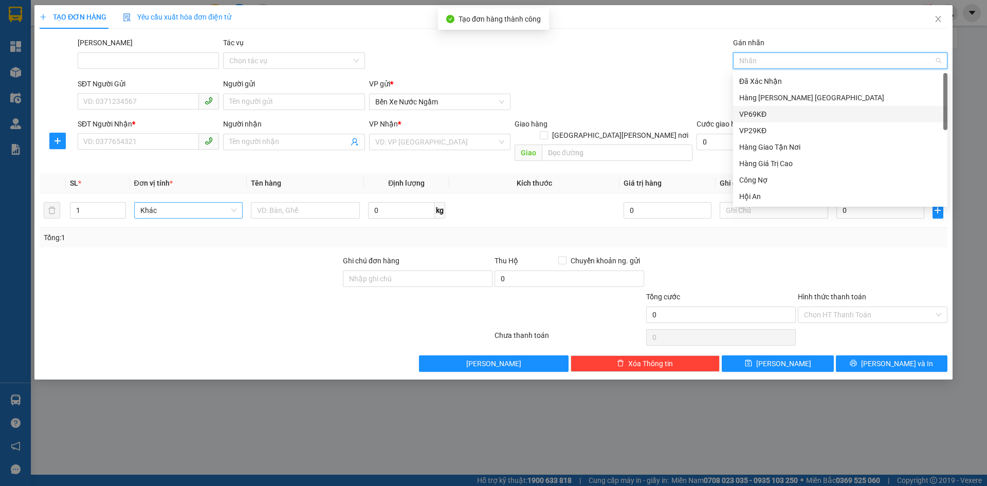
click at [759, 119] on div "VP69KĐ" at bounding box center [840, 113] width 202 height 11
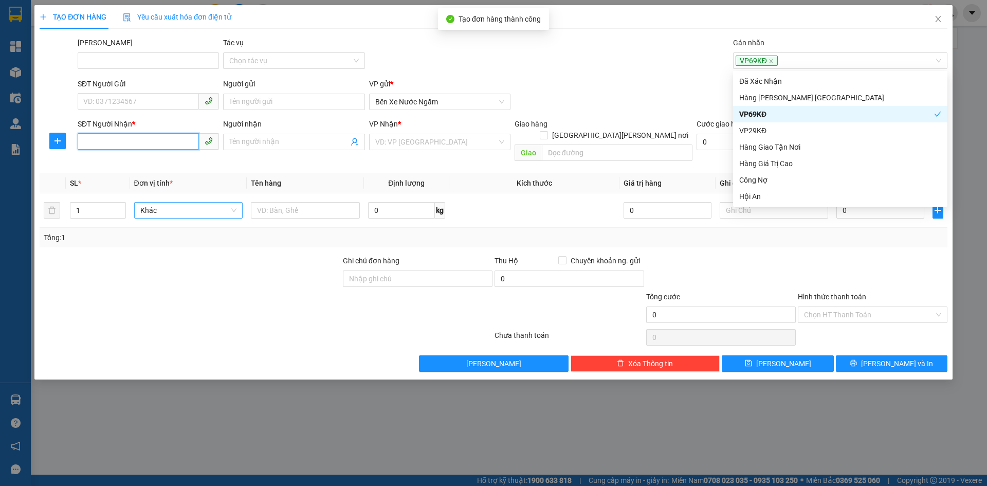
click at [121, 146] on input "SĐT Người Nhận *" at bounding box center [138, 141] width 121 height 16
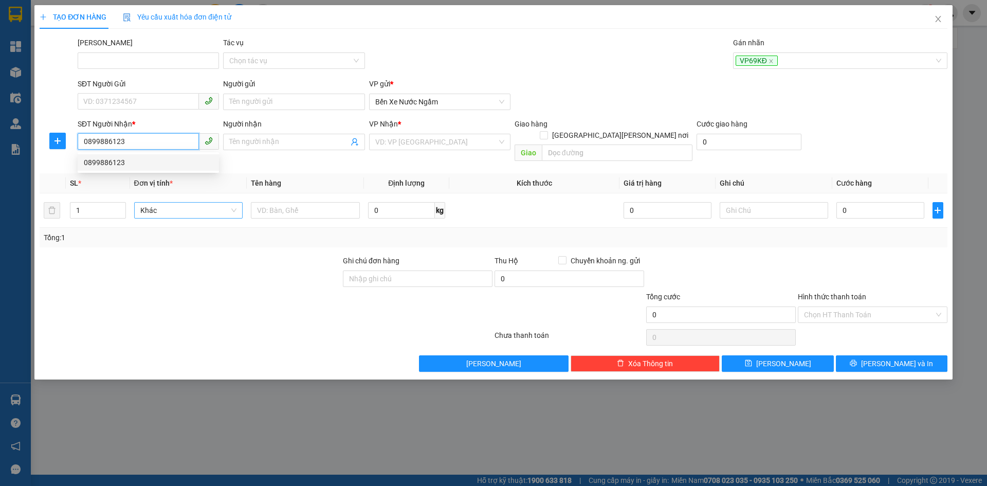
click at [108, 163] on div "0899886123" at bounding box center [148, 162] width 129 height 11
click at [184, 203] on span "Hàng thông thường" at bounding box center [188, 209] width 97 height 15
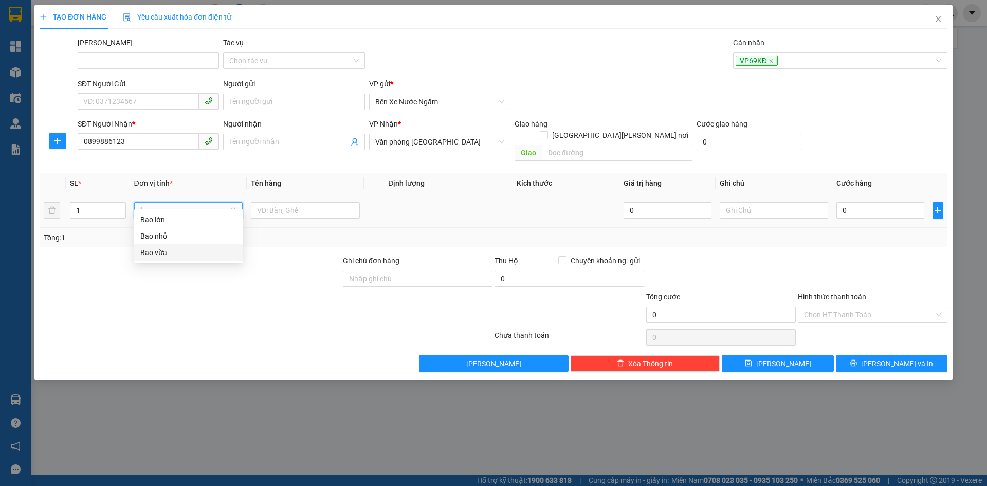
click at [157, 253] on div "Bao vừa" at bounding box center [188, 252] width 97 height 11
click at [852, 202] on input "0" at bounding box center [879, 210] width 87 height 16
click at [762, 355] on button "[PERSON_NAME]" at bounding box center [778, 363] width 112 height 16
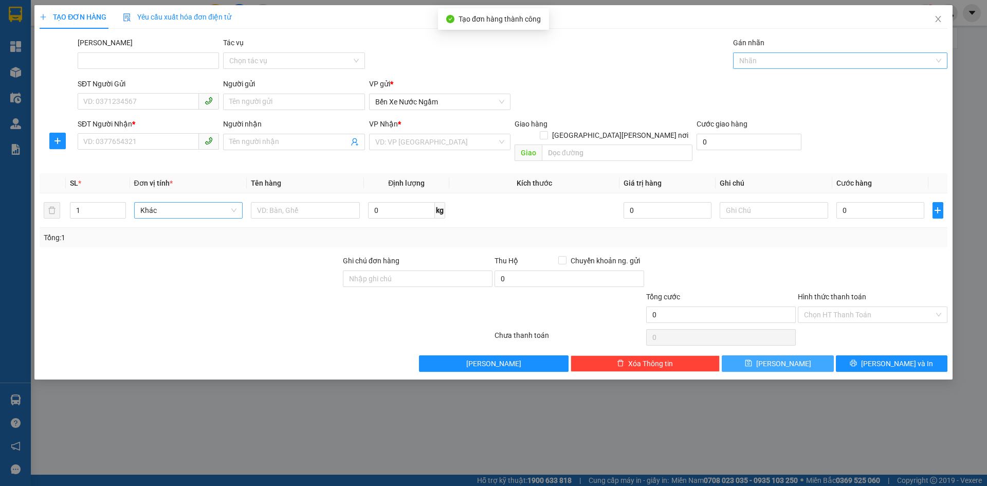
click at [764, 56] on div at bounding box center [834, 60] width 199 height 12
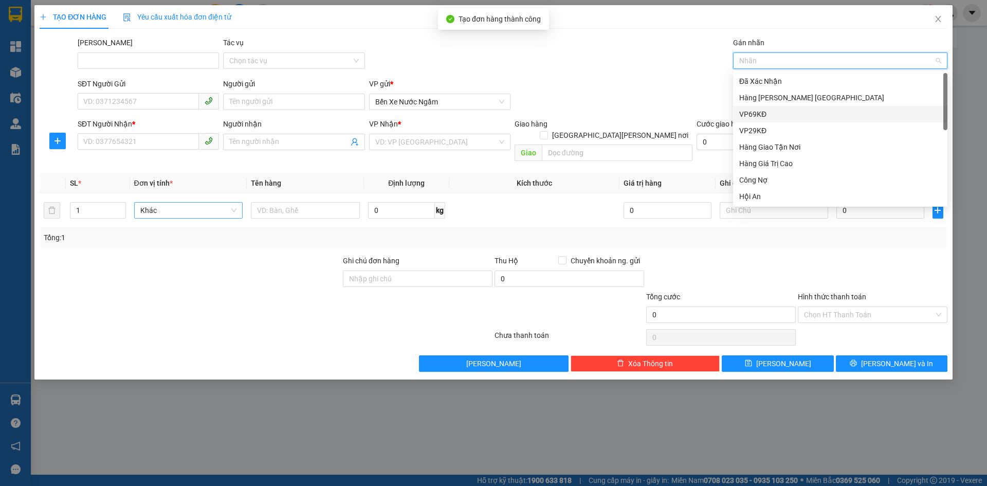
drag, startPoint x: 758, startPoint y: 118, endPoint x: 750, endPoint y: 117, distance: 7.2
click at [756, 117] on div "VP69KĐ" at bounding box center [840, 113] width 202 height 11
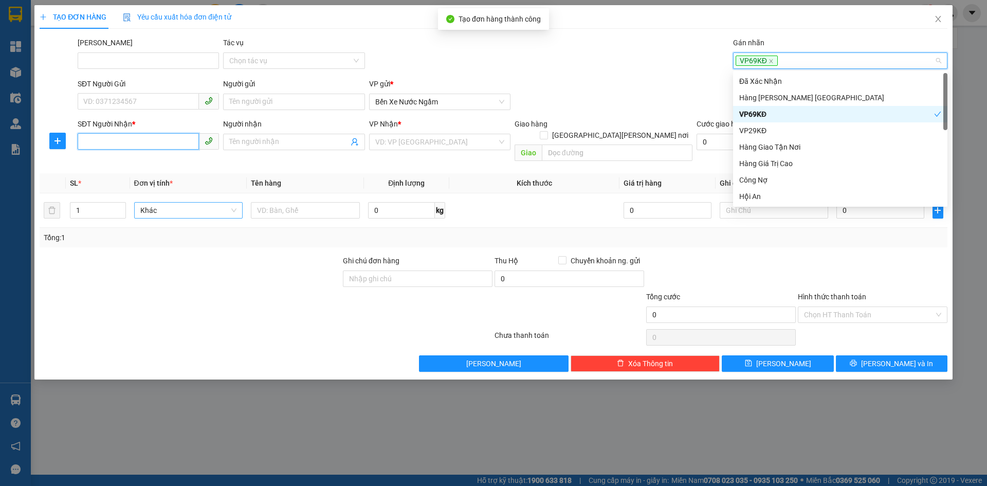
click at [99, 141] on input "SĐT Người Nhận *" at bounding box center [138, 141] width 121 height 16
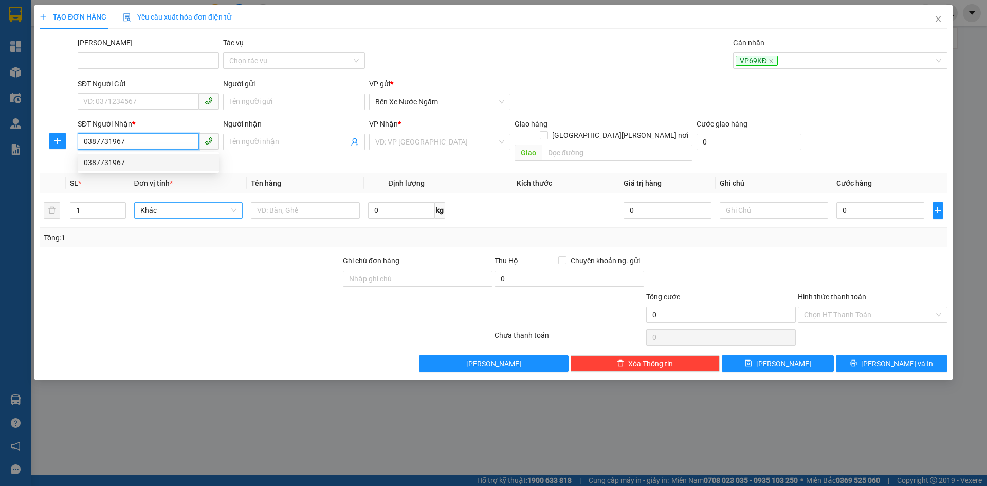
drag, startPoint x: 109, startPoint y: 163, endPoint x: 169, endPoint y: 191, distance: 66.0
click at [109, 163] on div "0387731967" at bounding box center [148, 162] width 129 height 11
click at [167, 202] on span "Hàng thông thường" at bounding box center [188, 209] width 97 height 15
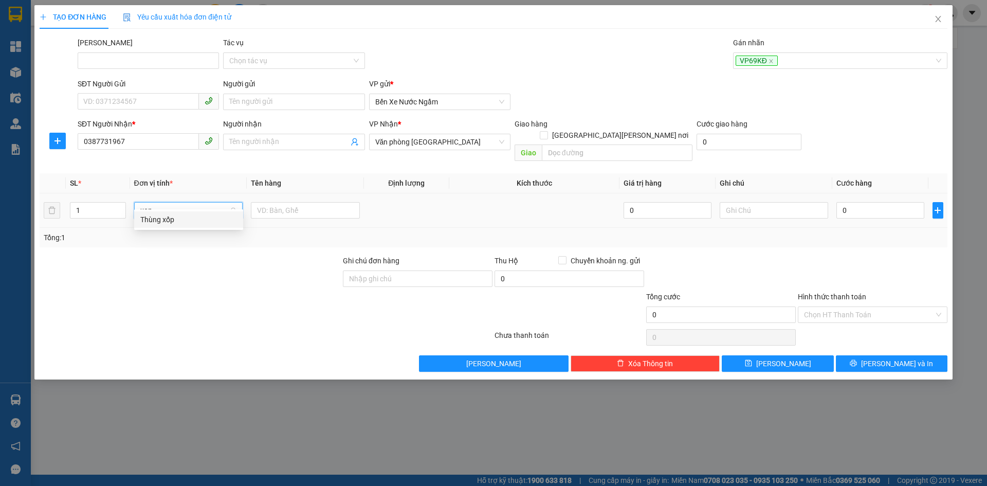
click at [163, 216] on div "Thùng xốp" at bounding box center [188, 219] width 97 height 11
click at [876, 202] on input "0" at bounding box center [879, 210] width 87 height 16
drag, startPoint x: 770, startPoint y: 352, endPoint x: 790, endPoint y: 124, distance: 228.5
click at [769, 339] on div "Transit Pickup Surcharge Ids Transit Deliver Surcharge Ids Transit Deliver Surc…" at bounding box center [494, 204] width 908 height 335
click at [752, 359] on icon "save" at bounding box center [748, 362] width 7 height 7
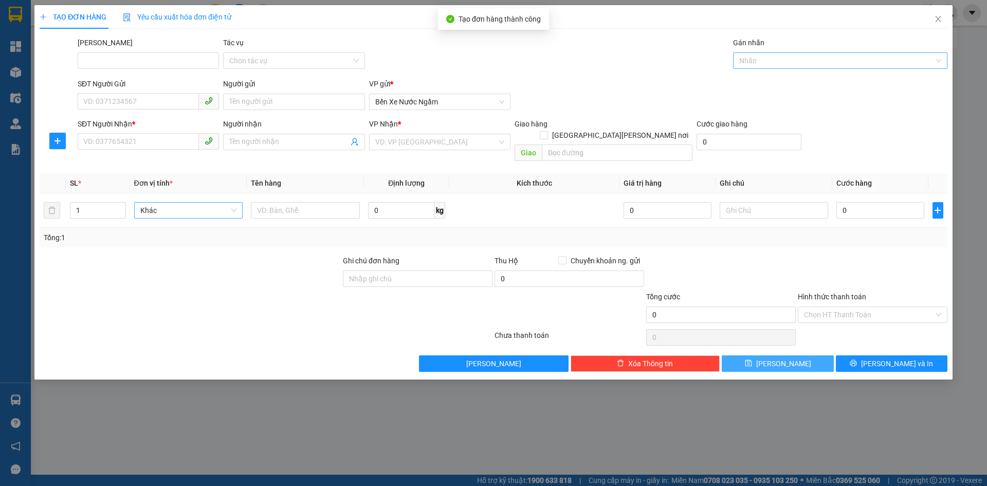
click at [751, 58] on div at bounding box center [834, 60] width 199 height 12
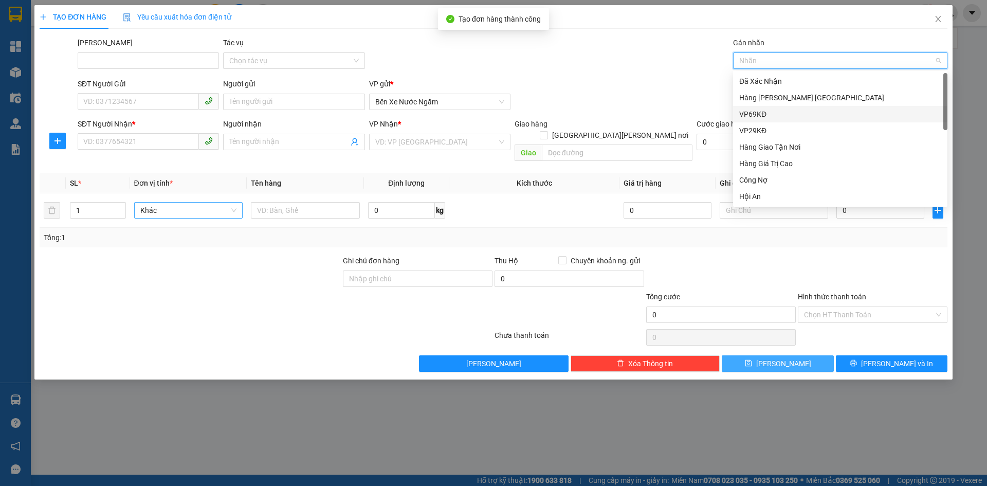
click at [757, 118] on div "VP69KĐ" at bounding box center [840, 113] width 202 height 11
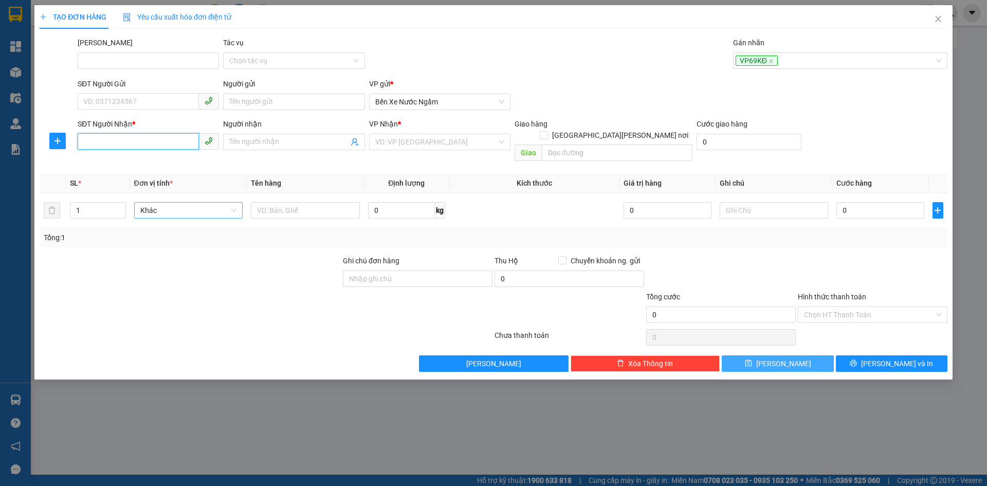
click at [78, 142] on input "SĐT Người Nhận *" at bounding box center [138, 141] width 121 height 16
click at [108, 164] on div "0969453031" at bounding box center [148, 162] width 129 height 11
click at [142, 202] on span "Hàng thông thường" at bounding box center [188, 209] width 97 height 15
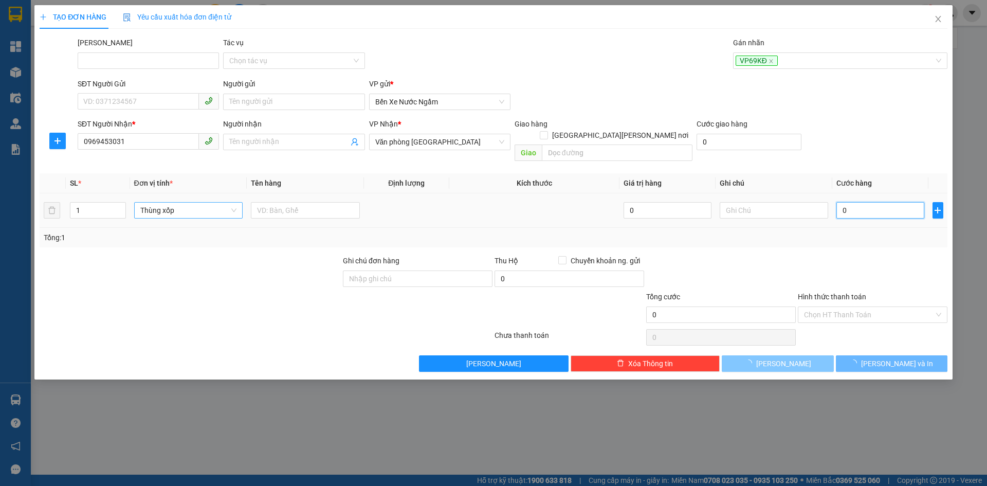
click at [838, 202] on input "0" at bounding box center [879, 210] width 87 height 16
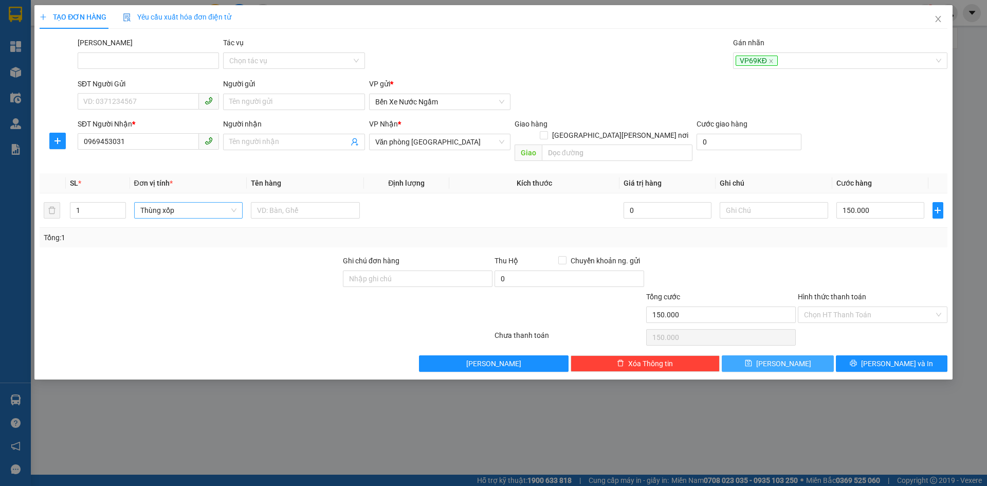
click at [846, 232] on div "Tổng: 1" at bounding box center [493, 237] width 899 height 11
click at [839, 307] on input "Hình thức thanh toán" at bounding box center [869, 314] width 130 height 15
click at [827, 325] on div "Tại văn phòng" at bounding box center [872, 323] width 137 height 11
click at [764, 355] on button "[PERSON_NAME]" at bounding box center [778, 363] width 112 height 16
click at [765, 65] on div at bounding box center [834, 60] width 199 height 12
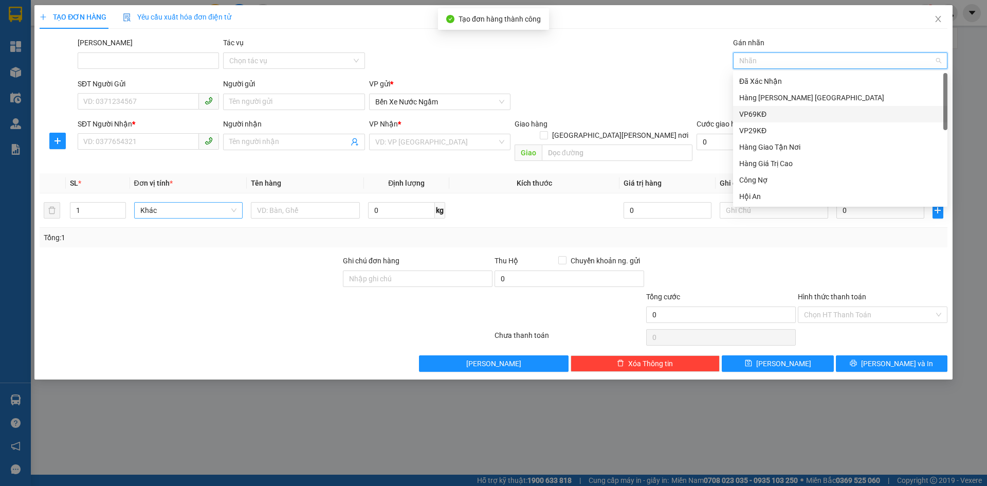
click at [757, 114] on div "VP69KĐ" at bounding box center [840, 113] width 202 height 11
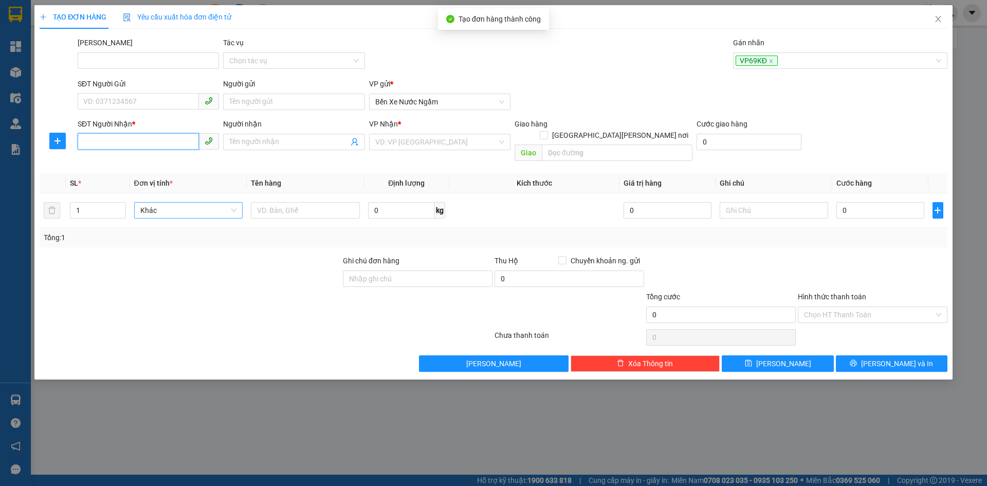
click at [88, 134] on input "SĐT Người Nhận *" at bounding box center [138, 141] width 121 height 16
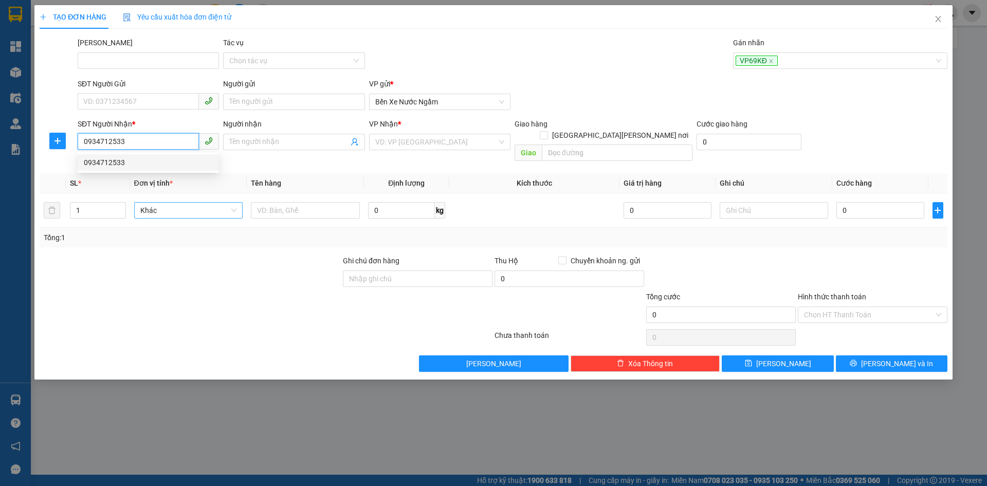
click at [115, 162] on div "0934712533" at bounding box center [148, 162] width 129 height 11
click at [158, 202] on span "Hàng thông thường" at bounding box center [188, 209] width 97 height 15
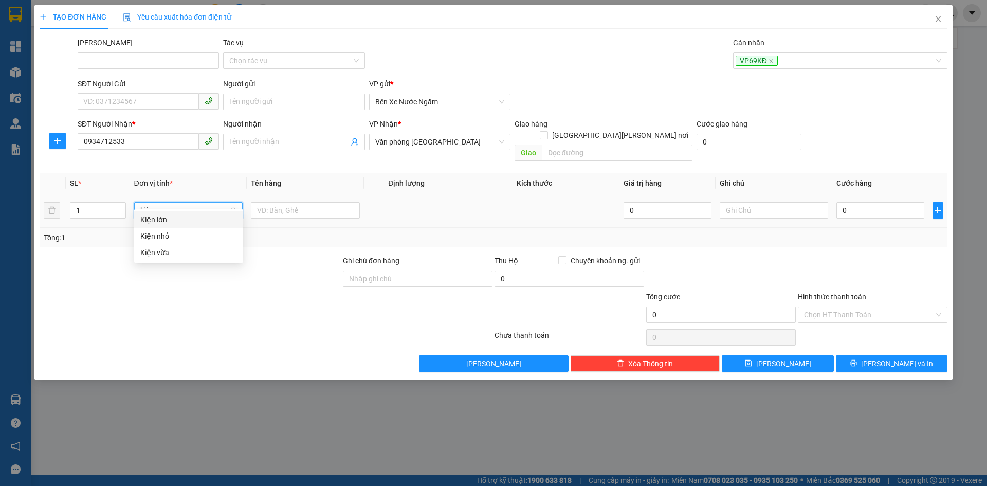
click at [151, 248] on div "Kiện vừa" at bounding box center [188, 252] width 97 height 11
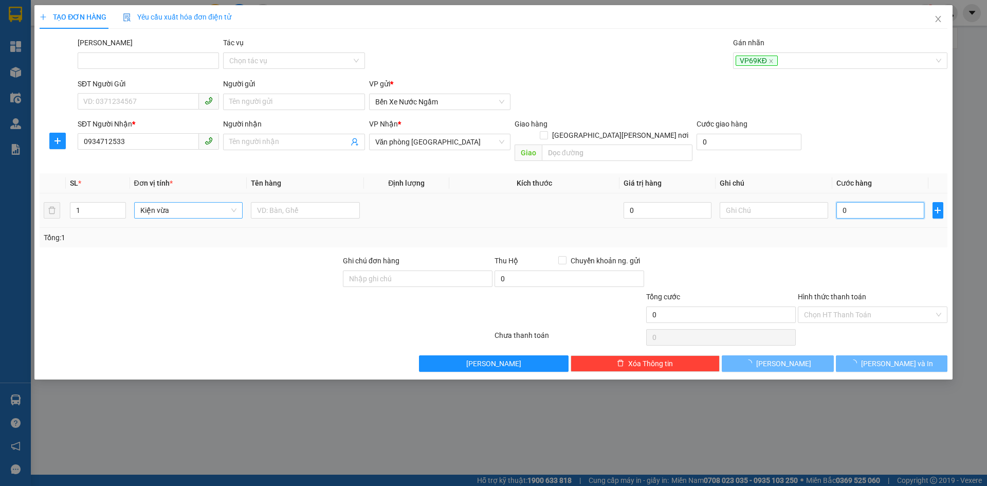
click at [864, 204] on input "0" at bounding box center [879, 210] width 87 height 16
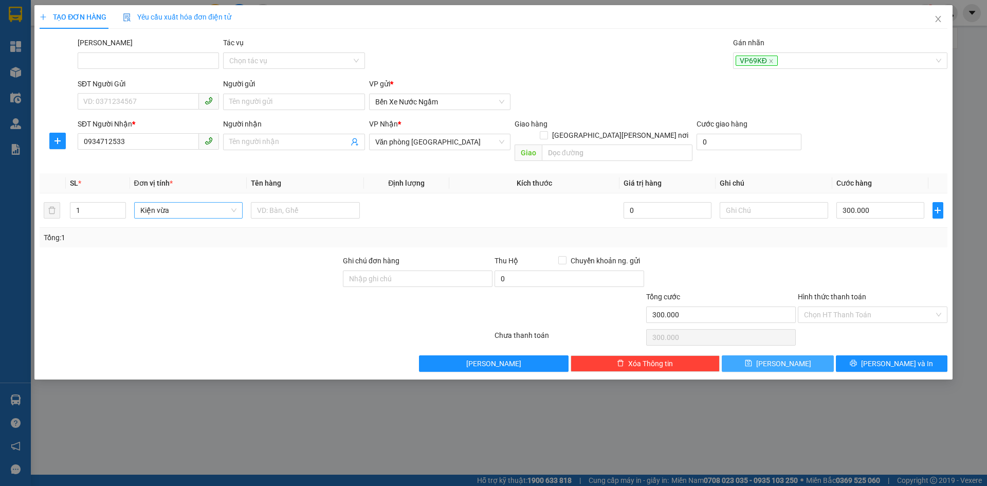
click at [779, 358] on span "[PERSON_NAME]" at bounding box center [783, 363] width 55 height 11
click at [756, 58] on div at bounding box center [834, 60] width 199 height 12
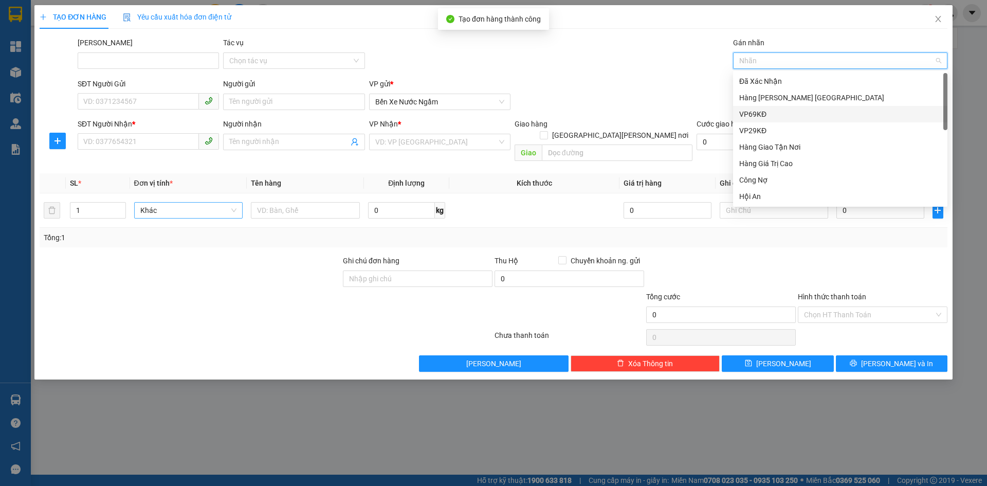
click at [755, 116] on div "VP69KĐ" at bounding box center [840, 113] width 202 height 11
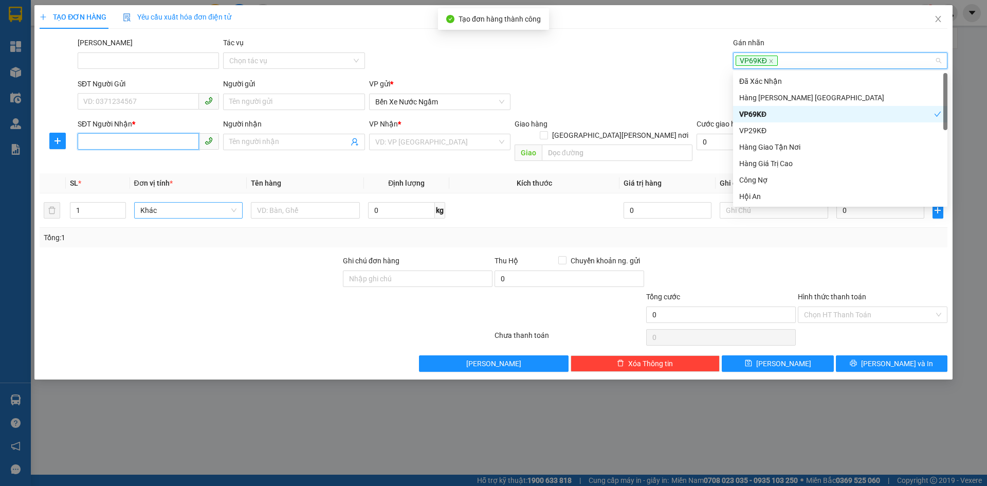
click at [138, 141] on input "SĐT Người Nhận *" at bounding box center [138, 141] width 121 height 16
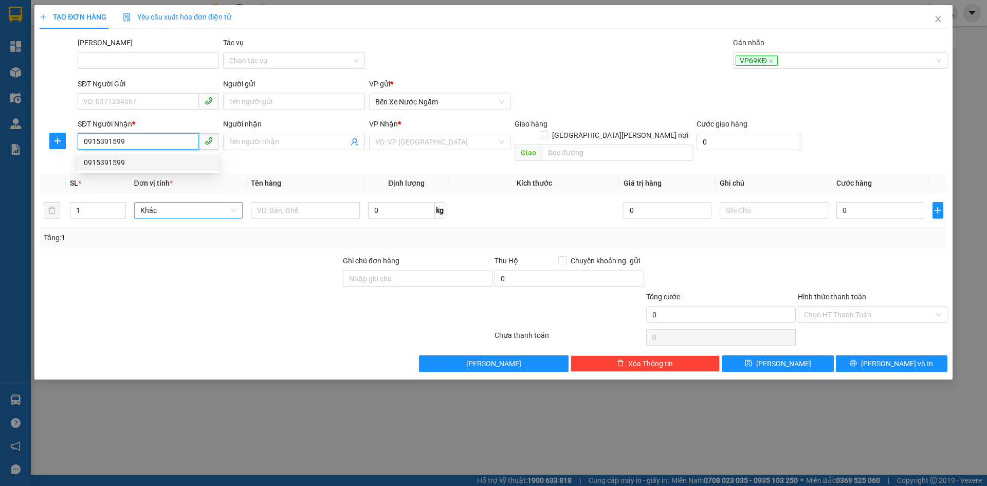
click at [115, 164] on div "0915391599" at bounding box center [148, 162] width 129 height 11
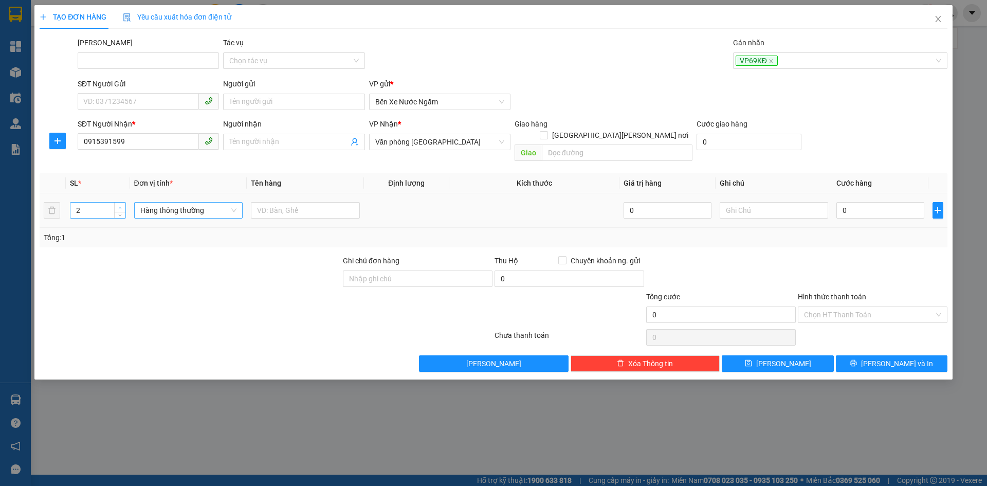
click at [123, 205] on span "up" at bounding box center [120, 208] width 6 height 6
click at [178, 202] on span "Hàng thông thường" at bounding box center [188, 209] width 97 height 15
click at [162, 222] on div "Thùng xốp" at bounding box center [188, 219] width 97 height 11
click at [881, 208] on div "0" at bounding box center [879, 210] width 87 height 21
click at [870, 202] on input "0" at bounding box center [879, 210] width 87 height 16
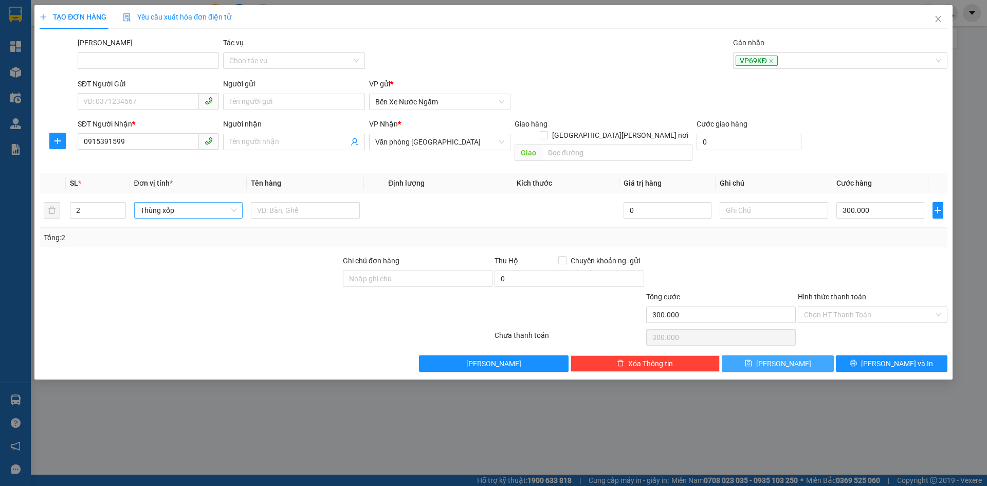
click at [769, 355] on button "[PERSON_NAME]" at bounding box center [778, 363] width 112 height 16
click at [758, 60] on div at bounding box center [834, 60] width 199 height 12
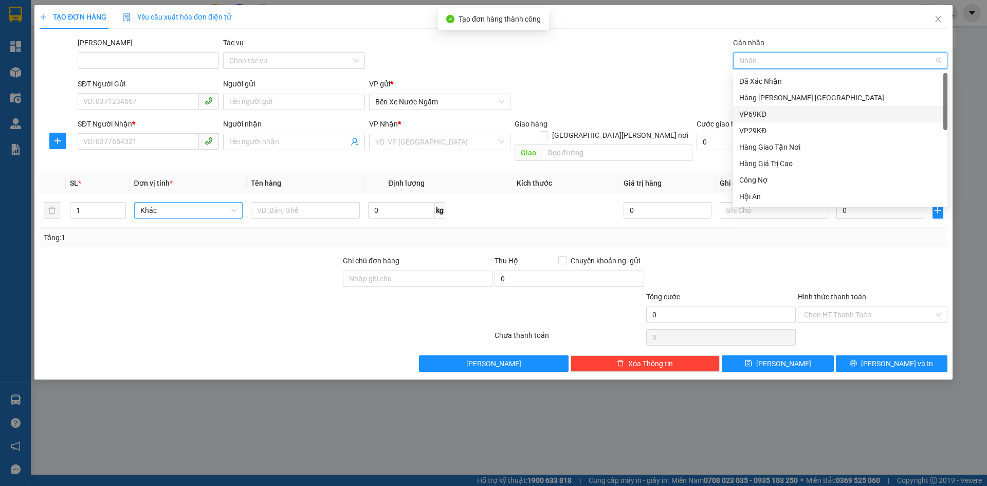
click at [750, 112] on div "VP69KĐ" at bounding box center [840, 113] width 202 height 11
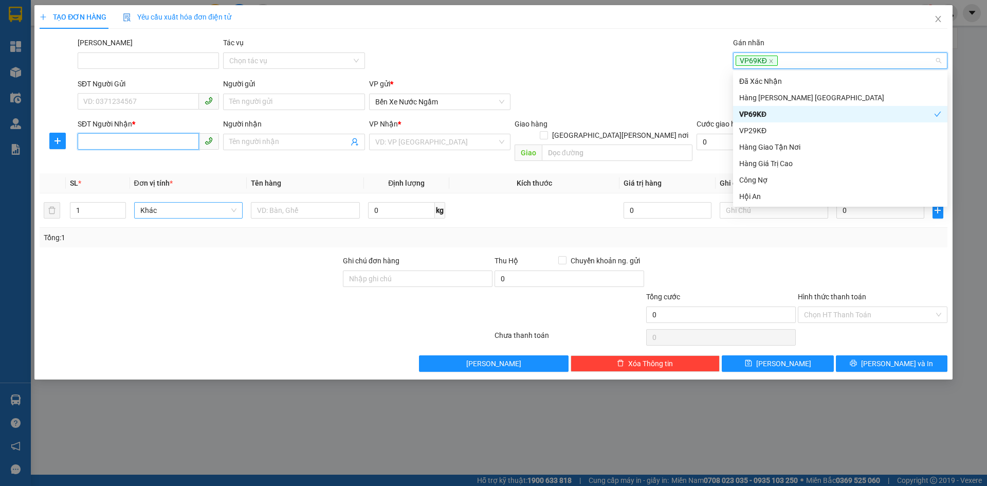
click at [126, 141] on input "SĐT Người Nhận *" at bounding box center [138, 141] width 121 height 16
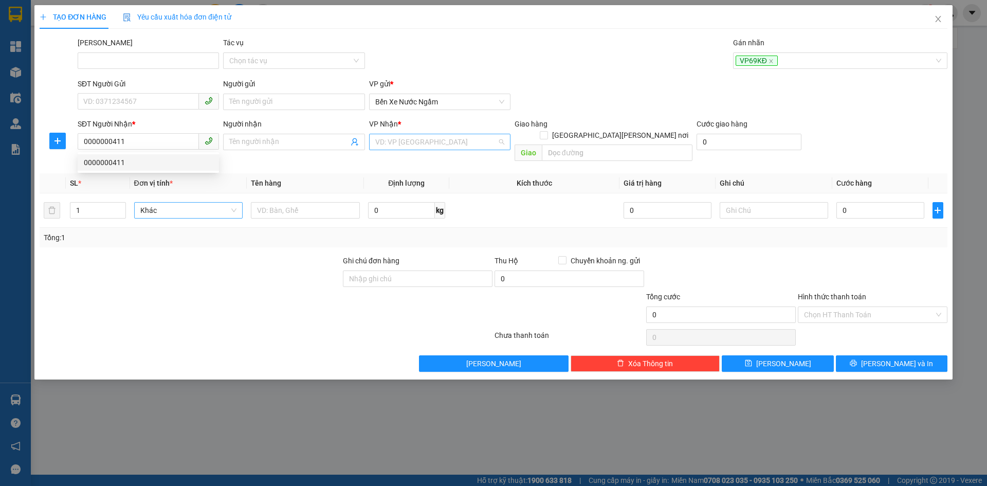
click at [446, 145] on input "search" at bounding box center [436, 141] width 122 height 15
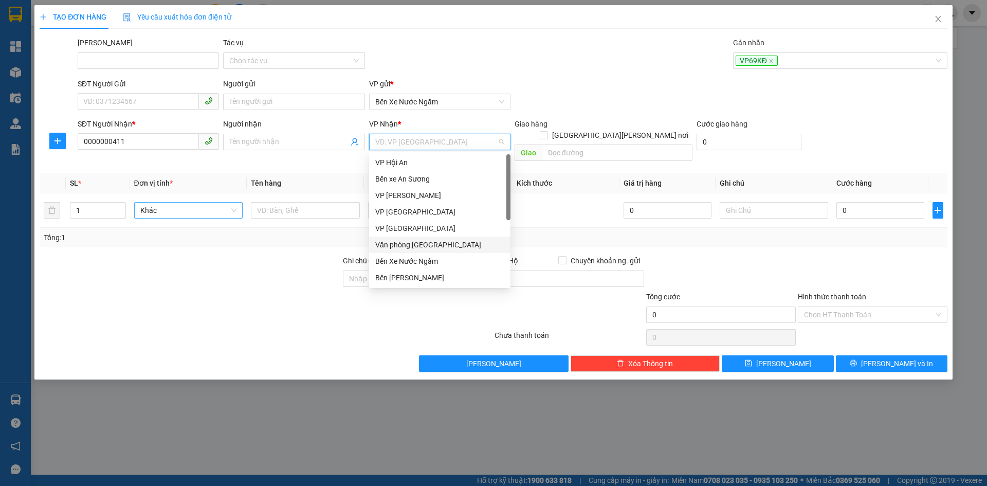
click at [433, 244] on div "Văn phòng [GEOGRAPHIC_DATA]" at bounding box center [439, 244] width 129 height 11
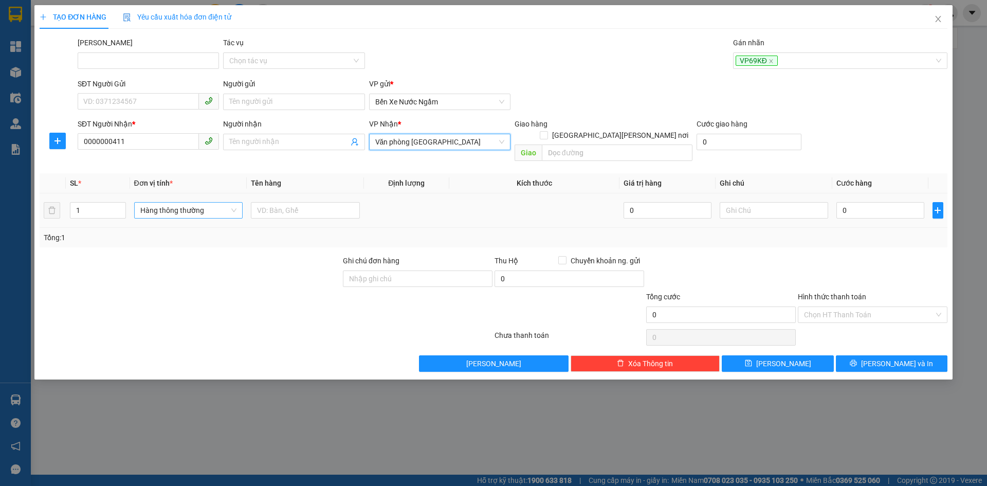
click at [170, 202] on span "Hàng thông thường" at bounding box center [188, 209] width 97 height 15
click at [164, 216] on div "Thùng xốp" at bounding box center [188, 219] width 97 height 11
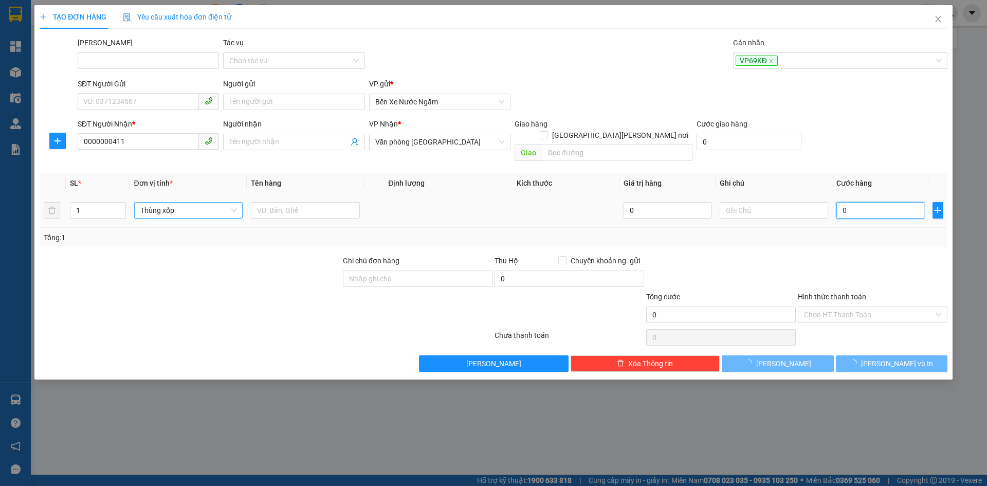
click at [839, 202] on input "0" at bounding box center [879, 210] width 87 height 16
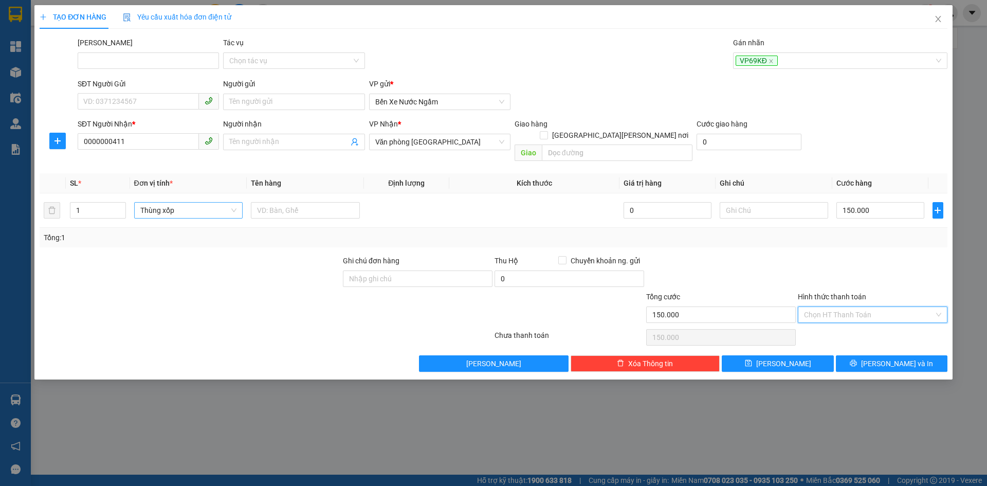
drag, startPoint x: 822, startPoint y: 300, endPoint x: 844, endPoint y: 323, distance: 31.3
click at [824, 307] on input "Hình thức thanh toán" at bounding box center [869, 314] width 130 height 15
click at [844, 323] on div "Tại văn phòng" at bounding box center [872, 323] width 137 height 11
click at [807, 355] on button "[PERSON_NAME]" at bounding box center [778, 363] width 112 height 16
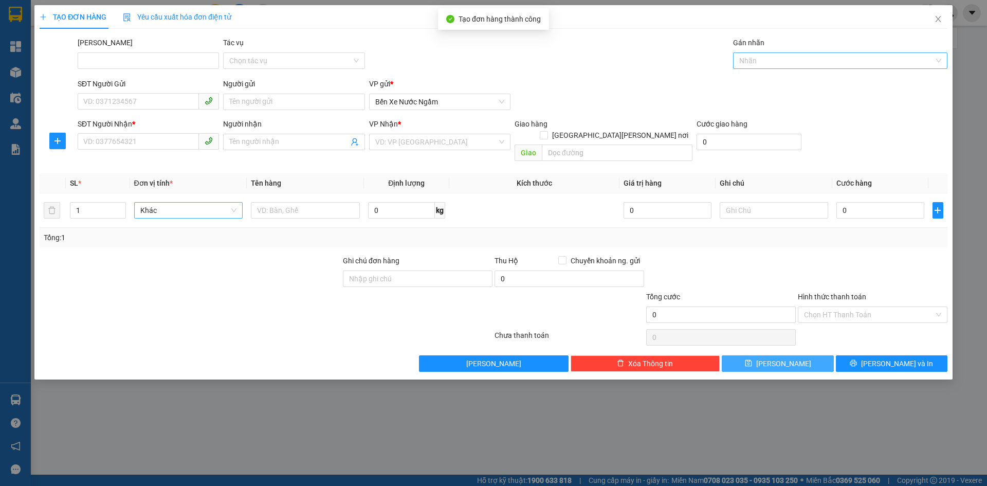
click at [776, 60] on div at bounding box center [834, 60] width 199 height 12
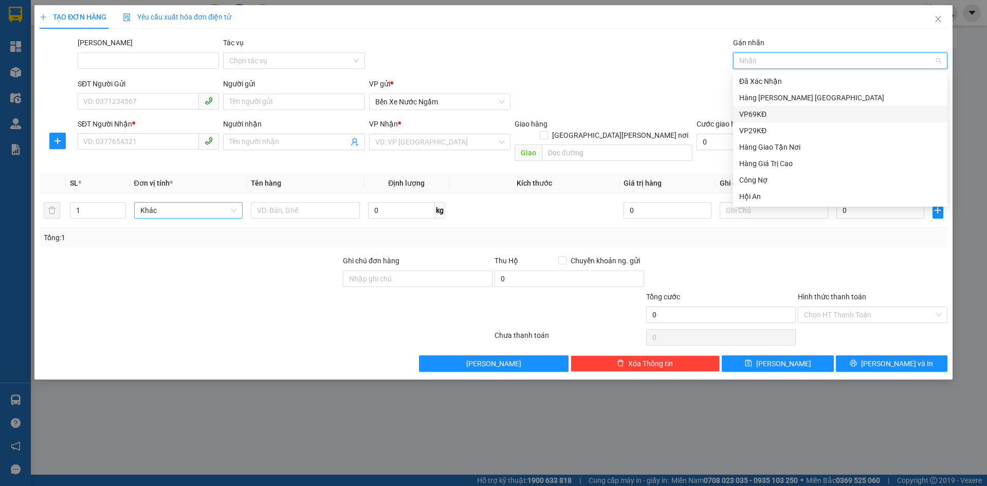
click at [753, 113] on div "VP69KĐ" at bounding box center [840, 113] width 202 height 11
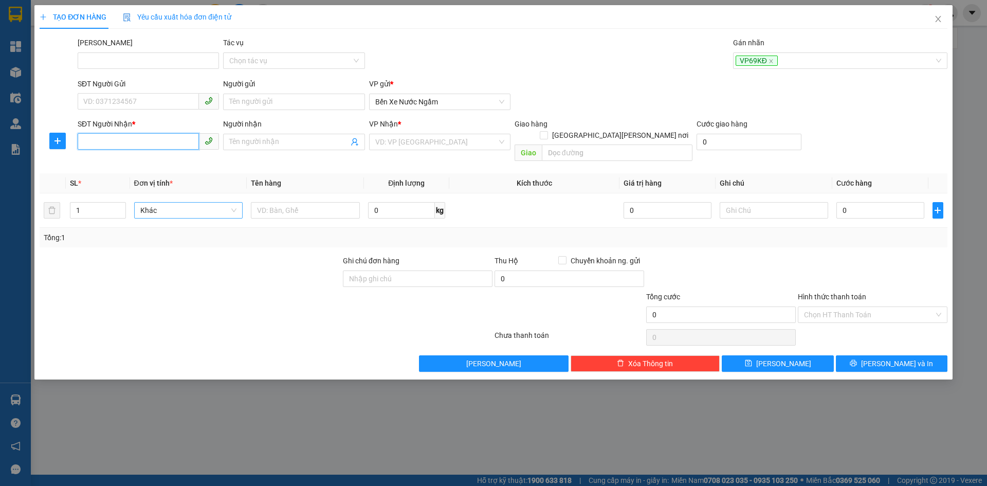
click at [101, 140] on input "SĐT Người Nhận *" at bounding box center [138, 141] width 121 height 16
drag, startPoint x: 441, startPoint y: 142, endPoint x: 470, endPoint y: 200, distance: 65.3
click at [440, 142] on input "search" at bounding box center [436, 141] width 122 height 15
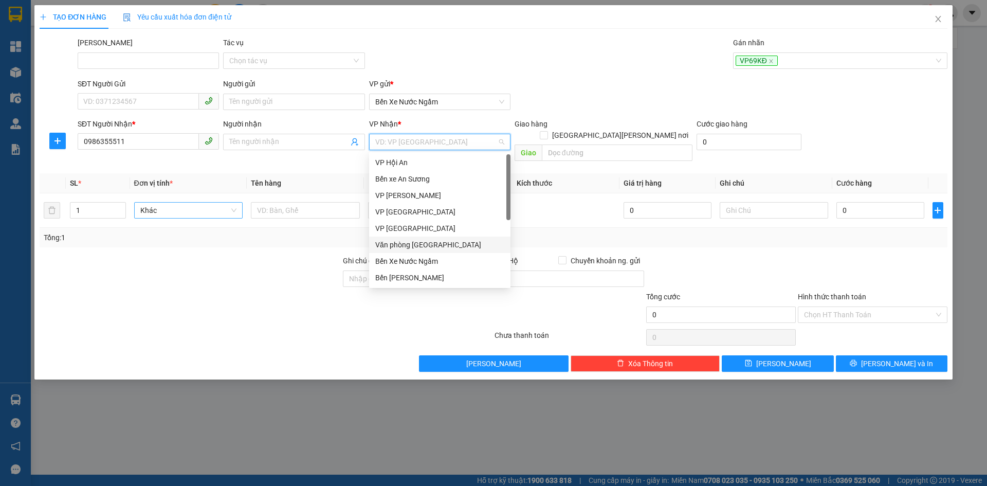
click at [412, 246] on div "Văn phòng [GEOGRAPHIC_DATA]" at bounding box center [439, 244] width 129 height 11
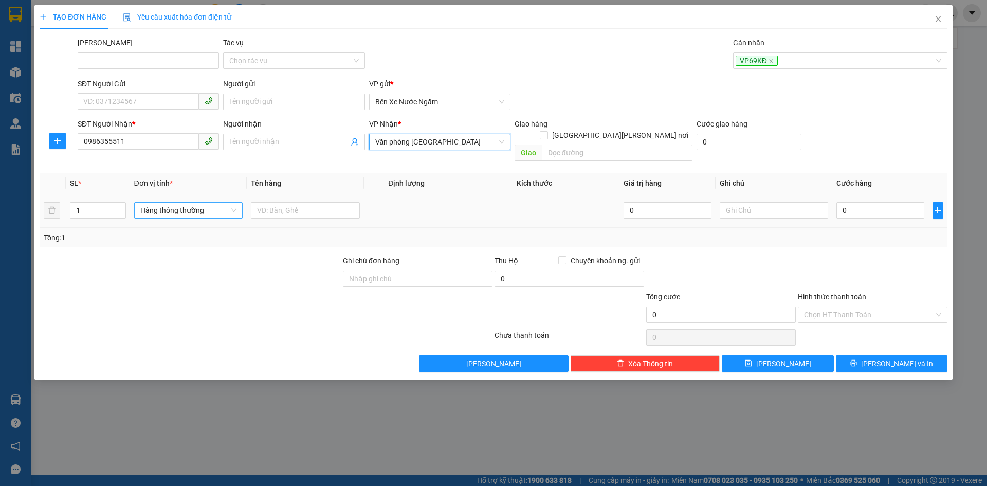
click at [175, 202] on span "Hàng thông thường" at bounding box center [188, 209] width 97 height 15
click at [858, 202] on input "0" at bounding box center [879, 210] width 87 height 16
click at [756, 355] on button "[PERSON_NAME]" at bounding box center [778, 363] width 112 height 16
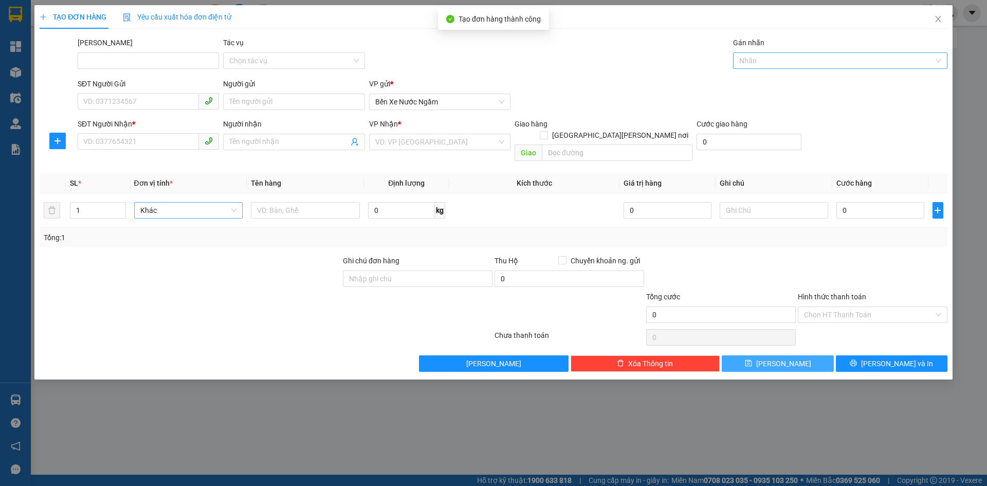
click at [773, 57] on div at bounding box center [834, 60] width 199 height 12
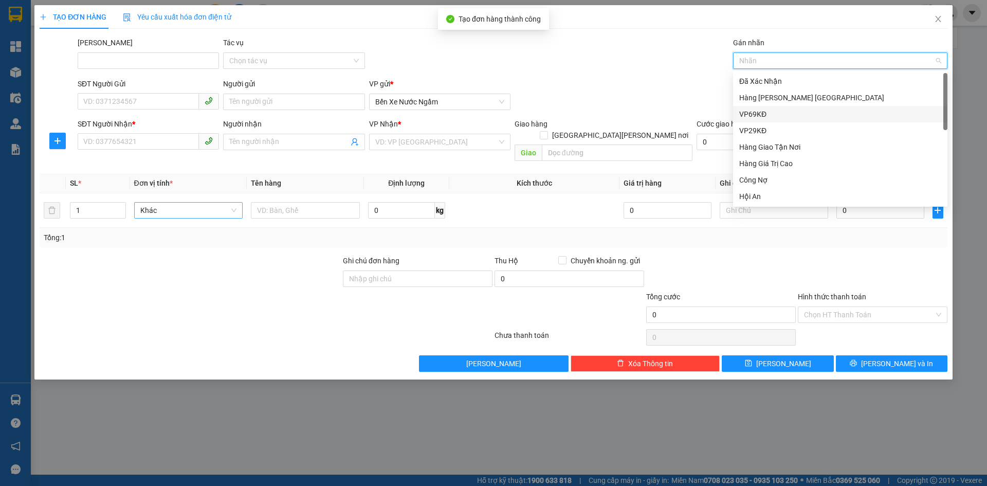
click at [752, 117] on div "VP69KĐ" at bounding box center [840, 113] width 202 height 11
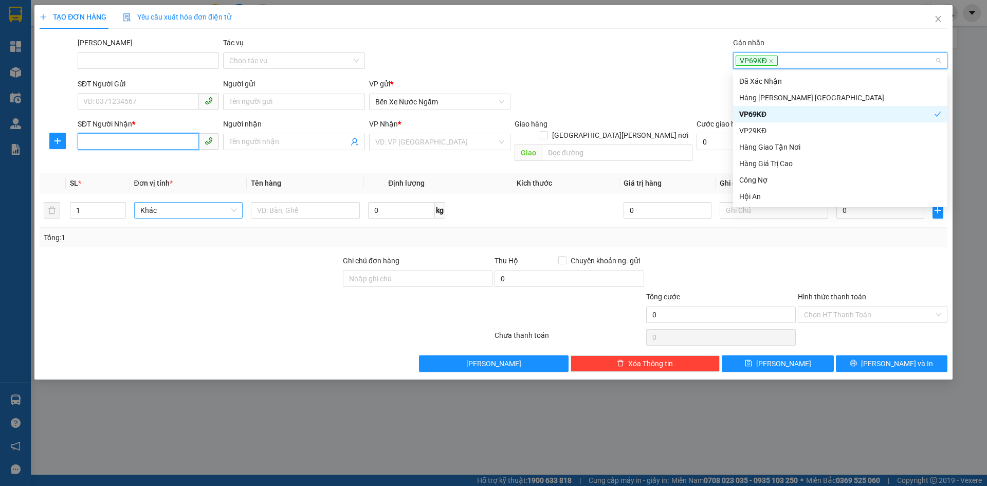
click at [86, 143] on input "SĐT Người Nhận *" at bounding box center [138, 141] width 121 height 16
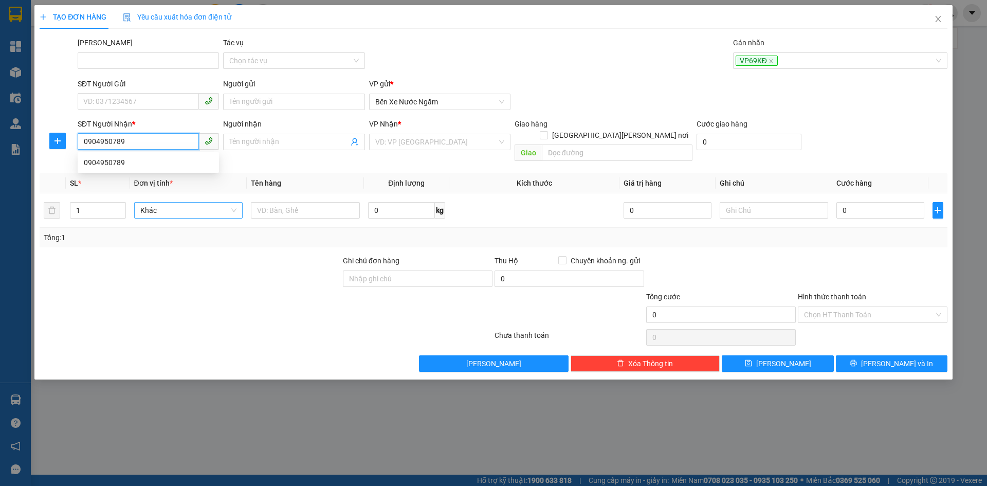
click at [108, 159] on div "0904950789" at bounding box center [148, 162] width 129 height 11
click at [164, 206] on span "Hàng thông thường" at bounding box center [188, 209] width 97 height 15
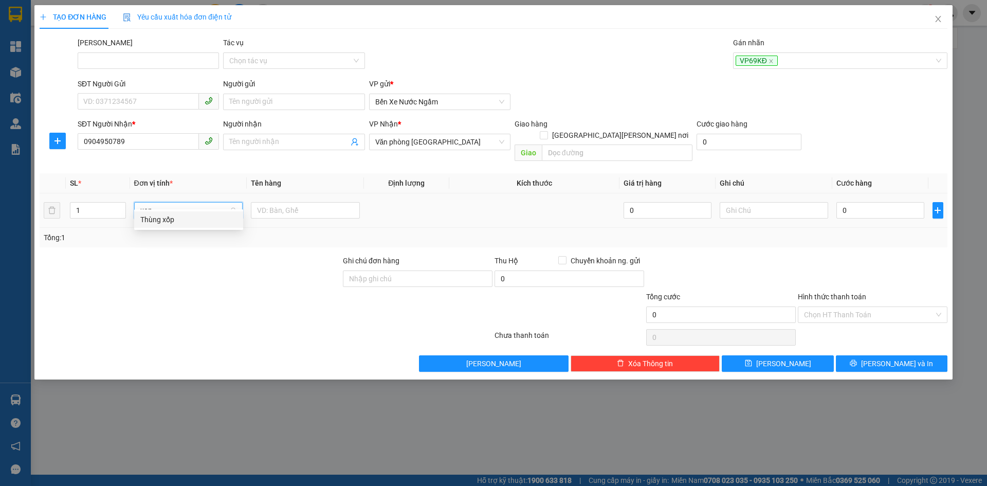
click at [157, 222] on div "Thùng xốp" at bounding box center [188, 219] width 97 height 11
click at [888, 206] on input "0" at bounding box center [879, 210] width 87 height 16
click at [834, 307] on input "Hình thức thanh toán" at bounding box center [869, 314] width 130 height 15
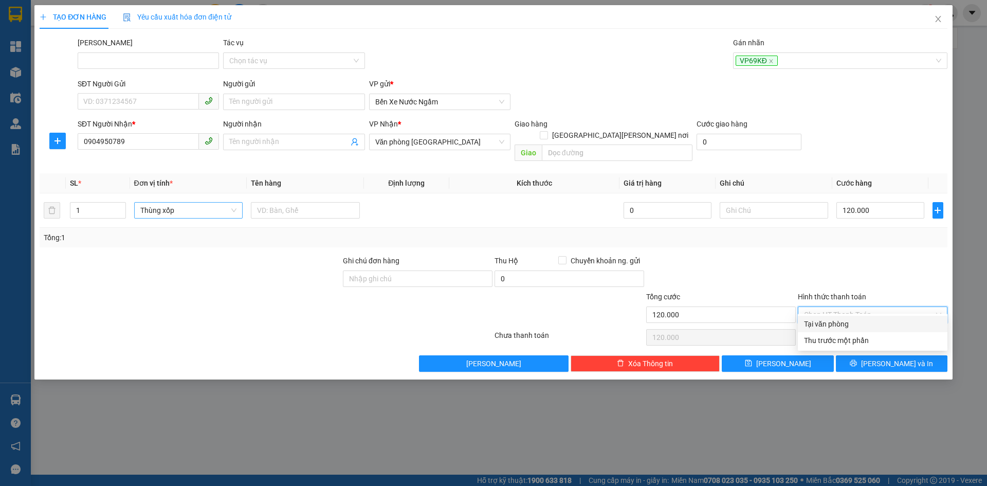
click at [830, 320] on div "Tại văn phòng" at bounding box center [872, 323] width 137 height 11
click at [786, 358] on span "[PERSON_NAME]" at bounding box center [783, 363] width 55 height 11
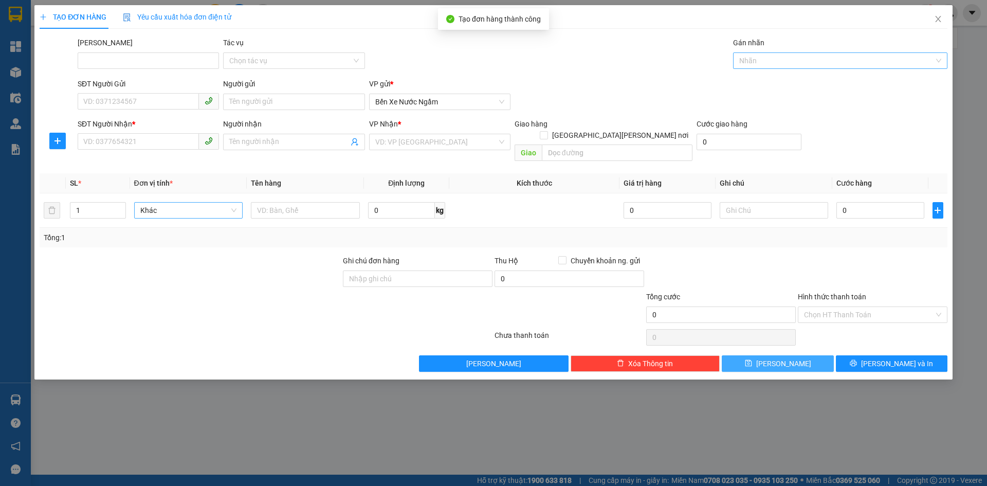
click at [762, 56] on div at bounding box center [834, 60] width 199 height 12
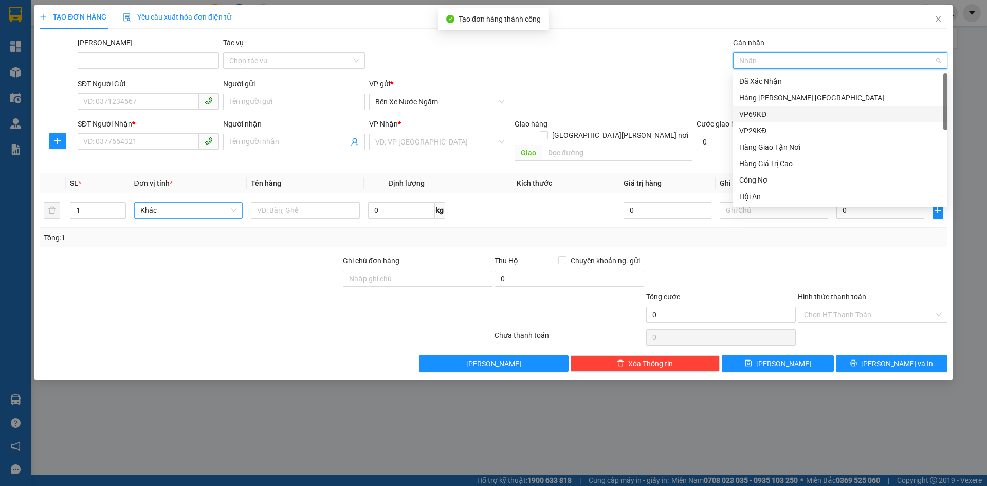
click at [751, 117] on div "VP69KĐ" at bounding box center [840, 113] width 202 height 11
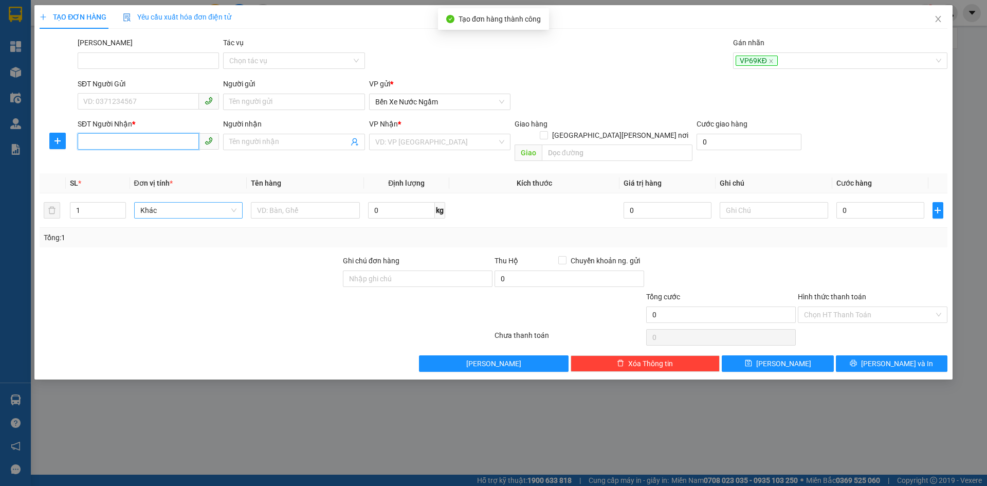
click at [130, 147] on input "SĐT Người Nhận *" at bounding box center [138, 141] width 121 height 16
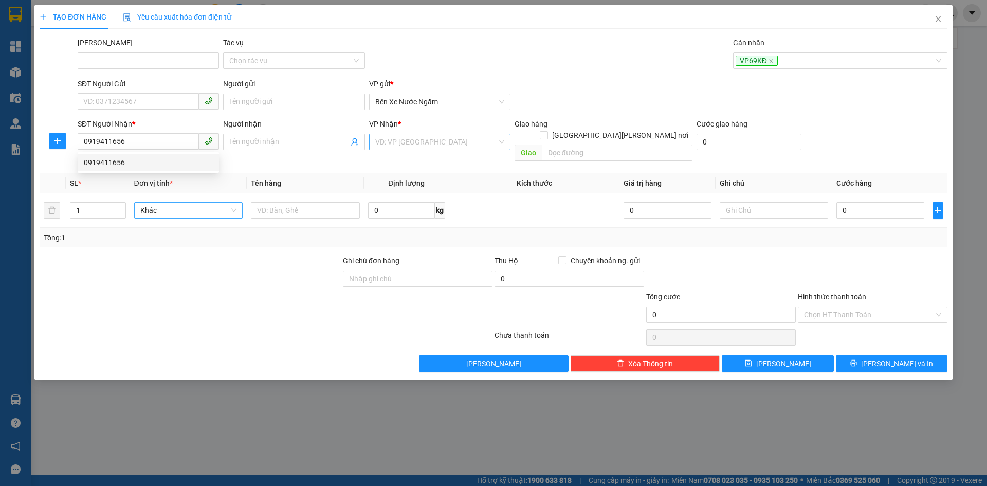
click at [438, 148] on input "search" at bounding box center [436, 141] width 122 height 15
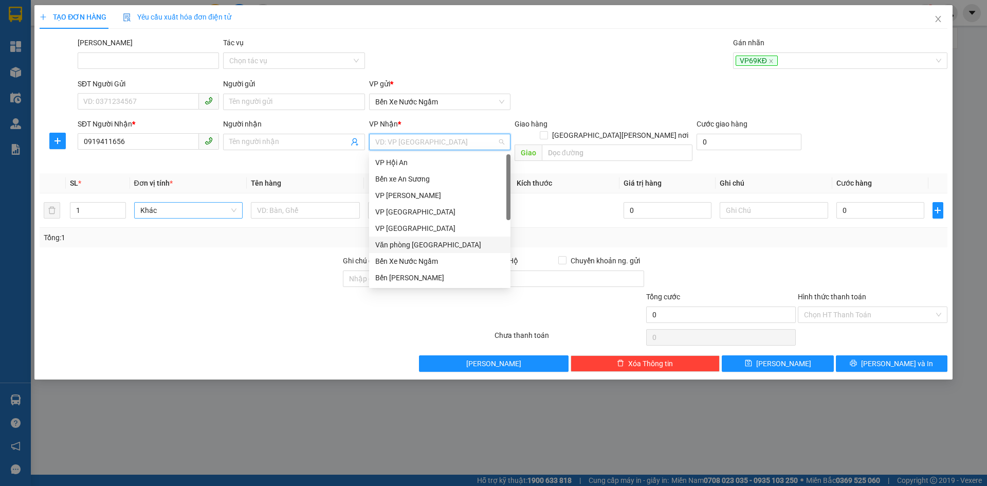
click at [424, 244] on div "Văn phòng [GEOGRAPHIC_DATA]" at bounding box center [439, 244] width 129 height 11
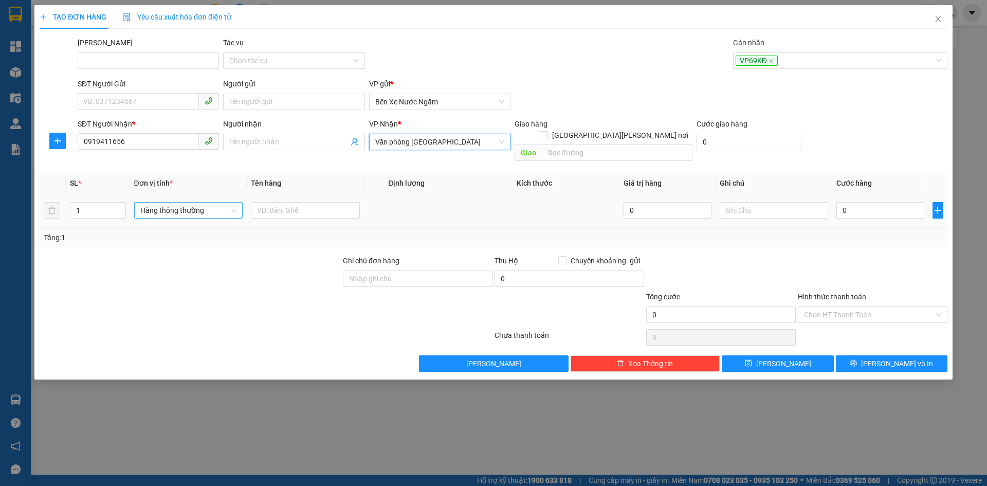
click at [150, 202] on span "Hàng thông thường" at bounding box center [188, 209] width 97 height 15
click at [150, 219] on div "Thùng xốp" at bounding box center [188, 219] width 97 height 11
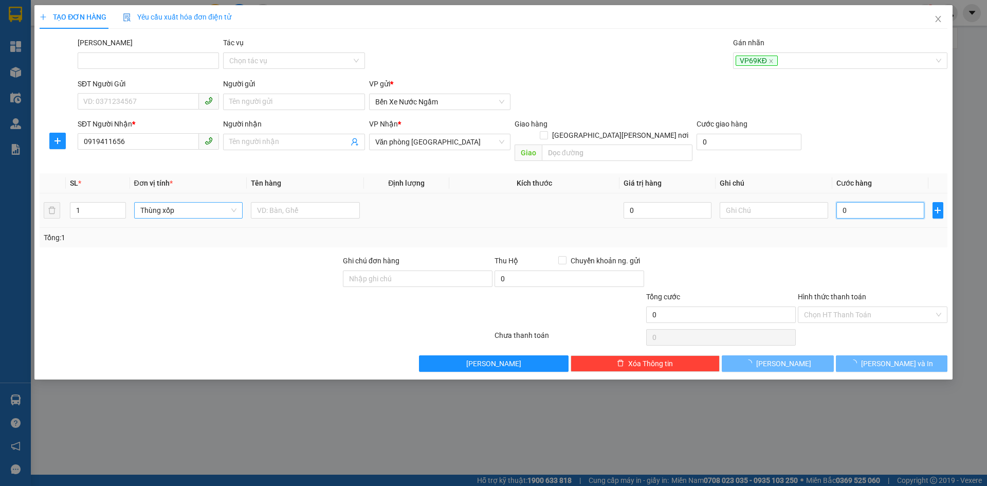
click at [842, 202] on input "0" at bounding box center [879, 210] width 87 height 16
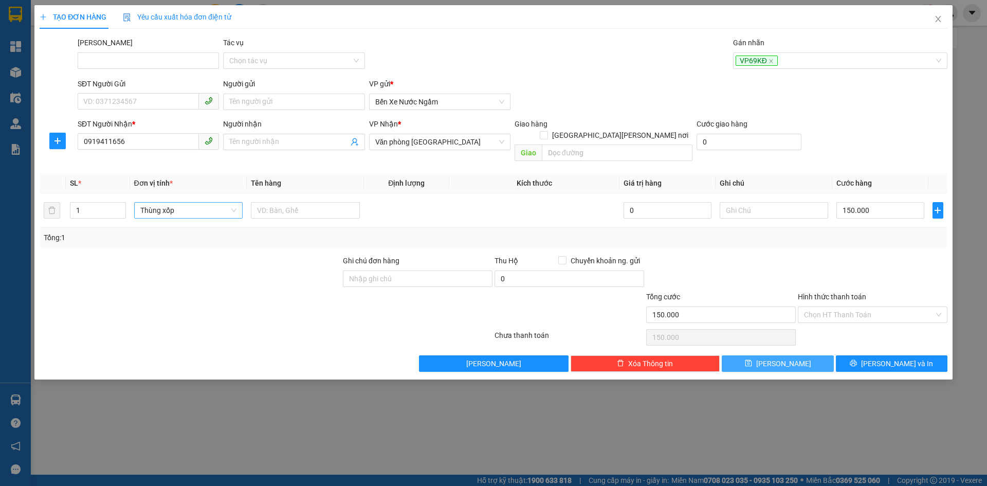
click at [765, 355] on button "[PERSON_NAME]" at bounding box center [778, 363] width 112 height 16
click at [743, 60] on div at bounding box center [834, 60] width 199 height 12
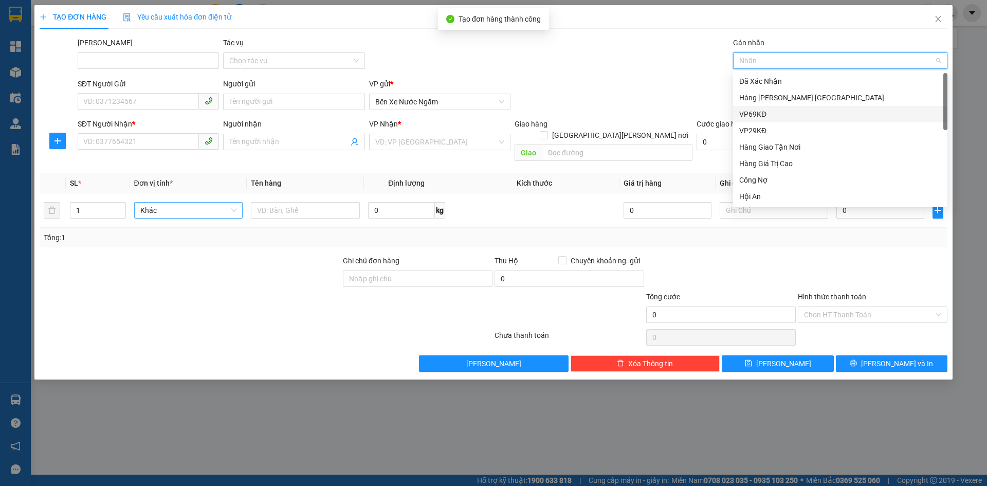
click at [753, 115] on div "VP69KĐ" at bounding box center [840, 113] width 202 height 11
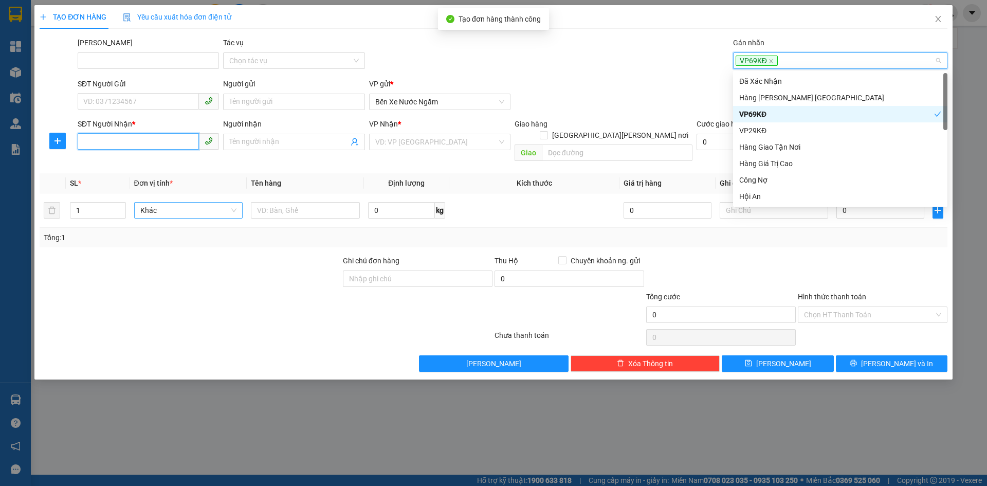
click at [83, 141] on input "SĐT Người Nhận *" at bounding box center [138, 141] width 121 height 16
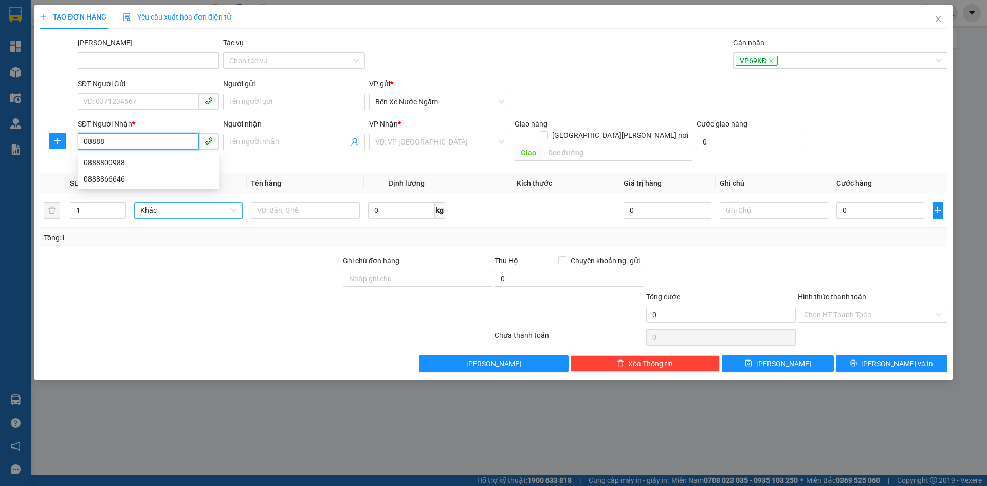
click at [113, 156] on div "0888800988" at bounding box center [148, 162] width 141 height 16
click at [172, 202] on span "Hàng thông thường" at bounding box center [188, 209] width 97 height 15
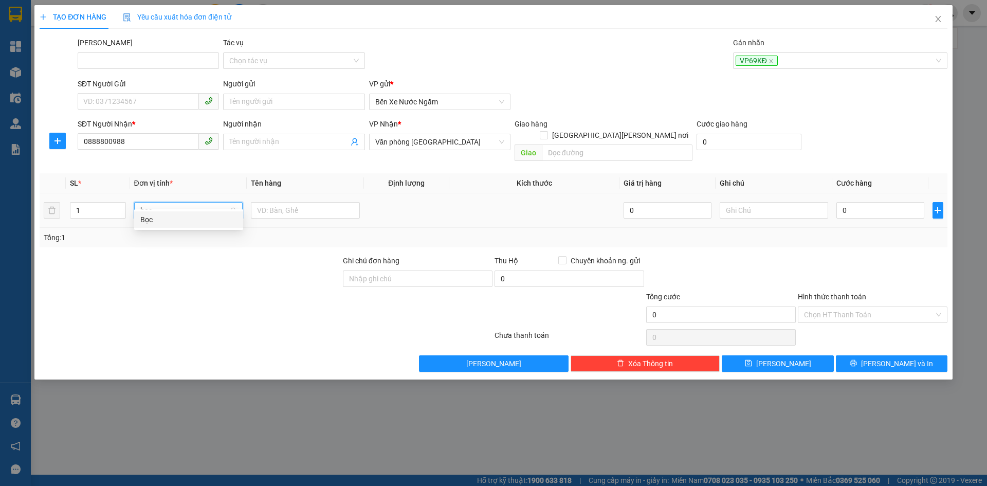
click at [144, 219] on div "Bọc" at bounding box center [188, 219] width 97 height 11
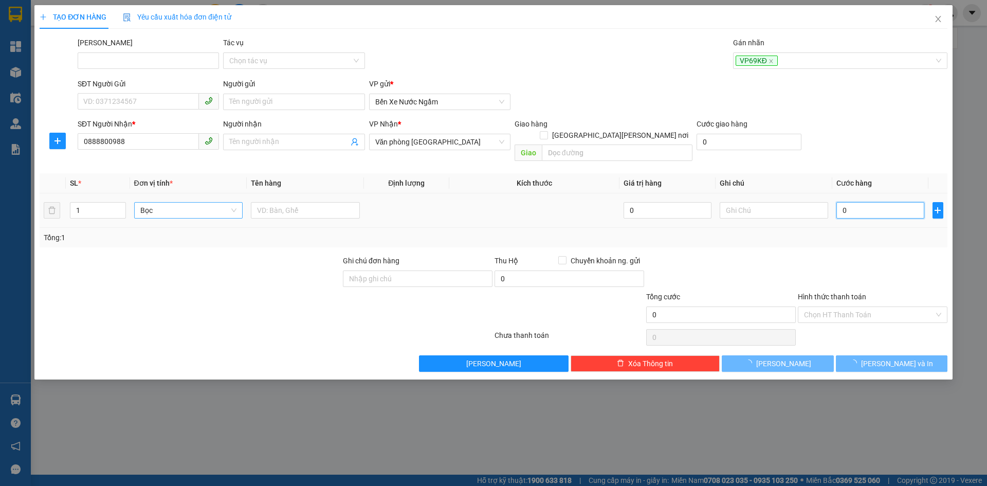
click at [860, 202] on input "0" at bounding box center [879, 210] width 87 height 16
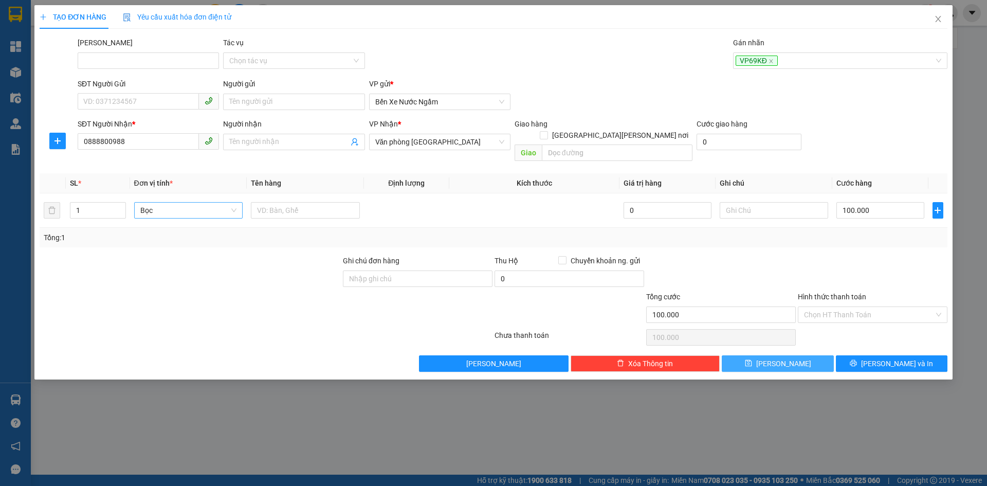
click at [751, 360] on icon "save" at bounding box center [748, 363] width 7 height 7
click at [762, 63] on div at bounding box center [834, 60] width 199 height 12
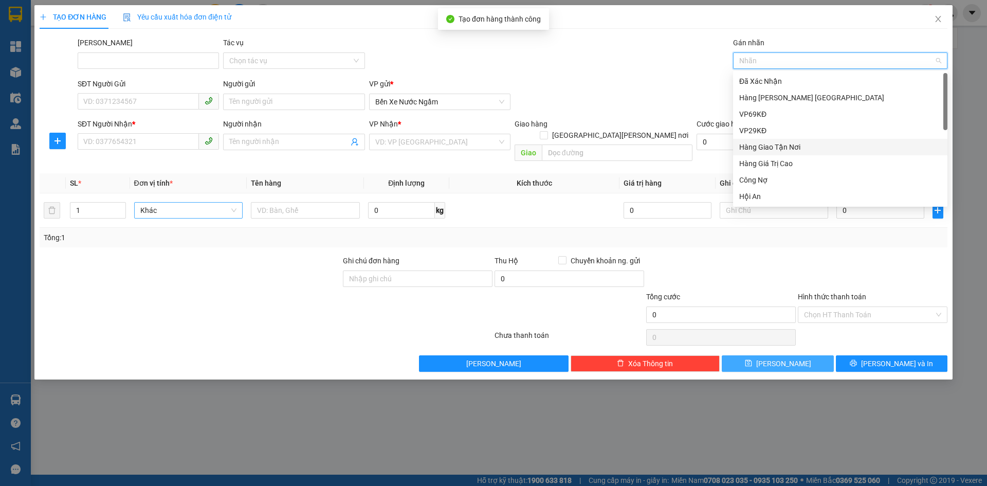
scroll to position [206, 0]
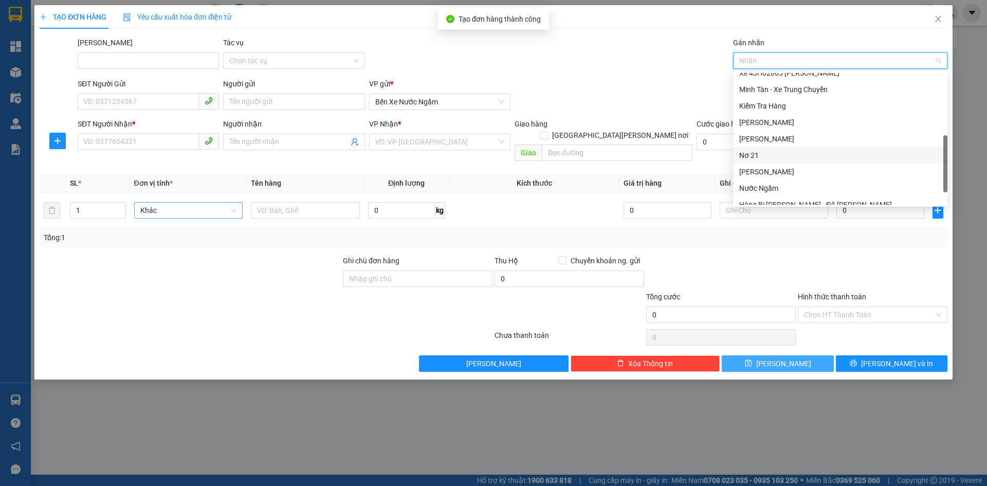
click at [747, 156] on div "Nơ 21" at bounding box center [840, 155] width 202 height 11
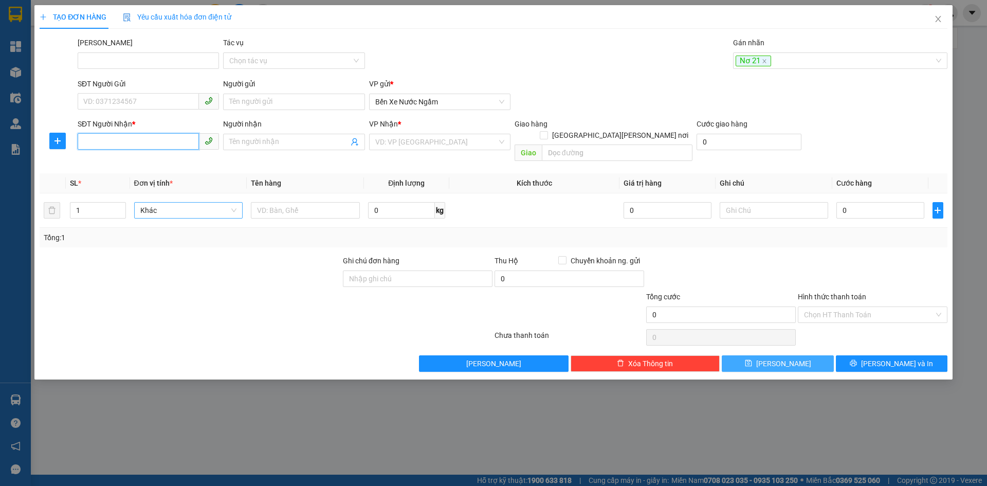
click at [105, 140] on input "SĐT Người Nhận *" at bounding box center [138, 141] width 121 height 16
click at [104, 162] on div "0000000000" at bounding box center [148, 162] width 129 height 11
click at [104, 203] on input "1" at bounding box center [97, 209] width 54 height 15
click at [181, 202] on span "Hàng thông thường" at bounding box center [188, 209] width 97 height 15
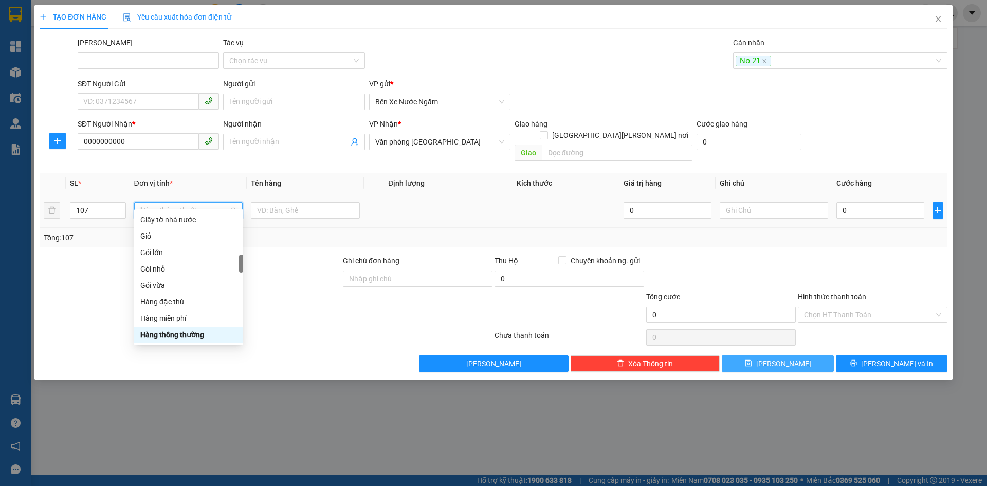
scroll to position [0, 0]
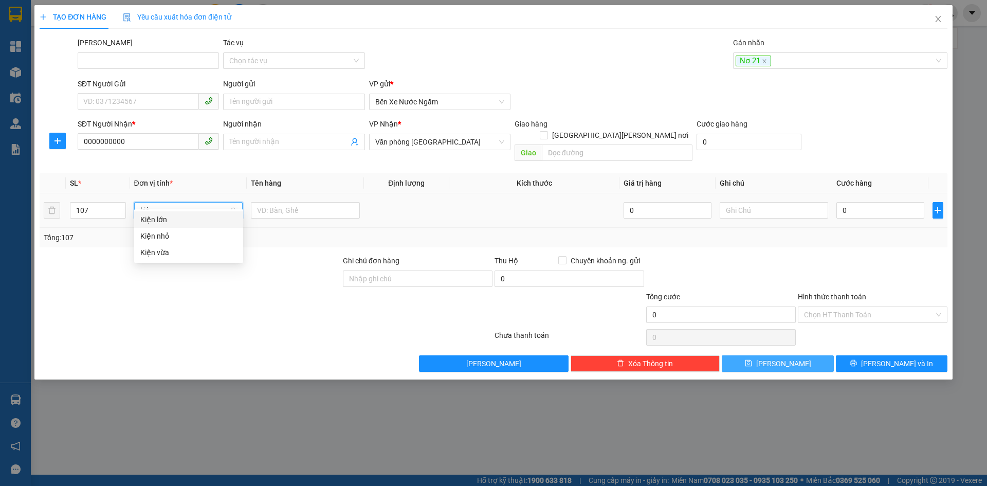
click at [160, 253] on div "Kiện vừa" at bounding box center [188, 252] width 97 height 11
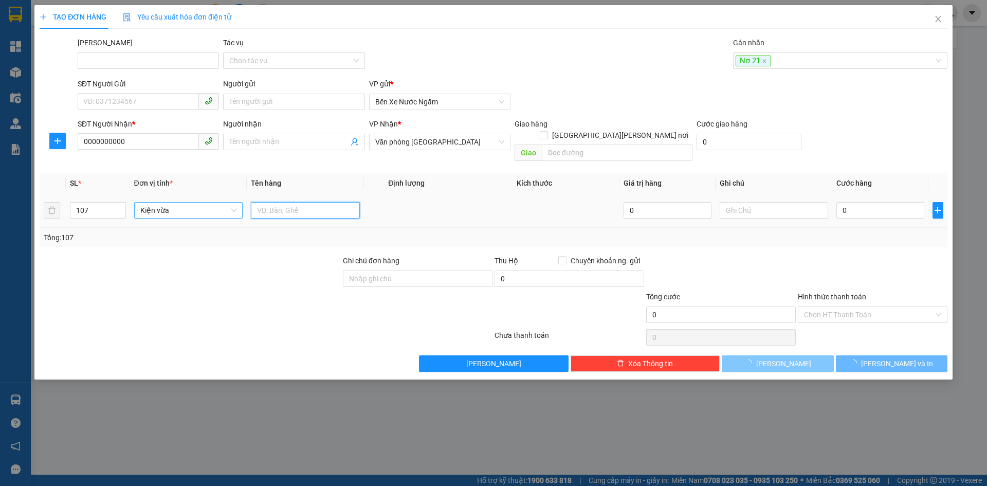
click at [286, 202] on input "text" at bounding box center [305, 210] width 109 height 16
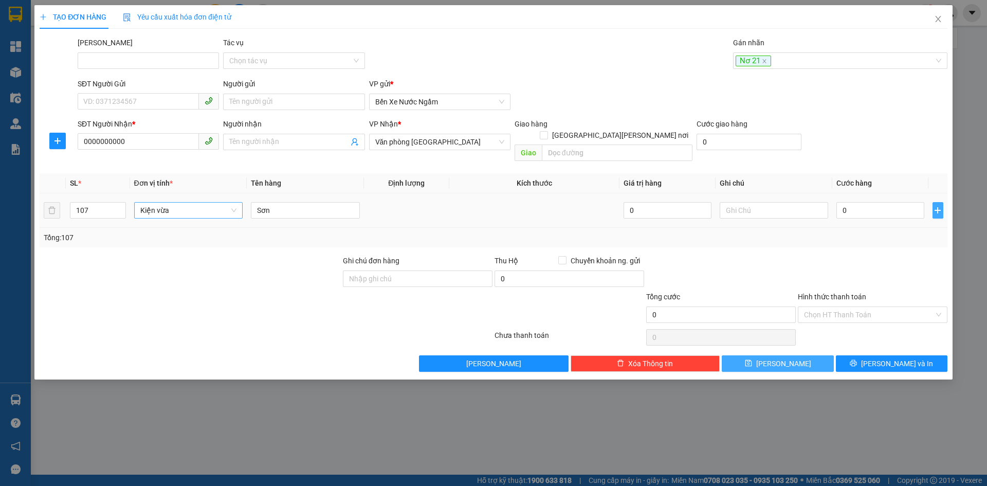
click at [938, 210] on icon "plus" at bounding box center [937, 210] width 6 height 1
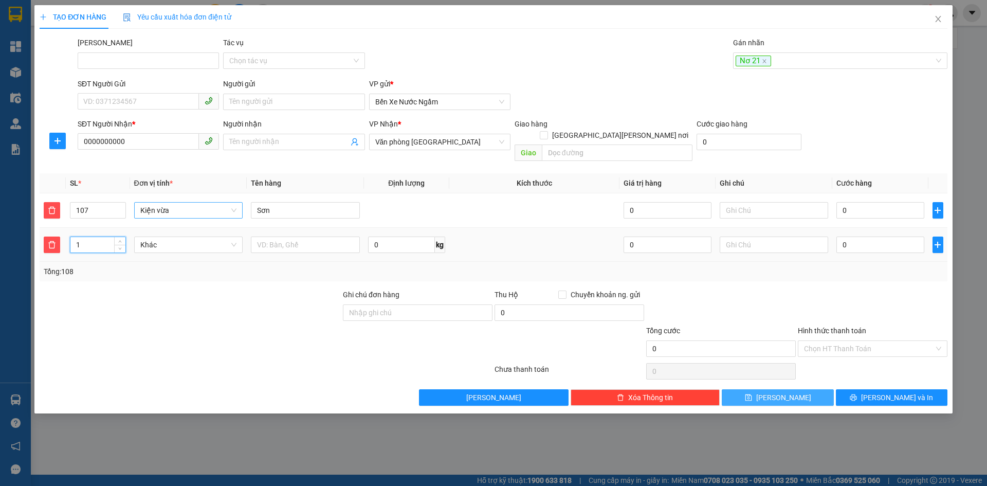
click at [108, 237] on input "1" at bounding box center [97, 244] width 54 height 15
click at [163, 237] on span "Khác" at bounding box center [188, 244] width 97 height 15
click at [159, 297] on div "Thùng vừa" at bounding box center [188, 303] width 109 height 16
click at [799, 389] on button "[PERSON_NAME]" at bounding box center [778, 397] width 112 height 16
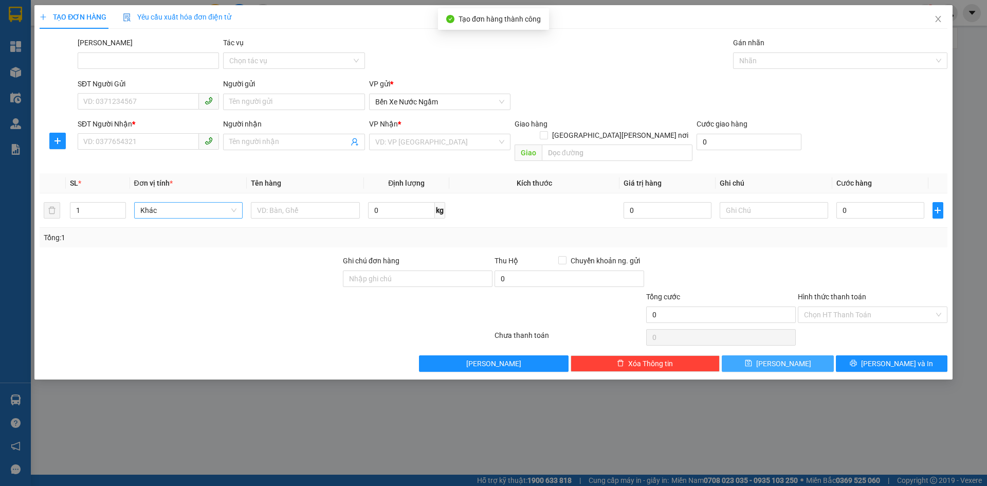
drag, startPoint x: 756, startPoint y: 55, endPoint x: 765, endPoint y: 90, distance: 36.5
click at [755, 56] on div at bounding box center [834, 60] width 199 height 12
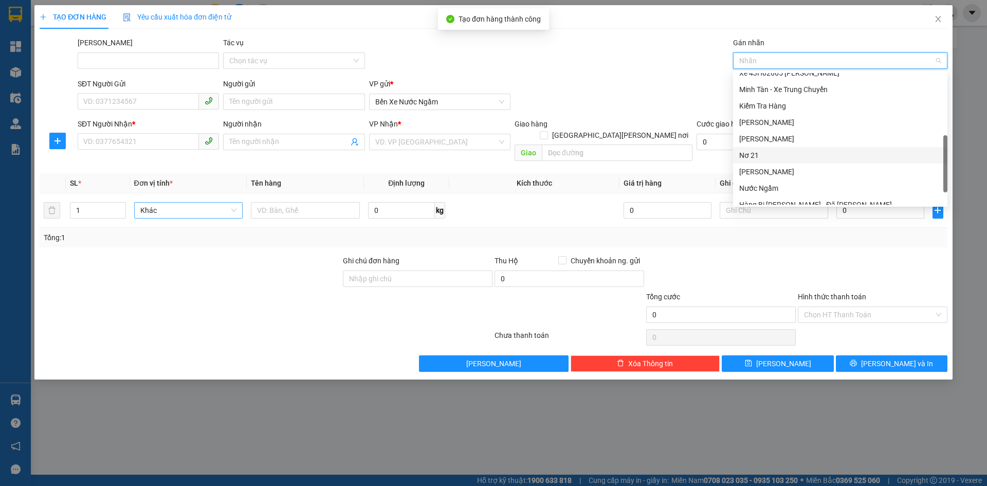
click at [752, 150] on div "Nơ 21" at bounding box center [840, 155] width 202 height 11
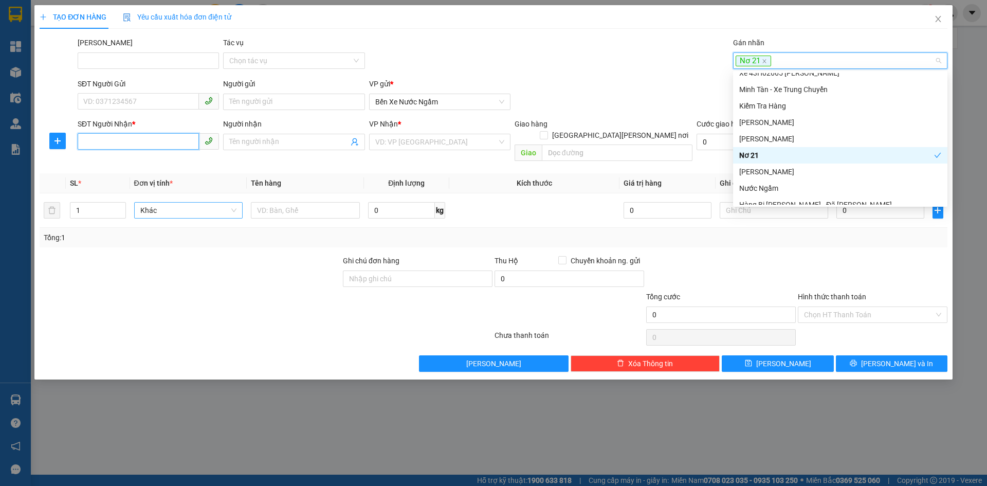
click at [87, 137] on input "SĐT Người Nhận *" at bounding box center [138, 141] width 121 height 16
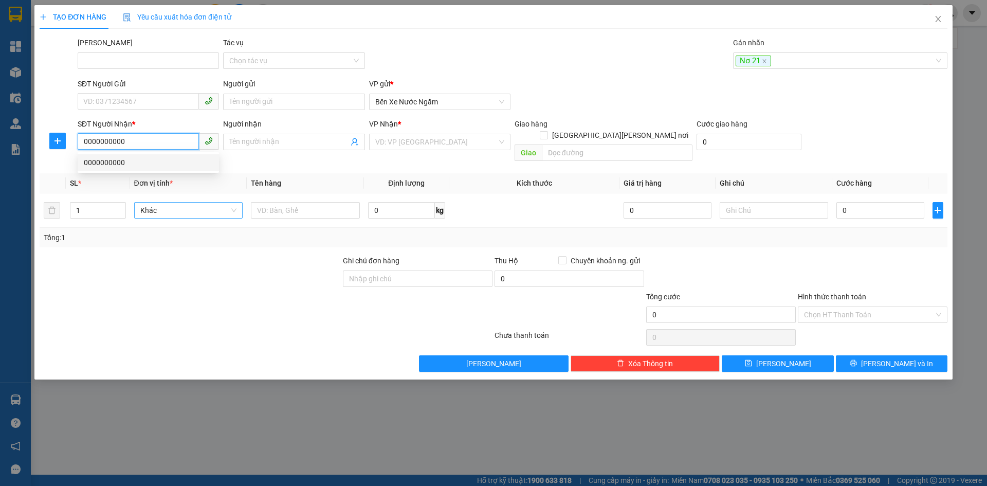
click at [110, 160] on div "0000000000" at bounding box center [148, 162] width 129 height 11
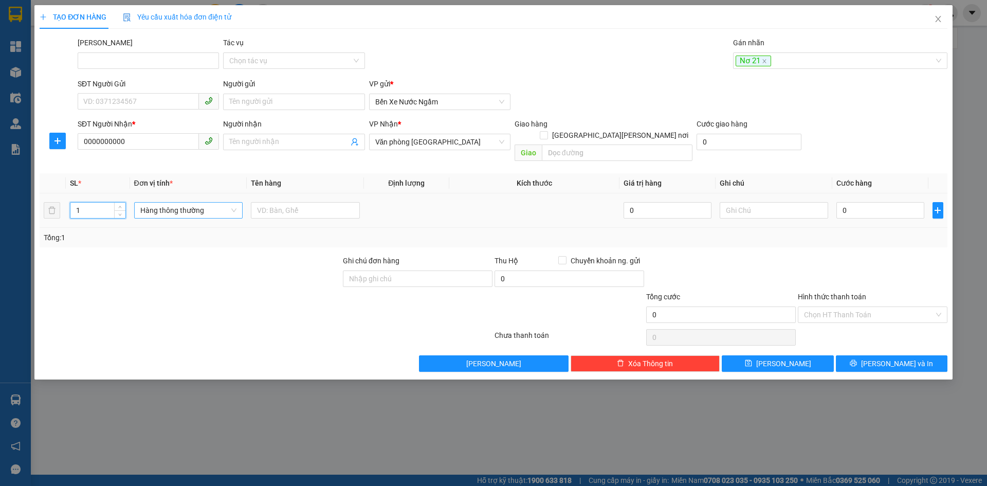
click at [100, 202] on input "1" at bounding box center [97, 209] width 54 height 15
click at [171, 202] on span "Hàng thông thường" at bounding box center [188, 209] width 97 height 15
click at [282, 206] on input "text" at bounding box center [305, 210] width 109 height 16
click at [854, 202] on input "0" at bounding box center [879, 210] width 87 height 16
click at [896, 237] on div "Transit Pickup Surcharge Ids Transit Deliver Surcharge Ids Transit Deliver Surc…" at bounding box center [494, 204] width 908 height 335
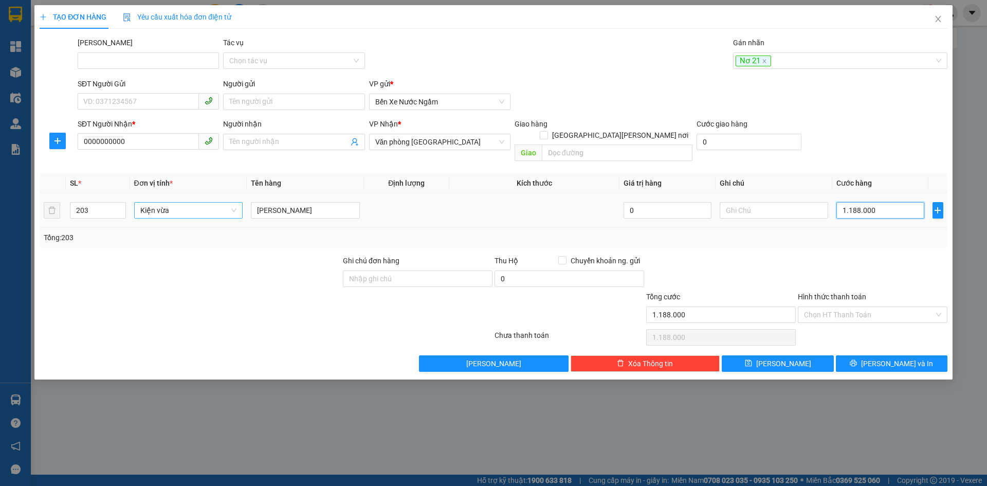
click at [876, 202] on input "1.188.000" at bounding box center [879, 210] width 87 height 16
click at [887, 232] on div "Tổng: 203" at bounding box center [493, 237] width 899 height 11
click at [774, 356] on button "[PERSON_NAME]" at bounding box center [778, 363] width 112 height 16
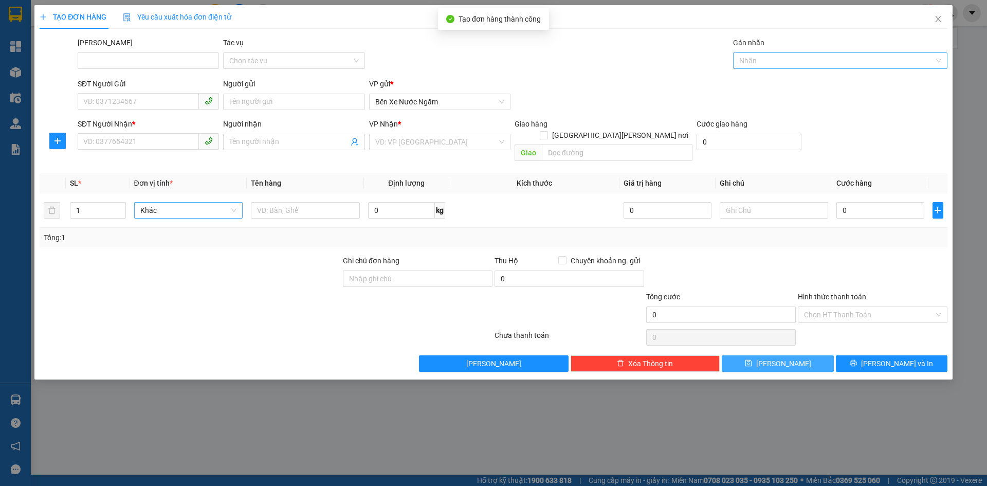
click at [750, 60] on div at bounding box center [834, 60] width 199 height 12
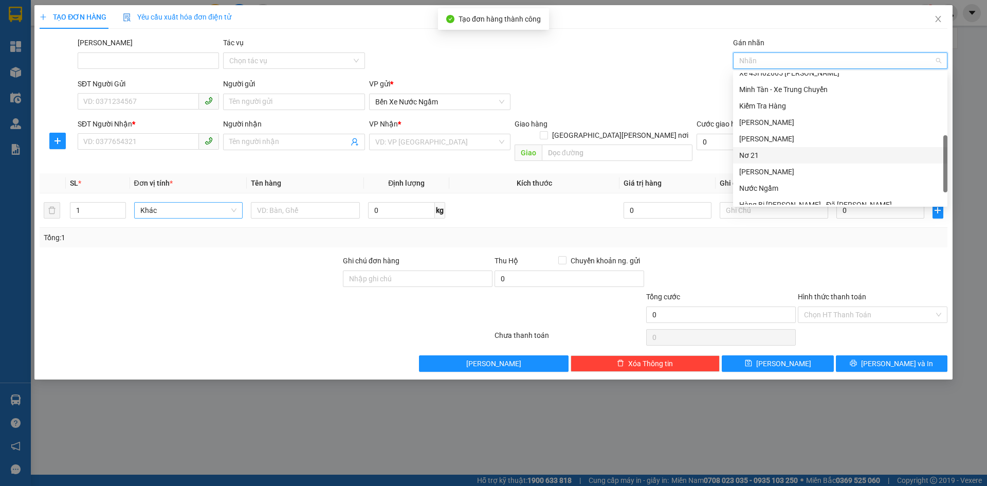
click at [752, 154] on div "Nơ 21" at bounding box center [840, 155] width 202 height 11
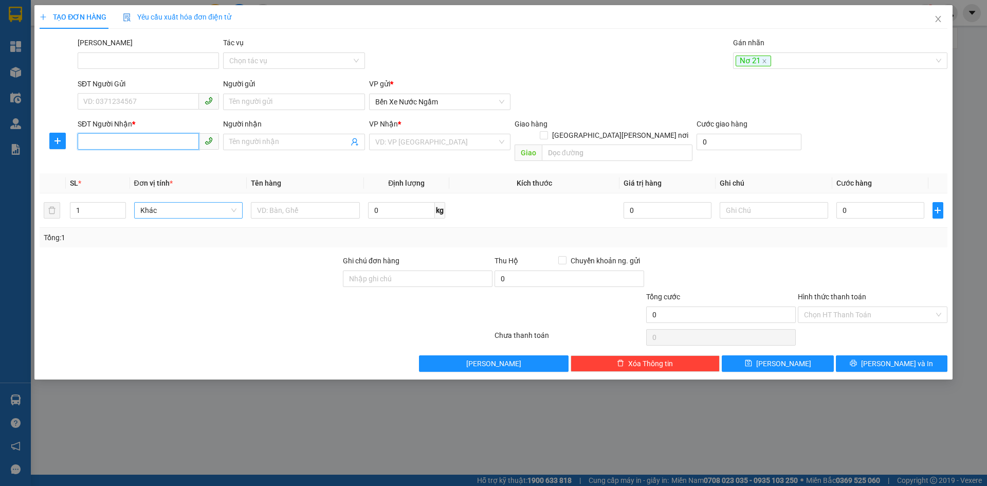
click at [102, 141] on input "SĐT Người Nhận *" at bounding box center [138, 141] width 121 height 16
click at [111, 161] on div "0917080555" at bounding box center [148, 162] width 129 height 11
click at [96, 202] on input "1" at bounding box center [97, 209] width 54 height 15
click at [199, 202] on span "Hàng thông thường" at bounding box center [188, 209] width 97 height 15
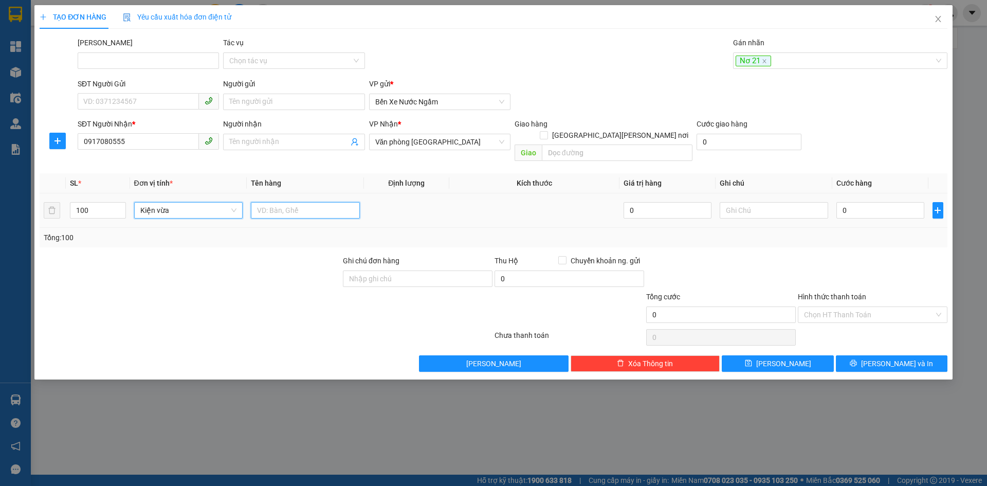
click at [277, 202] on input "text" at bounding box center [305, 210] width 109 height 16
click at [781, 358] on span "[PERSON_NAME]" at bounding box center [783, 363] width 55 height 11
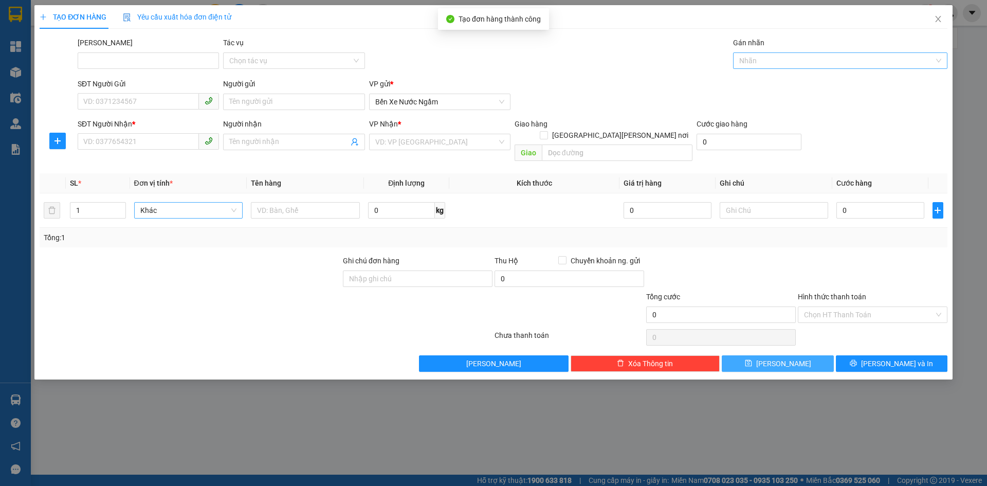
click at [759, 62] on div at bounding box center [834, 60] width 199 height 12
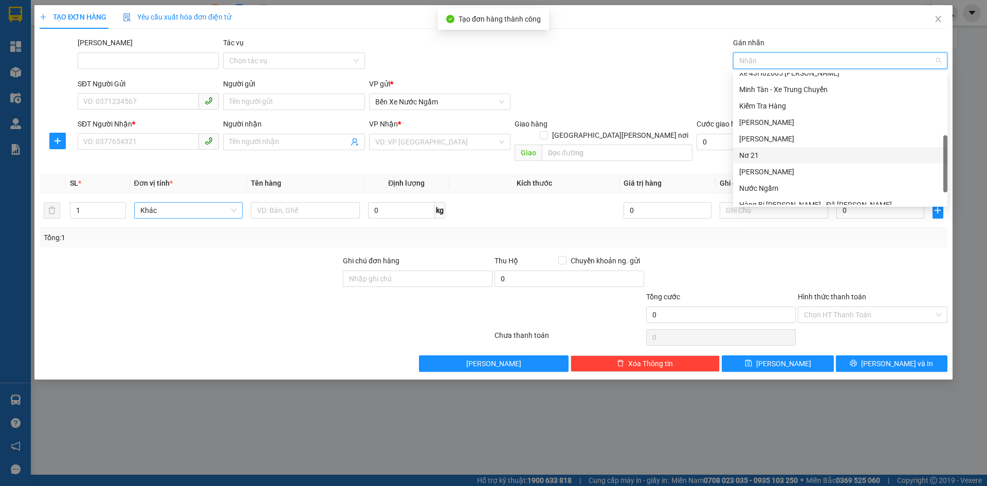
click at [749, 158] on div "Nơ 21" at bounding box center [840, 155] width 202 height 11
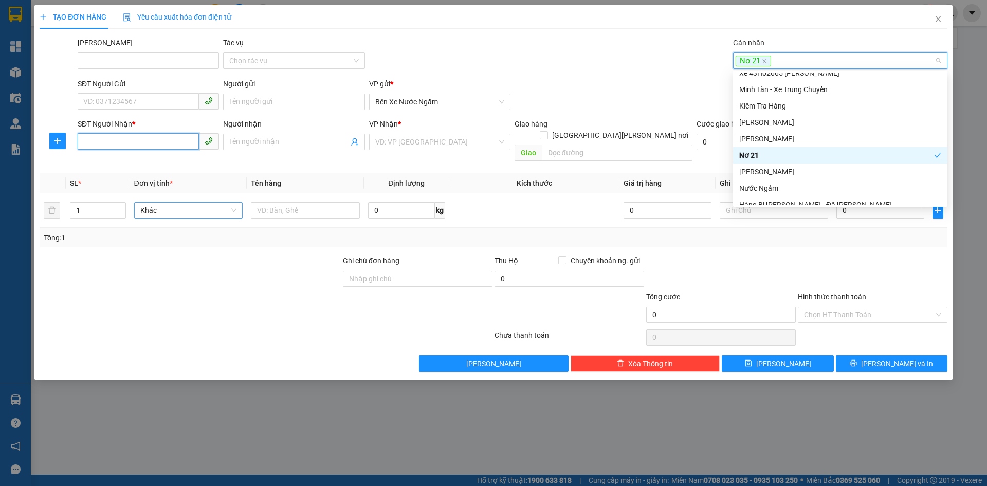
drag, startPoint x: 95, startPoint y: 139, endPoint x: 296, endPoint y: 174, distance: 204.5
click at [103, 141] on input "SĐT Người Nhận *" at bounding box center [138, 141] width 121 height 16
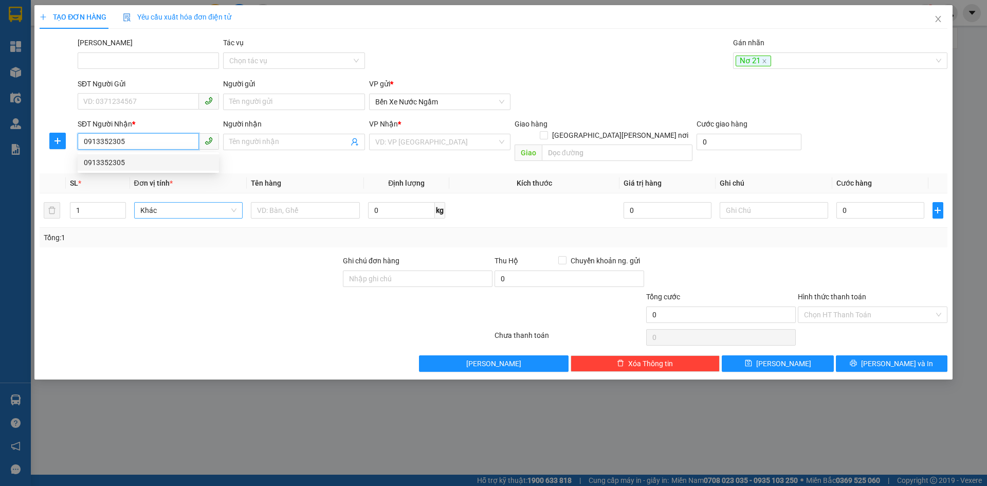
click at [100, 162] on div "0913352305" at bounding box center [148, 162] width 129 height 11
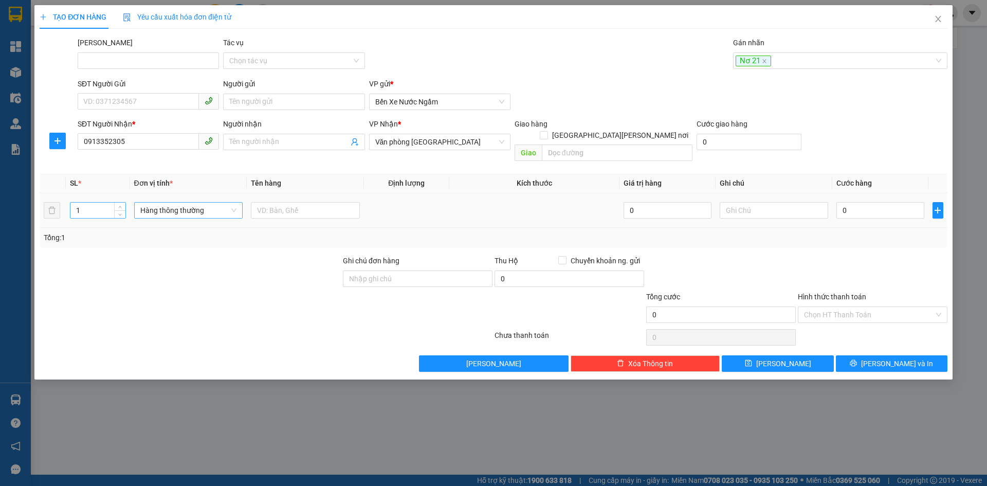
click at [89, 202] on input "1" at bounding box center [97, 209] width 54 height 15
click at [152, 202] on span "Hàng thông thường" at bounding box center [188, 209] width 97 height 15
click at [860, 202] on input "0" at bounding box center [879, 210] width 87 height 16
drag, startPoint x: 849, startPoint y: 237, endPoint x: 837, endPoint y: 293, distance: 57.3
click at [849, 237] on div "Transit Pickup Surcharge Ids Transit Deliver Surcharge Ids Transit Deliver Surc…" at bounding box center [494, 204] width 908 height 335
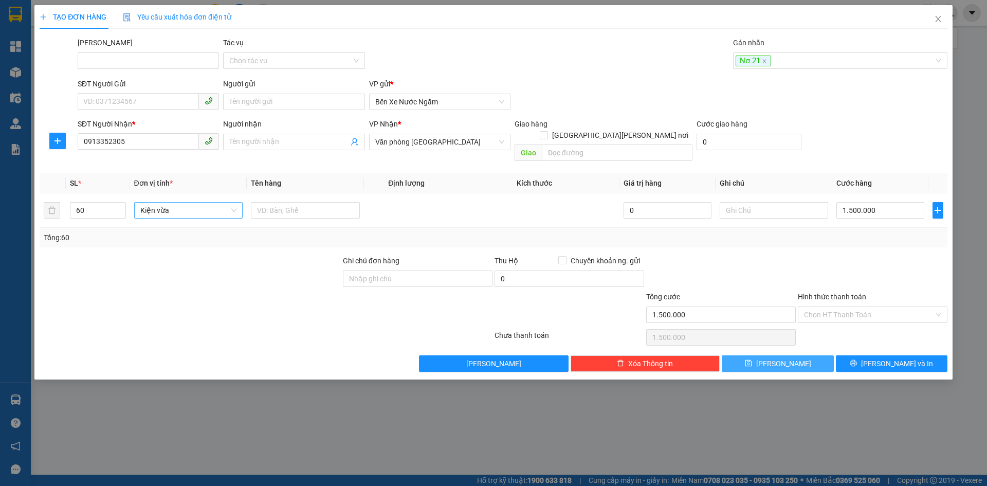
click at [787, 358] on span "[PERSON_NAME]" at bounding box center [783, 363] width 55 height 11
click at [752, 60] on div at bounding box center [834, 60] width 199 height 12
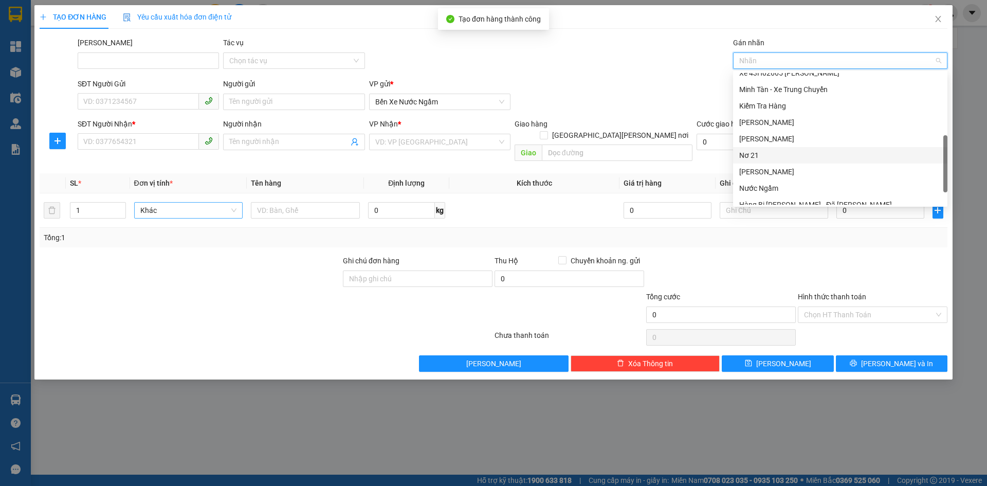
click at [751, 153] on div "Nơ 21" at bounding box center [840, 155] width 202 height 11
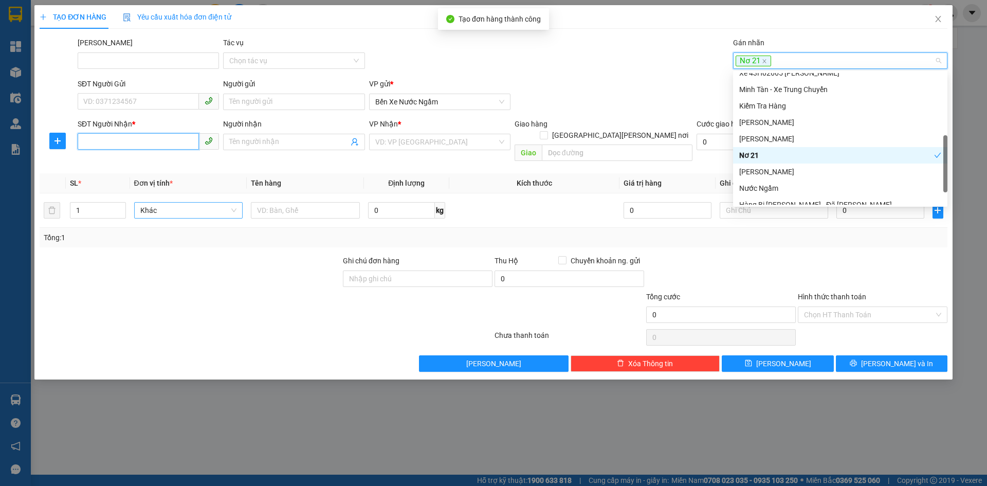
click at [103, 140] on input "SĐT Người Nhận *" at bounding box center [138, 141] width 121 height 16
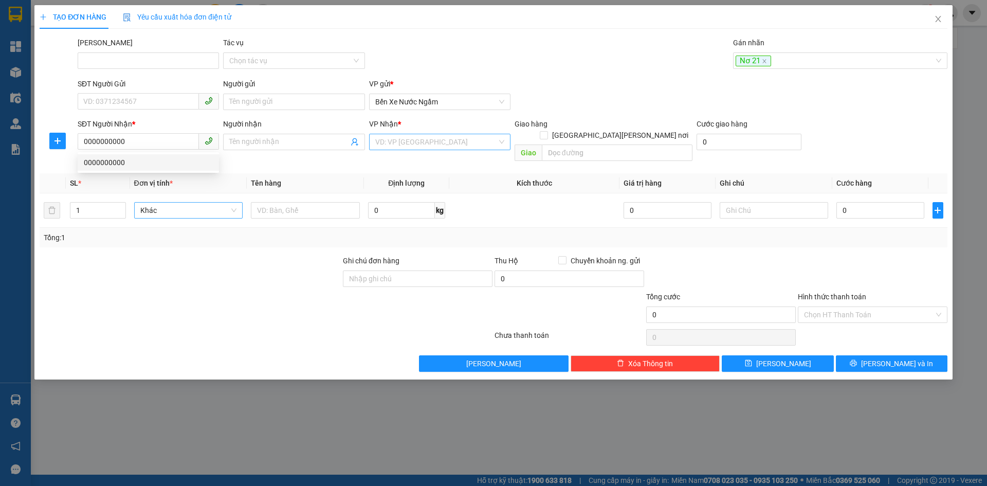
click at [444, 142] on input "search" at bounding box center [436, 141] width 122 height 15
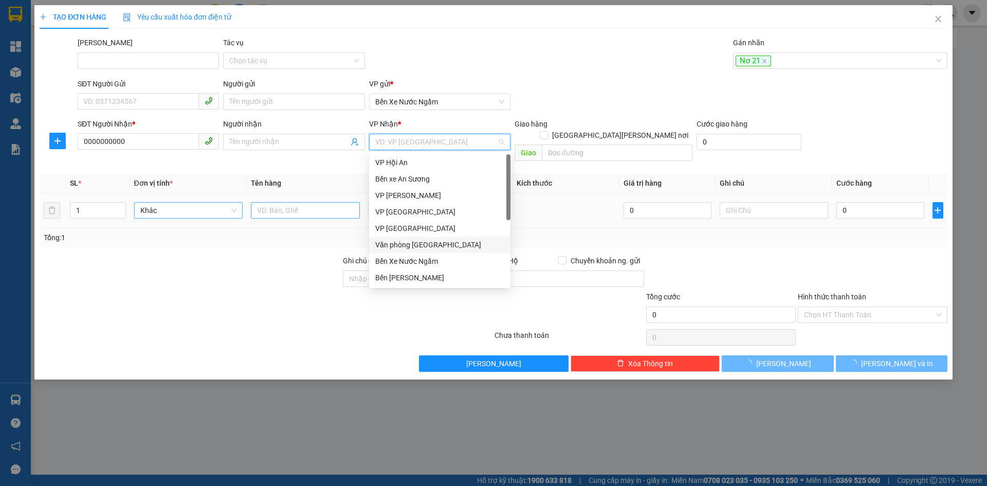
drag, startPoint x: 421, startPoint y: 242, endPoint x: 277, endPoint y: 196, distance: 151.5
click at [421, 243] on div "Văn phòng [GEOGRAPHIC_DATA]" at bounding box center [439, 244] width 129 height 11
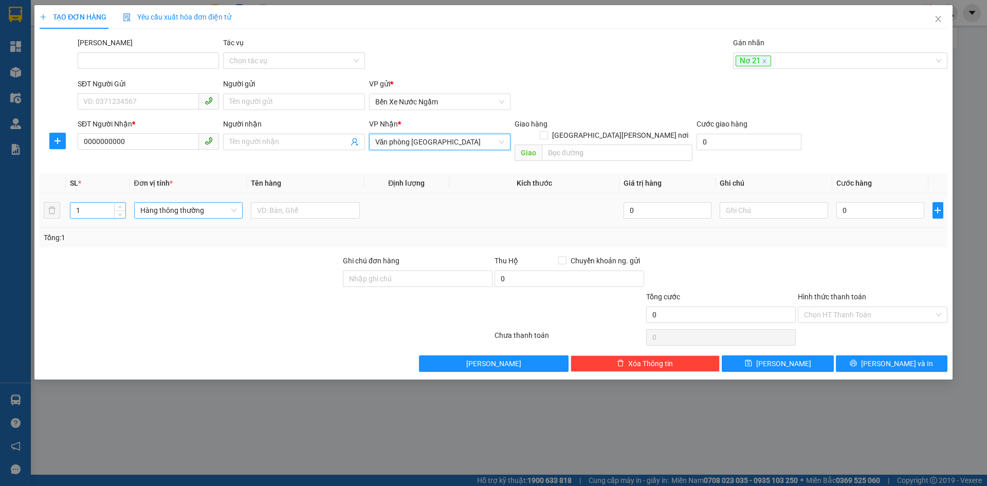
click at [95, 202] on input "1" at bounding box center [97, 209] width 54 height 15
click at [144, 202] on span "Hàng thông thường" at bounding box center [188, 209] width 97 height 15
click at [158, 248] on div "Kiện vừa" at bounding box center [188, 252] width 97 height 11
click at [281, 202] on input "text" at bounding box center [305, 210] width 109 height 16
click at [752, 359] on icon "save" at bounding box center [748, 362] width 7 height 7
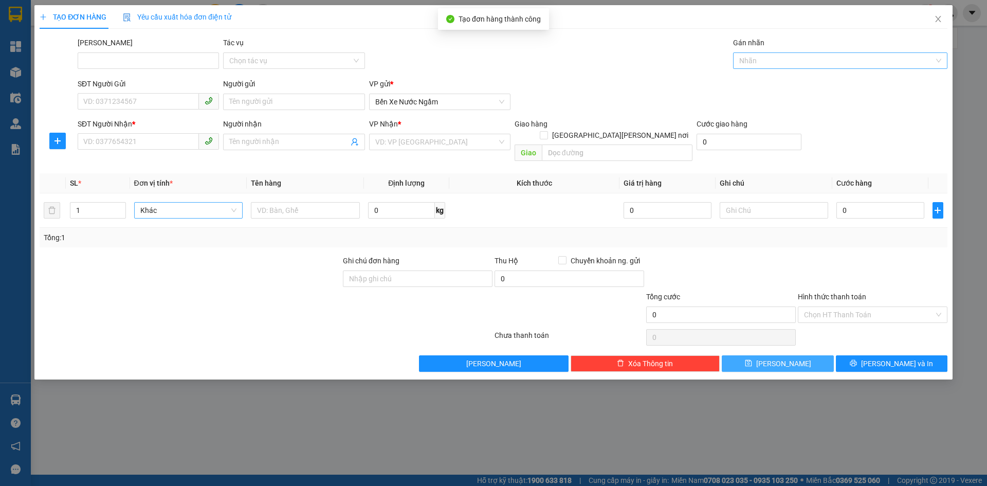
click at [746, 58] on div at bounding box center [834, 60] width 199 height 12
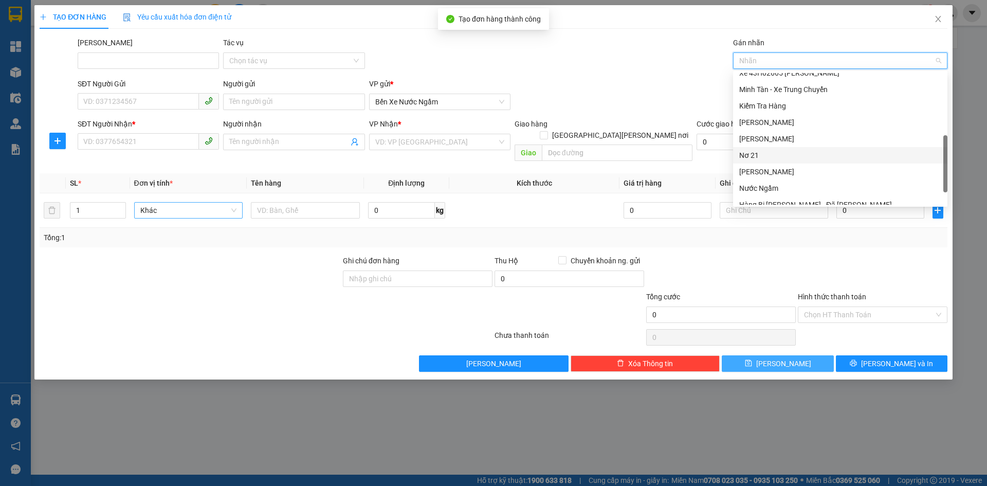
click at [749, 159] on div "Nơ 21" at bounding box center [840, 155] width 202 height 11
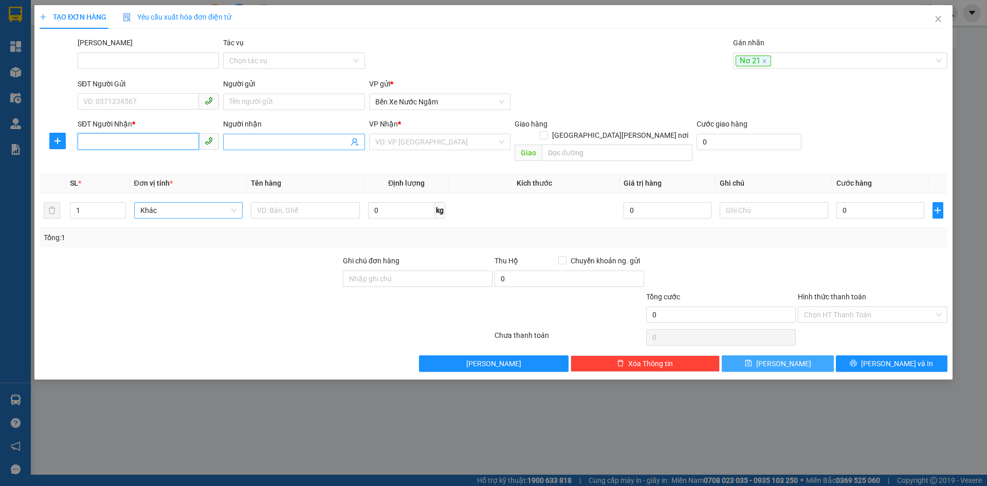
drag, startPoint x: 115, startPoint y: 140, endPoint x: 229, endPoint y: 146, distance: 114.3
click at [115, 141] on input "SĐT Người Nhận *" at bounding box center [138, 141] width 121 height 16
click at [435, 140] on input "search" at bounding box center [436, 141] width 122 height 15
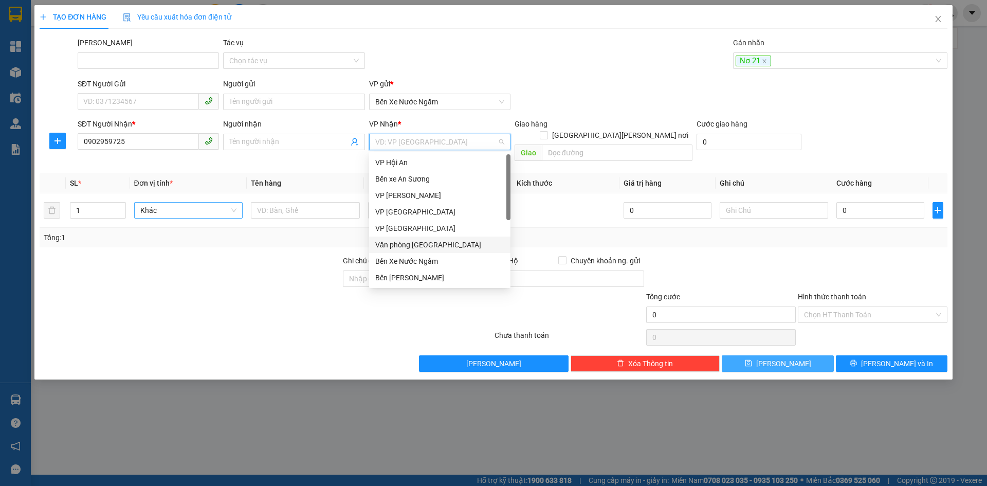
click at [436, 244] on div "Văn phòng [GEOGRAPHIC_DATA]" at bounding box center [439, 244] width 129 height 11
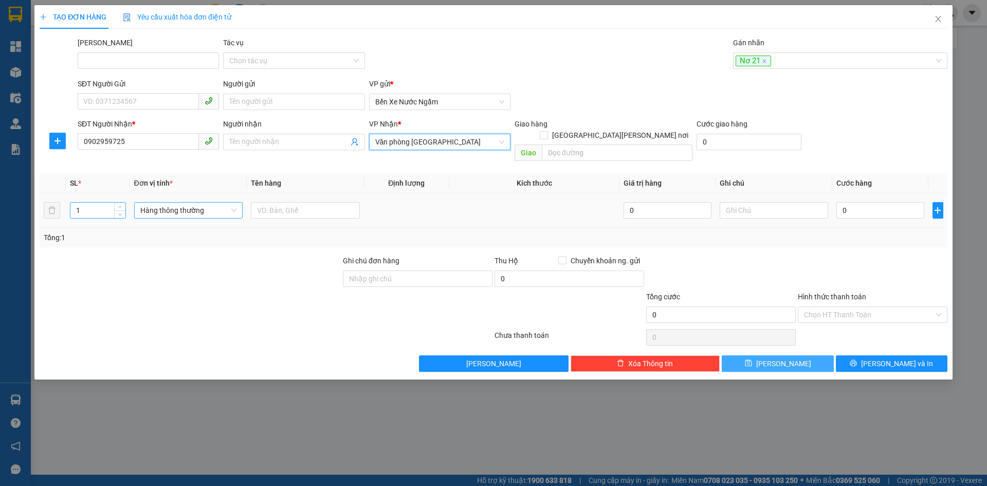
click at [84, 202] on input "1" at bounding box center [97, 209] width 54 height 15
click at [175, 202] on span "Hàng thông thường" at bounding box center [188, 209] width 97 height 15
click at [164, 248] on div "Kiện vừa" at bounding box center [188, 252] width 97 height 11
click at [853, 202] on input "0" at bounding box center [879, 210] width 87 height 16
drag, startPoint x: 770, startPoint y: 350, endPoint x: 763, endPoint y: 328, distance: 23.2
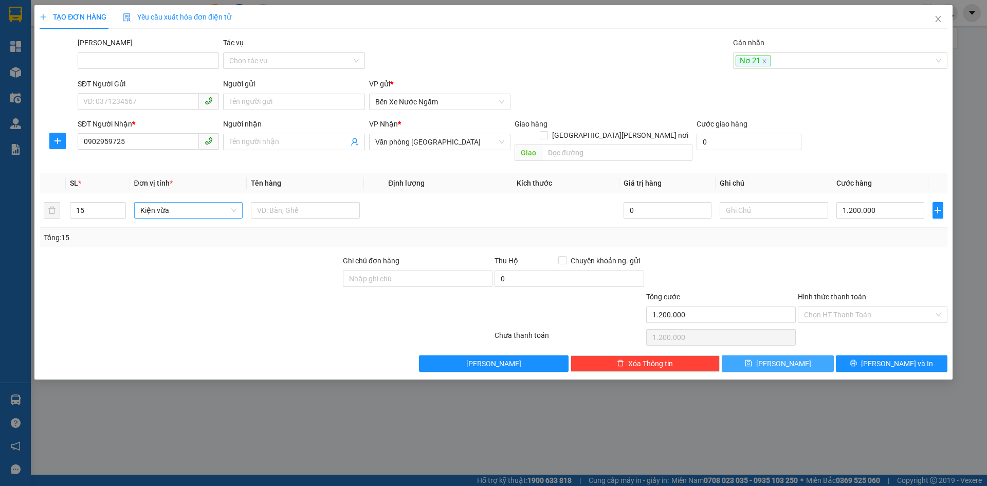
click at [752, 359] on icon "save" at bounding box center [748, 362] width 7 height 7
click at [760, 65] on div at bounding box center [834, 60] width 199 height 12
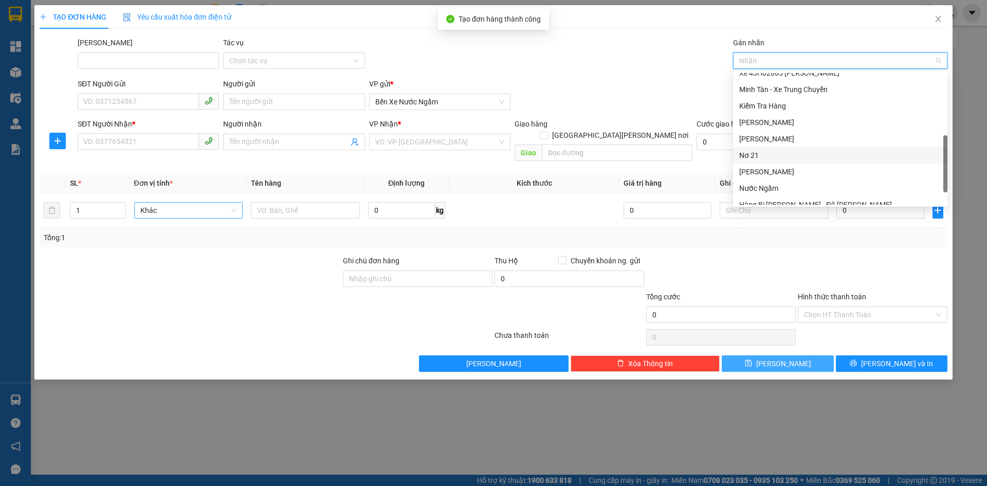
click at [750, 156] on div "Nơ 21" at bounding box center [840, 155] width 202 height 11
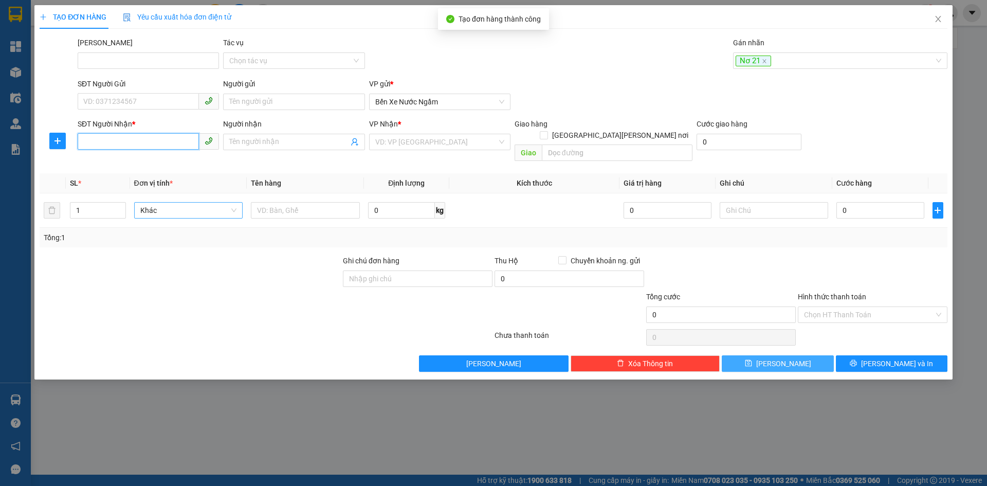
click at [80, 135] on input "SĐT Người Nhận *" at bounding box center [138, 141] width 121 height 16
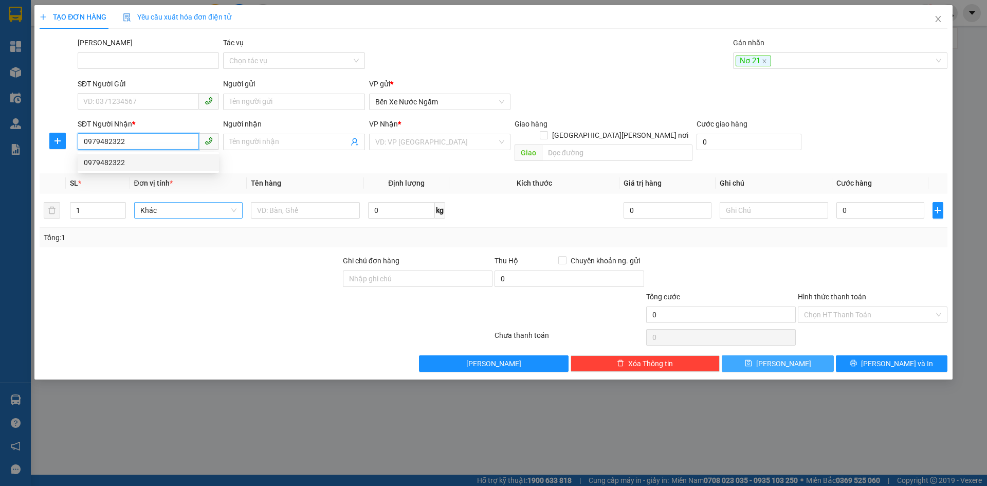
click at [119, 163] on div "0979482322" at bounding box center [148, 162] width 129 height 11
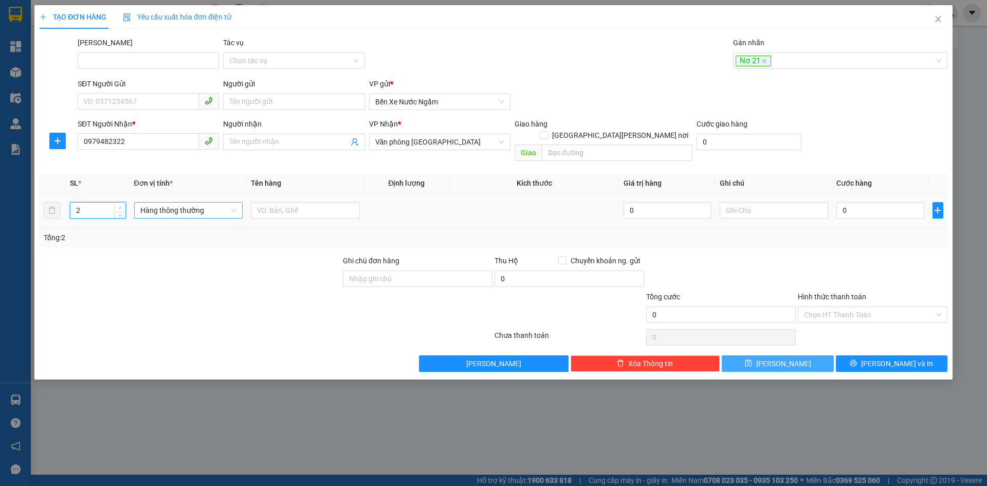
click at [118, 205] on span "up" at bounding box center [120, 208] width 6 height 6
click at [156, 202] on span "Hàng thông thường" at bounding box center [188, 209] width 97 height 15
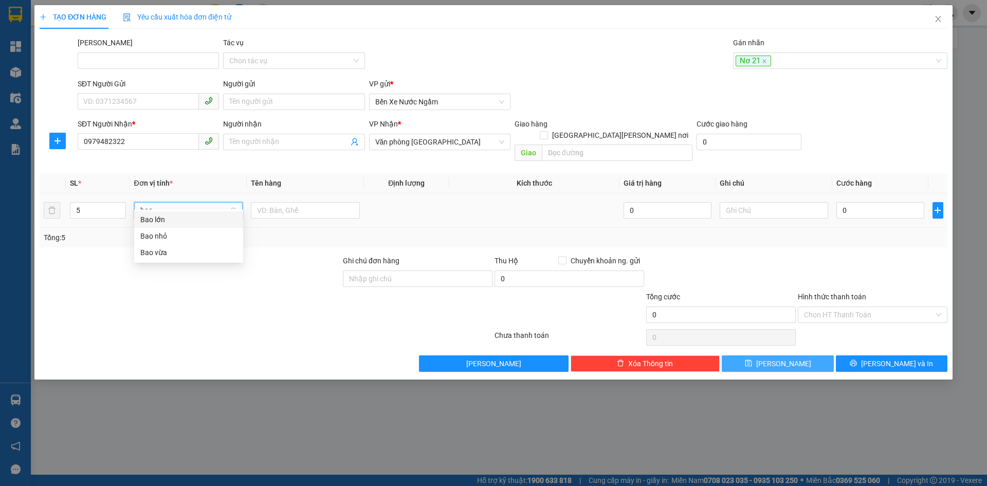
click at [152, 248] on div "Bao vừa" at bounding box center [188, 252] width 97 height 11
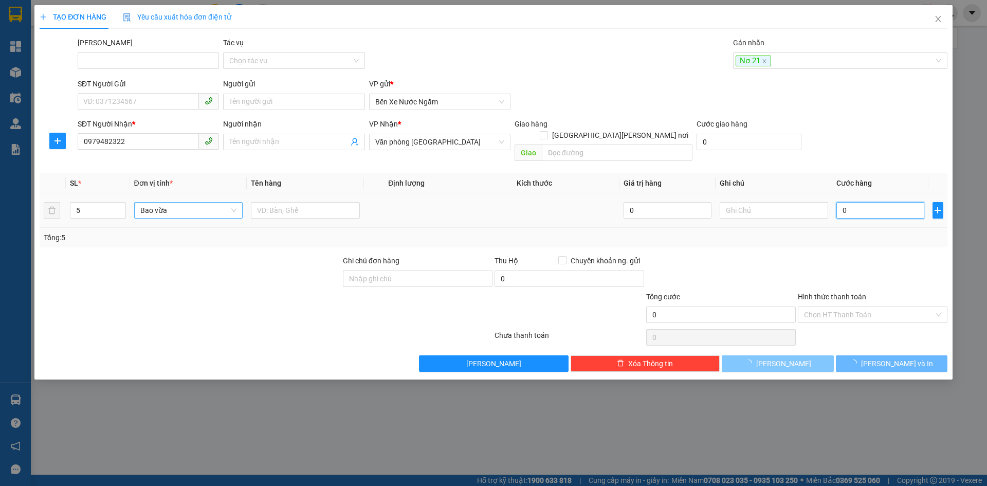
click at [899, 203] on input "0" at bounding box center [879, 210] width 87 height 16
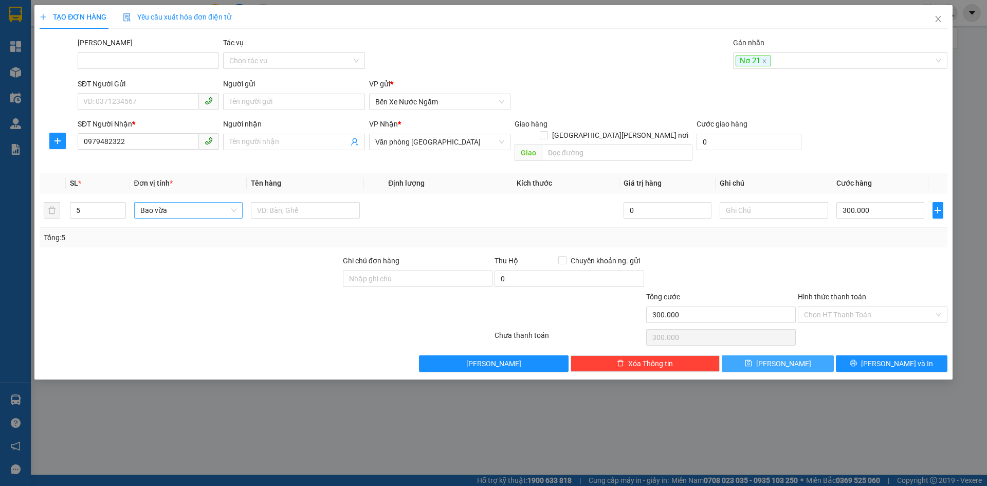
click at [781, 358] on span "[PERSON_NAME]" at bounding box center [783, 363] width 55 height 11
click at [764, 65] on div at bounding box center [834, 60] width 199 height 12
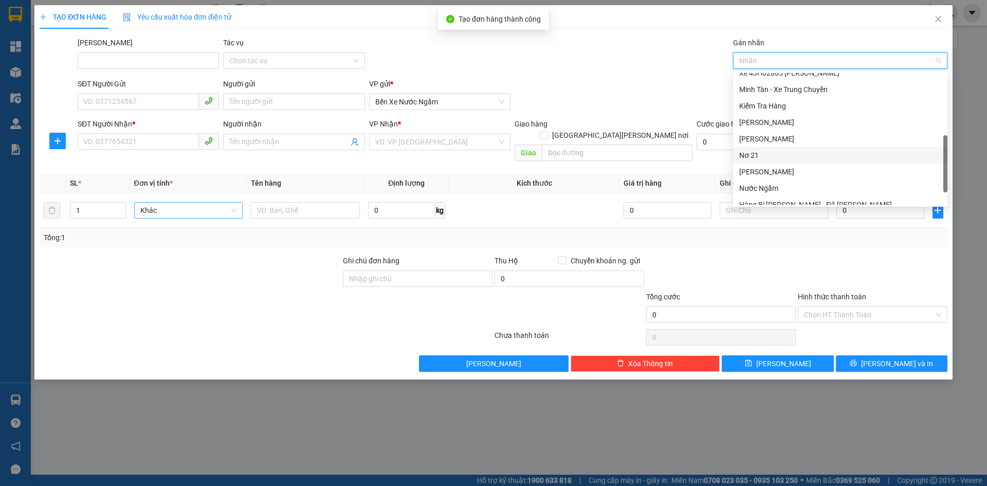
click at [759, 156] on div "Nơ 21" at bounding box center [840, 155] width 202 height 11
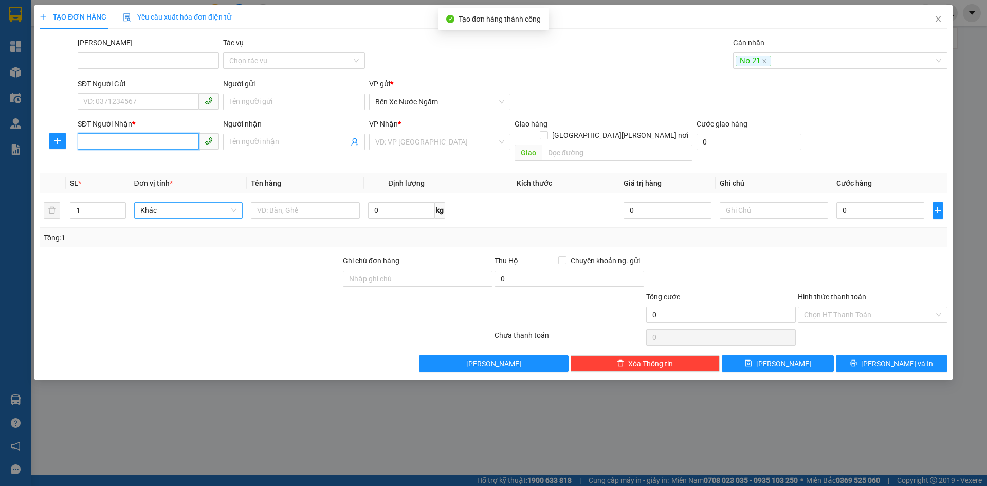
click at [134, 146] on input "SĐT Người Nhận *" at bounding box center [138, 141] width 121 height 16
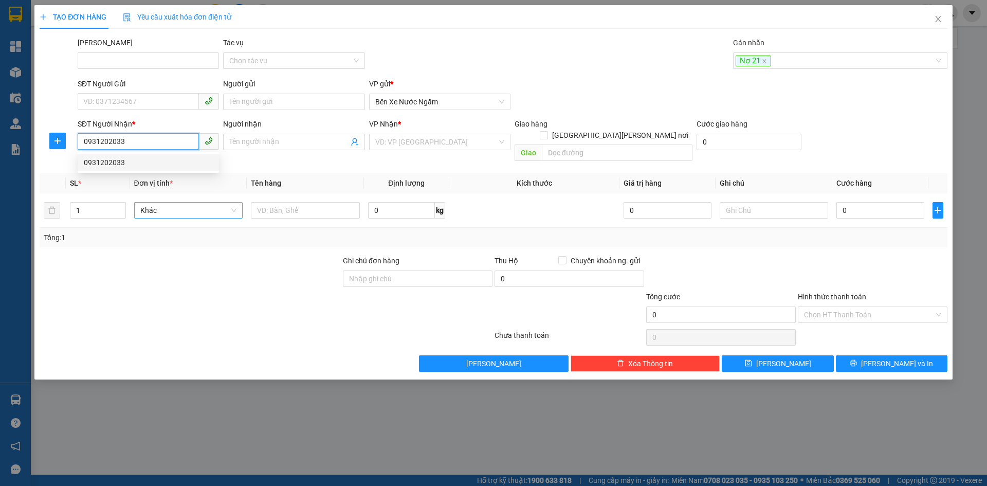
click at [113, 163] on div "0931202033" at bounding box center [148, 162] width 129 height 11
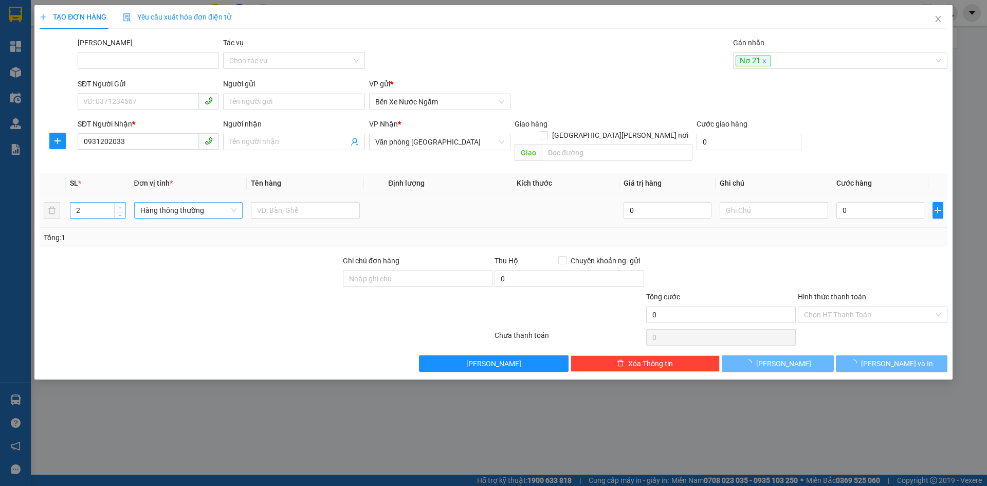
click at [118, 205] on span "up" at bounding box center [120, 208] width 6 height 6
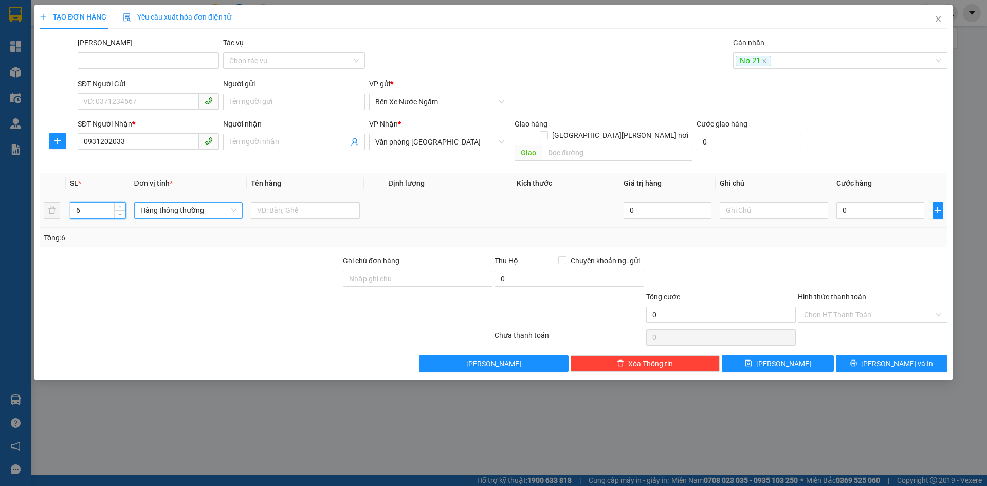
click at [168, 202] on span "Hàng thông thường" at bounding box center [188, 209] width 97 height 15
click at [170, 250] on div "Kiện vừa" at bounding box center [188, 252] width 97 height 11
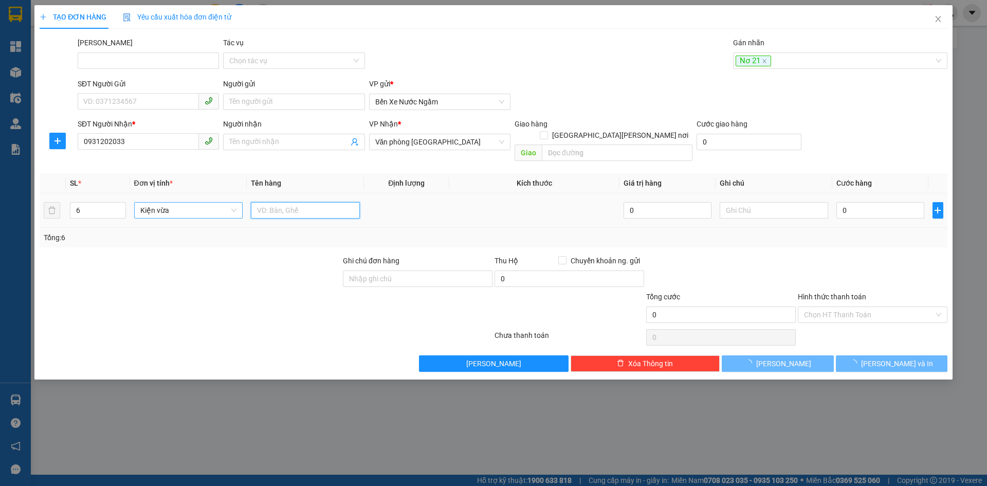
click at [282, 202] on input "text" at bounding box center [305, 210] width 109 height 16
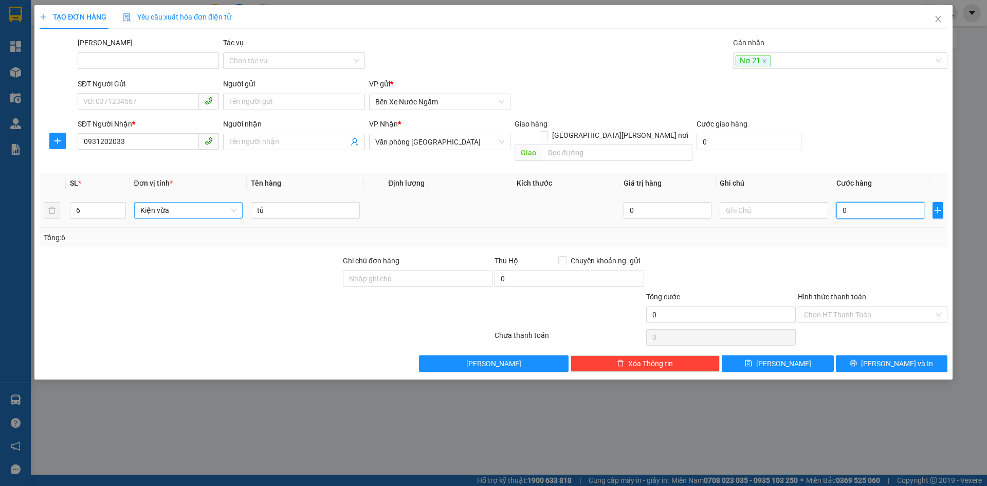
click at [869, 202] on input "0" at bounding box center [879, 210] width 87 height 16
click at [764, 355] on button "[PERSON_NAME]" at bounding box center [778, 363] width 112 height 16
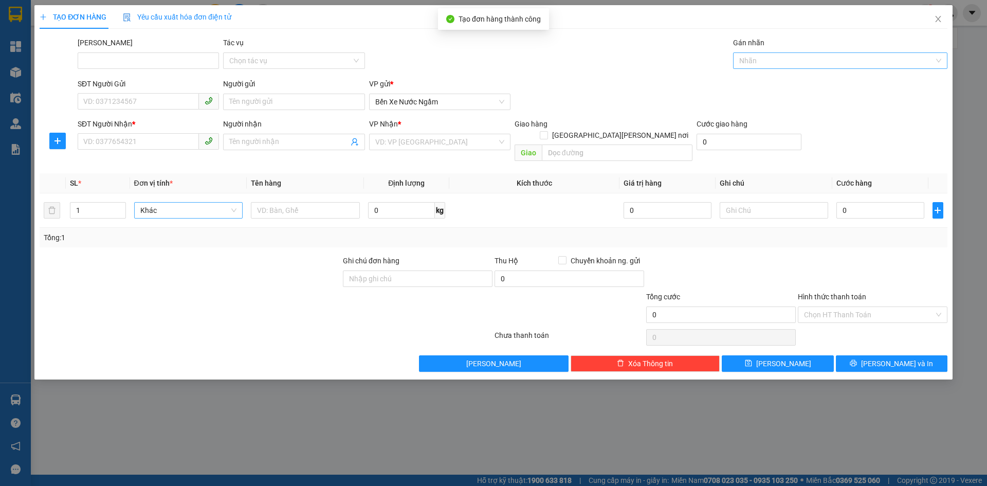
click at [740, 55] on input "Gán nhãn" at bounding box center [740, 60] width 2 height 12
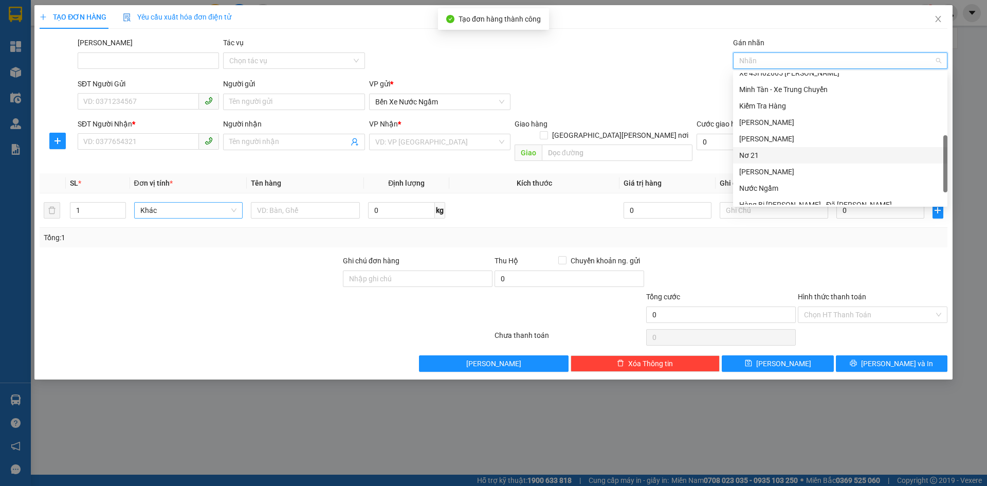
drag, startPoint x: 751, startPoint y: 157, endPoint x: 724, endPoint y: 159, distance: 27.3
click at [751, 157] on div "Nơ 21" at bounding box center [840, 155] width 202 height 11
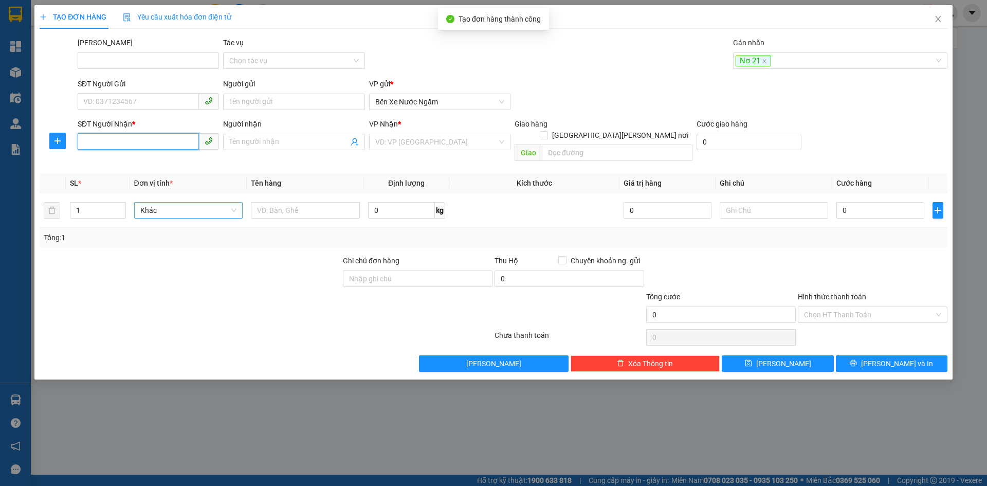
click at [95, 143] on input "SĐT Người Nhận *" at bounding box center [138, 141] width 121 height 16
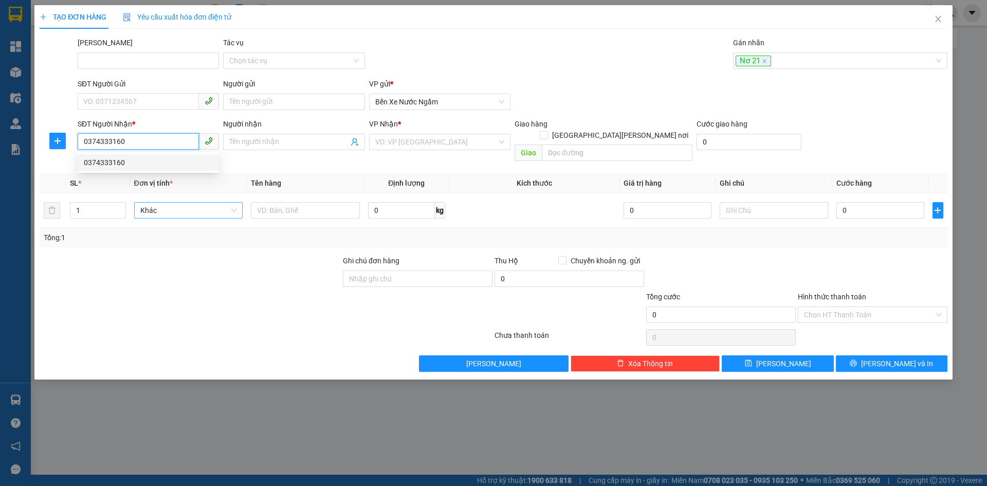
click at [105, 162] on div "0374333160" at bounding box center [148, 162] width 129 height 11
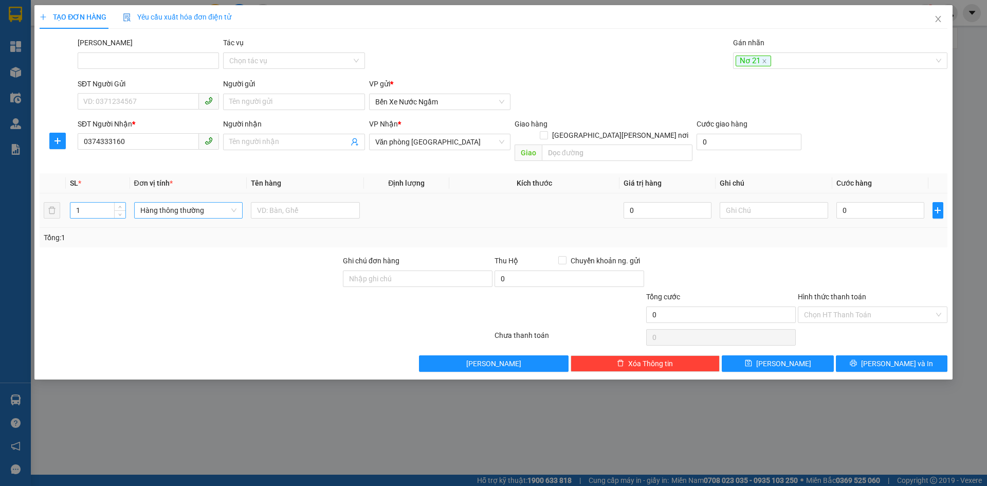
click at [94, 202] on input "1" at bounding box center [97, 209] width 54 height 15
click at [220, 202] on span "Hàng thông thường" at bounding box center [188, 209] width 97 height 15
click at [162, 250] on div "Bao vừa" at bounding box center [188, 252] width 97 height 11
click at [848, 202] on input "0" at bounding box center [879, 210] width 87 height 16
click at [847, 232] on div "Tổng: 13" at bounding box center [493, 237] width 899 height 11
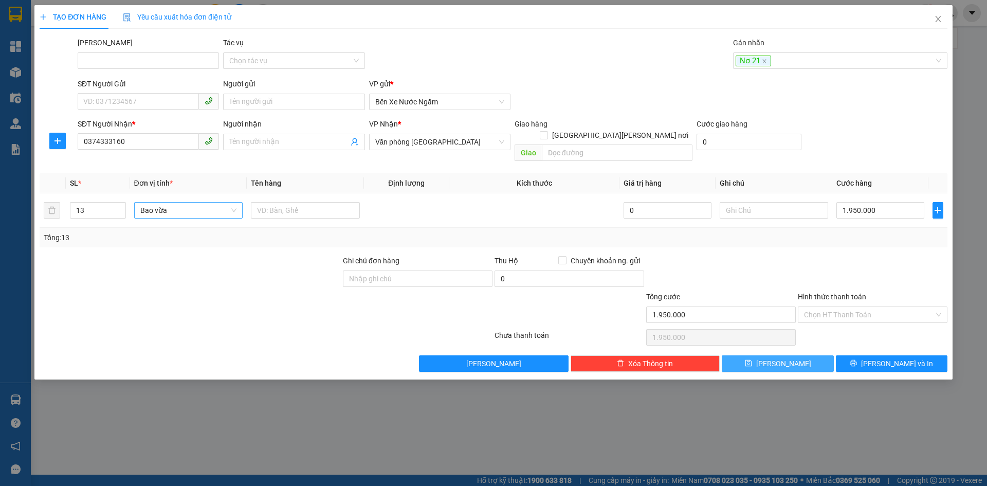
click at [762, 355] on button "[PERSON_NAME]" at bounding box center [778, 363] width 112 height 16
click at [752, 60] on div at bounding box center [834, 60] width 199 height 12
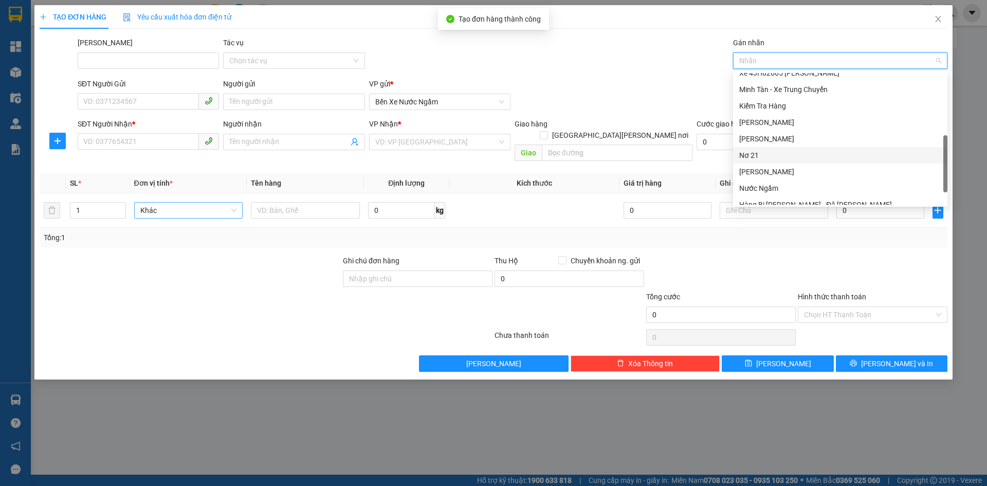
click at [742, 155] on div "Nơ 21" at bounding box center [840, 155] width 202 height 11
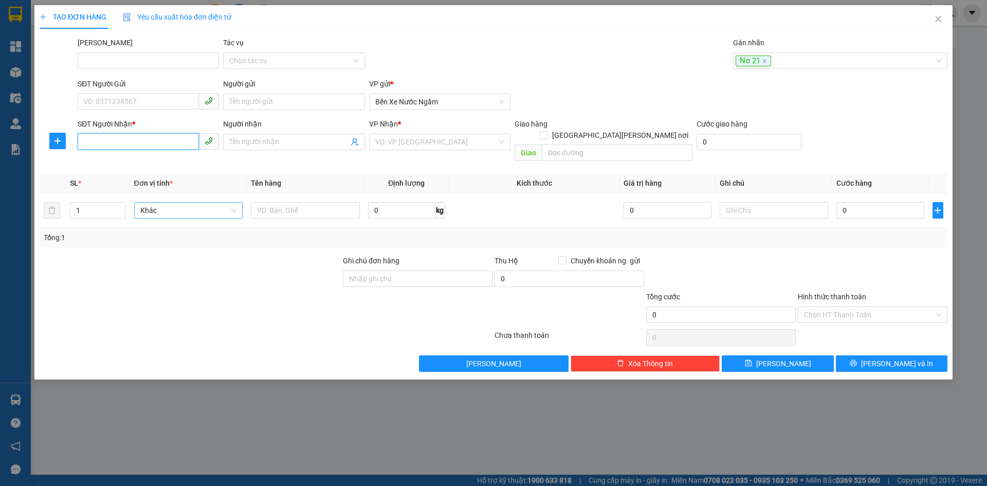
click at [92, 135] on input "SĐT Người Nhận *" at bounding box center [138, 141] width 121 height 16
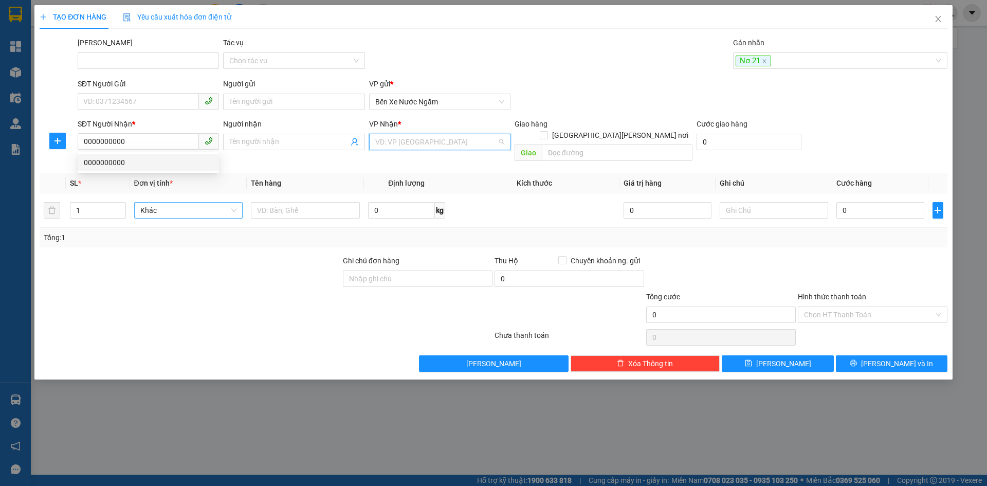
click at [420, 142] on input "search" at bounding box center [436, 141] width 122 height 15
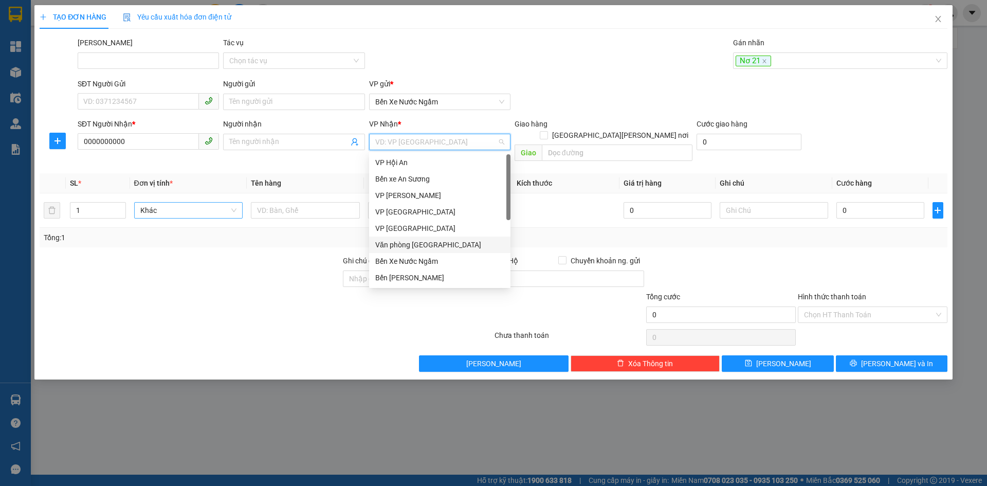
click at [438, 241] on div "Văn phòng [GEOGRAPHIC_DATA]" at bounding box center [439, 244] width 129 height 11
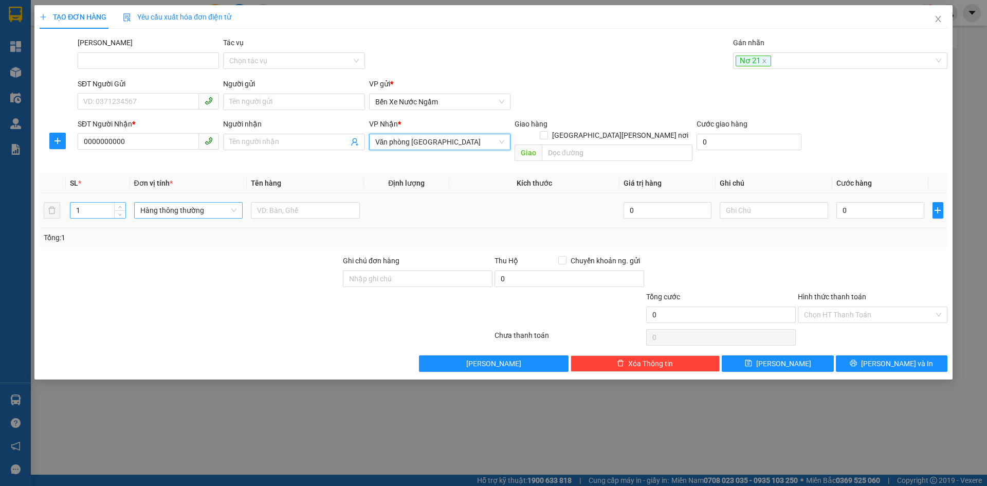
click at [83, 202] on input "1" at bounding box center [97, 209] width 54 height 15
click at [187, 205] on span "Hàng thông thường" at bounding box center [188, 209] width 97 height 15
click at [156, 252] on div "Kiện vừa" at bounding box center [188, 252] width 97 height 11
click at [281, 204] on input "text" at bounding box center [305, 210] width 109 height 16
click at [884, 202] on input "0" at bounding box center [879, 210] width 87 height 16
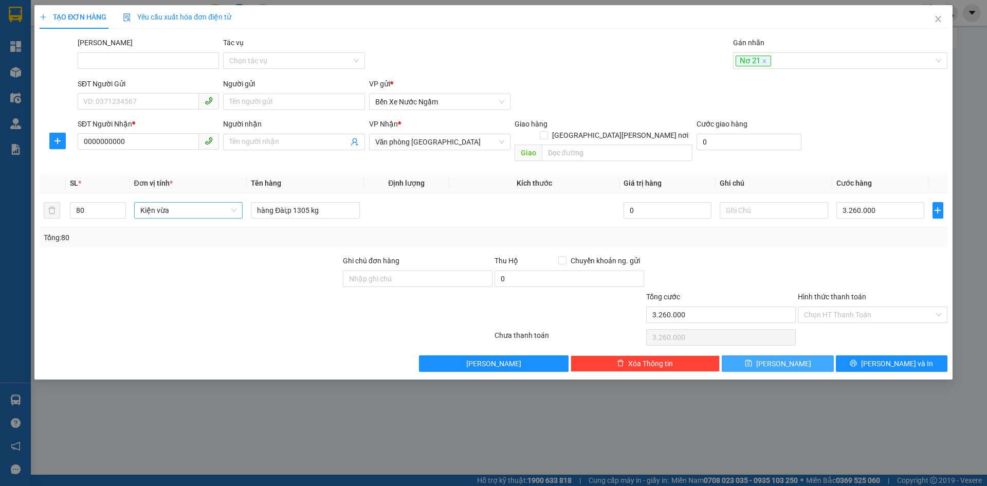
click at [759, 355] on button "[PERSON_NAME]" at bounding box center [778, 363] width 112 height 16
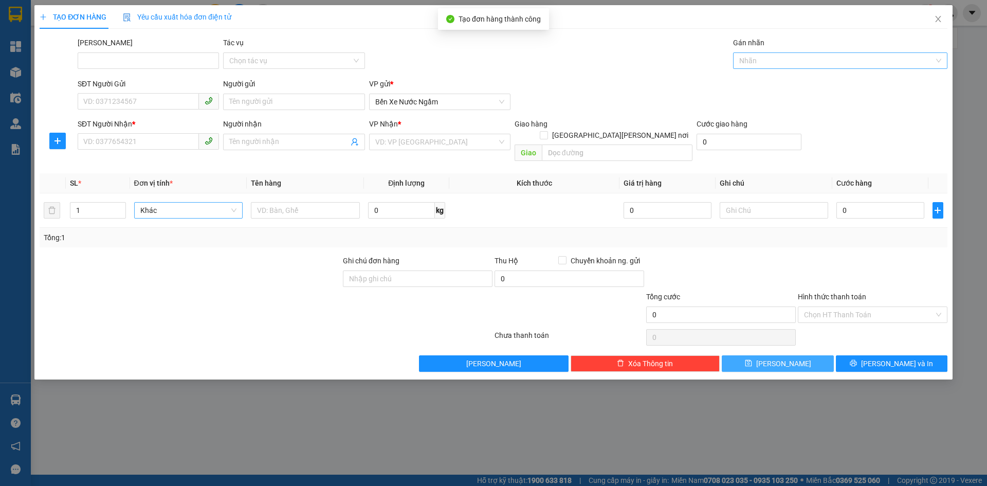
click at [749, 60] on div at bounding box center [834, 60] width 199 height 12
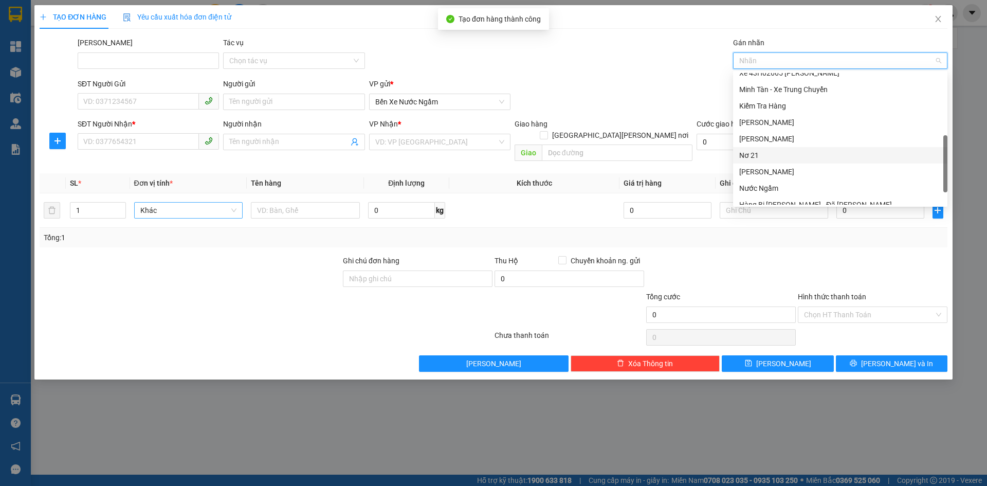
click at [752, 153] on div "Nơ 21" at bounding box center [840, 155] width 202 height 11
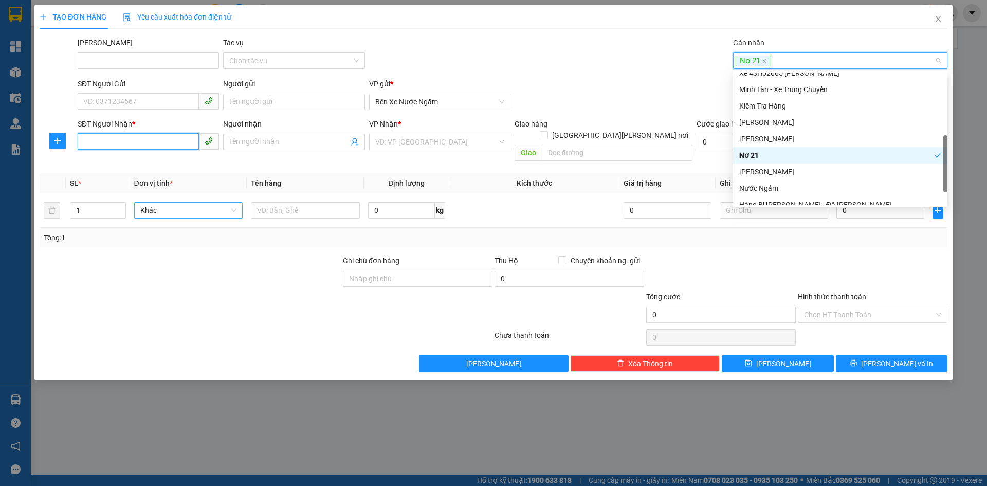
click at [105, 145] on input "SĐT Người Nhận *" at bounding box center [138, 141] width 121 height 16
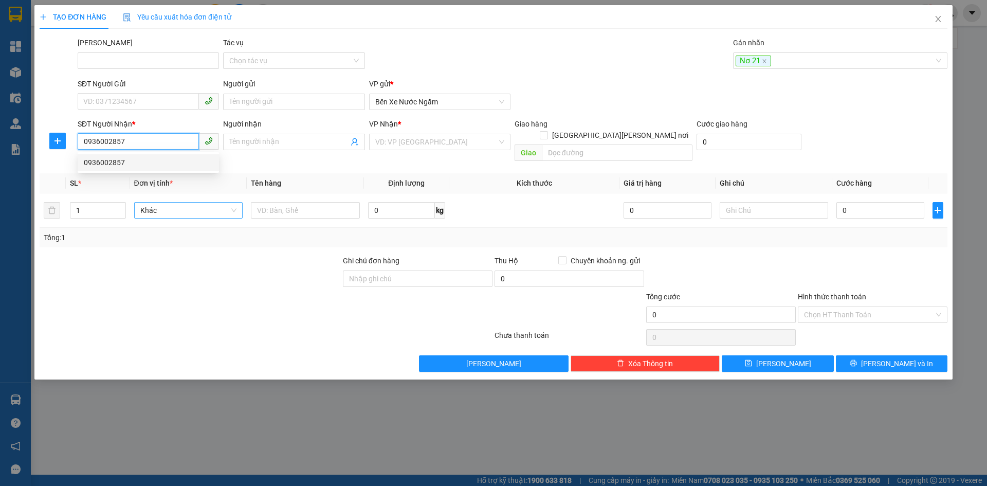
click at [104, 161] on div "0936002857" at bounding box center [148, 162] width 129 height 11
click at [149, 202] on span "Hàng thông thường" at bounding box center [188, 209] width 97 height 15
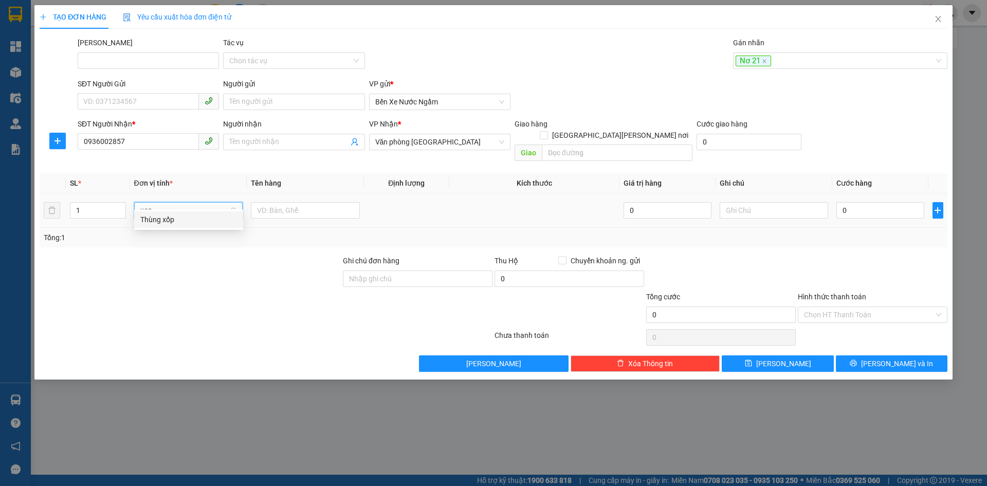
click at [177, 216] on div "Thùng xốp" at bounding box center [188, 219] width 97 height 11
click at [295, 202] on input "text" at bounding box center [305, 210] width 109 height 16
click at [867, 202] on input "0" at bounding box center [879, 210] width 87 height 16
click at [791, 355] on button "[PERSON_NAME]" at bounding box center [778, 363] width 112 height 16
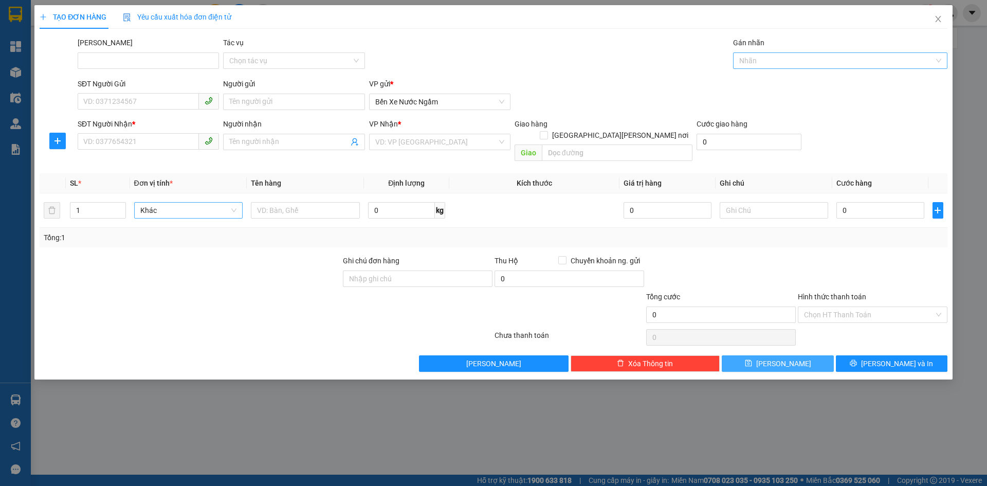
click at [760, 62] on div at bounding box center [834, 60] width 199 height 12
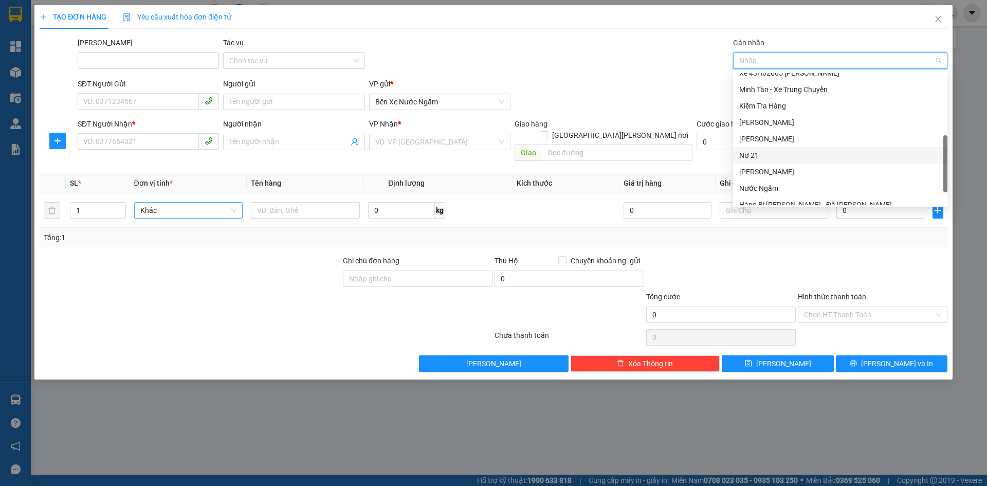
click at [743, 158] on div "Nơ 21" at bounding box center [840, 155] width 202 height 11
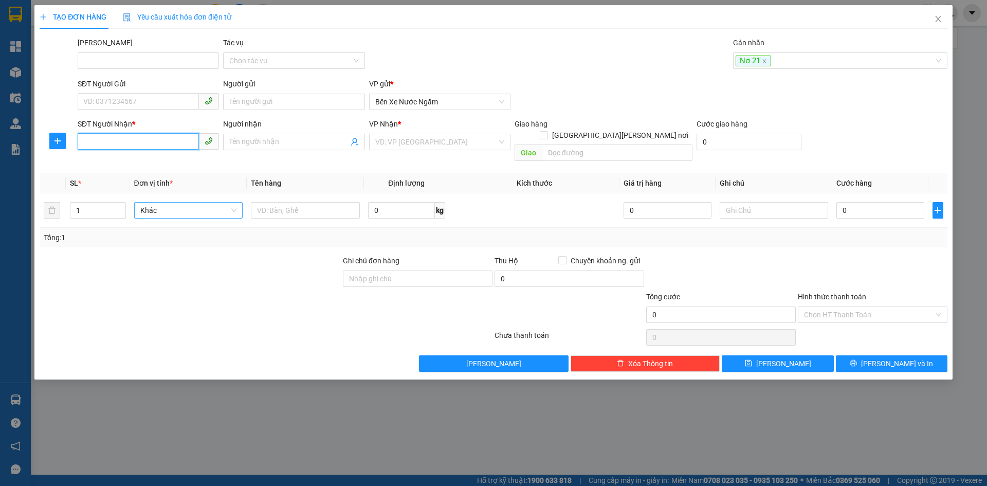
drag, startPoint x: 107, startPoint y: 142, endPoint x: 196, endPoint y: 157, distance: 89.6
click at [107, 142] on input "SĐT Người Nhận *" at bounding box center [138, 141] width 121 height 16
click at [100, 165] on div "0915777608" at bounding box center [148, 162] width 129 height 11
click at [172, 202] on span "Hàng thông thường" at bounding box center [188, 209] width 97 height 15
click at [157, 250] on div "Kiện vừa" at bounding box center [188, 252] width 97 height 11
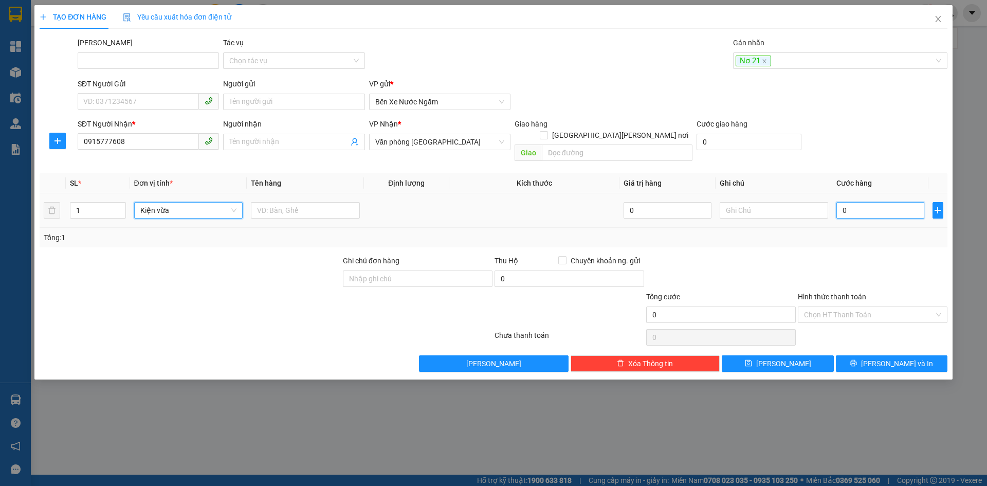
click at [866, 203] on input "0" at bounding box center [879, 210] width 87 height 16
click at [835, 307] on input "Hình thức thanh toán" at bounding box center [869, 314] width 130 height 15
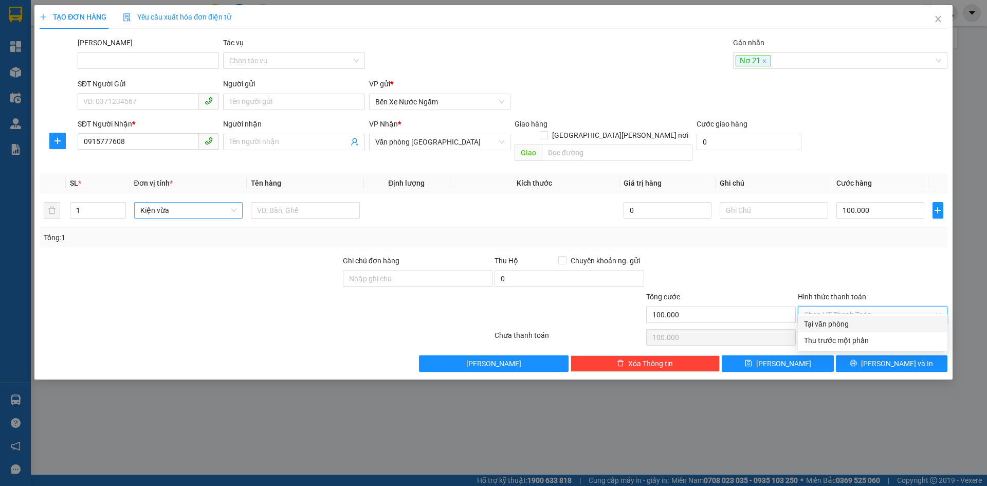
click at [826, 317] on div "Tại văn phòng" at bounding box center [873, 324] width 150 height 16
click at [795, 355] on button "[PERSON_NAME]" at bounding box center [778, 363] width 112 height 16
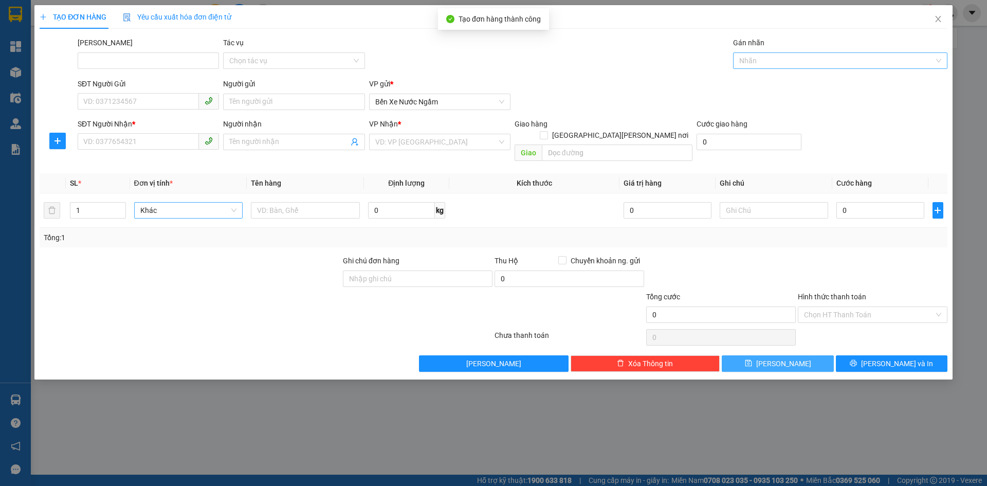
click at [759, 59] on div at bounding box center [834, 60] width 199 height 12
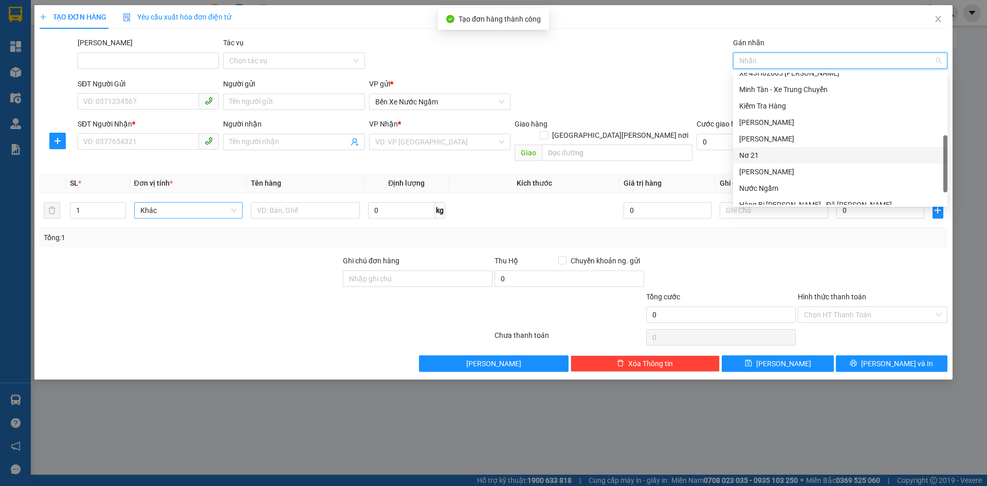
click at [749, 156] on div "Nơ 21" at bounding box center [840, 155] width 202 height 11
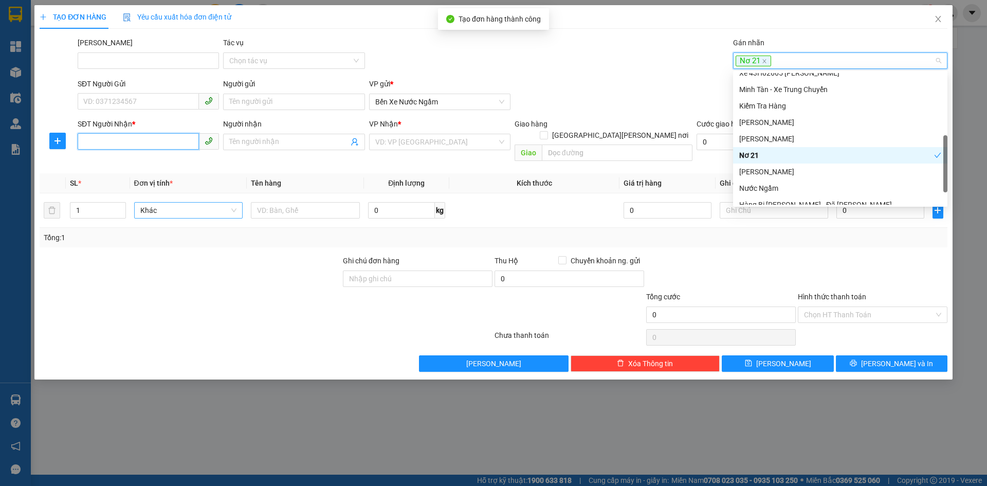
click at [108, 142] on input "SĐT Người Nhận *" at bounding box center [138, 141] width 121 height 16
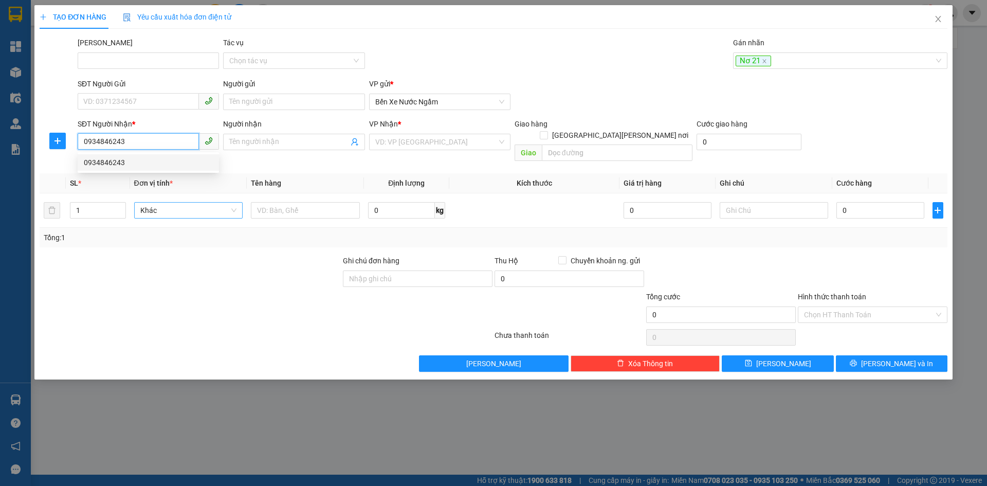
click at [105, 164] on div "0934846243" at bounding box center [148, 162] width 129 height 11
click at [161, 202] on span "Hàng thông thường" at bounding box center [188, 209] width 97 height 15
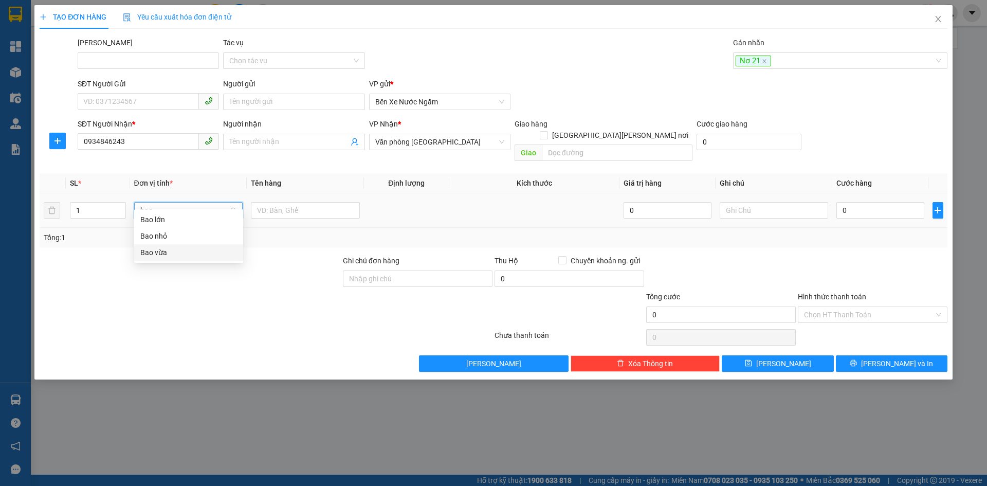
click at [151, 252] on div "Bao vừa" at bounding box center [188, 252] width 97 height 11
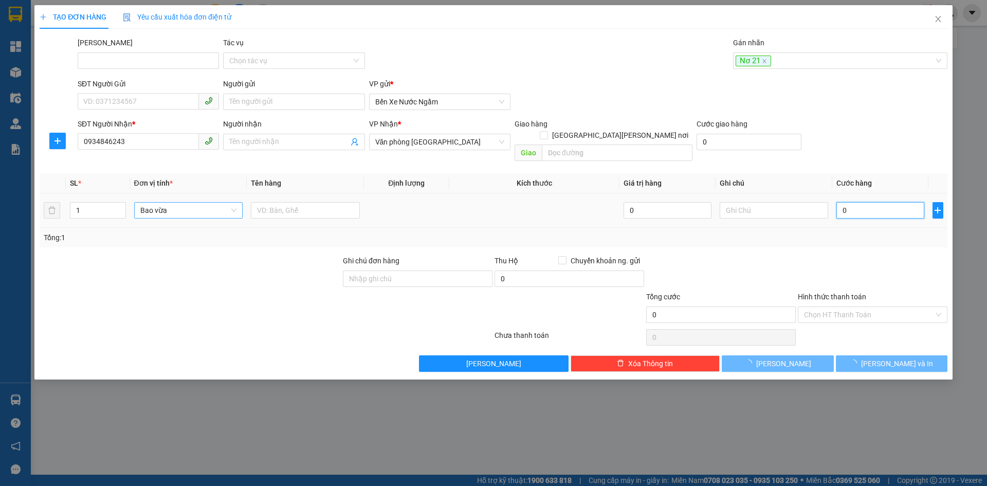
click at [897, 202] on input "0" at bounding box center [879, 210] width 87 height 16
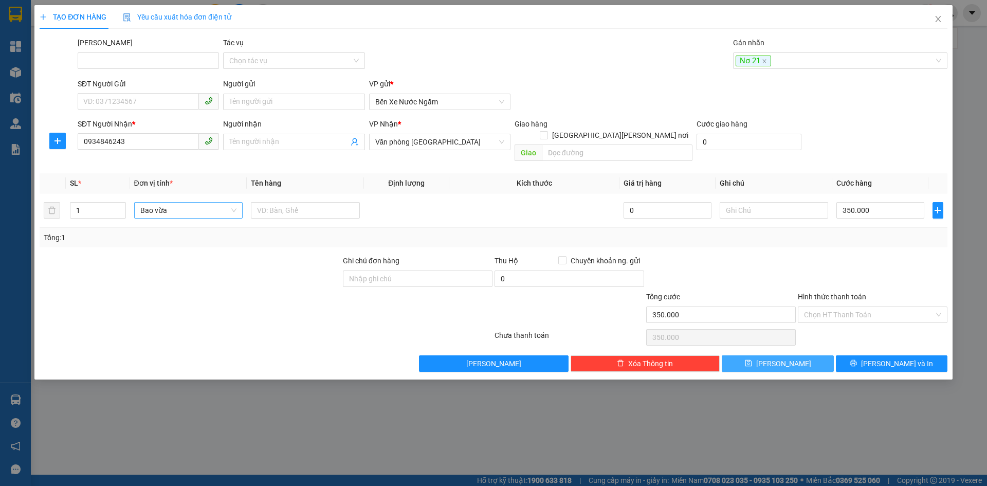
click at [765, 355] on button "[PERSON_NAME]" at bounding box center [778, 363] width 112 height 16
click at [757, 61] on div at bounding box center [834, 60] width 199 height 12
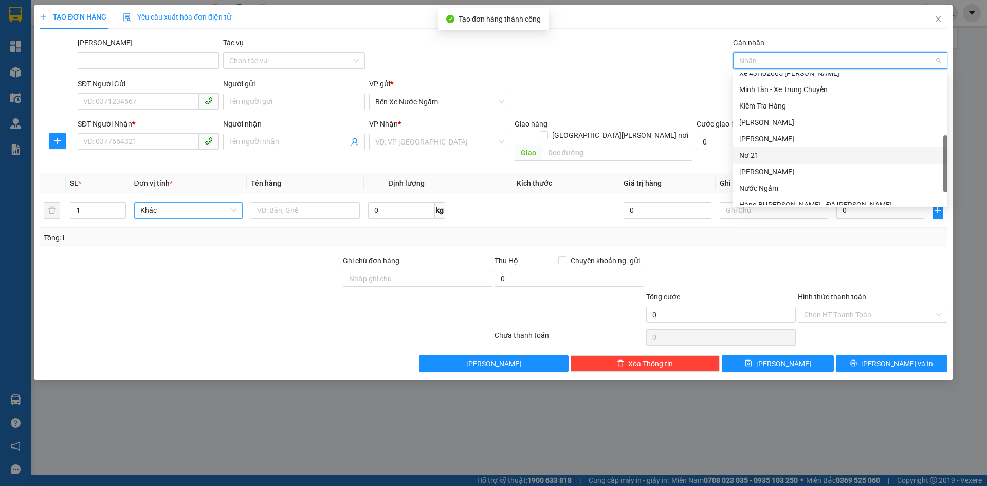
click at [749, 152] on div "Nơ 21" at bounding box center [840, 155] width 202 height 11
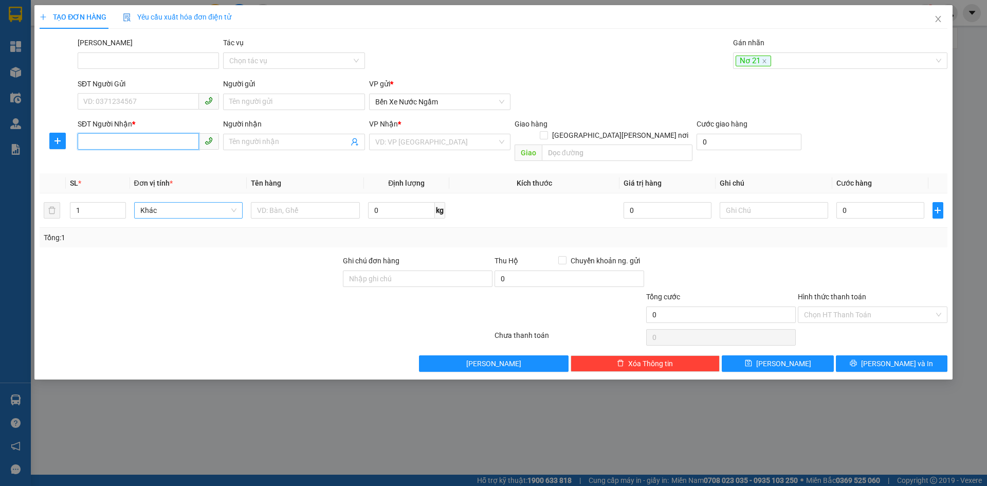
click at [93, 139] on input "SĐT Người Nhận *" at bounding box center [138, 141] width 121 height 16
click at [116, 160] on div "0971444990 - [PERSON_NAME]" at bounding box center [148, 162] width 129 height 11
click at [114, 202] on span "Increase Value" at bounding box center [119, 206] width 11 height 9
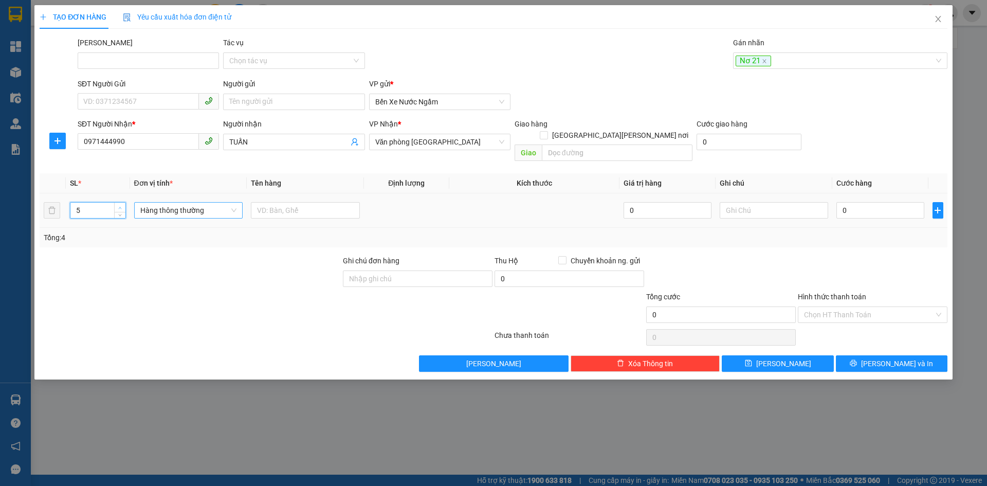
click at [114, 202] on span "Increase Value" at bounding box center [119, 206] width 11 height 9
click at [181, 202] on span "Hàng thông thường" at bounding box center [188, 209] width 97 height 15
click at [149, 251] on div "Kiện vừa" at bounding box center [188, 252] width 97 height 11
click at [874, 202] on input "0" at bounding box center [879, 210] width 87 height 16
click at [785, 358] on span "[PERSON_NAME]" at bounding box center [783, 363] width 55 height 11
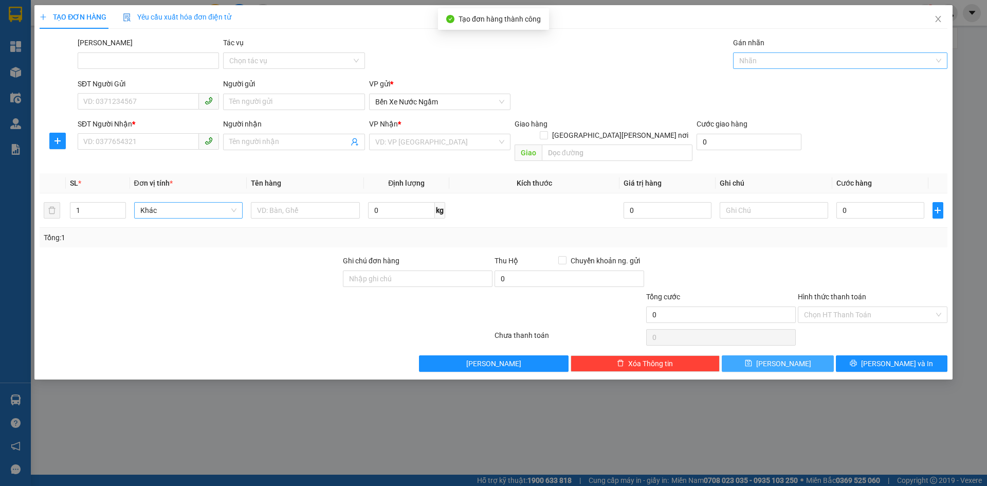
click at [770, 62] on div at bounding box center [834, 60] width 199 height 12
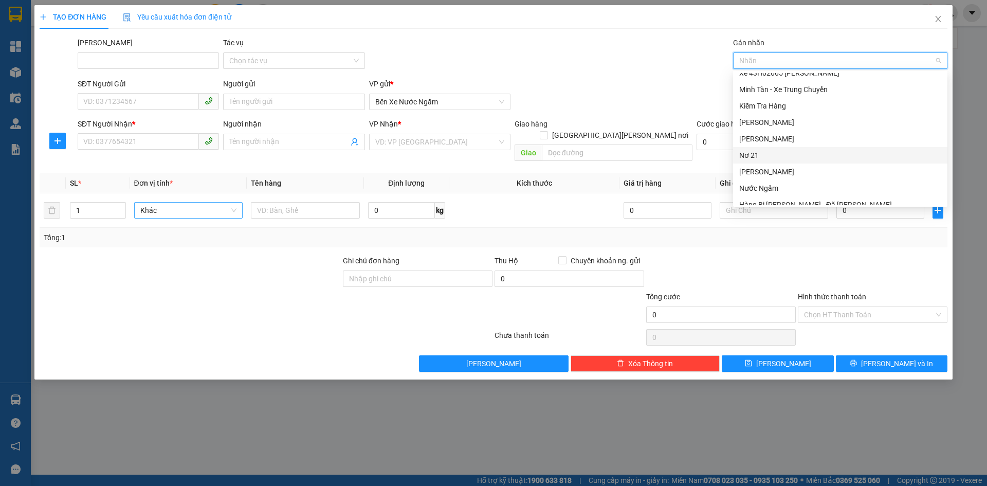
click at [751, 154] on div "Nơ 21" at bounding box center [840, 155] width 202 height 11
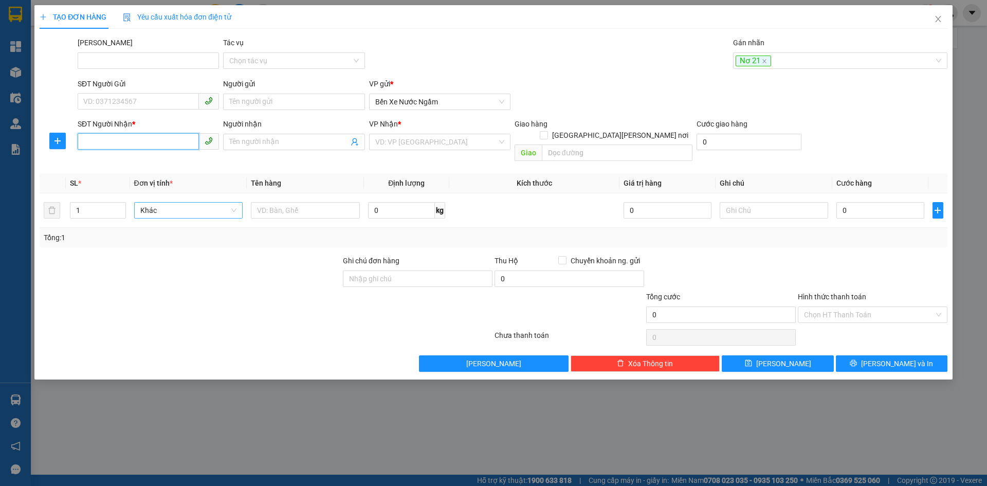
click at [127, 134] on input "SĐT Người Nhận *" at bounding box center [138, 141] width 121 height 16
click at [107, 162] on div "0898174555 - [PERSON_NAME]" at bounding box center [148, 162] width 129 height 11
click at [96, 202] on input "1" at bounding box center [97, 209] width 54 height 15
click at [168, 202] on span "Hàng thông thường" at bounding box center [188, 209] width 97 height 15
click at [159, 252] on div "Kiện vừa" at bounding box center [188, 252] width 97 height 11
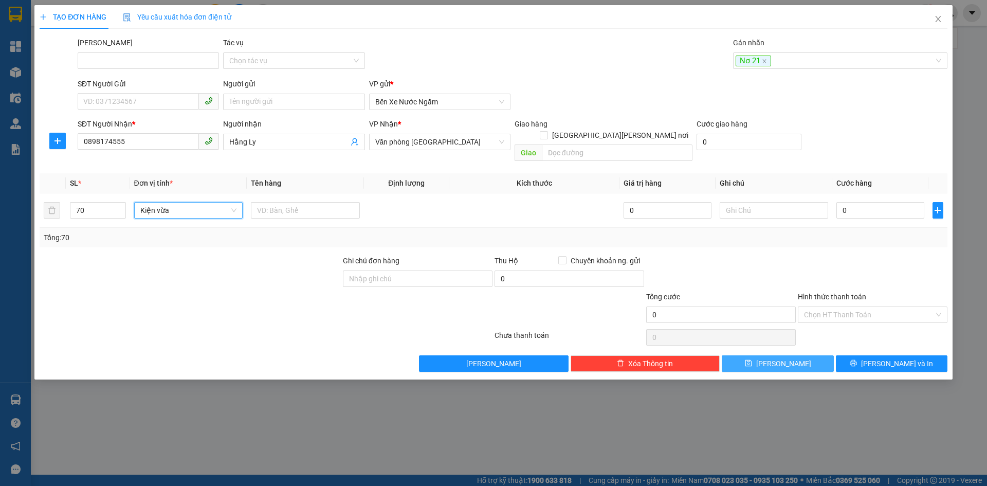
click at [762, 355] on button "[PERSON_NAME]" at bounding box center [778, 363] width 112 height 16
click at [757, 64] on div at bounding box center [834, 60] width 199 height 12
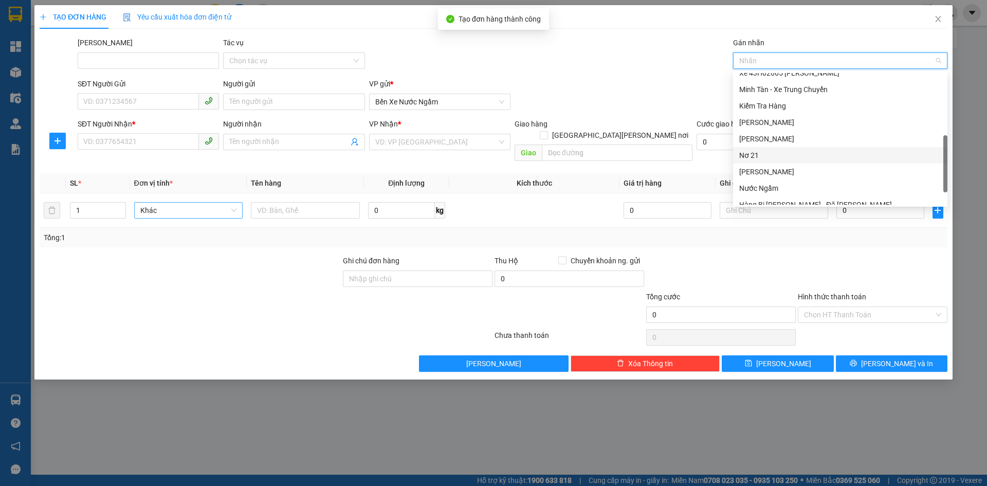
drag, startPoint x: 756, startPoint y: 152, endPoint x: 404, endPoint y: 131, distance: 352.7
click at [756, 152] on div "Nơ 21" at bounding box center [840, 155] width 202 height 11
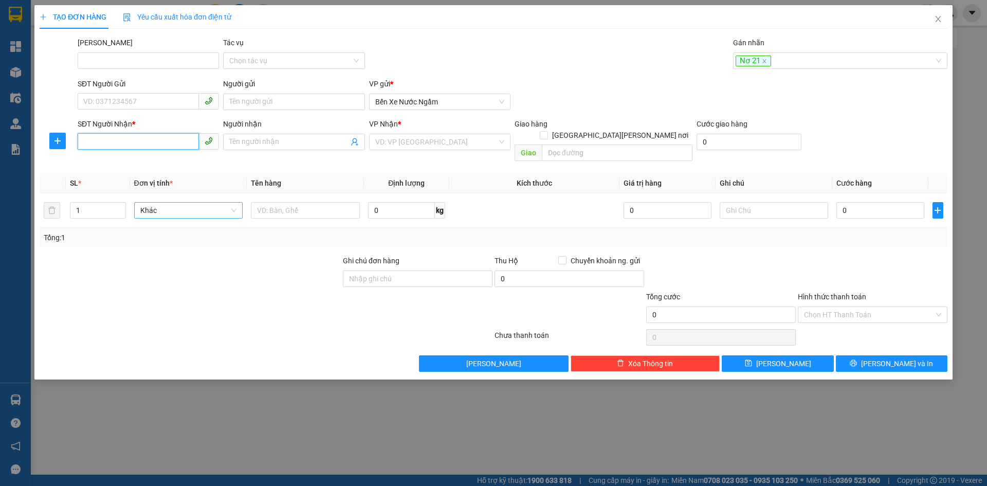
click at [98, 140] on input "SĐT Người Nhận *" at bounding box center [138, 141] width 121 height 16
click at [116, 163] on div "0342311994" at bounding box center [148, 162] width 129 height 11
click at [176, 202] on span "Hàng thông thường" at bounding box center [188, 209] width 97 height 15
click at [150, 249] on div "Bao vừa" at bounding box center [188, 252] width 97 height 11
click at [863, 202] on input "0" at bounding box center [879, 210] width 87 height 16
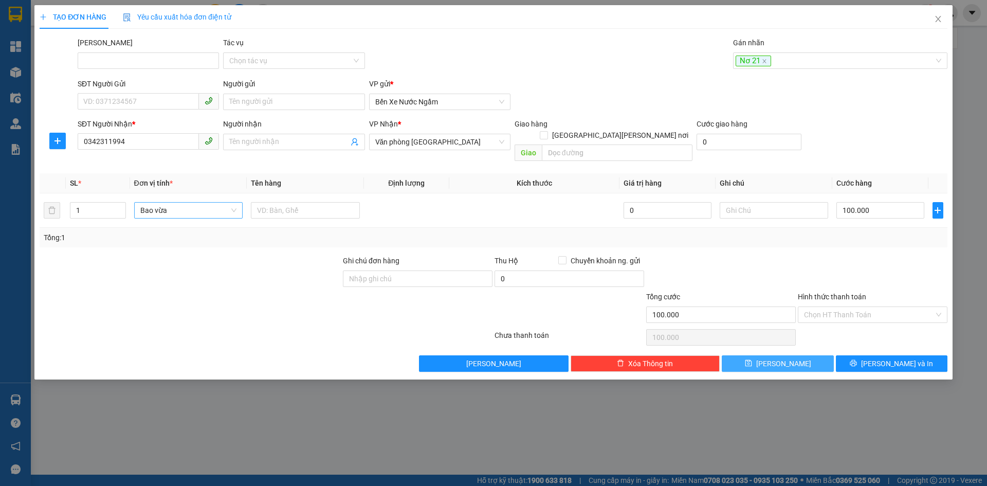
click at [736, 355] on button "[PERSON_NAME]" at bounding box center [778, 363] width 112 height 16
click at [760, 64] on div at bounding box center [834, 60] width 199 height 12
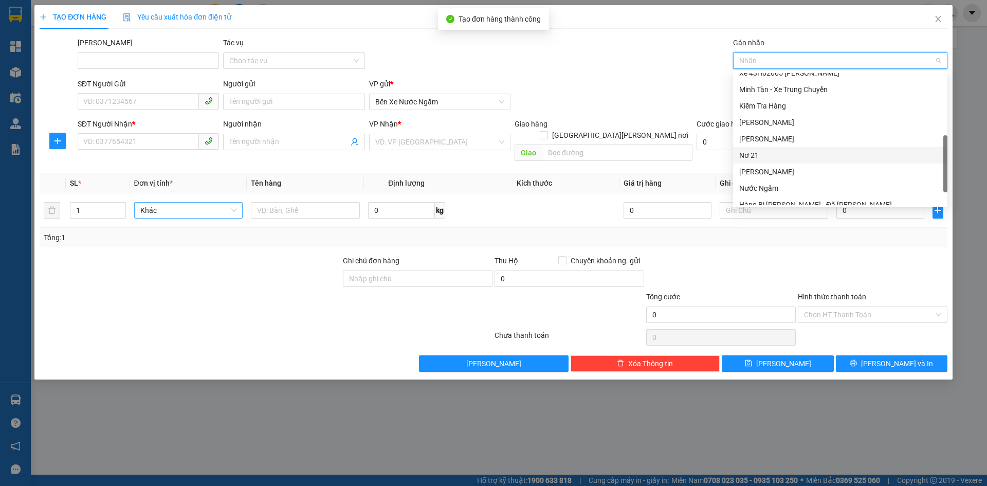
drag, startPoint x: 748, startPoint y: 160, endPoint x: 681, endPoint y: 155, distance: 67.0
click at [747, 160] on div "Nơ 21" at bounding box center [840, 155] width 202 height 11
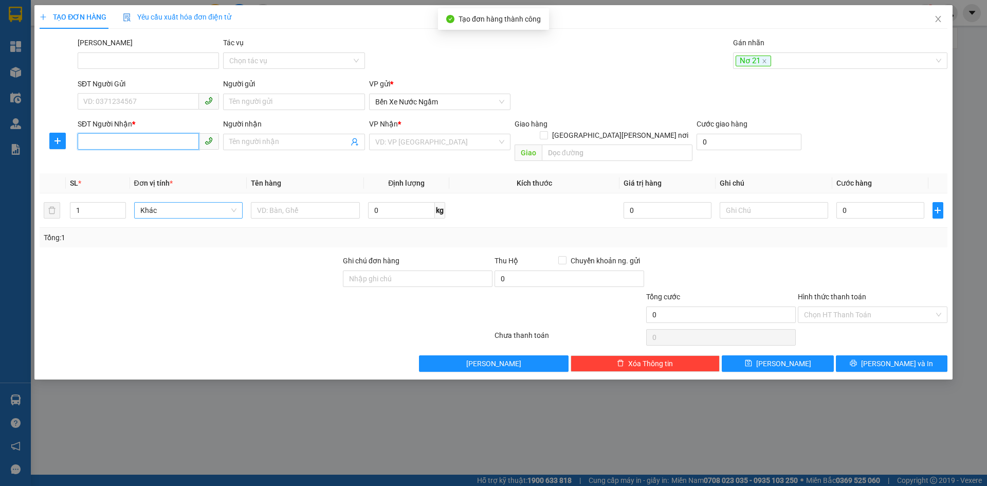
click at [85, 139] on input "SĐT Người Nhận *" at bounding box center [138, 141] width 121 height 16
click at [468, 138] on input "search" at bounding box center [436, 141] width 122 height 15
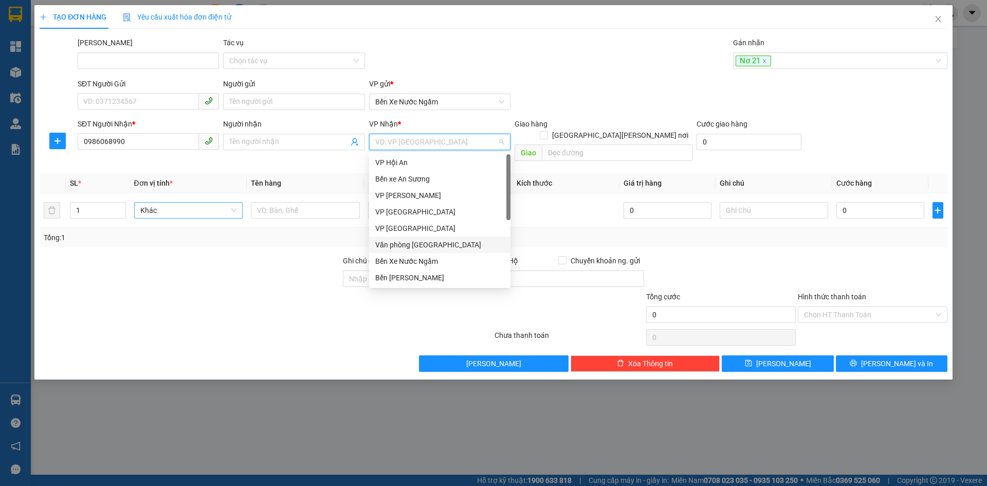
click at [413, 241] on div "Văn phòng [GEOGRAPHIC_DATA]" at bounding box center [439, 244] width 129 height 11
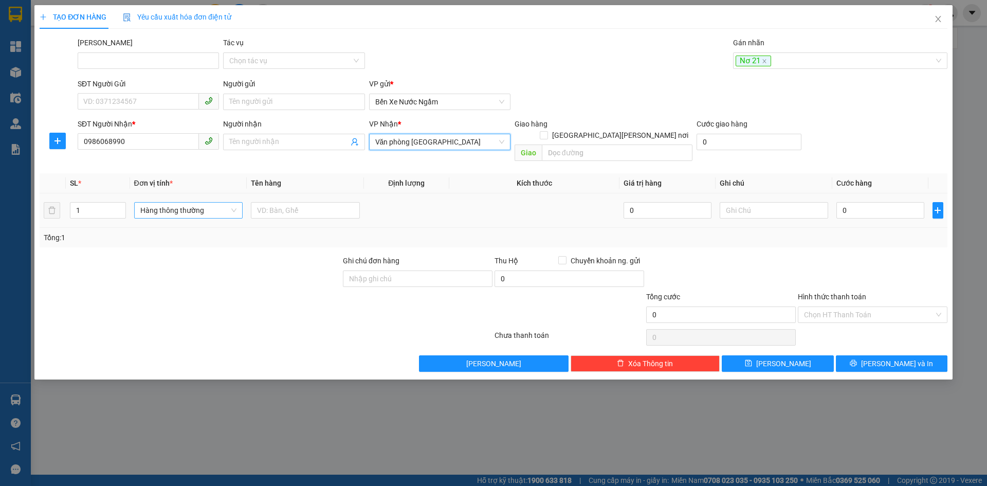
click at [159, 202] on span "Hàng thông thường" at bounding box center [188, 209] width 97 height 15
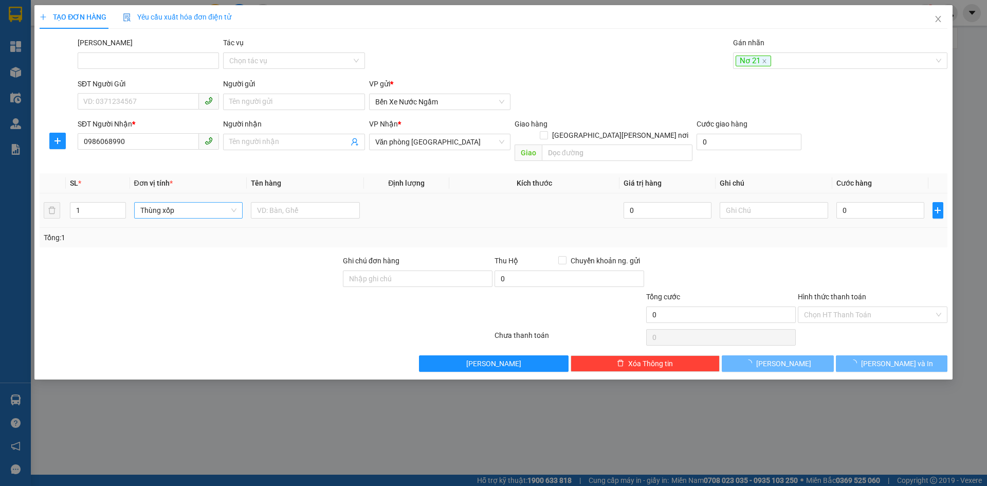
click at [897, 208] on div "0" at bounding box center [879, 210] width 87 height 21
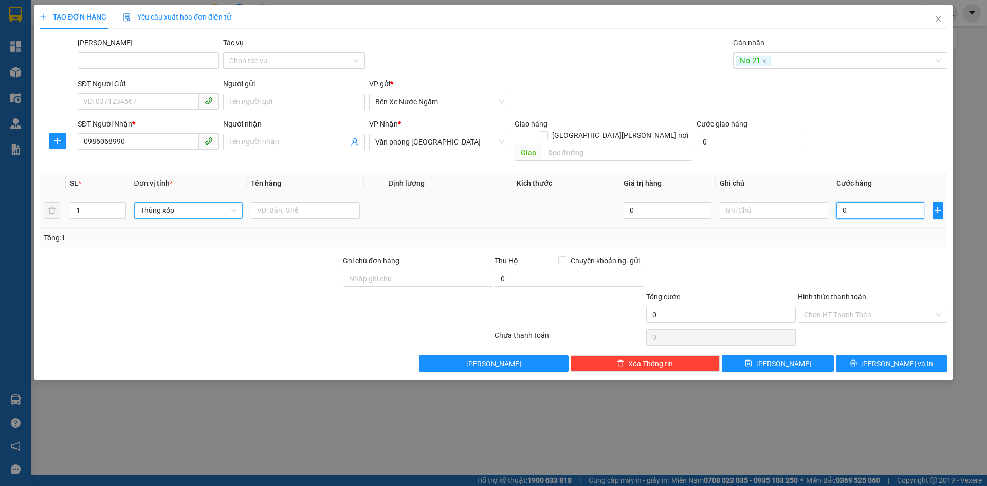
click at [889, 202] on input "0" at bounding box center [879, 210] width 87 height 16
click at [765, 355] on button "[PERSON_NAME]" at bounding box center [778, 363] width 112 height 16
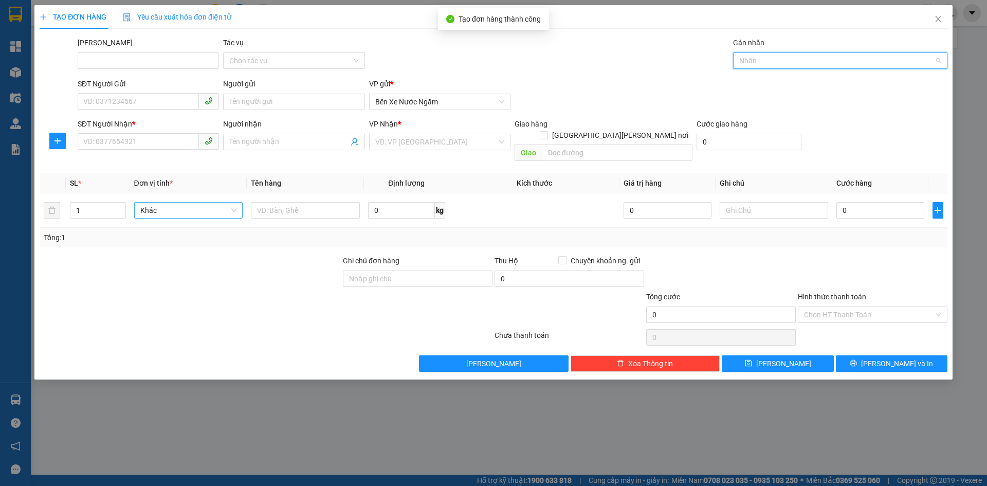
click at [741, 55] on input "Gán nhãn" at bounding box center [740, 60] width 2 height 12
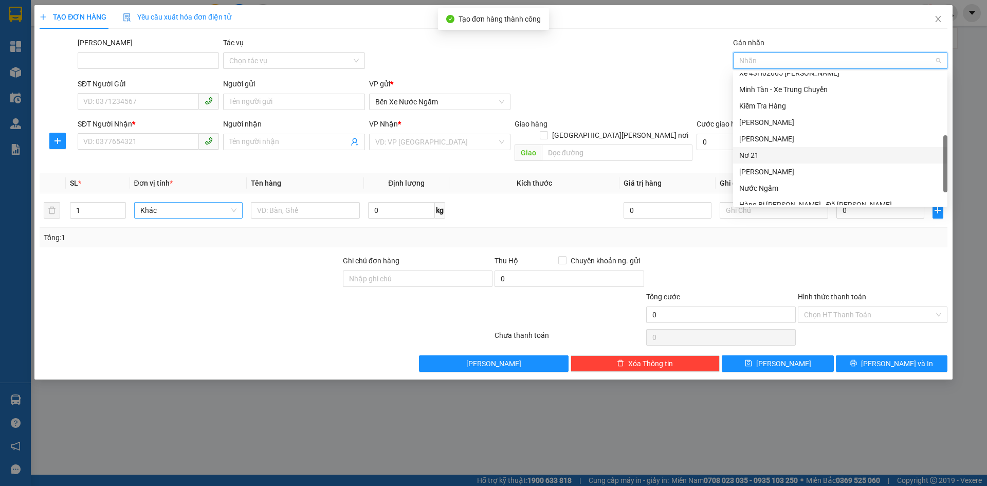
click at [759, 154] on div "Nơ 21" at bounding box center [840, 155] width 202 height 11
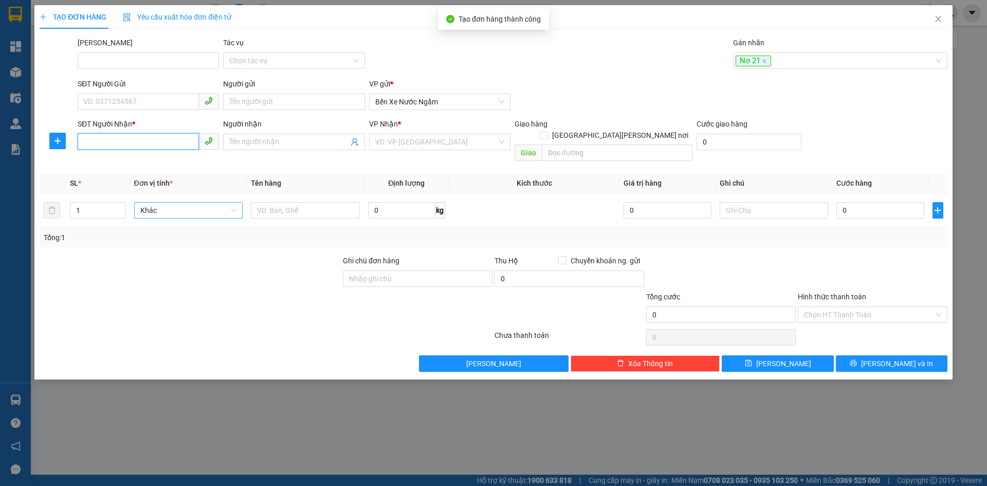
click at [120, 141] on input "SĐT Người Nhận *" at bounding box center [138, 141] width 121 height 16
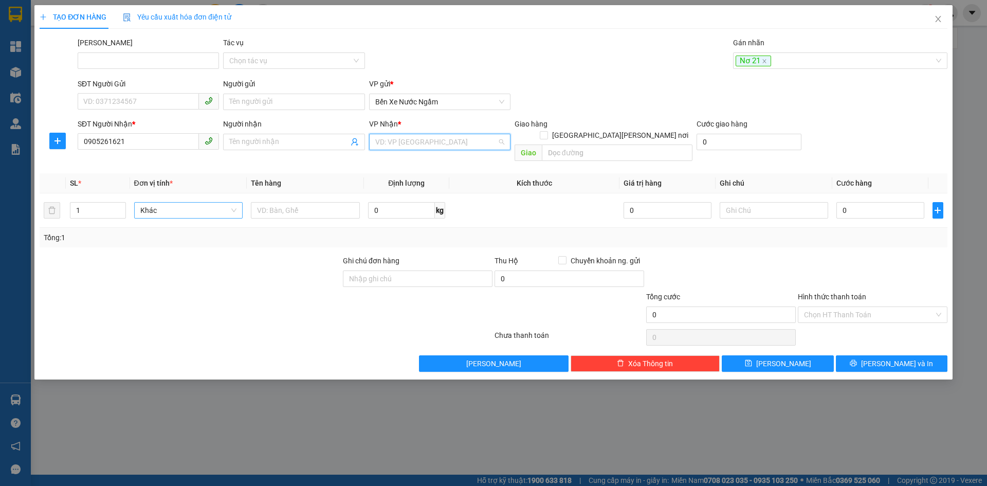
click at [420, 142] on input "search" at bounding box center [436, 141] width 122 height 15
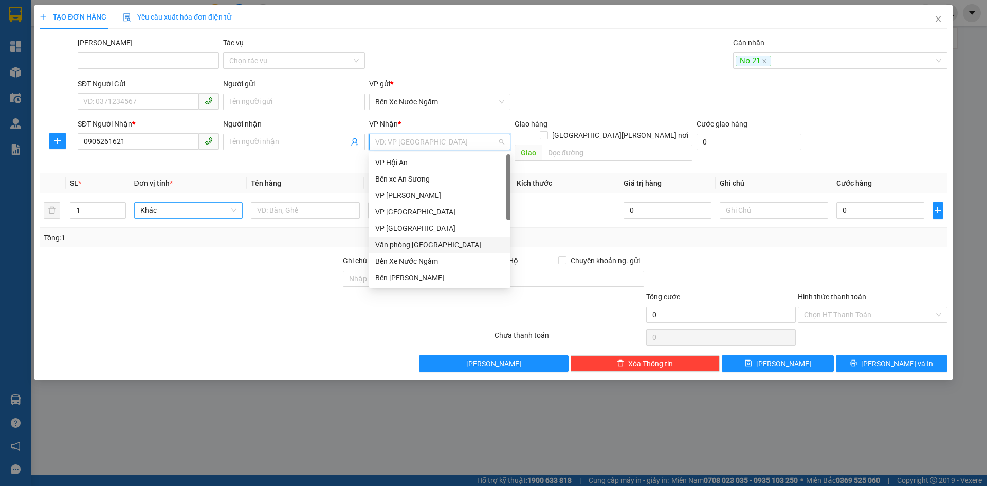
click at [415, 242] on div "Văn phòng [GEOGRAPHIC_DATA]" at bounding box center [439, 244] width 129 height 11
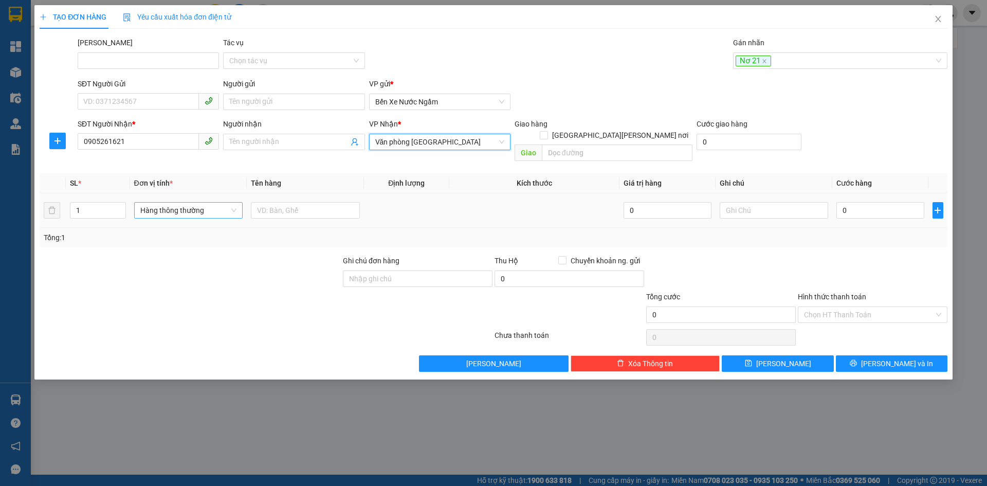
click at [163, 202] on span "Hàng thông thường" at bounding box center [188, 209] width 97 height 15
click at [168, 270] on div "Thùng vừa" at bounding box center [188, 268] width 97 height 11
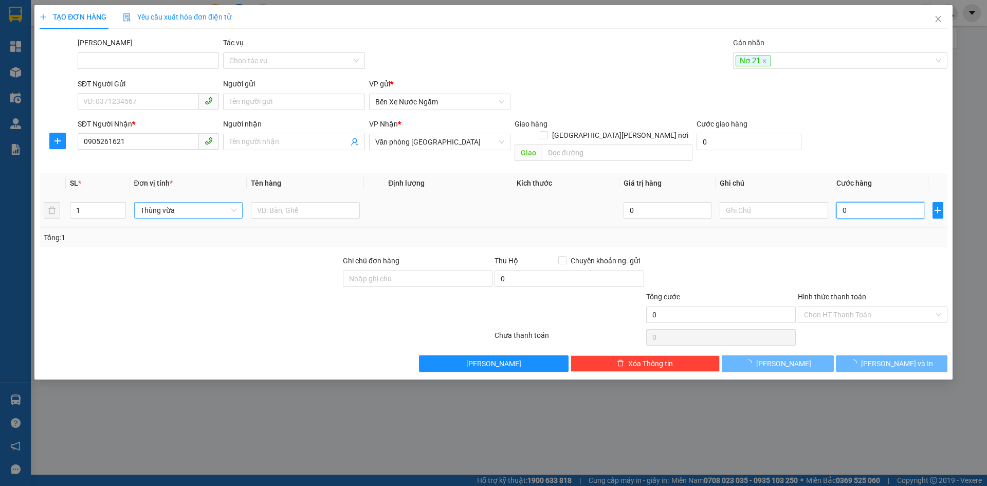
click at [859, 202] on input "0" at bounding box center [879, 210] width 87 height 16
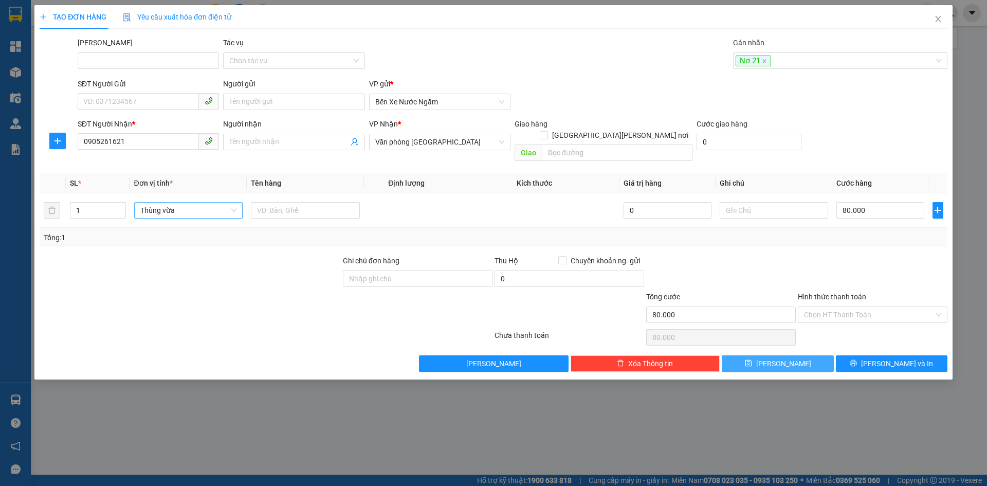
click at [751, 360] on icon "save" at bounding box center [748, 363] width 7 height 7
click at [743, 57] on div at bounding box center [834, 60] width 199 height 12
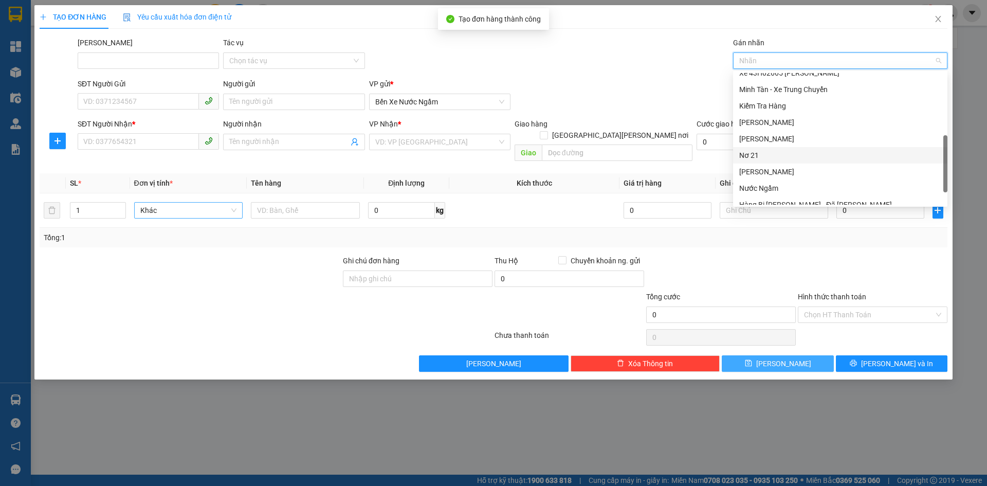
drag, startPoint x: 747, startPoint y: 157, endPoint x: 379, endPoint y: 135, distance: 368.6
click at [747, 158] on div "Nơ 21" at bounding box center [840, 155] width 202 height 11
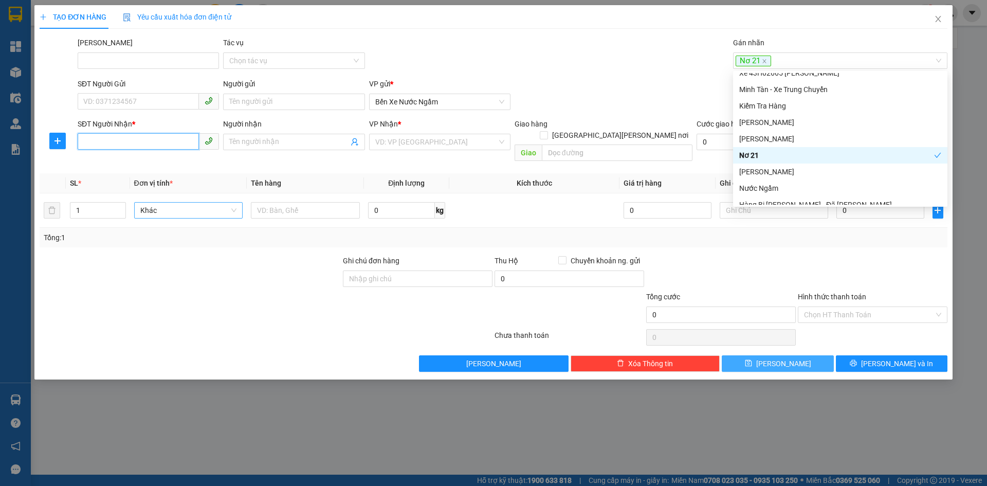
drag, startPoint x: 88, startPoint y: 137, endPoint x: 205, endPoint y: 131, distance: 116.8
click at [102, 137] on input "SĐT Người Nhận *" at bounding box center [138, 141] width 121 height 16
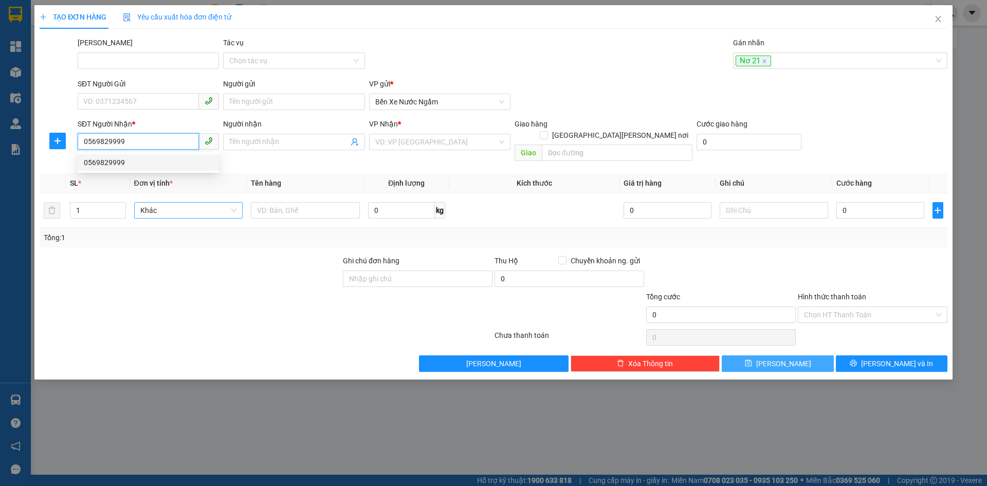
click at [108, 164] on div "0569829999" at bounding box center [148, 162] width 129 height 11
click at [145, 202] on span "Hàng thông thường" at bounding box center [188, 209] width 97 height 15
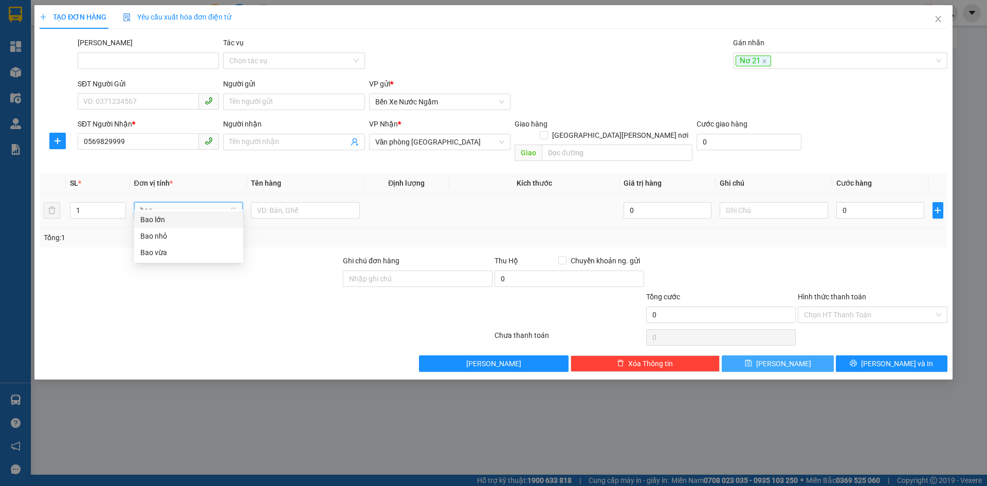
drag, startPoint x: 145, startPoint y: 250, endPoint x: 755, endPoint y: 184, distance: 614.1
click at [147, 248] on div "Bao vừa" at bounding box center [188, 252] width 97 height 11
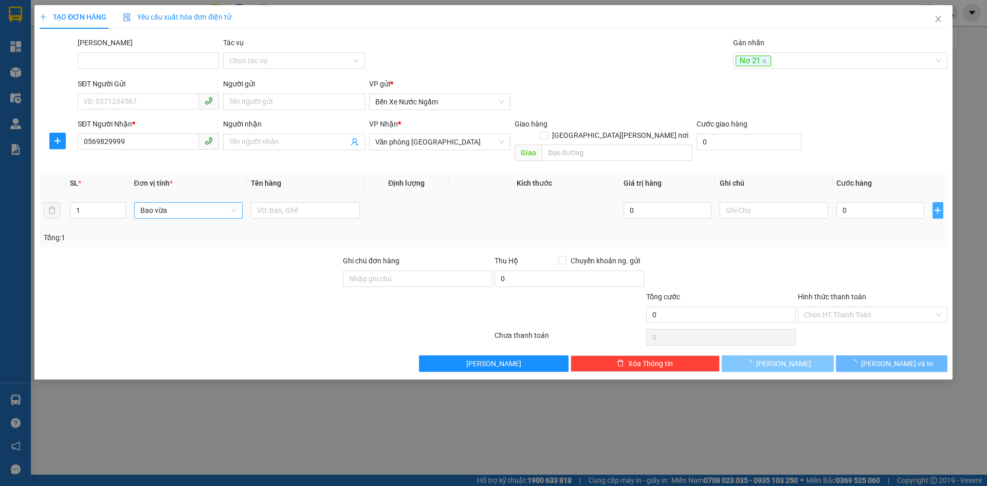
click at [940, 206] on icon "plus" at bounding box center [937, 210] width 8 height 8
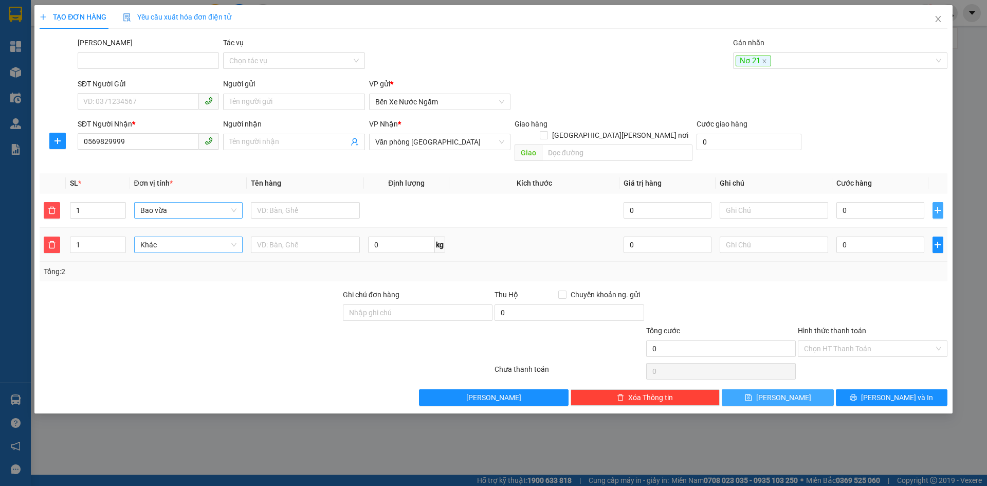
click at [173, 237] on span "Khác" at bounding box center [188, 244] width 97 height 15
click at [141, 256] on div "Bọc" at bounding box center [188, 253] width 97 height 11
click at [853, 237] on input "0" at bounding box center [879, 244] width 87 height 16
drag, startPoint x: 767, startPoint y: 387, endPoint x: 837, endPoint y: 108, distance: 287.7
click at [769, 389] on button "[PERSON_NAME]" at bounding box center [778, 397] width 112 height 16
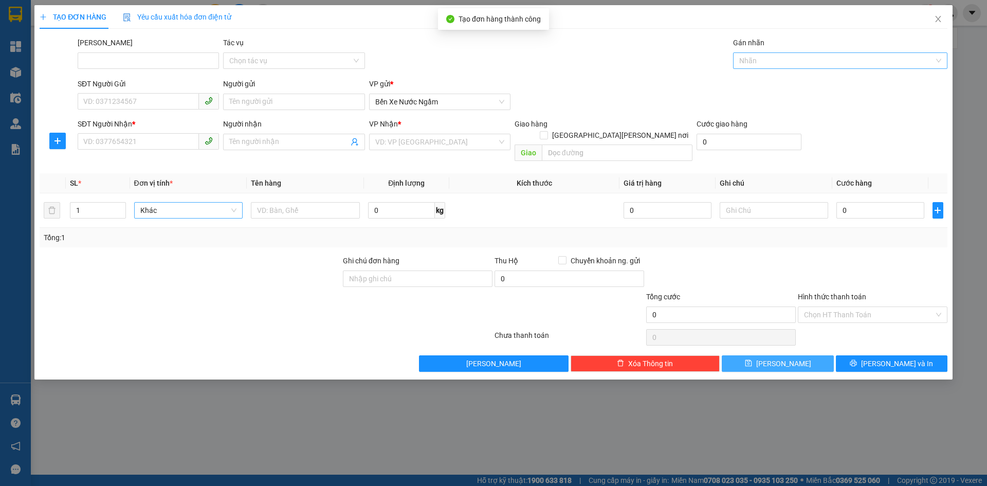
click at [750, 61] on div at bounding box center [834, 60] width 199 height 12
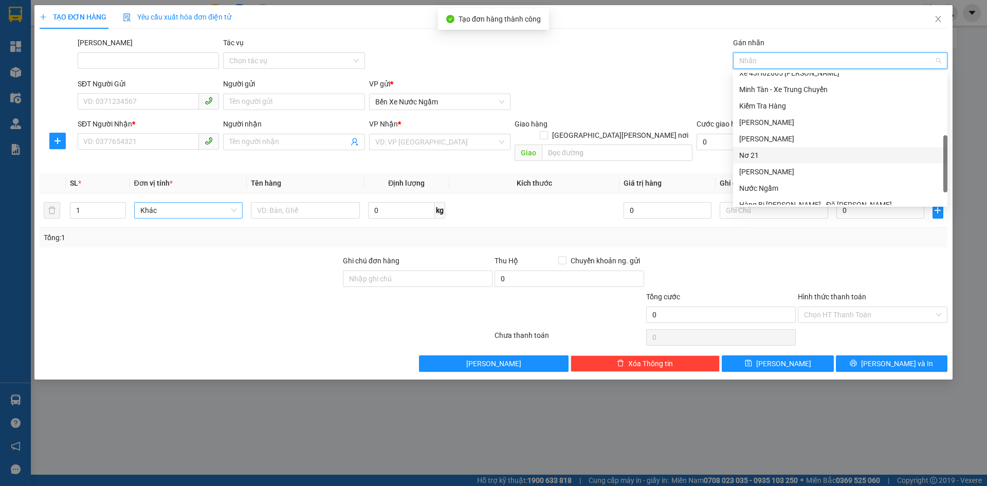
click at [745, 157] on div "Nơ 21" at bounding box center [840, 155] width 202 height 11
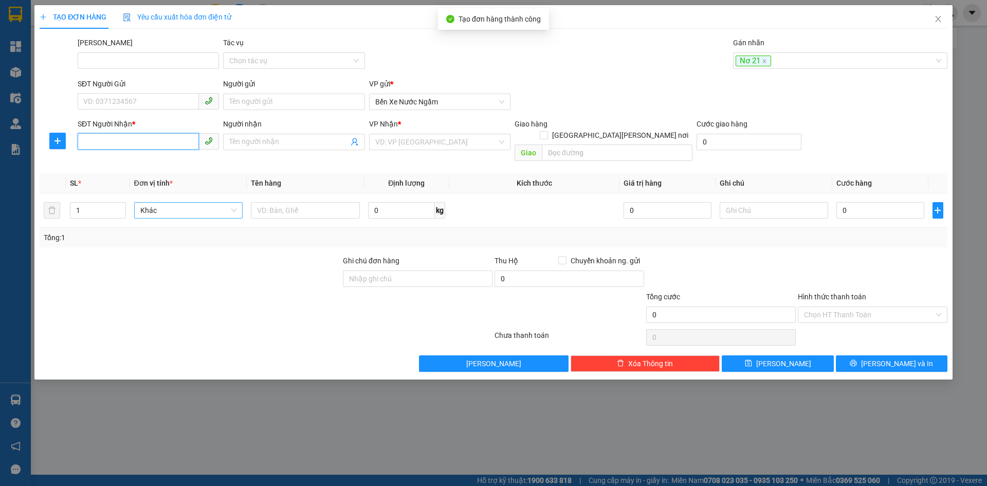
drag, startPoint x: 83, startPoint y: 138, endPoint x: 304, endPoint y: 138, distance: 220.5
click at [85, 138] on input "SĐT Người Nhận *" at bounding box center [138, 141] width 121 height 16
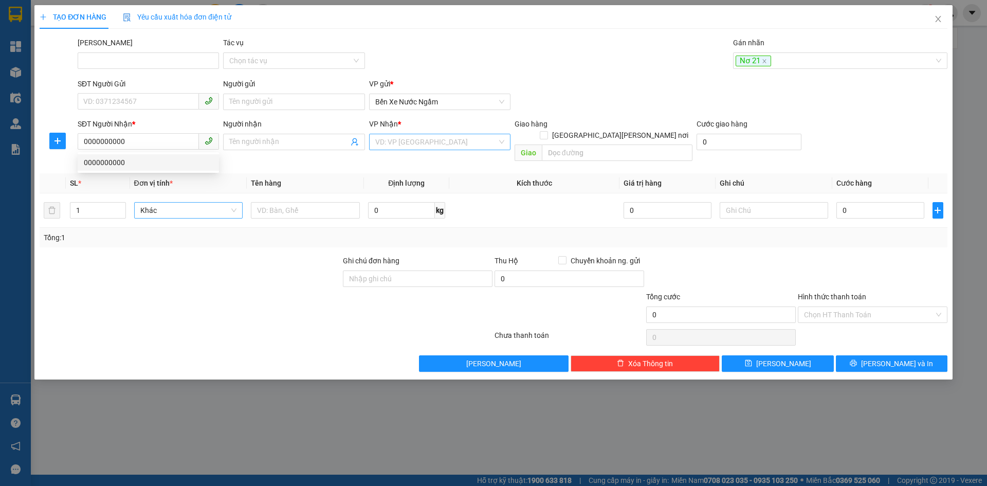
click at [491, 141] on input "search" at bounding box center [436, 141] width 122 height 15
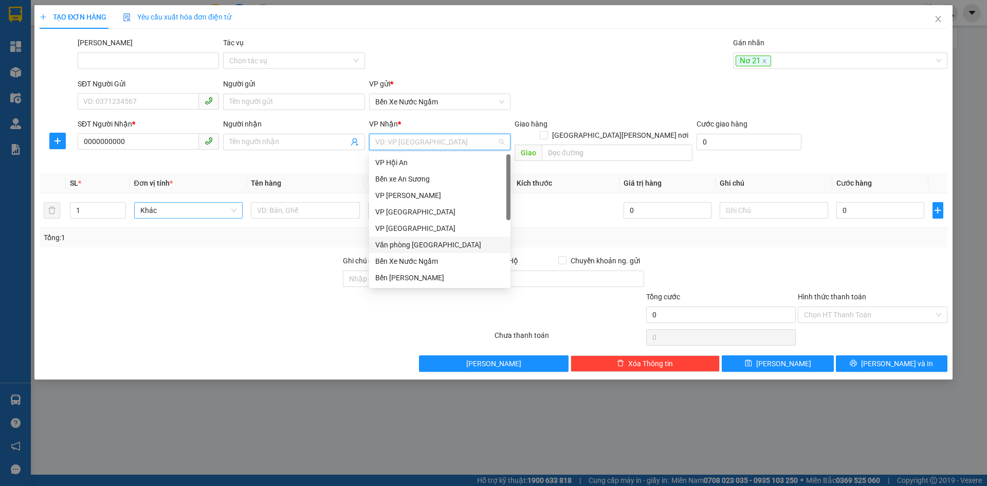
click at [436, 245] on div "Văn phòng [GEOGRAPHIC_DATA]" at bounding box center [439, 244] width 129 height 11
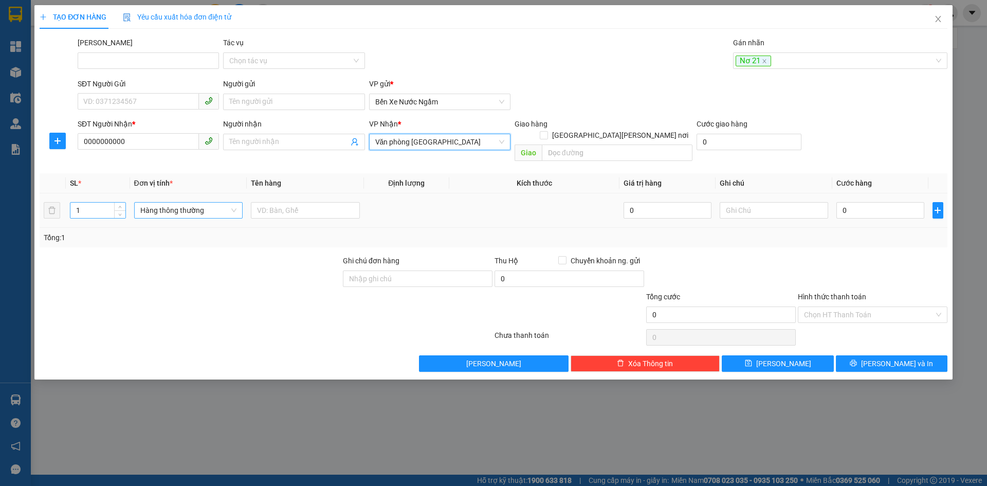
click at [90, 204] on input "1" at bounding box center [97, 209] width 54 height 15
click at [188, 202] on span "Hàng thông thường" at bounding box center [188, 209] width 97 height 15
click at [163, 246] on div "Kiện vừa" at bounding box center [188, 252] width 109 height 16
click at [300, 202] on input "text" at bounding box center [305, 210] width 109 height 16
click at [856, 202] on input "0" at bounding box center [879, 210] width 87 height 16
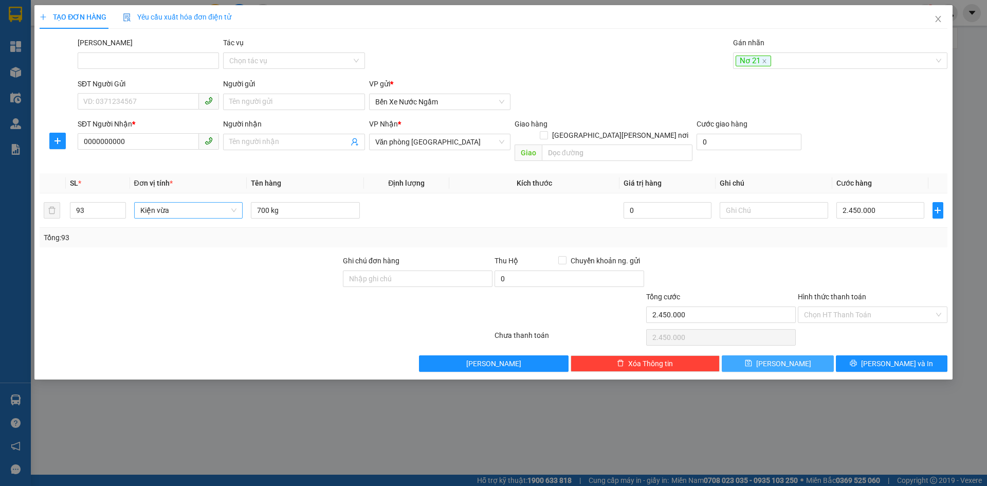
click at [779, 358] on span "[PERSON_NAME]" at bounding box center [783, 363] width 55 height 11
drag, startPoint x: 752, startPoint y: 61, endPoint x: 785, endPoint y: 108, distance: 57.6
click at [752, 62] on div at bounding box center [834, 60] width 199 height 12
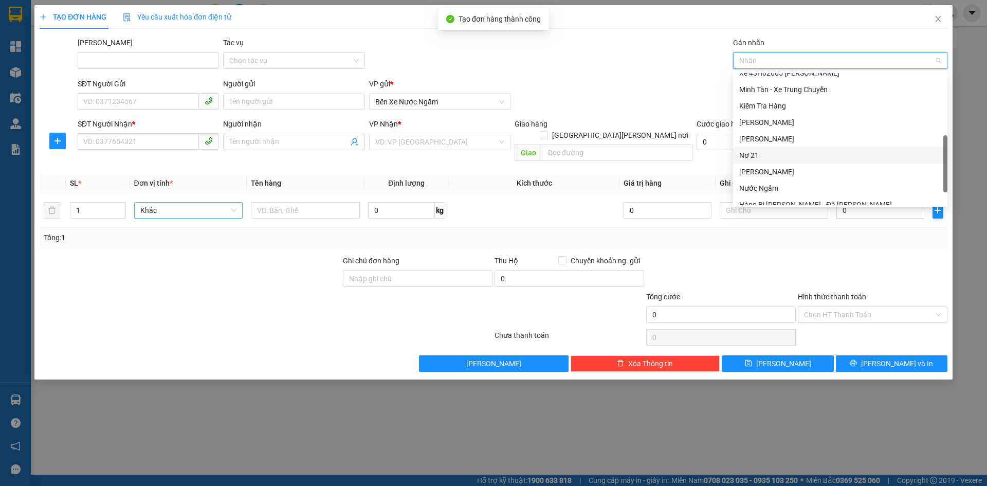
click at [753, 159] on div "Nơ 21" at bounding box center [840, 155] width 202 height 11
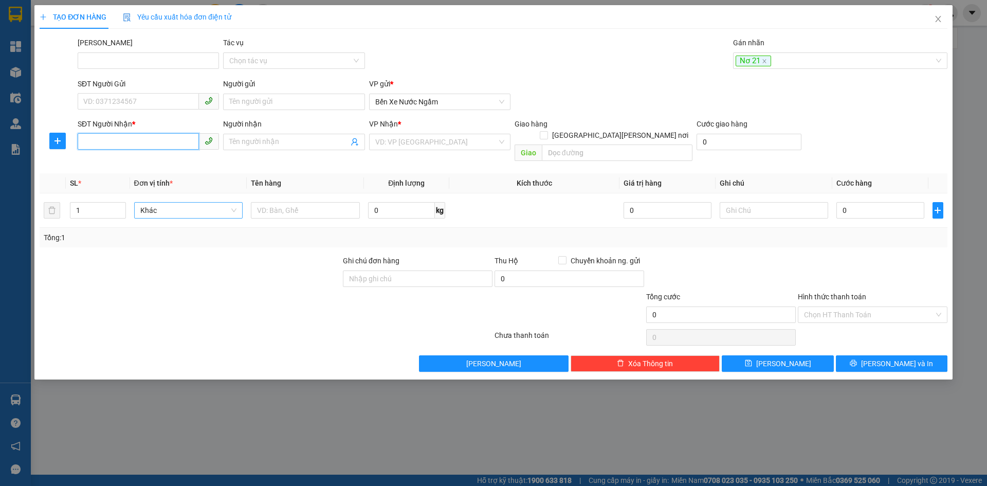
drag, startPoint x: 90, startPoint y: 143, endPoint x: 105, endPoint y: 138, distance: 15.9
click at [89, 143] on input "SĐT Người Nhận *" at bounding box center [138, 141] width 121 height 16
click at [100, 160] on div "0904390266" at bounding box center [148, 162] width 129 height 11
click at [151, 202] on span "Hàng thông thường" at bounding box center [188, 209] width 97 height 15
click at [164, 222] on div "Thùng xốp" at bounding box center [188, 219] width 97 height 11
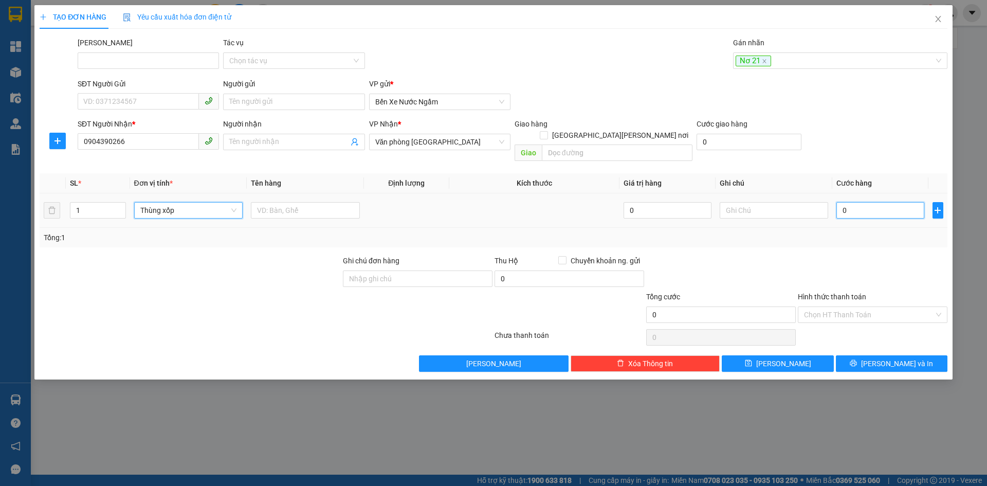
click at [847, 206] on input "0" at bounding box center [879, 210] width 87 height 16
click at [763, 355] on button "[PERSON_NAME]" at bounding box center [778, 363] width 112 height 16
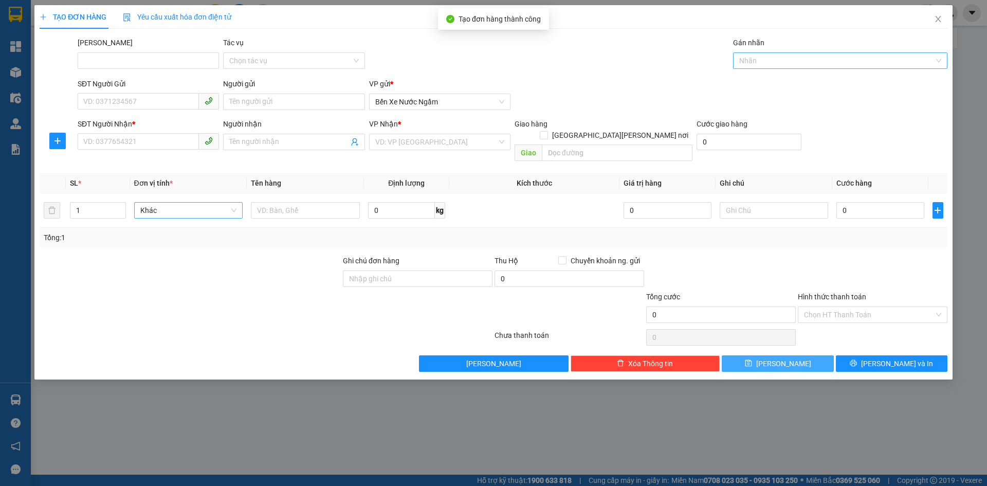
click at [765, 61] on div at bounding box center [834, 60] width 199 height 12
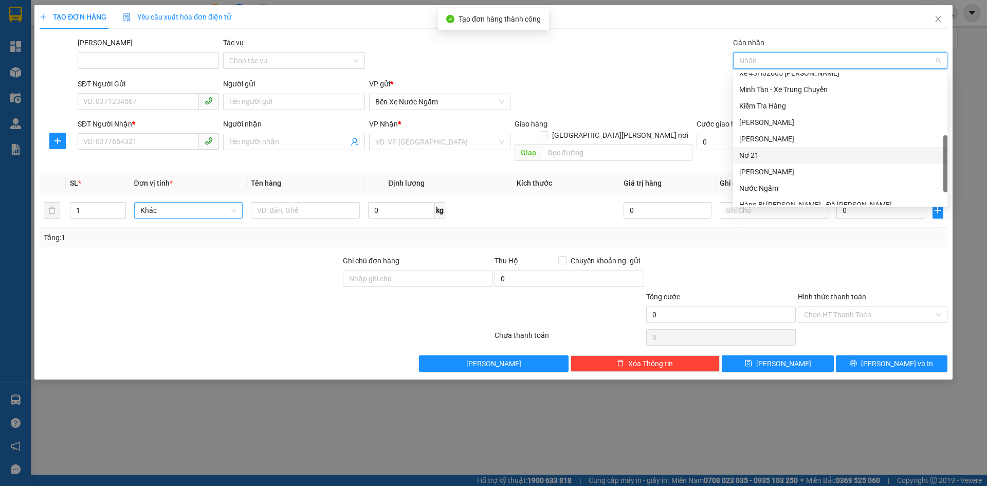
click at [746, 157] on div "Nơ 21" at bounding box center [840, 155] width 202 height 11
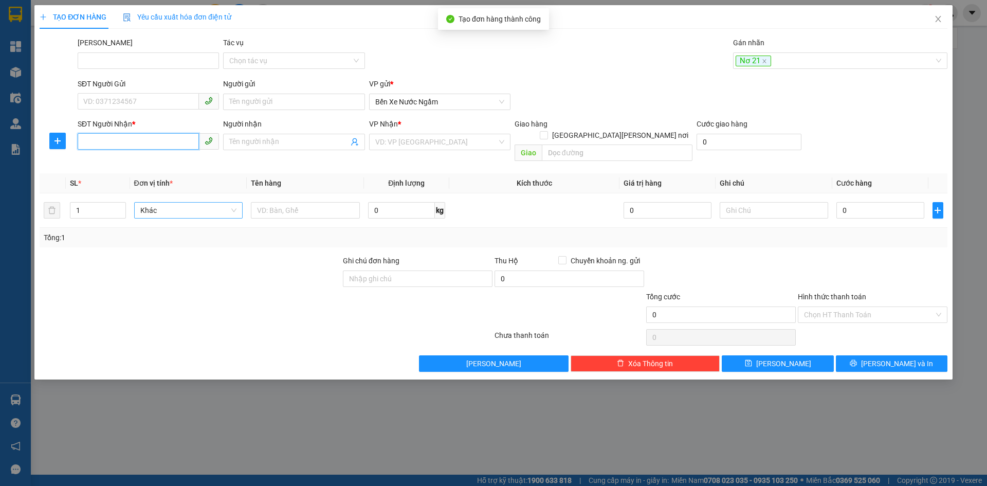
click at [82, 142] on input "SĐT Người Nhận *" at bounding box center [138, 141] width 121 height 16
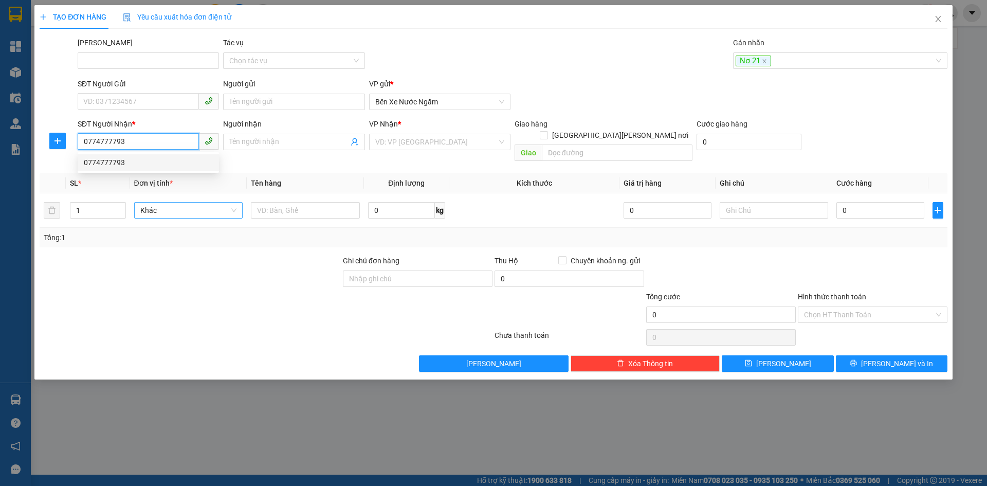
click at [113, 165] on div "0774777793" at bounding box center [148, 162] width 129 height 11
click at [168, 202] on span "Hàng thông thường" at bounding box center [188, 209] width 97 height 15
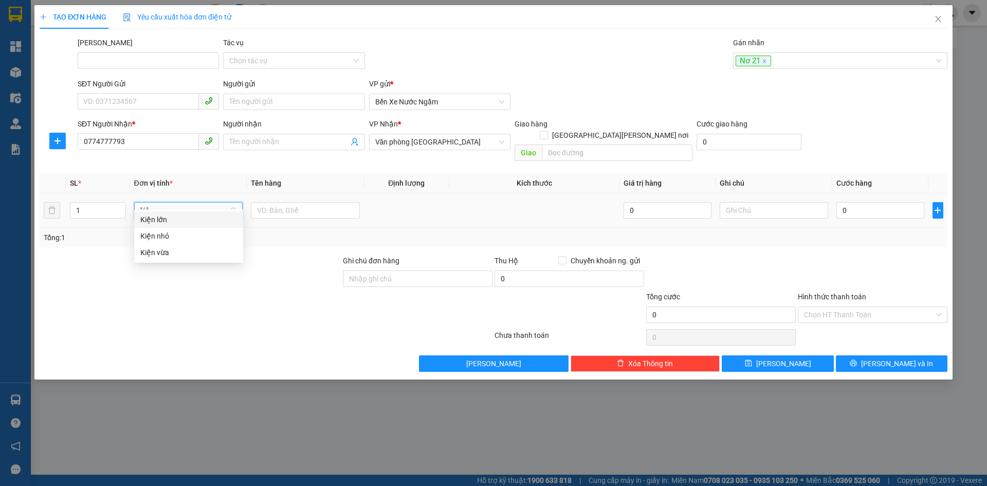
click at [159, 251] on div "Kiện vừa" at bounding box center [188, 252] width 97 height 11
click at [854, 202] on input "0" at bounding box center [879, 210] width 87 height 16
click at [752, 357] on button "[PERSON_NAME]" at bounding box center [778, 363] width 112 height 16
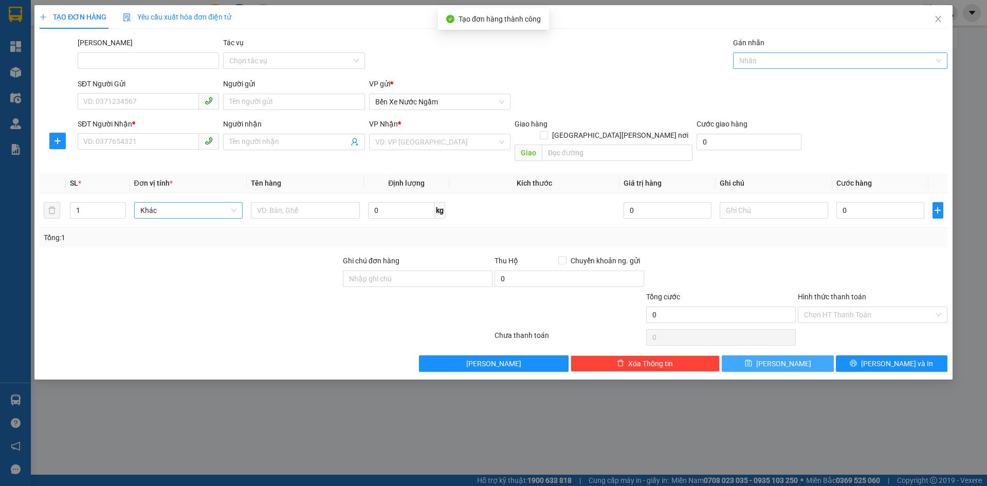
click at [747, 57] on div at bounding box center [834, 60] width 199 height 12
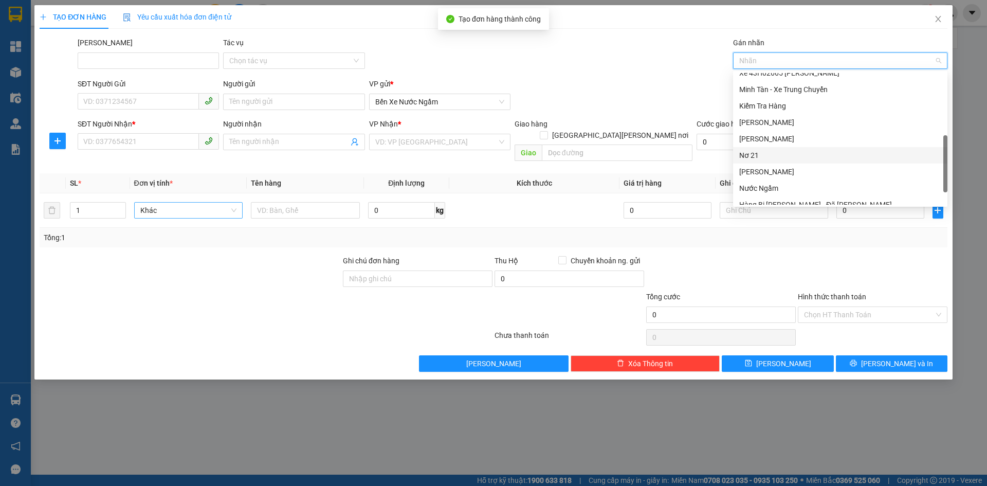
click at [753, 156] on div "Nơ 21" at bounding box center [840, 155] width 202 height 11
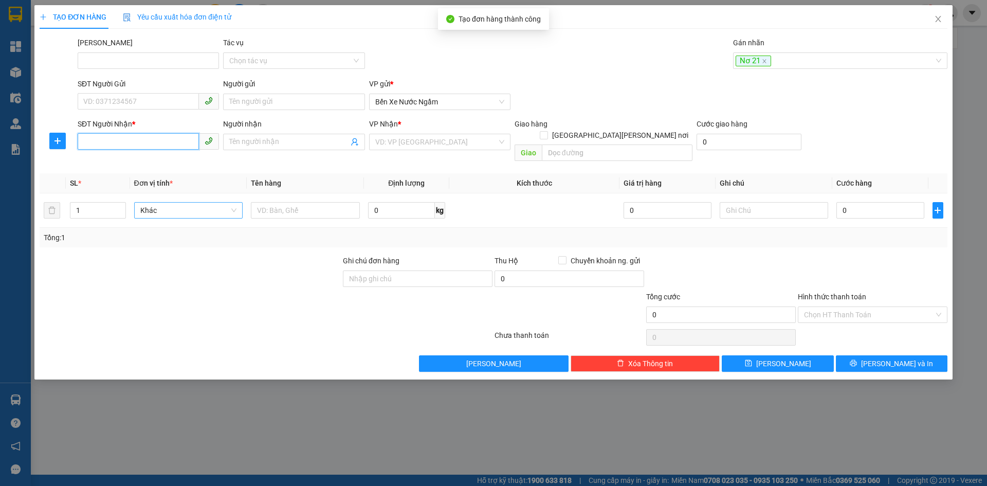
click at [84, 136] on input "SĐT Người Nhận *" at bounding box center [138, 141] width 121 height 16
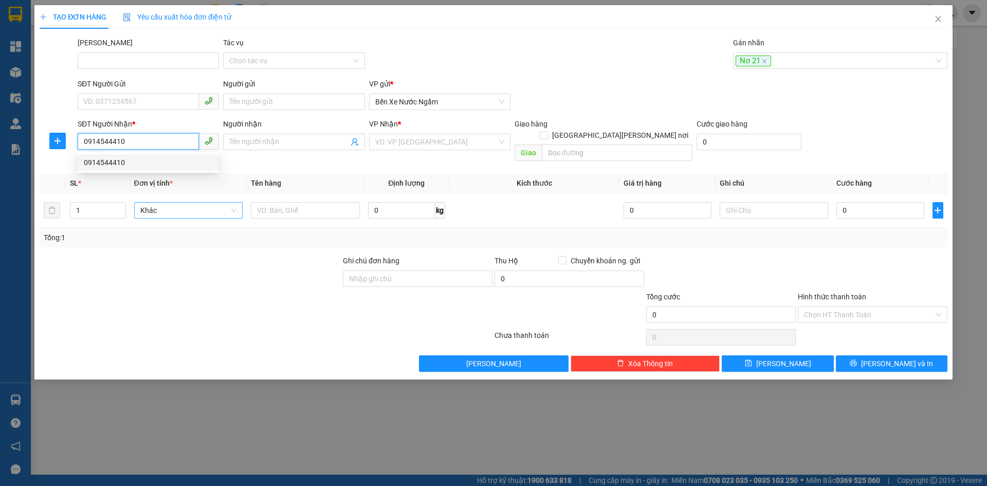
click at [89, 158] on div "0914544410" at bounding box center [148, 162] width 129 height 11
click at [162, 202] on span "Hàng thông thường" at bounding box center [188, 209] width 97 height 15
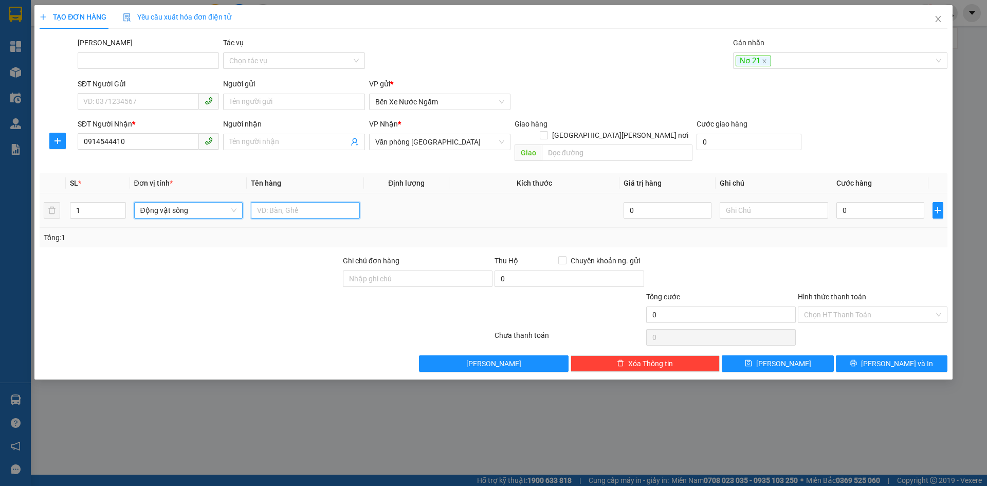
click at [303, 202] on input "text" at bounding box center [305, 210] width 109 height 16
click at [882, 204] on input "0" at bounding box center [879, 210] width 87 height 16
click at [510, 271] on input "0" at bounding box center [569, 278] width 150 height 16
drag, startPoint x: 699, startPoint y: 235, endPoint x: 766, endPoint y: 336, distance: 120.6
click at [700, 235] on div "Tổng: 1" at bounding box center [494, 238] width 908 height 20
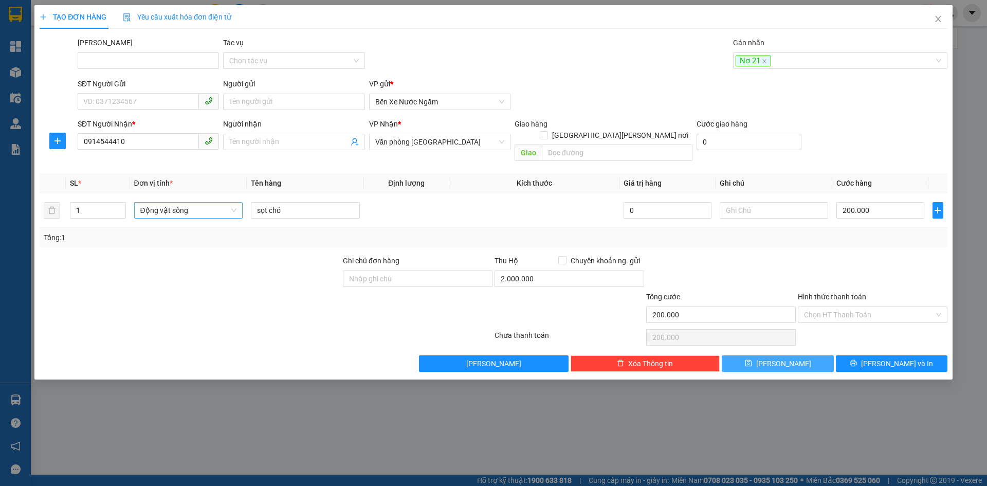
click at [754, 355] on button "[PERSON_NAME]" at bounding box center [778, 363] width 112 height 16
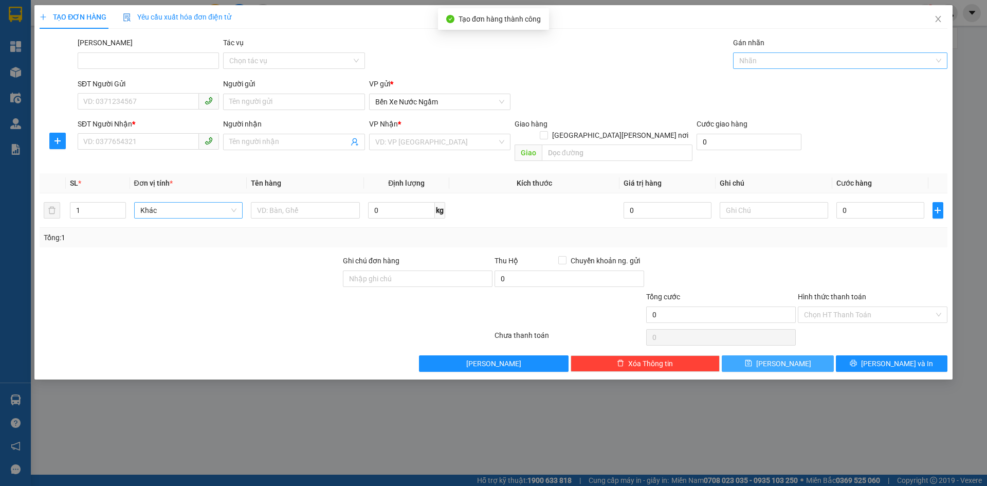
click at [766, 58] on div at bounding box center [834, 60] width 199 height 12
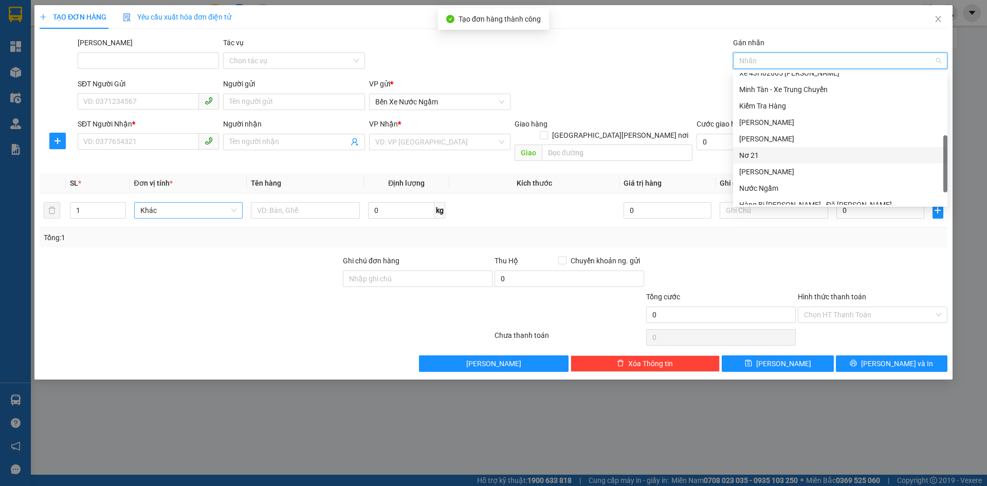
click at [748, 158] on div "Nơ 21" at bounding box center [840, 155] width 202 height 11
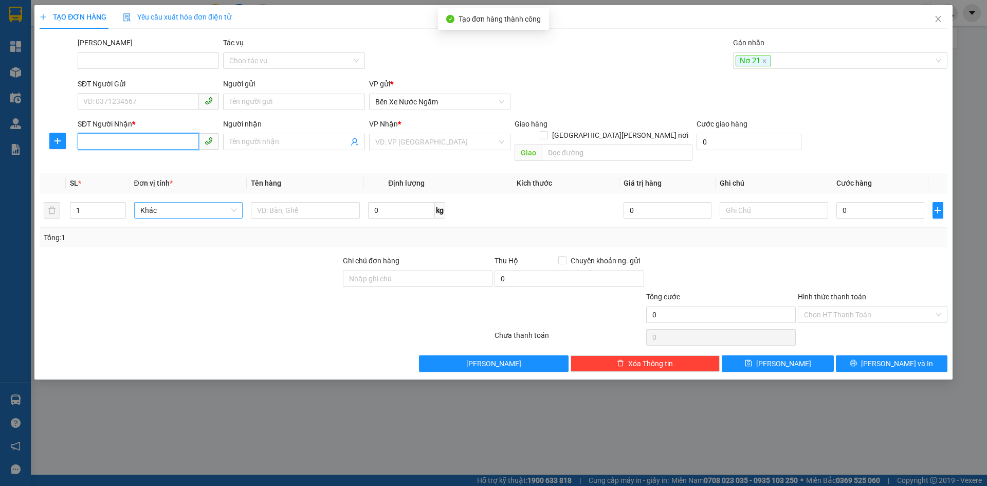
click at [100, 140] on input "SĐT Người Nhận *" at bounding box center [138, 141] width 121 height 16
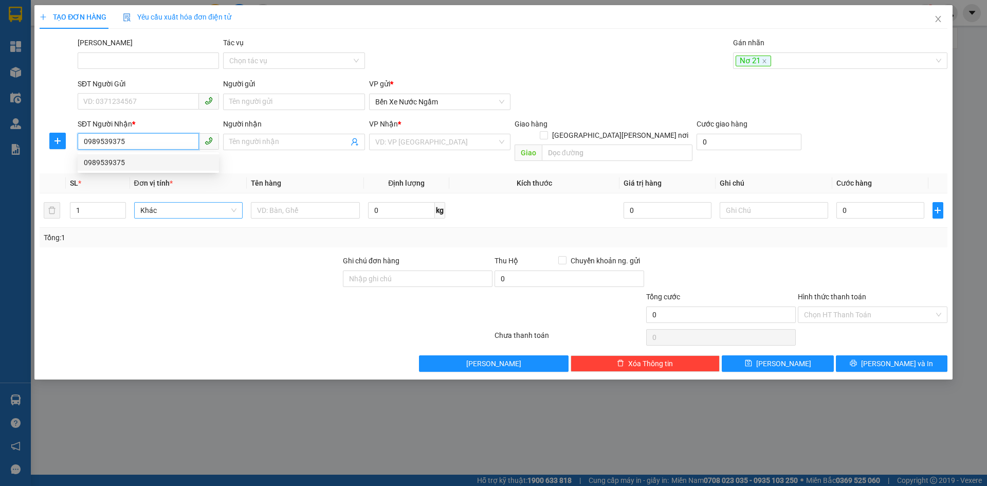
click at [97, 159] on div "0989539375" at bounding box center [148, 162] width 129 height 11
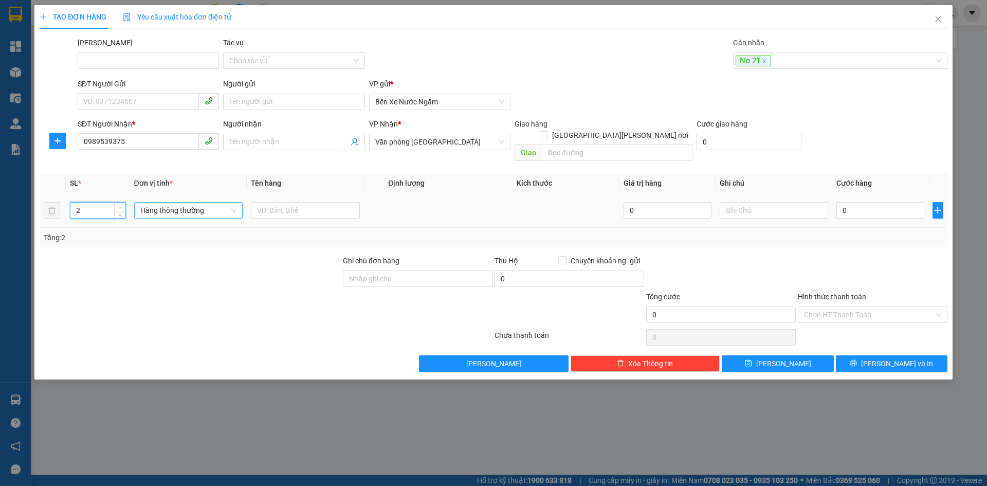
click at [118, 205] on span "up" at bounding box center [120, 208] width 6 height 6
click at [171, 202] on span "Hàng thông thường" at bounding box center [188, 209] width 97 height 15
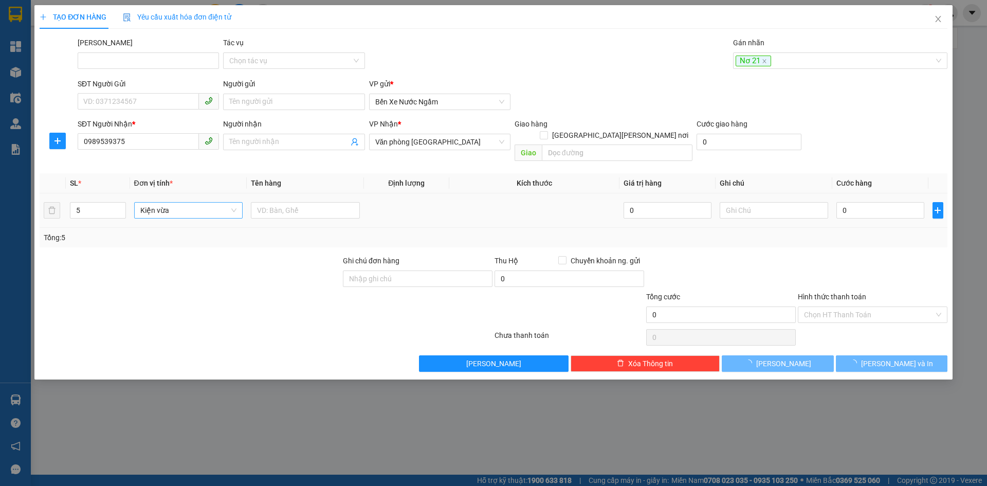
click at [835, 197] on td "0" at bounding box center [880, 210] width 96 height 34
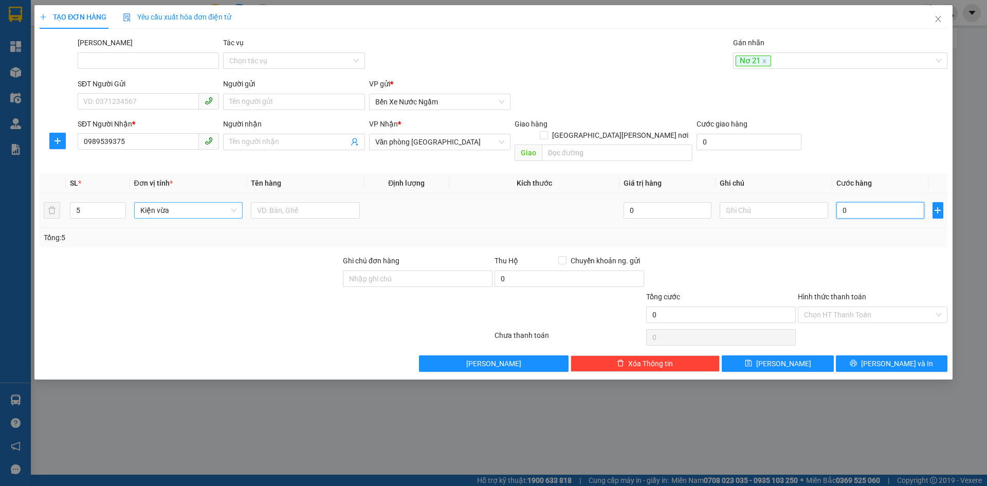
click at [859, 202] on input "0" at bounding box center [879, 210] width 87 height 16
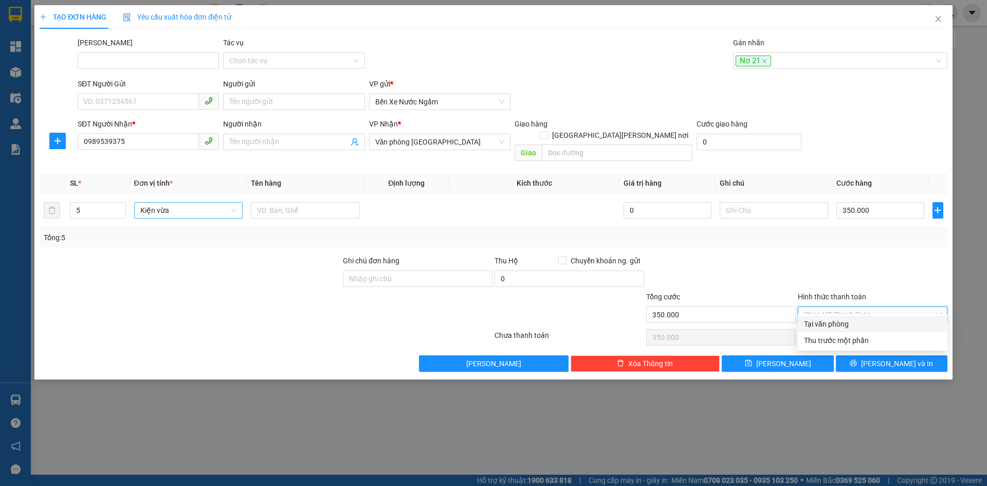
click at [820, 307] on input "Hình thức thanh toán" at bounding box center [869, 314] width 130 height 15
click at [821, 327] on div "Tại văn phòng" at bounding box center [872, 323] width 137 height 11
click at [761, 360] on button "[PERSON_NAME]" at bounding box center [778, 363] width 112 height 16
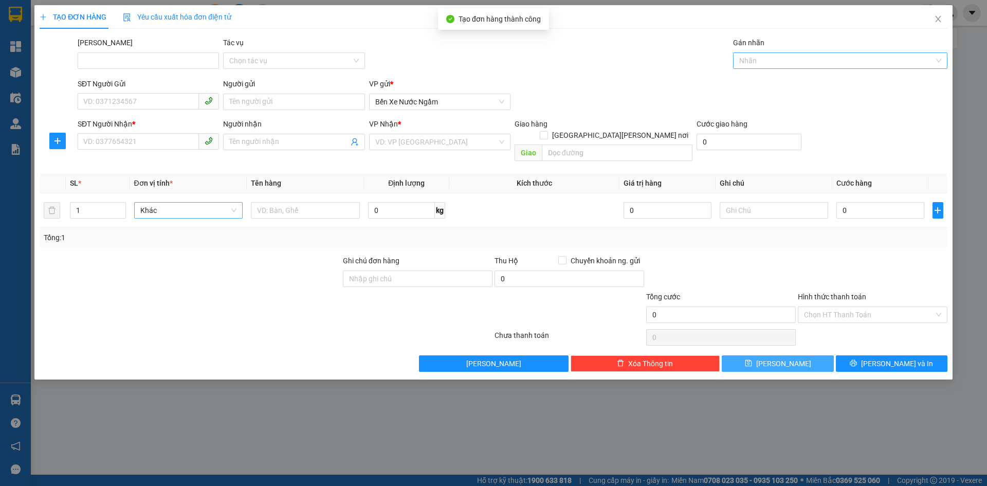
click at [765, 58] on div at bounding box center [834, 60] width 199 height 12
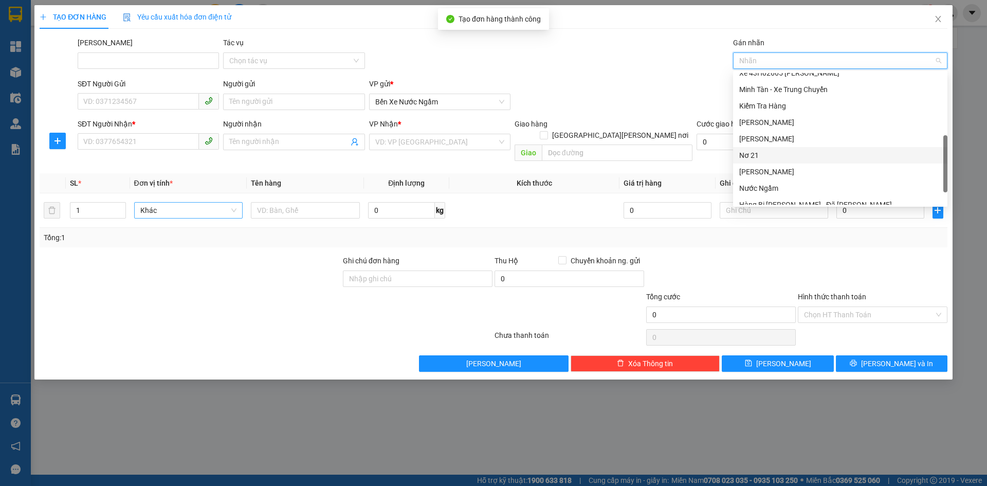
click at [754, 152] on div "Nơ 21" at bounding box center [840, 155] width 202 height 11
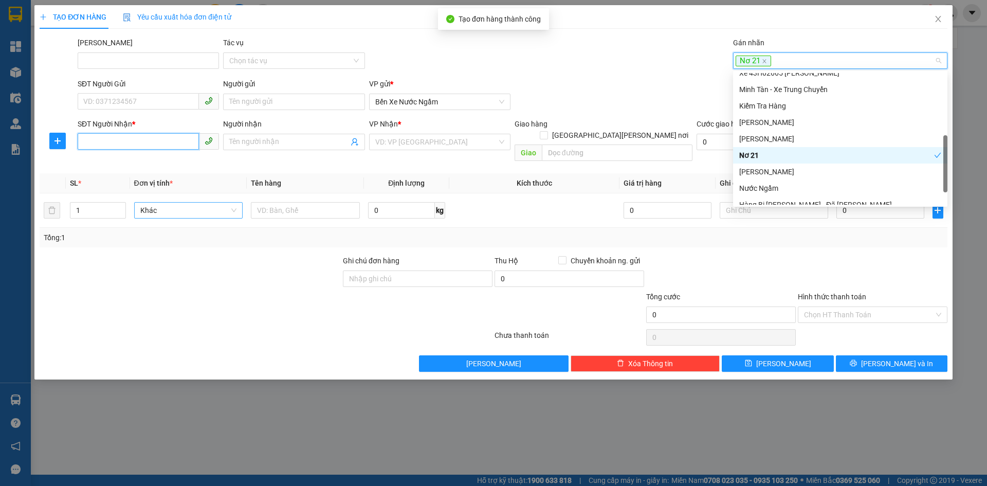
click at [83, 145] on input "SĐT Người Nhận *" at bounding box center [138, 141] width 121 height 16
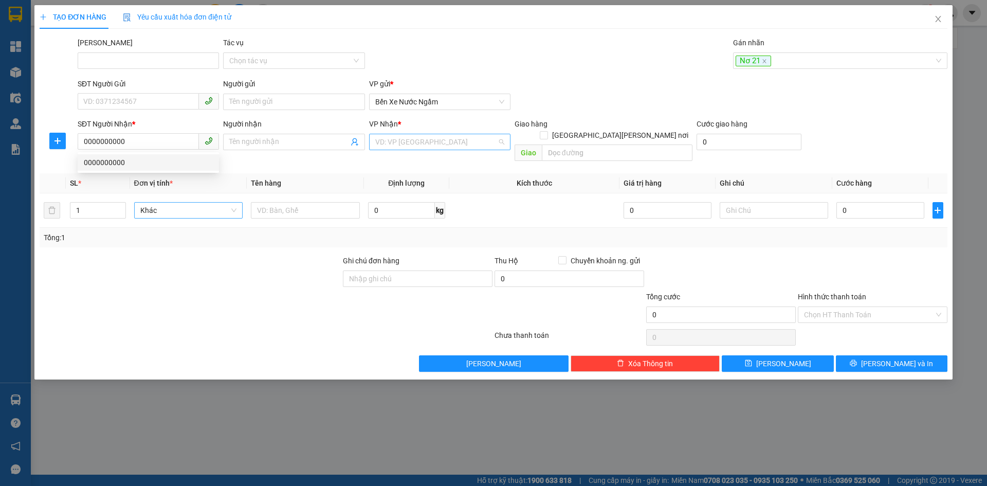
click at [448, 143] on input "search" at bounding box center [436, 141] width 122 height 15
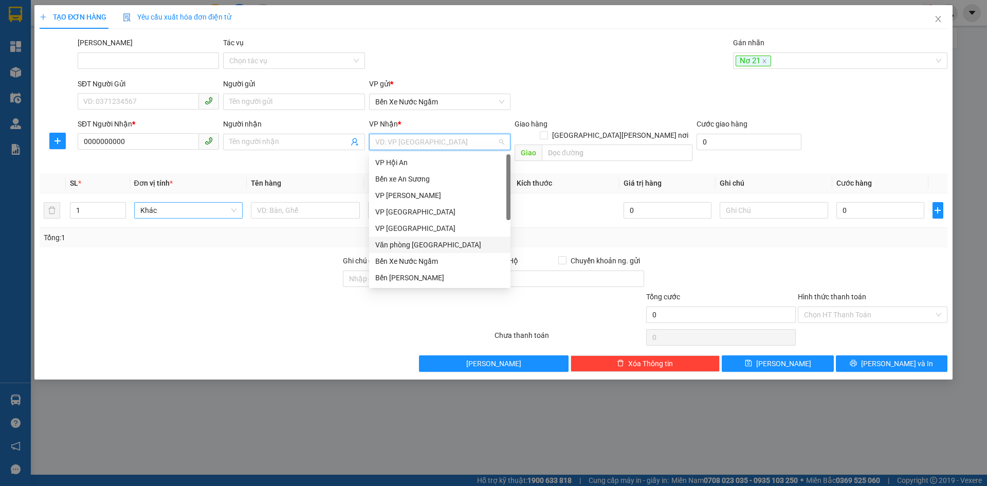
click at [431, 246] on div "Văn phòng [GEOGRAPHIC_DATA]" at bounding box center [439, 244] width 129 height 11
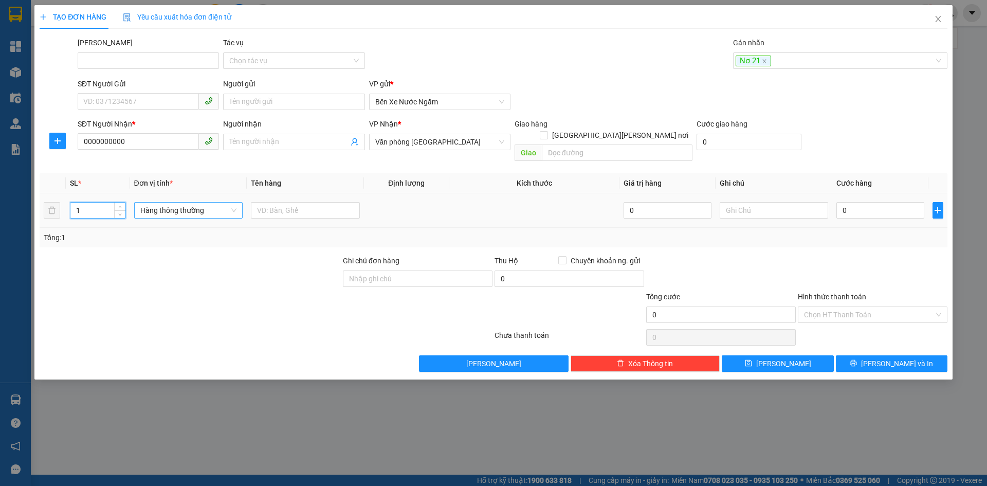
click at [77, 202] on input "1" at bounding box center [97, 209] width 54 height 15
click at [94, 202] on input "1" at bounding box center [97, 209] width 54 height 15
click at [150, 202] on span "Hàng thông thường" at bounding box center [188, 209] width 97 height 15
click at [159, 253] on div "Kiện vừa" at bounding box center [188, 252] width 97 height 11
click at [273, 202] on input "text" at bounding box center [305, 210] width 109 height 16
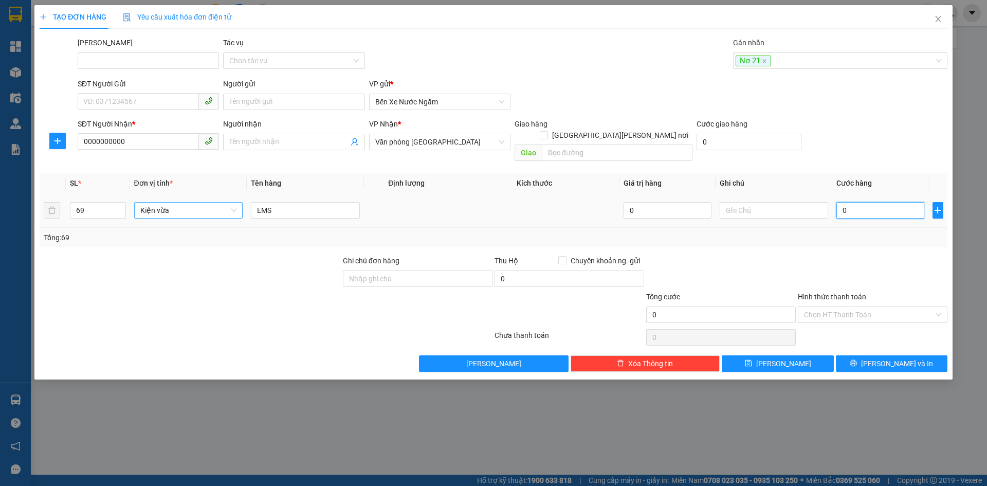
click at [852, 202] on input "0" at bounding box center [879, 210] width 87 height 16
click at [793, 355] on button "[PERSON_NAME]" at bounding box center [778, 363] width 112 height 16
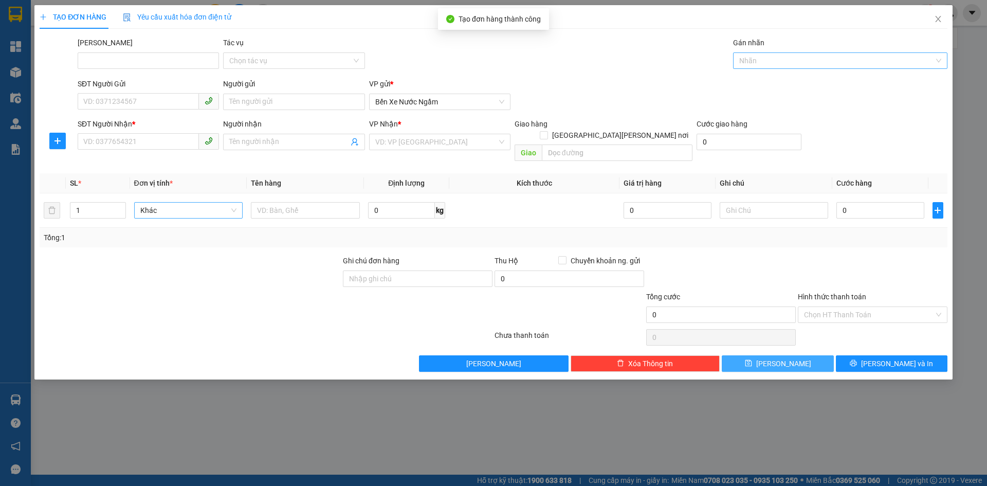
click at [765, 56] on div at bounding box center [834, 60] width 199 height 12
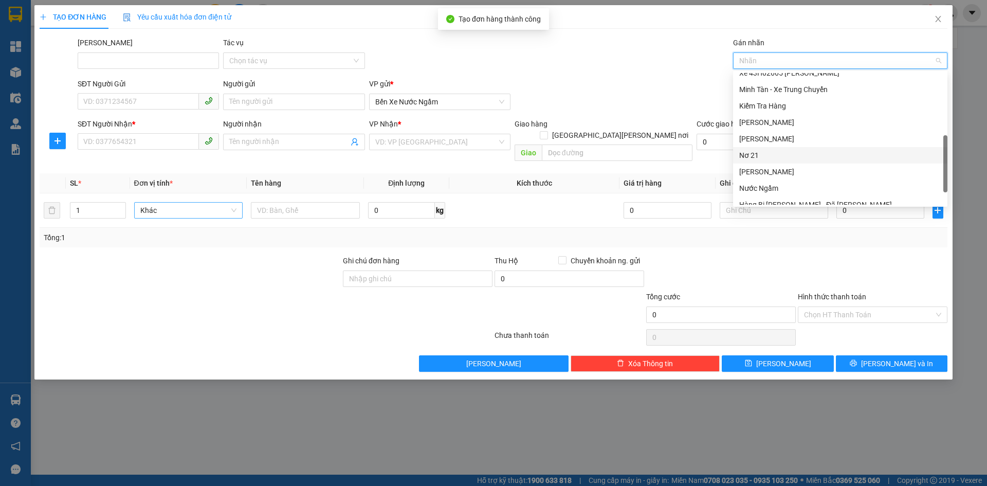
click at [753, 154] on div "Nơ 21" at bounding box center [840, 155] width 202 height 11
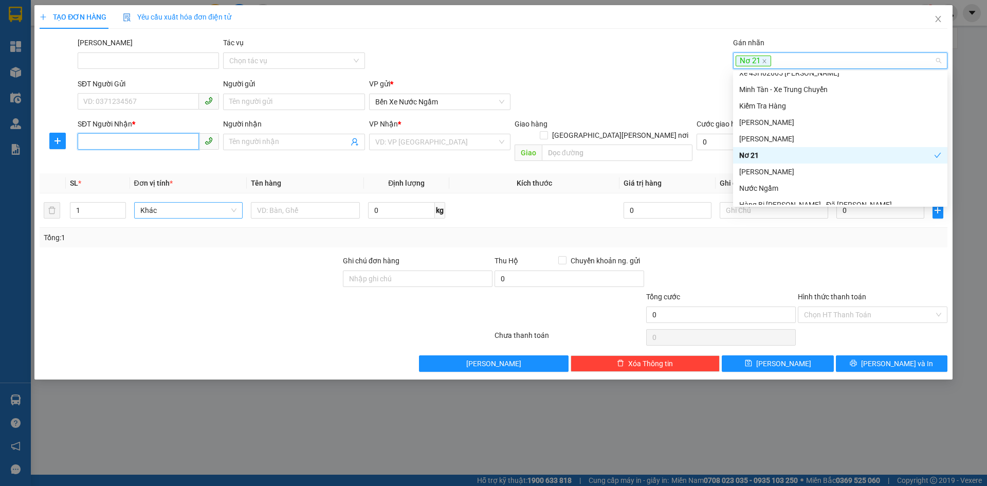
click at [100, 137] on input "SĐT Người Nhận *" at bounding box center [138, 141] width 121 height 16
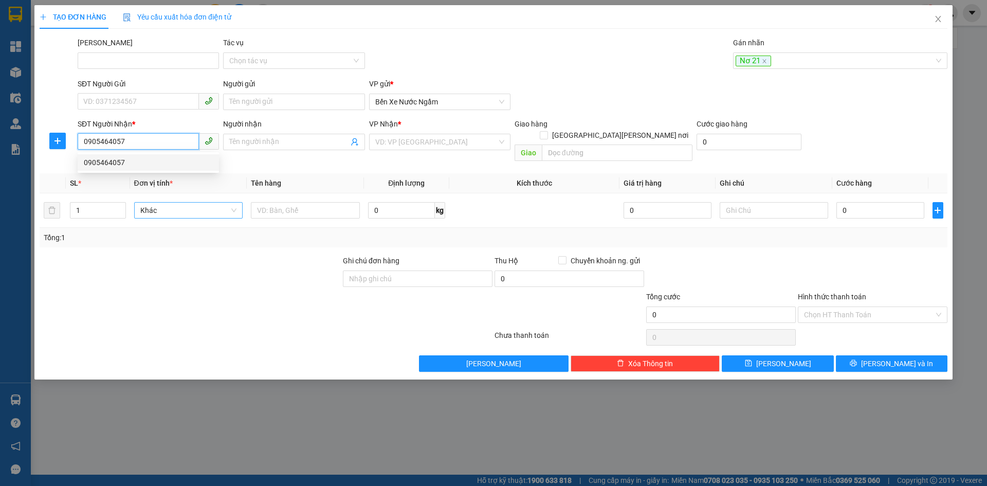
click at [101, 161] on div "0905464057" at bounding box center [148, 162] width 129 height 11
click at [169, 202] on span "Hàng thông thường" at bounding box center [188, 209] width 97 height 15
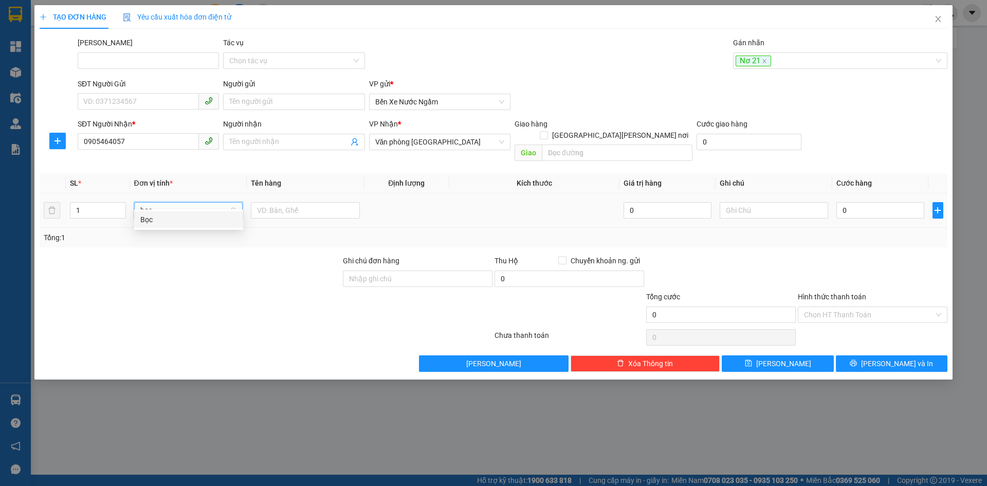
click at [146, 215] on div "Bọc" at bounding box center [188, 219] width 97 height 11
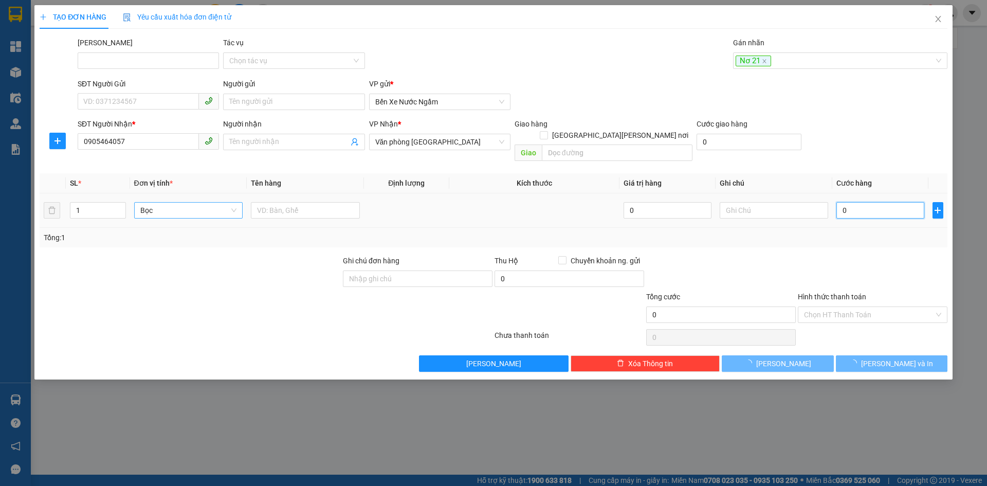
click at [868, 205] on input "0" at bounding box center [879, 210] width 87 height 16
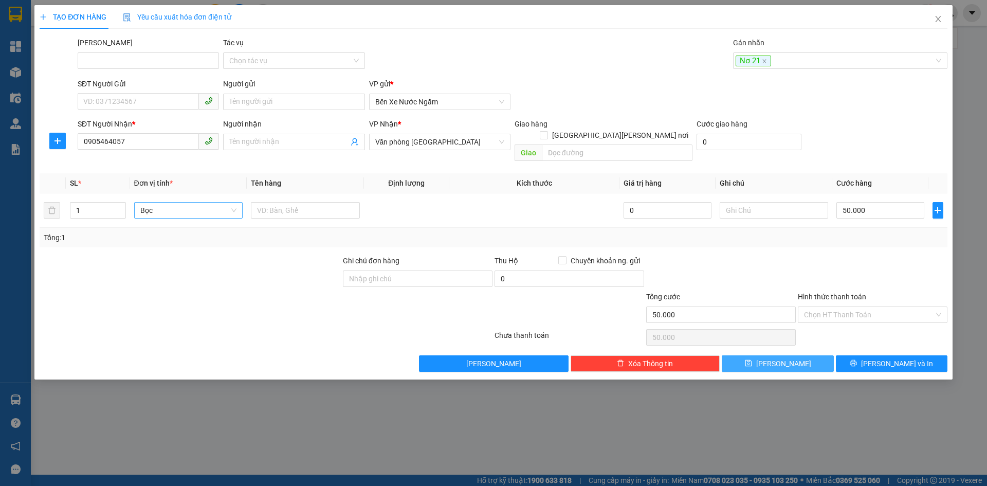
click at [751, 360] on icon "save" at bounding box center [748, 363] width 7 height 7
click at [756, 59] on div at bounding box center [834, 60] width 199 height 12
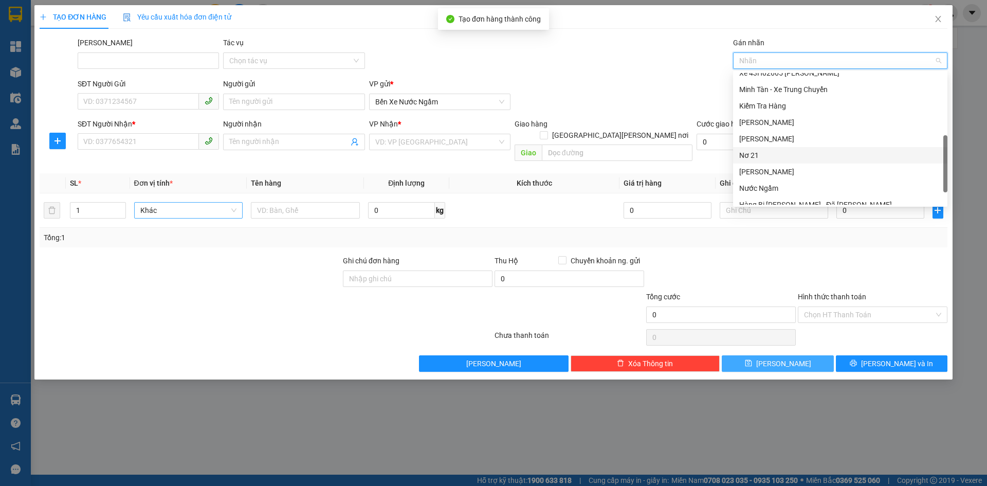
click at [752, 157] on div "Nơ 21" at bounding box center [840, 155] width 202 height 11
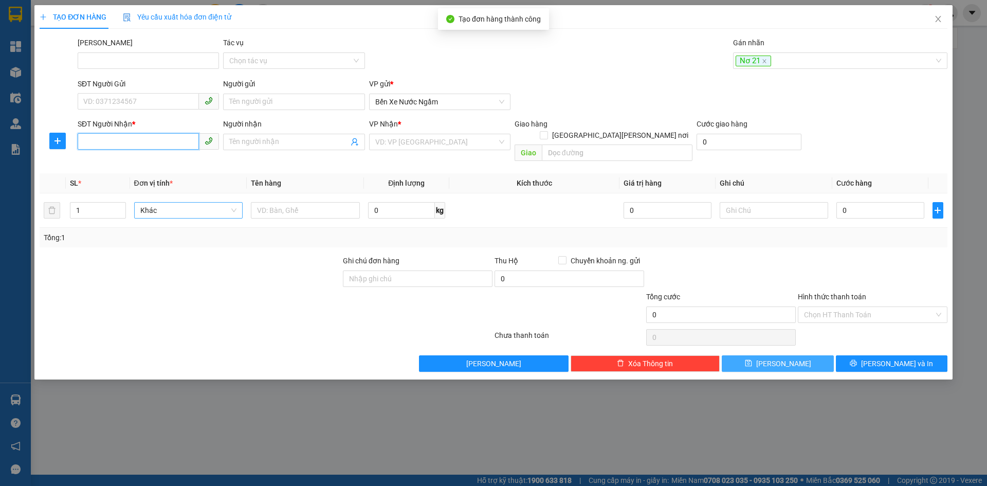
click at [88, 137] on input "SĐT Người Nhận *" at bounding box center [138, 141] width 121 height 16
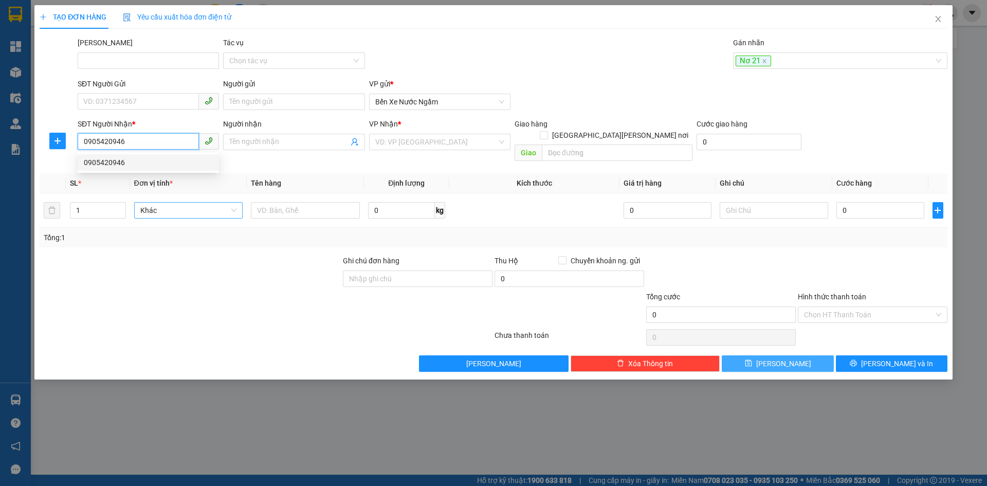
click at [107, 161] on div "0905420946" at bounding box center [148, 162] width 129 height 11
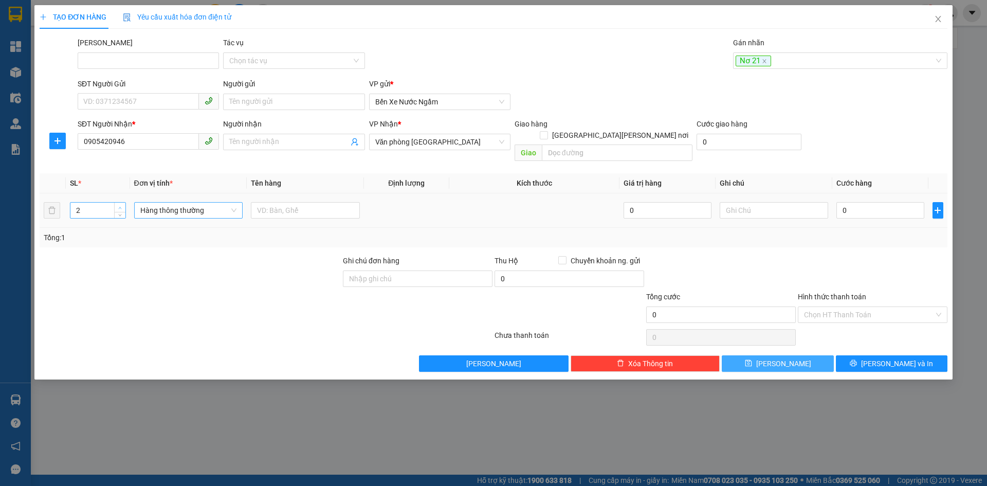
click at [118, 205] on span "up" at bounding box center [120, 208] width 6 height 6
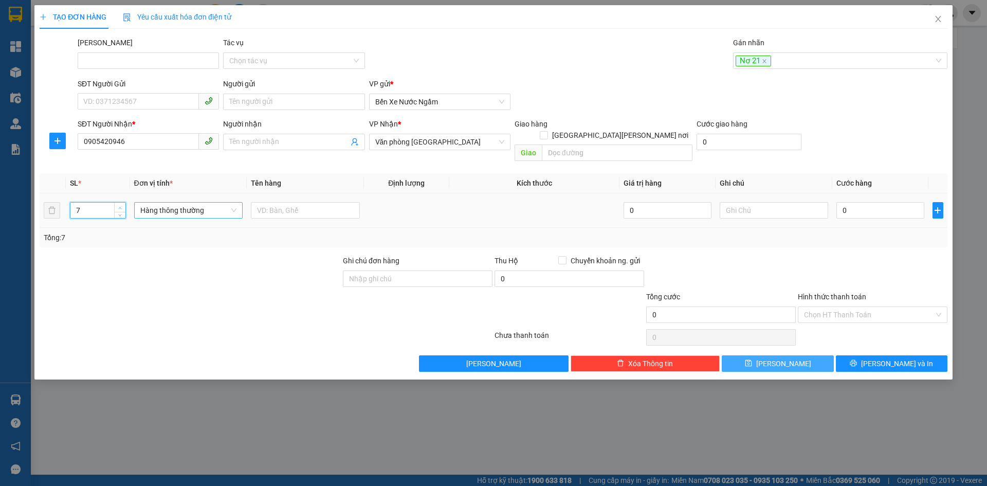
click at [118, 205] on span "up" at bounding box center [120, 208] width 6 height 6
click at [170, 202] on span "Hàng thông thường" at bounding box center [188, 209] width 97 height 15
click at [163, 214] on div "Thùng xốp" at bounding box center [188, 219] width 97 height 11
click at [876, 202] on input "0" at bounding box center [879, 210] width 87 height 16
click at [868, 255] on div at bounding box center [873, 273] width 152 height 36
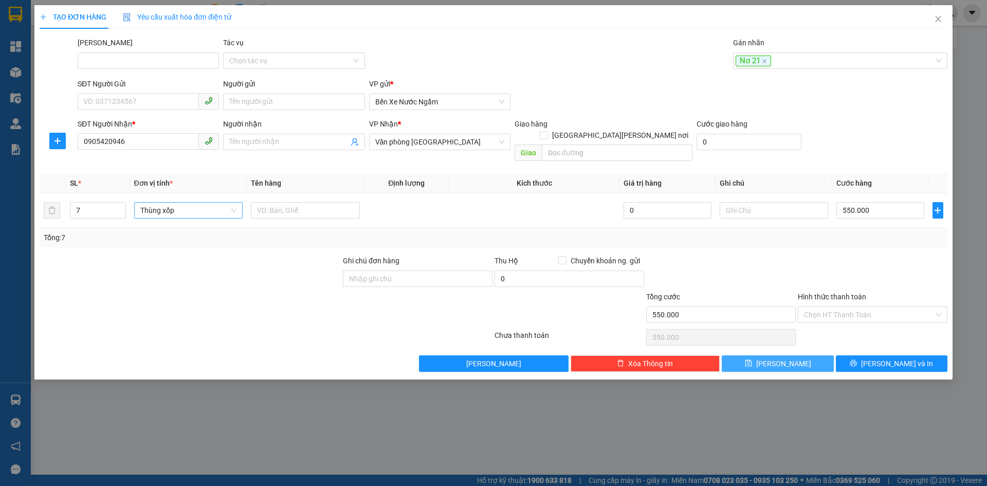
click at [781, 358] on span "[PERSON_NAME]" at bounding box center [783, 363] width 55 height 11
click at [744, 64] on div at bounding box center [834, 60] width 199 height 12
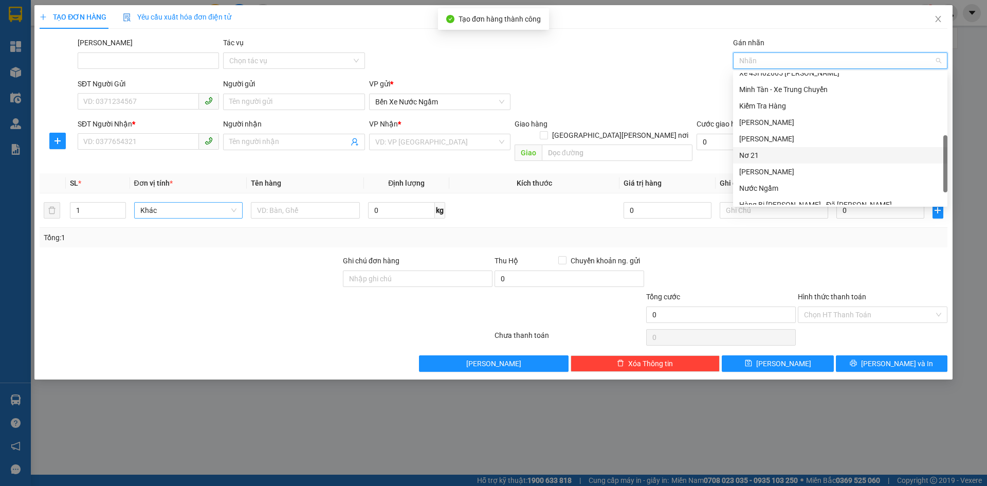
click at [751, 154] on div "Nơ 21" at bounding box center [840, 155] width 202 height 11
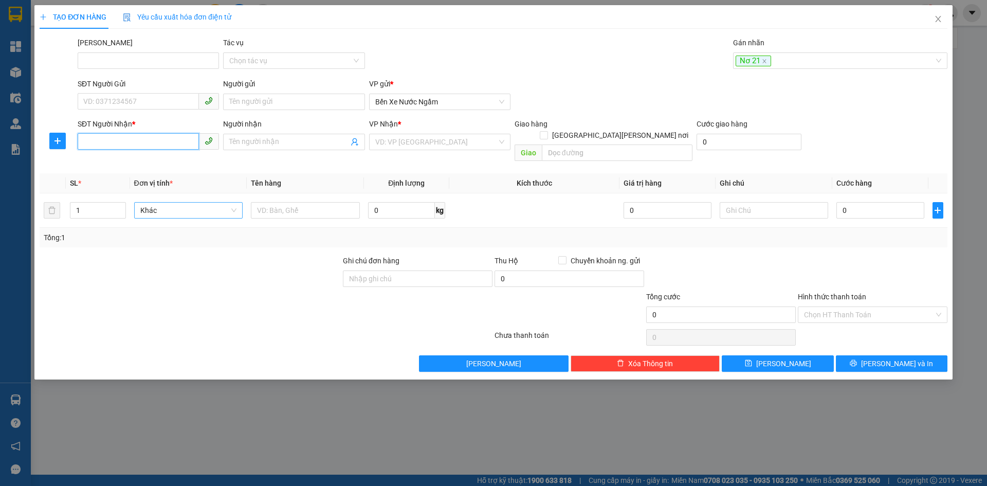
click at [108, 144] on input "SĐT Người Nhận *" at bounding box center [138, 141] width 121 height 16
click at [108, 164] on div "0905888647" at bounding box center [148, 162] width 129 height 11
click at [175, 202] on span "Hàng thông thường" at bounding box center [188, 209] width 97 height 15
click at [165, 223] on div "Thùng xốp" at bounding box center [188, 219] width 97 height 11
click at [939, 206] on icon "plus" at bounding box center [937, 210] width 8 height 8
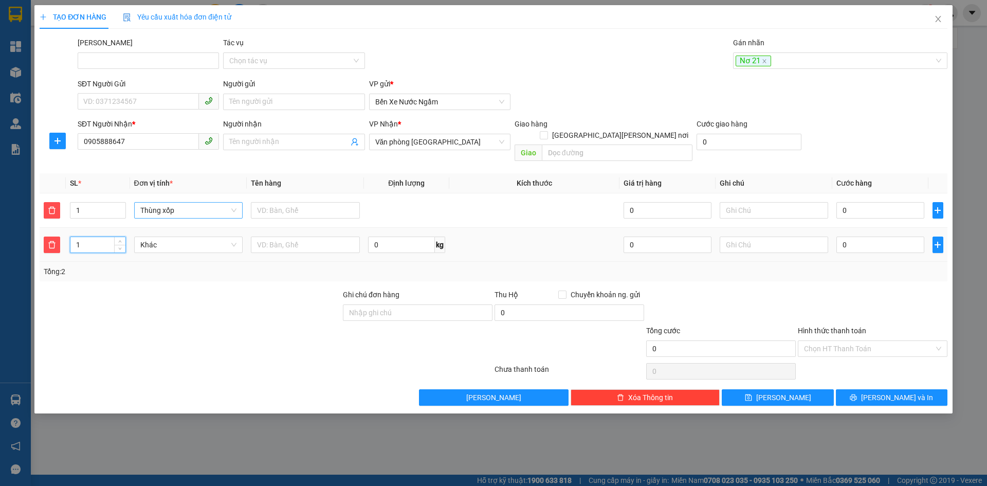
click at [83, 237] on input "1" at bounding box center [97, 244] width 54 height 15
click at [157, 237] on span "Khác" at bounding box center [188, 244] width 97 height 15
click at [169, 287] on div "Bao vừa" at bounding box center [188, 286] width 97 height 11
click at [301, 236] on input "text" at bounding box center [305, 244] width 109 height 16
click at [876, 236] on input "0" at bounding box center [879, 244] width 87 height 16
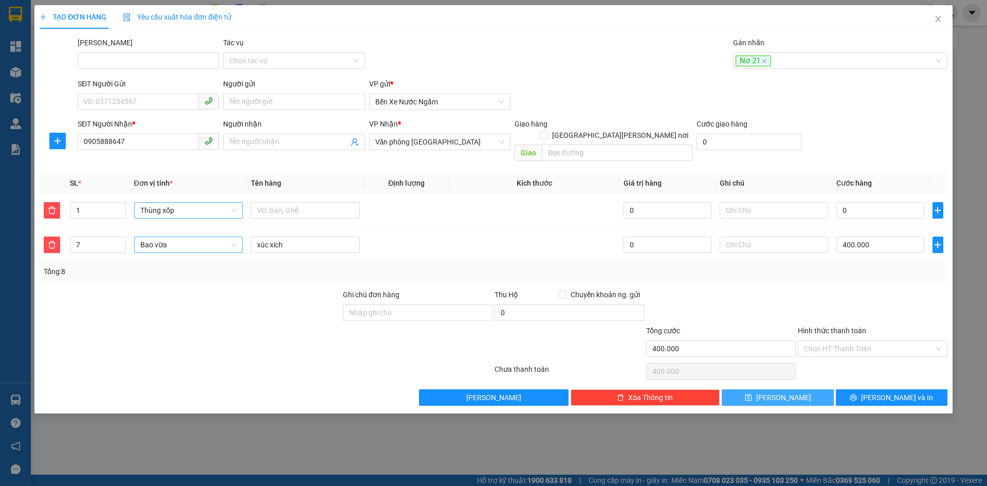
drag, startPoint x: 783, startPoint y: 384, endPoint x: 976, endPoint y: 100, distance: 344.0
click at [785, 392] on span "[PERSON_NAME]" at bounding box center [783, 397] width 55 height 11
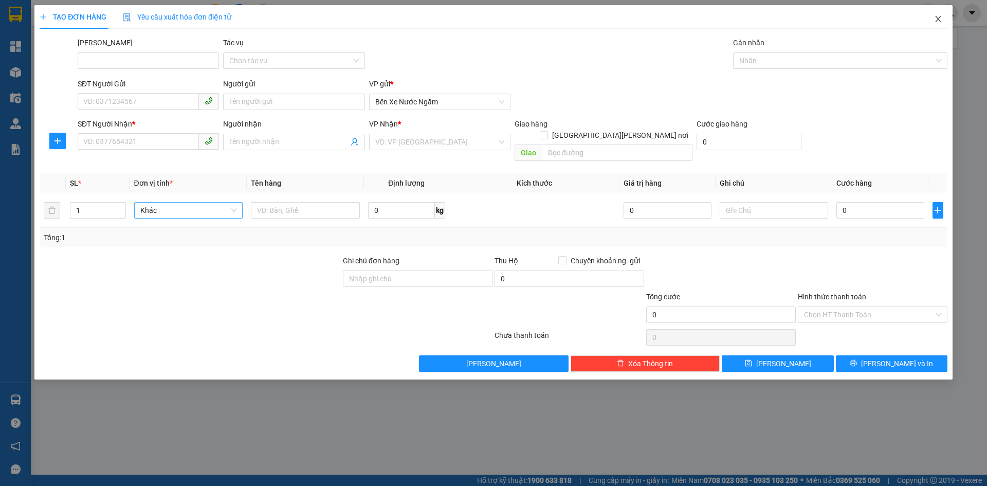
click at [937, 20] on icon "close" at bounding box center [938, 19] width 6 height 6
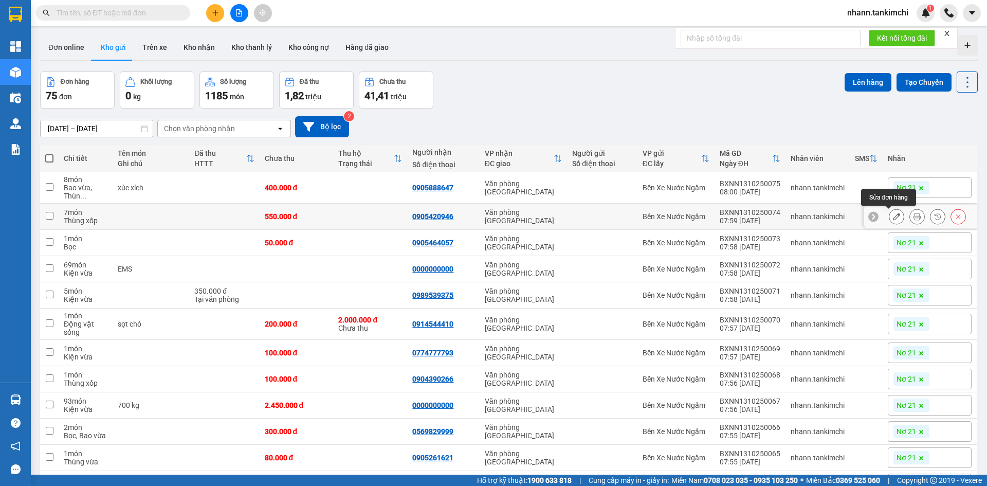
click at [893, 219] on icon at bounding box center [896, 216] width 7 height 7
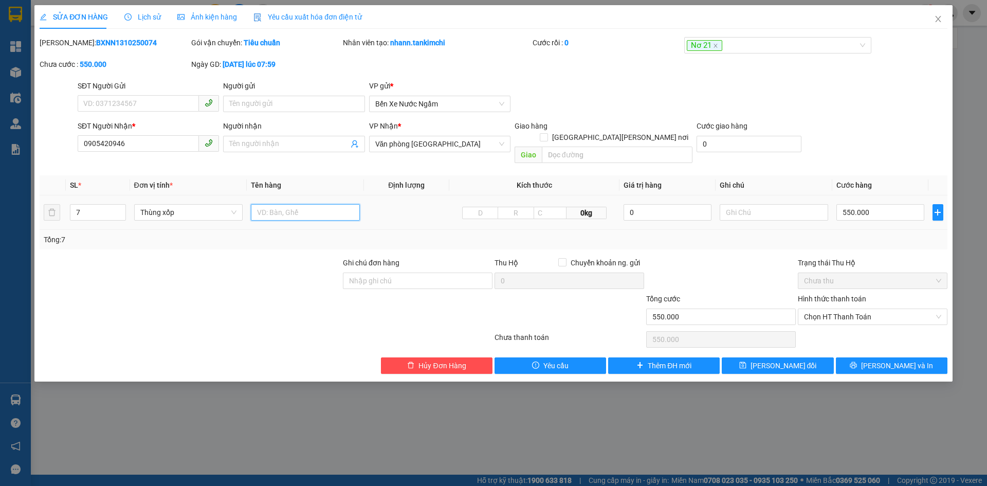
click at [315, 204] on input "text" at bounding box center [305, 212] width 109 height 16
click at [781, 360] on span "[PERSON_NAME] đổi" at bounding box center [783, 365] width 66 height 11
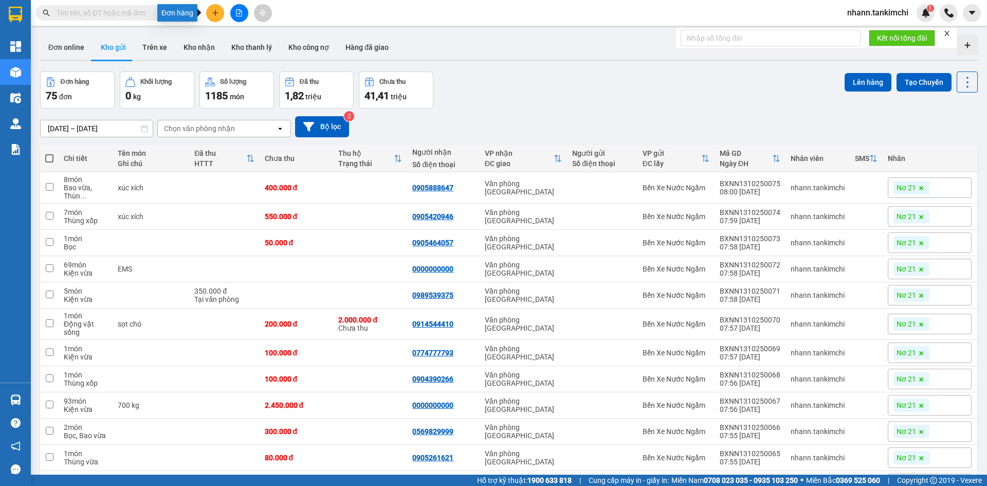
click at [214, 9] on icon "plus" at bounding box center [215, 12] width 7 height 7
click at [261, 41] on div "Tạo đơn hàng" at bounding box center [255, 38] width 45 height 11
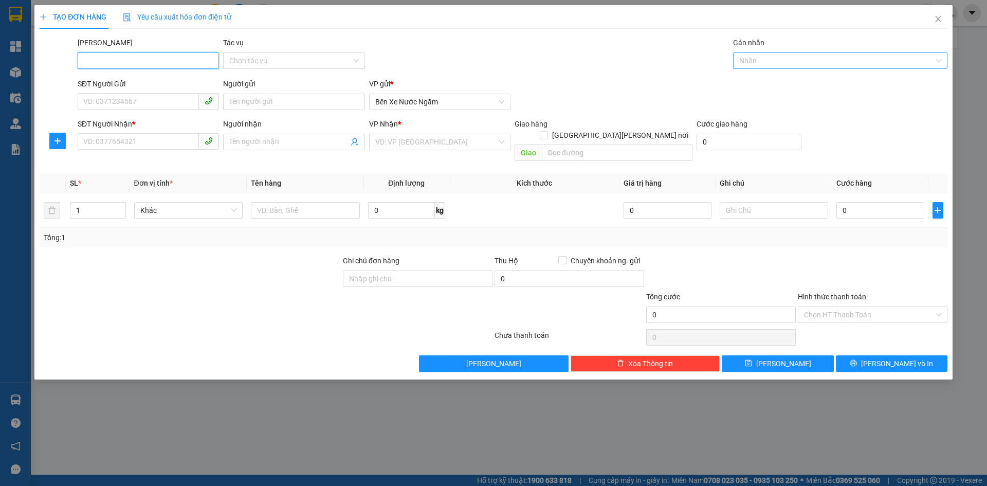
click at [758, 60] on div at bounding box center [834, 60] width 199 height 12
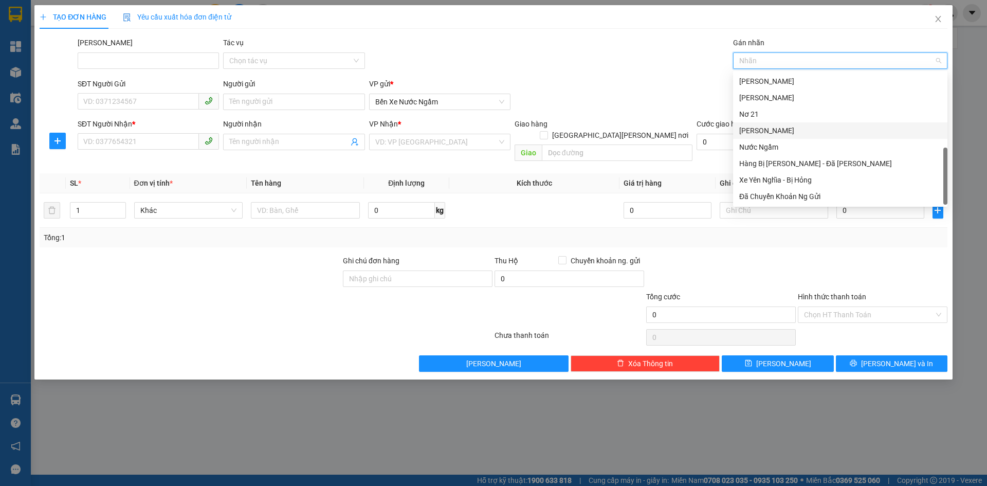
scroll to position [247, 0]
click at [759, 110] on div "Nơ 21" at bounding box center [840, 113] width 202 height 11
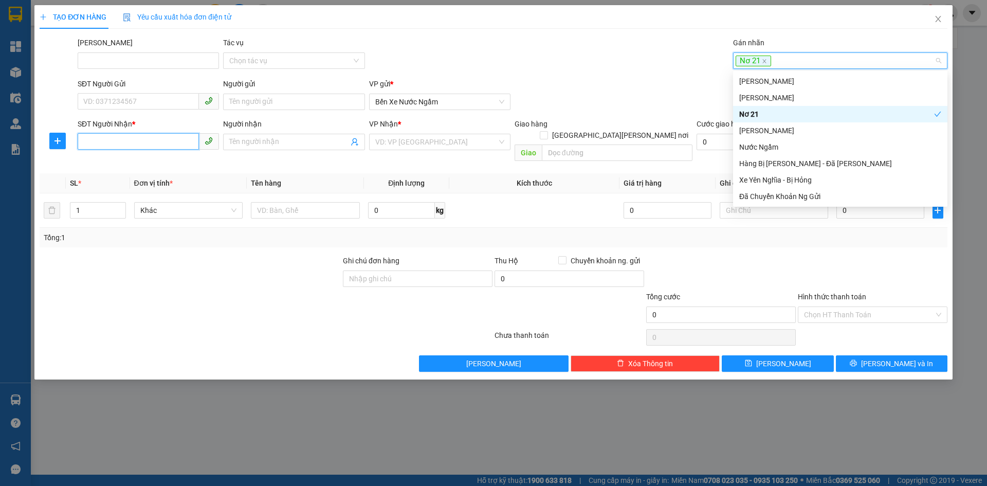
click at [104, 139] on input "SĐT Người Nhận *" at bounding box center [138, 141] width 121 height 16
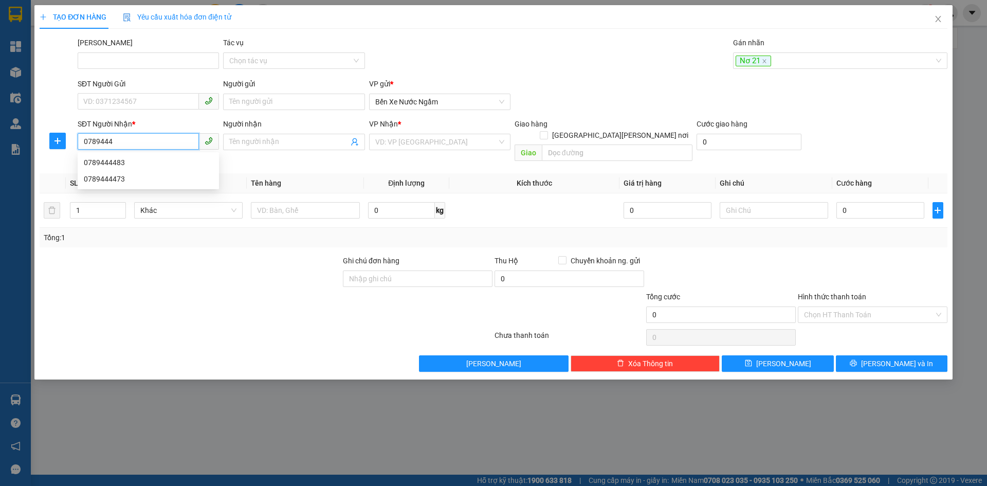
click at [114, 160] on div "0789444483" at bounding box center [148, 162] width 129 height 11
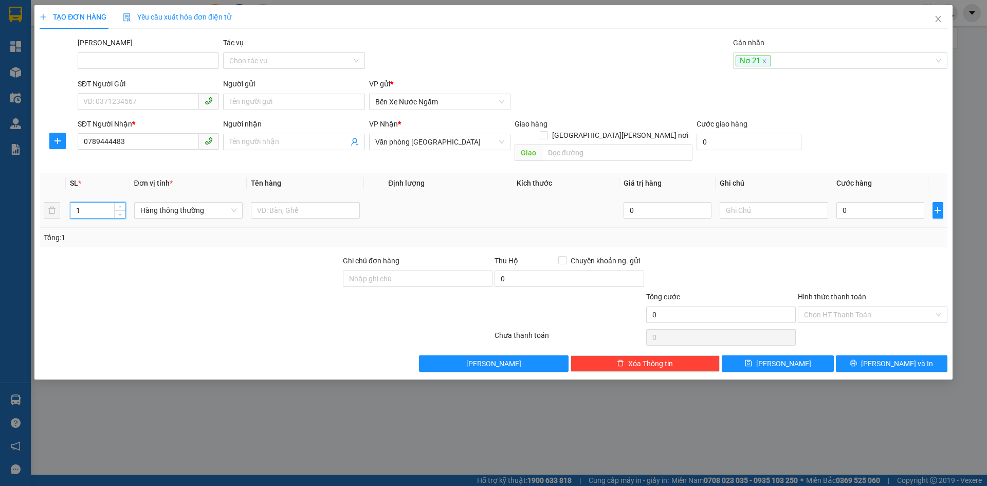
click at [95, 203] on input "1" at bounding box center [97, 209] width 54 height 15
click at [183, 203] on span "Hàng thông thường" at bounding box center [188, 209] width 97 height 15
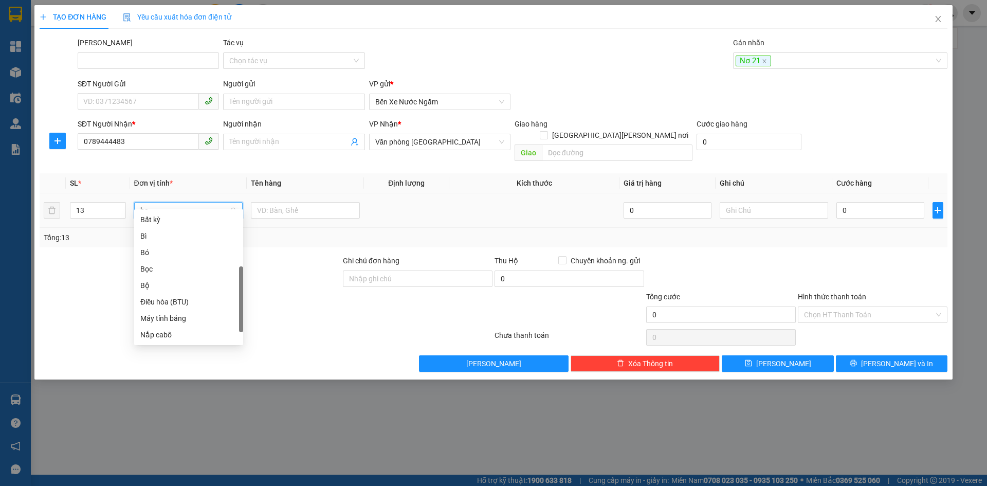
scroll to position [0, 0]
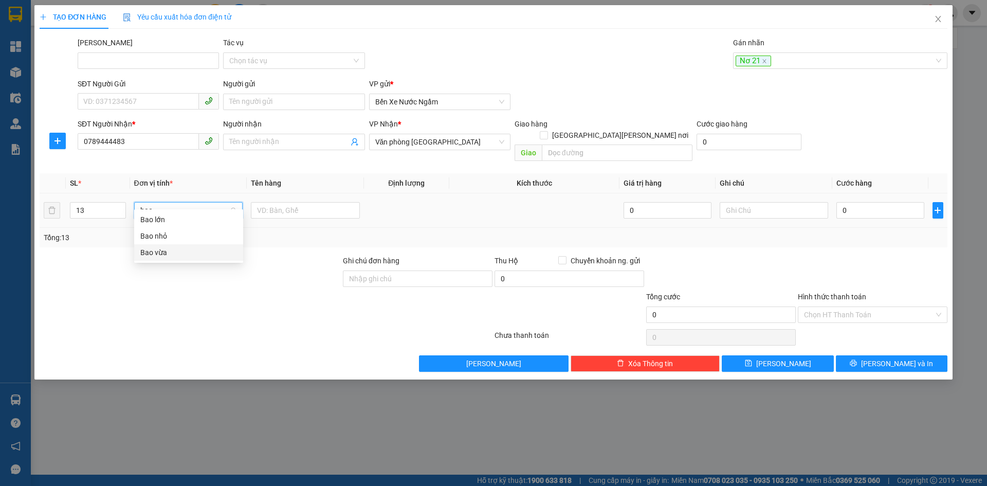
drag, startPoint x: 159, startPoint y: 250, endPoint x: 175, endPoint y: 243, distance: 17.5
click at [159, 250] on div "Bao vừa" at bounding box center [188, 252] width 97 height 11
click at [859, 202] on input "0" at bounding box center [879, 210] width 87 height 16
click at [775, 355] on button "[PERSON_NAME]" at bounding box center [778, 363] width 112 height 16
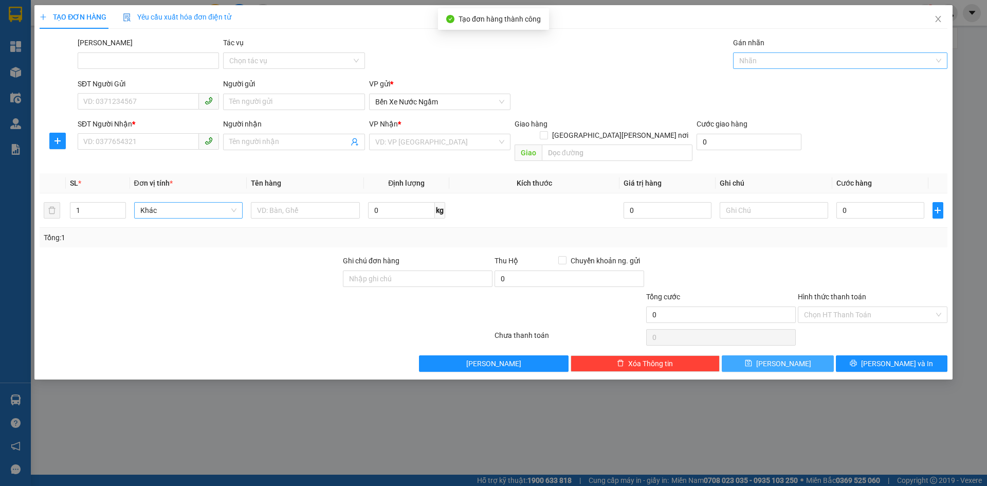
click at [756, 61] on div at bounding box center [834, 60] width 199 height 12
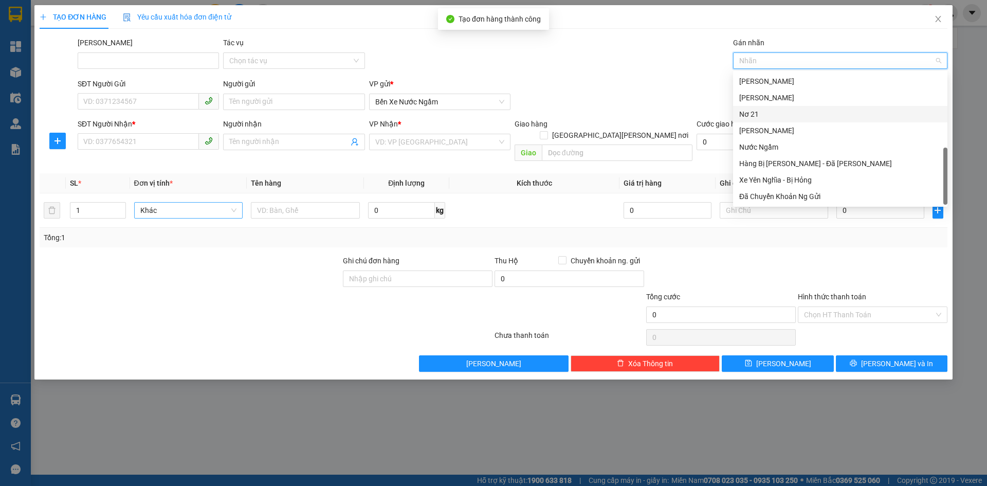
click at [760, 115] on div "Nơ 21" at bounding box center [840, 113] width 202 height 11
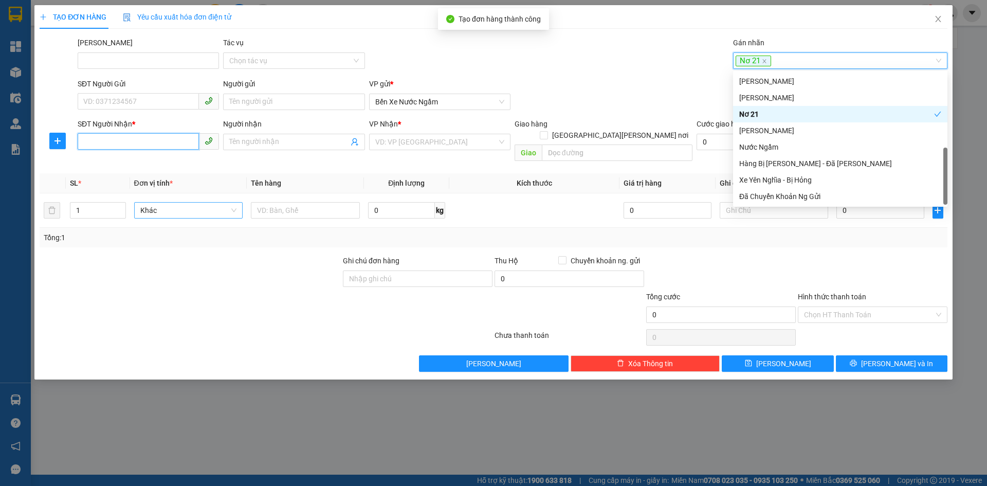
click at [94, 139] on input "SĐT Người Nhận *" at bounding box center [138, 141] width 121 height 16
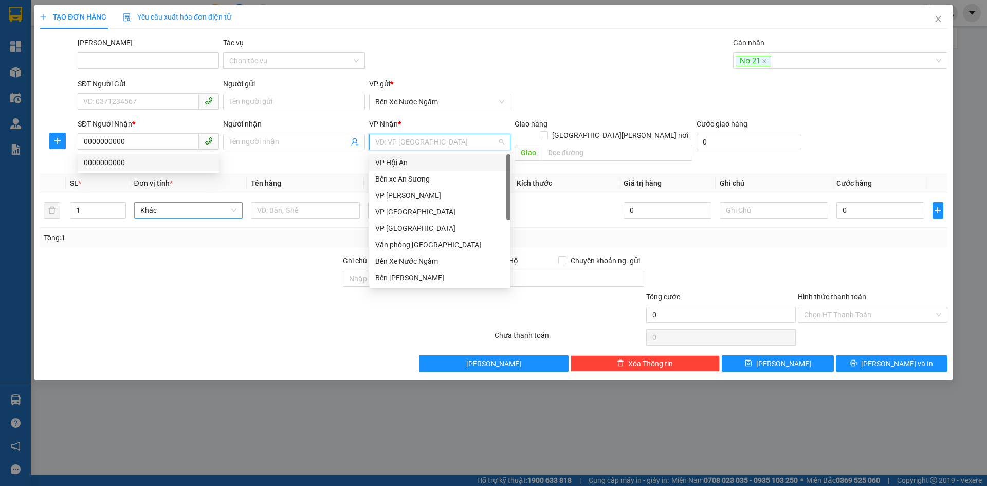
click at [427, 139] on input "search" at bounding box center [436, 141] width 122 height 15
click at [430, 247] on div "Văn phòng [GEOGRAPHIC_DATA]" at bounding box center [439, 244] width 129 height 11
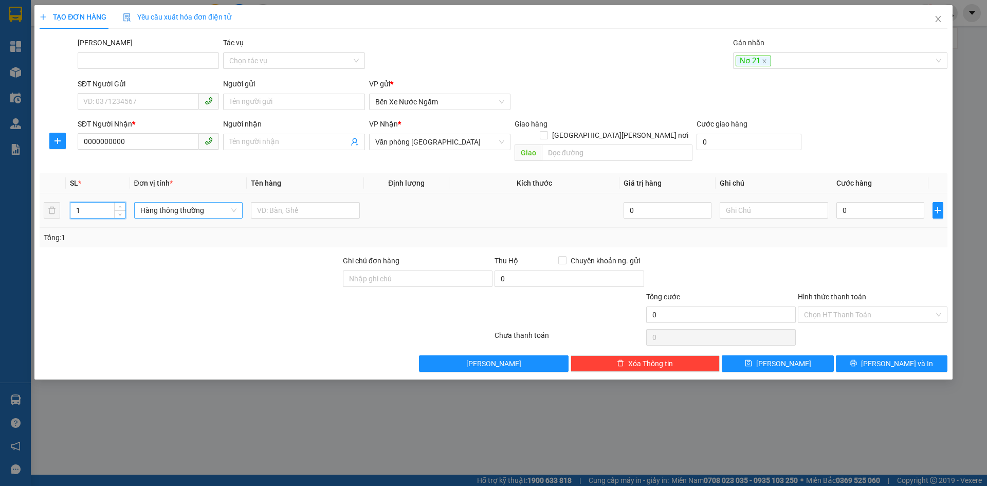
click at [86, 202] on input "1" at bounding box center [97, 209] width 54 height 15
click at [152, 202] on span "Hàng thông thường" at bounding box center [188, 209] width 97 height 15
click at [155, 248] on div "Bao vừa" at bounding box center [188, 252] width 97 height 11
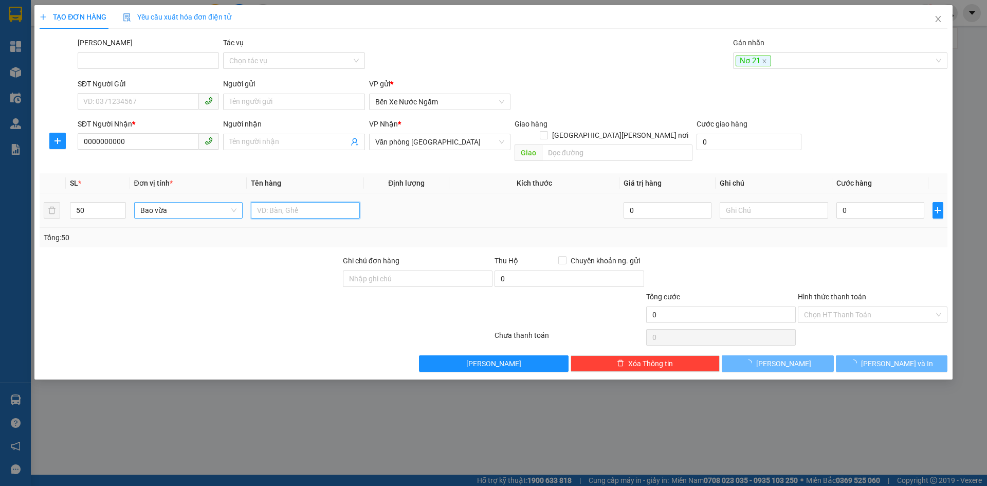
click at [287, 202] on input "text" at bounding box center [305, 210] width 109 height 16
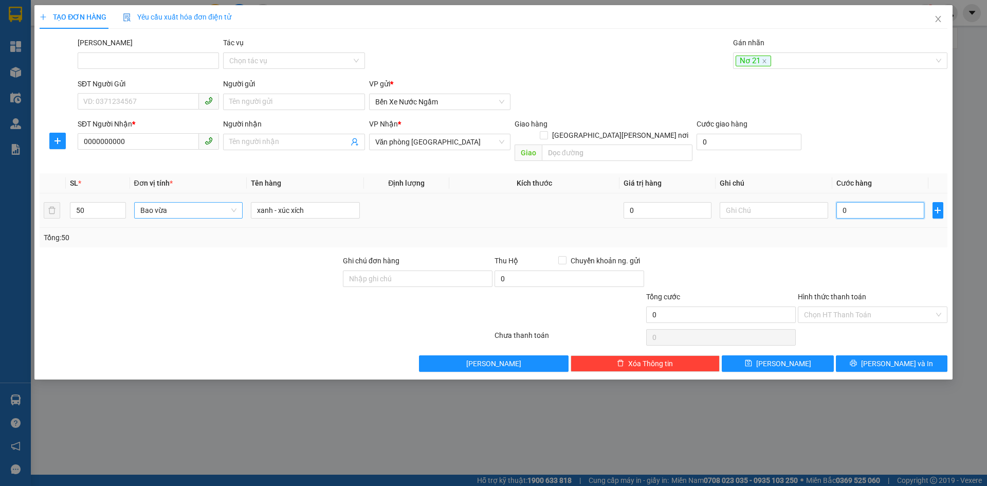
click at [873, 204] on input "0" at bounding box center [879, 210] width 87 height 16
click at [777, 355] on button "[PERSON_NAME]" at bounding box center [778, 363] width 112 height 16
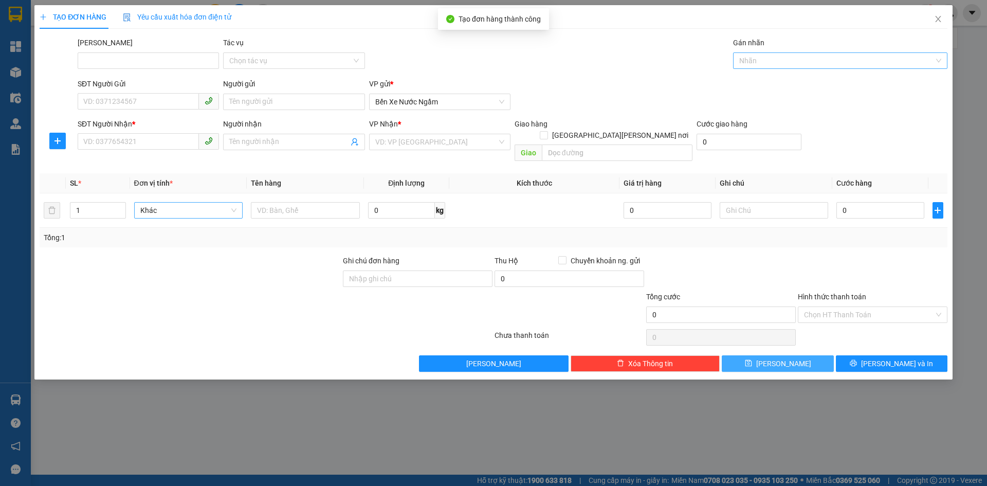
click at [751, 60] on div at bounding box center [834, 60] width 199 height 12
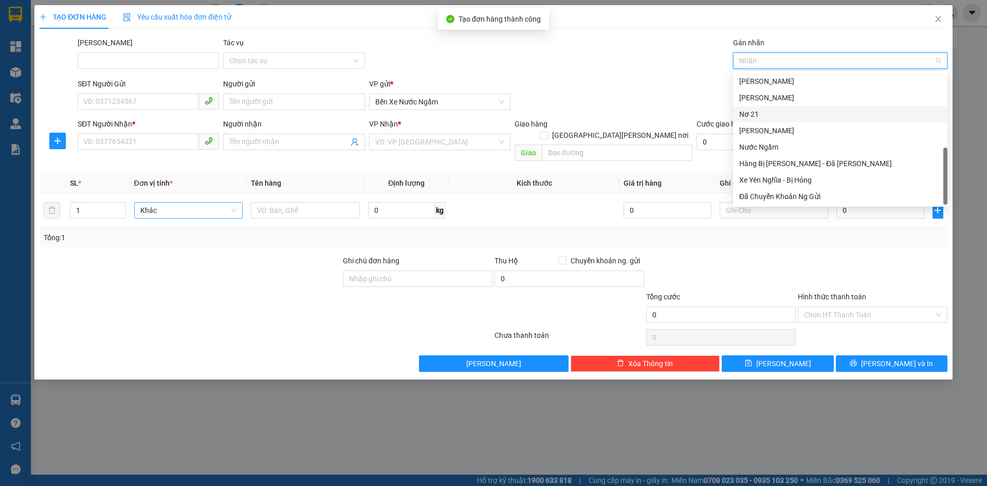
click at [756, 115] on div "Nơ 21" at bounding box center [840, 113] width 202 height 11
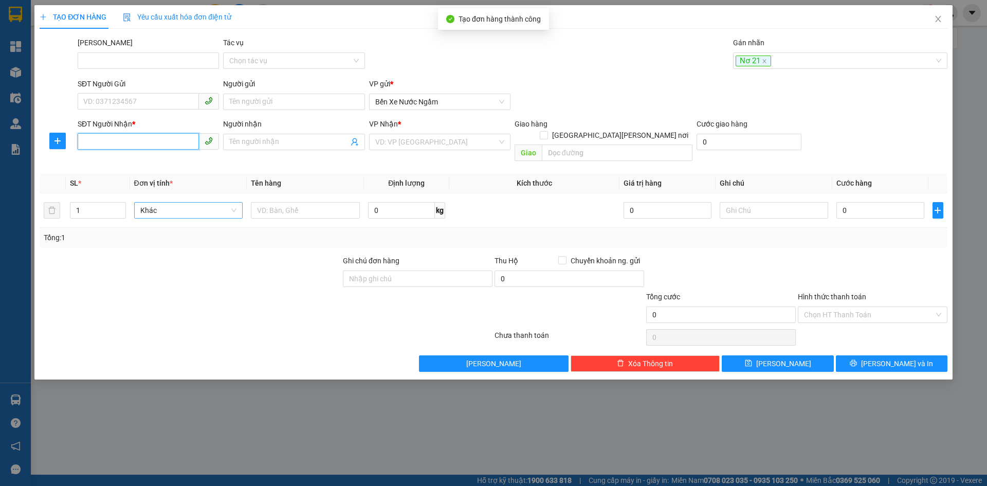
click at [89, 137] on input "SĐT Người Nhận *" at bounding box center [138, 141] width 121 height 16
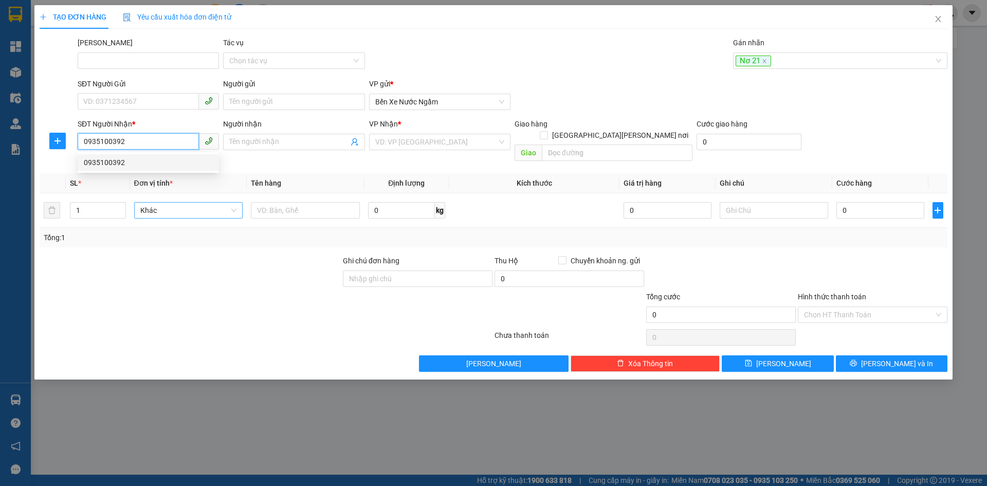
click at [104, 163] on div "0935100392" at bounding box center [148, 162] width 129 height 11
click at [175, 206] on span "Hàng thông thường" at bounding box center [188, 209] width 97 height 15
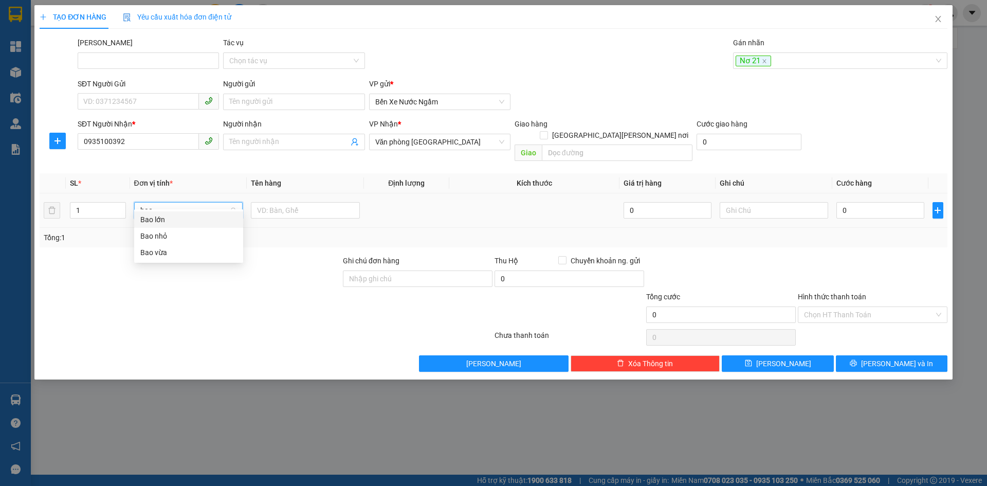
click at [154, 251] on div "Bao vừa" at bounding box center [188, 252] width 97 height 11
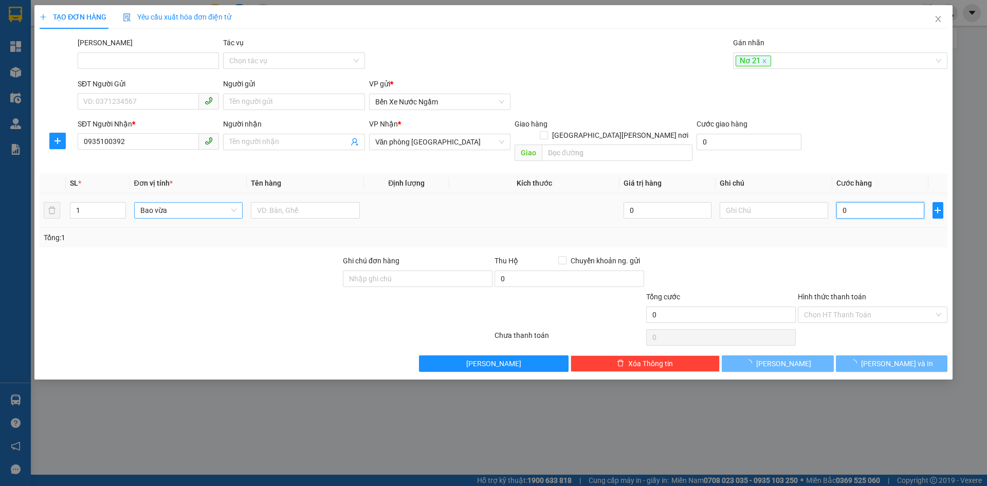
click at [872, 202] on input "0" at bounding box center [879, 210] width 87 height 16
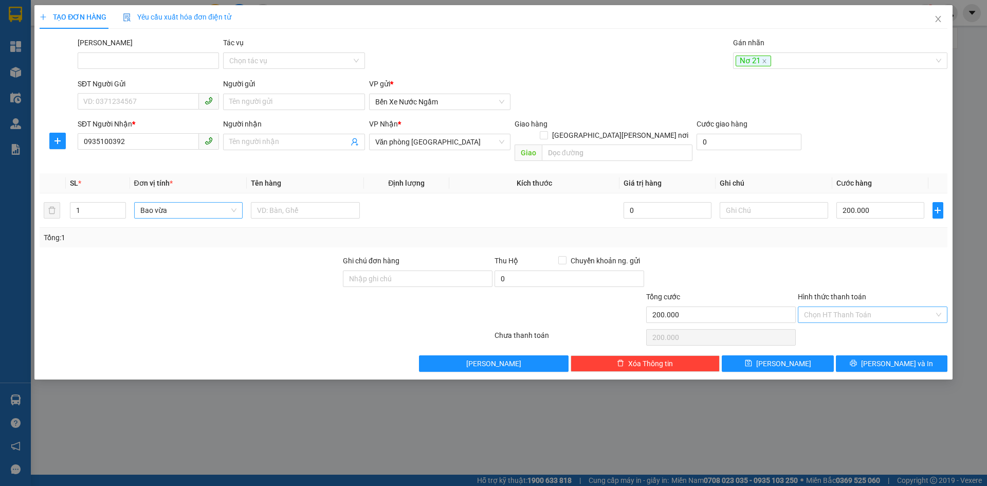
click at [835, 307] on input "Hình thức thanh toán" at bounding box center [869, 314] width 130 height 15
click at [827, 327] on div "Tại văn phòng" at bounding box center [872, 323] width 137 height 11
click at [752, 359] on icon "save" at bounding box center [748, 362] width 7 height 7
click at [938, 20] on icon "close" at bounding box center [938, 19] width 8 height 8
